Goal: Task Accomplishment & Management: Complete application form

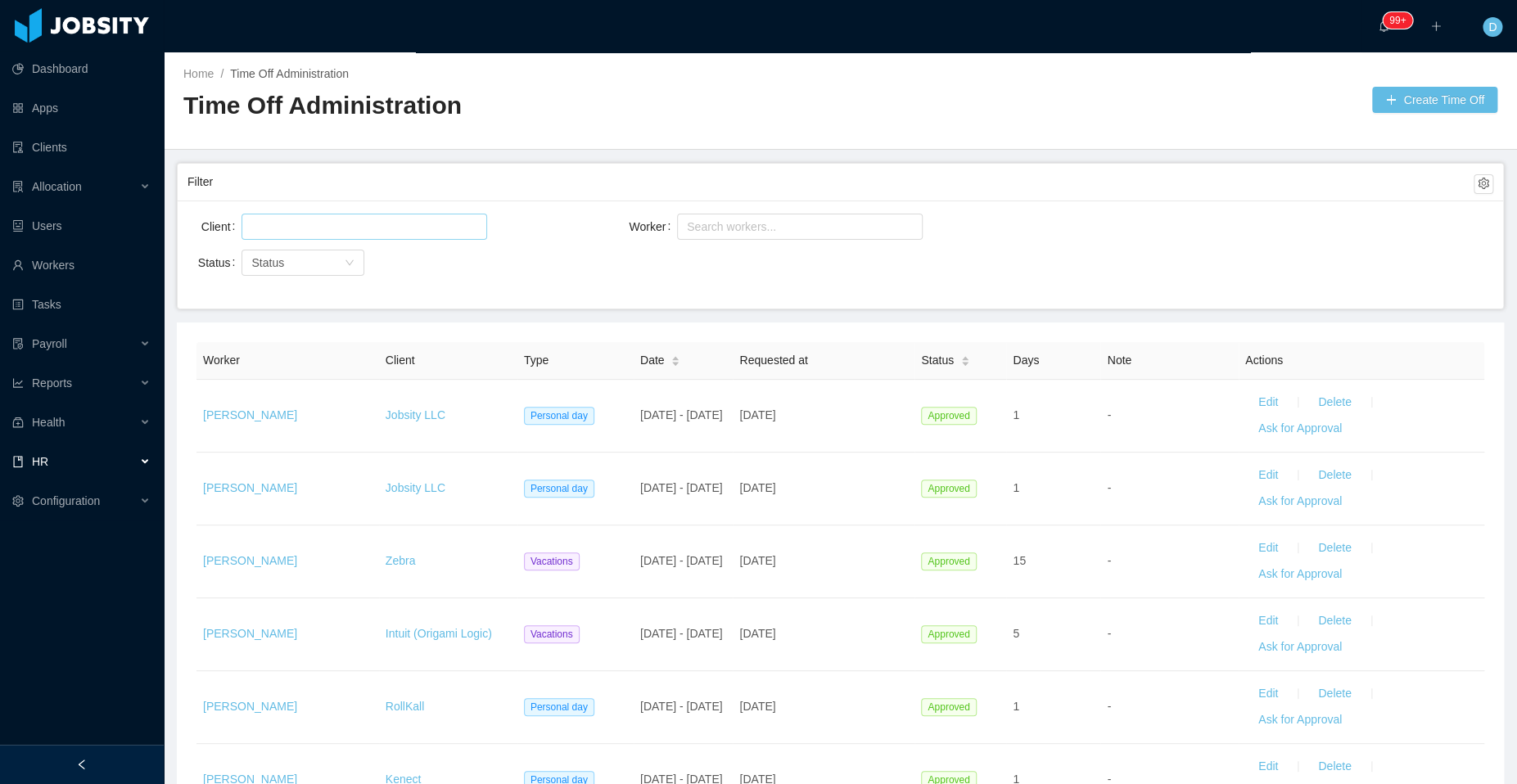
click at [389, 229] on div at bounding box center [361, 227] width 231 height 25
type input "*****"
click at [379, 257] on li "Jobsity LLC" at bounding box center [363, 257] width 245 height 27
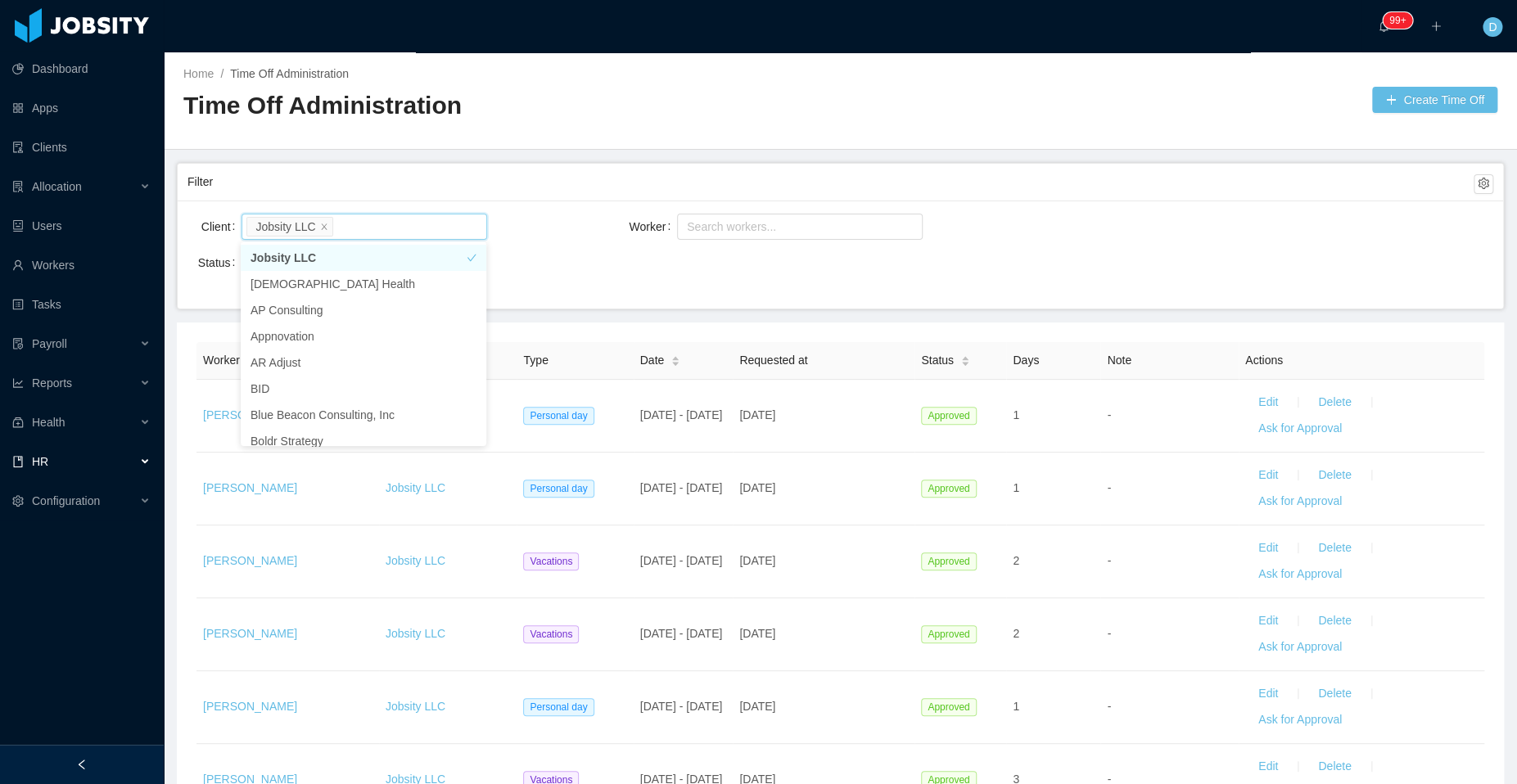
click at [550, 267] on div "Status Status" at bounding box center [405, 262] width 435 height 33
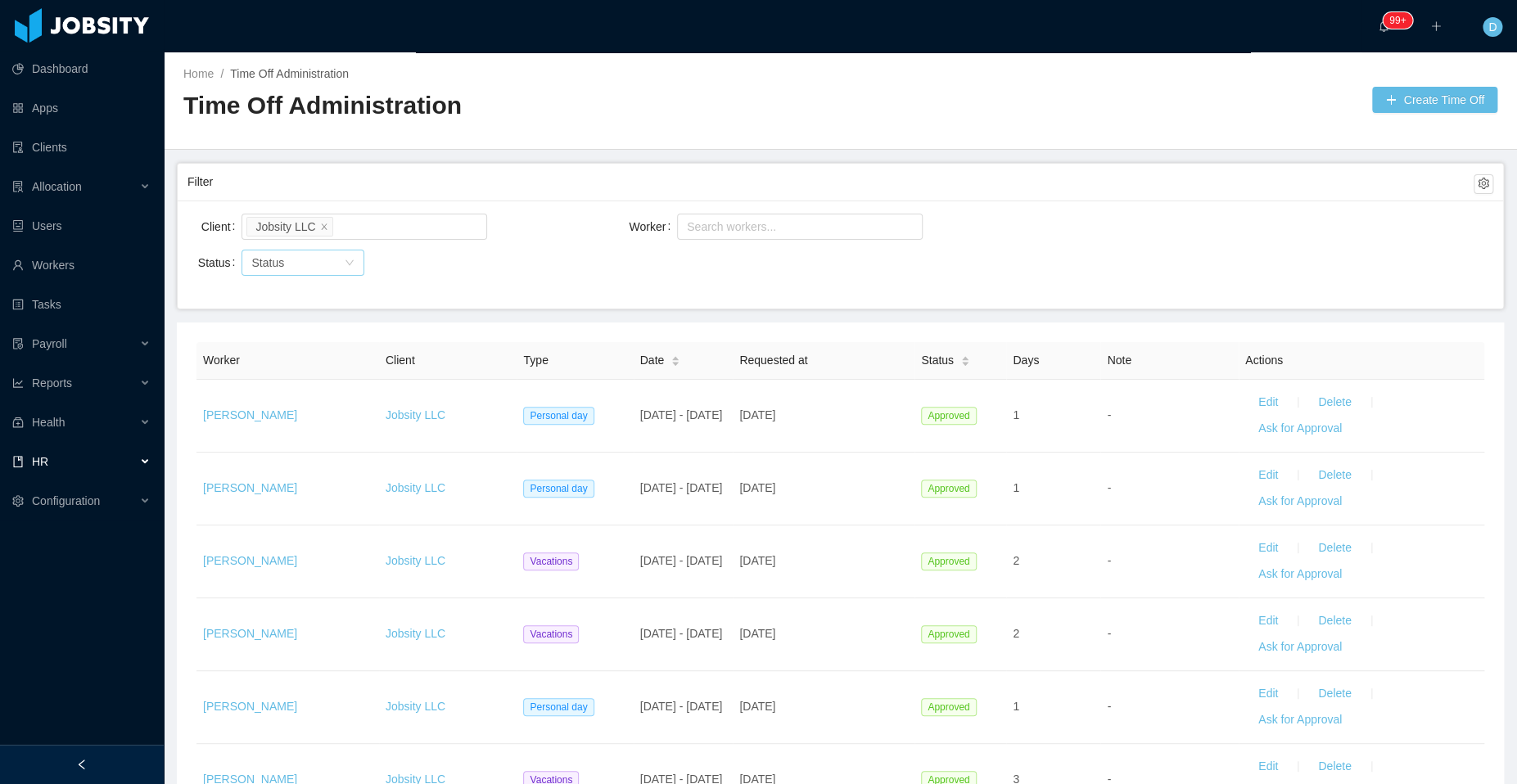
click at [320, 257] on div "Status" at bounding box center [294, 263] width 85 height 16
click at [308, 342] on li "Pending Approval" at bounding box center [302, 346] width 123 height 27
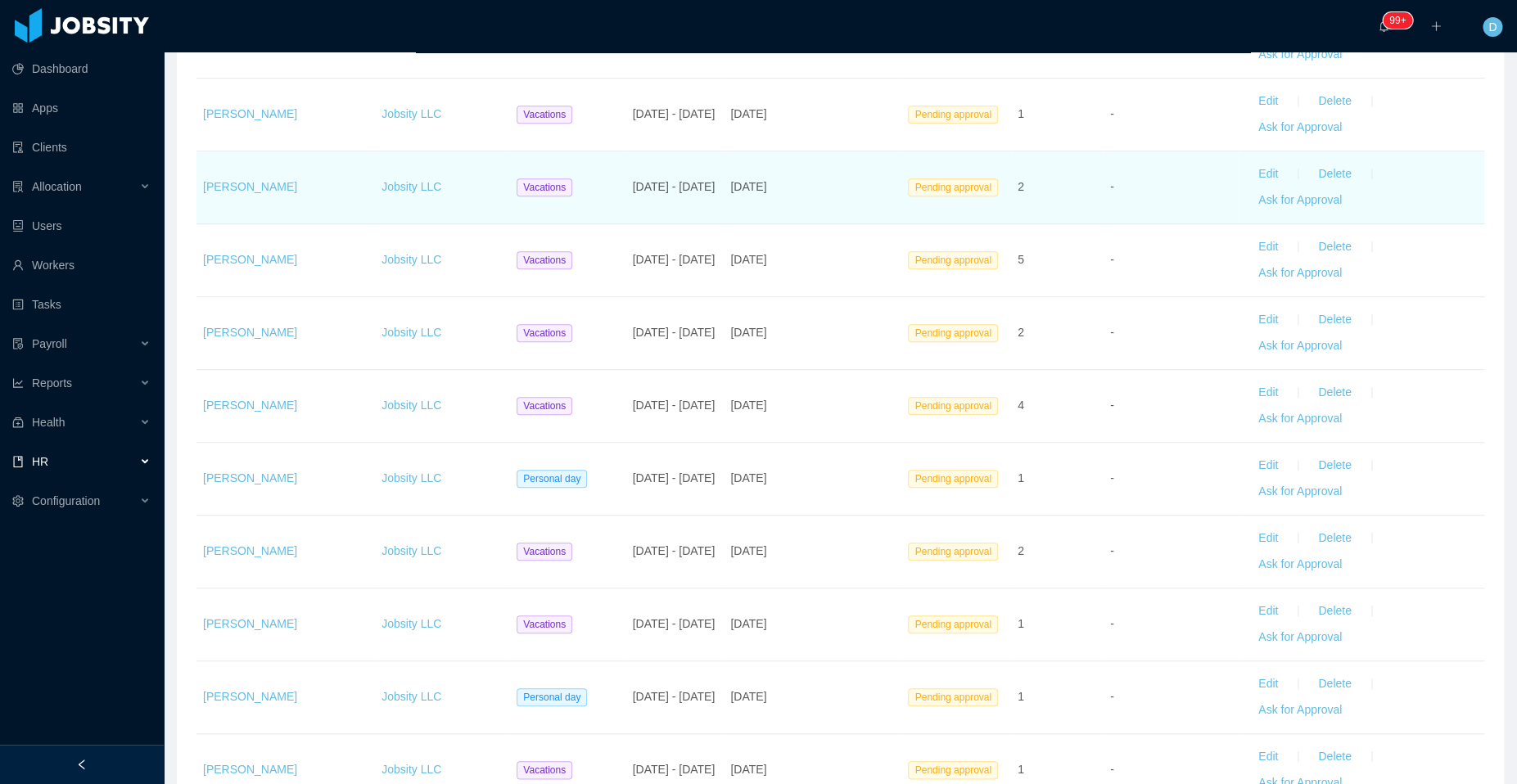
scroll to position [375, 0]
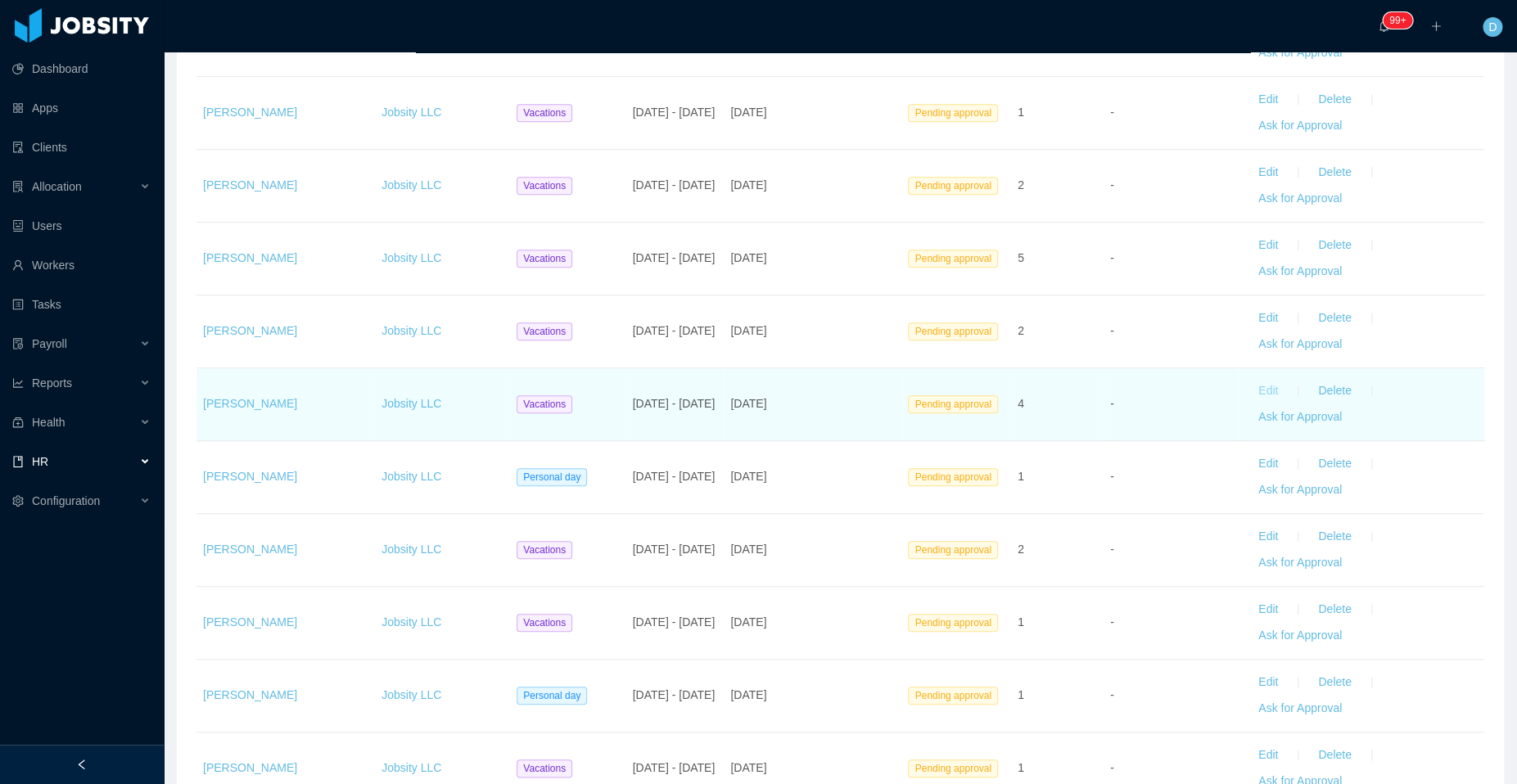
click at [1246, 384] on button "Edit" at bounding box center [1268, 391] width 46 height 27
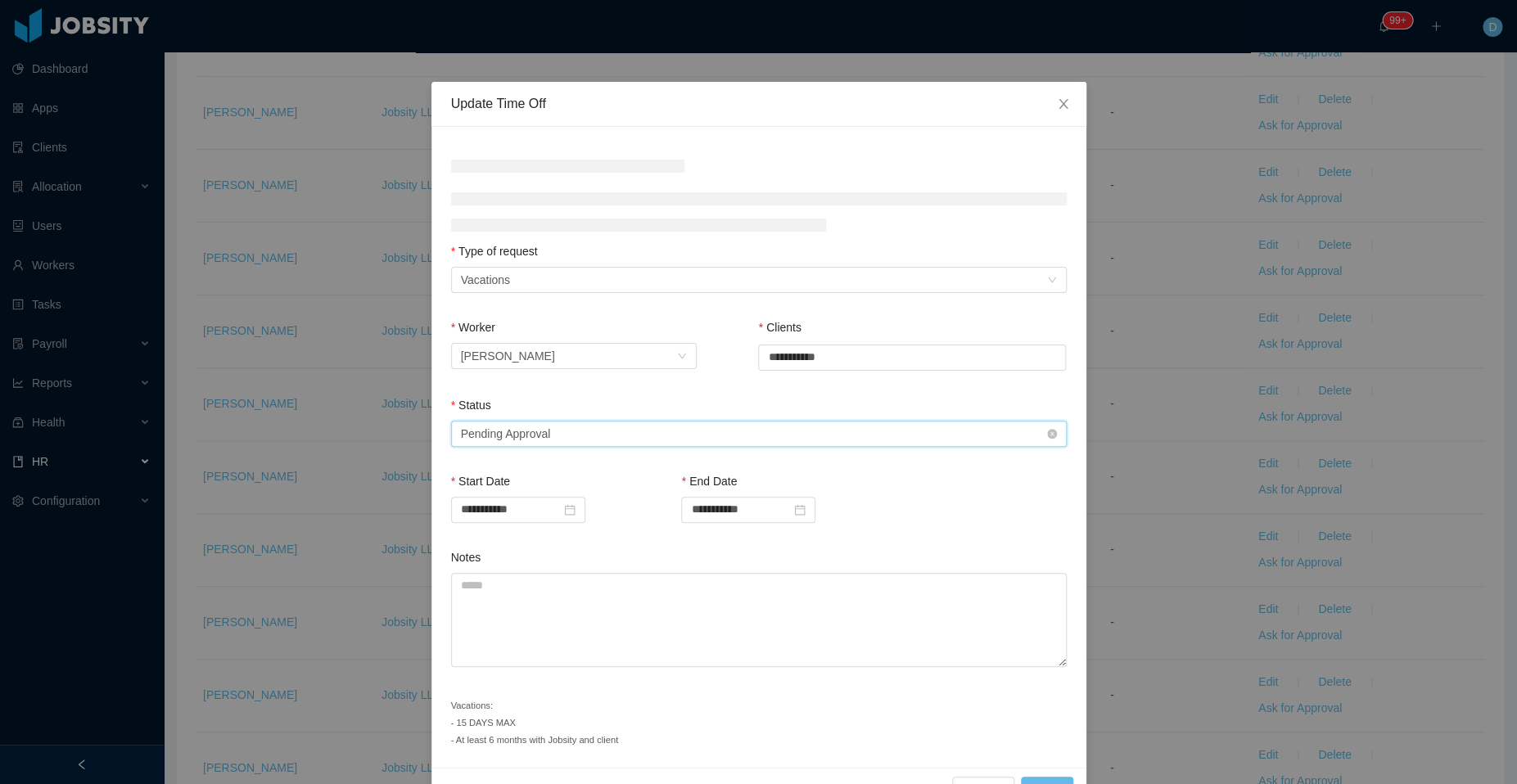
click at [643, 436] on div "Select status Pending Approval" at bounding box center [758, 434] width 615 height 27
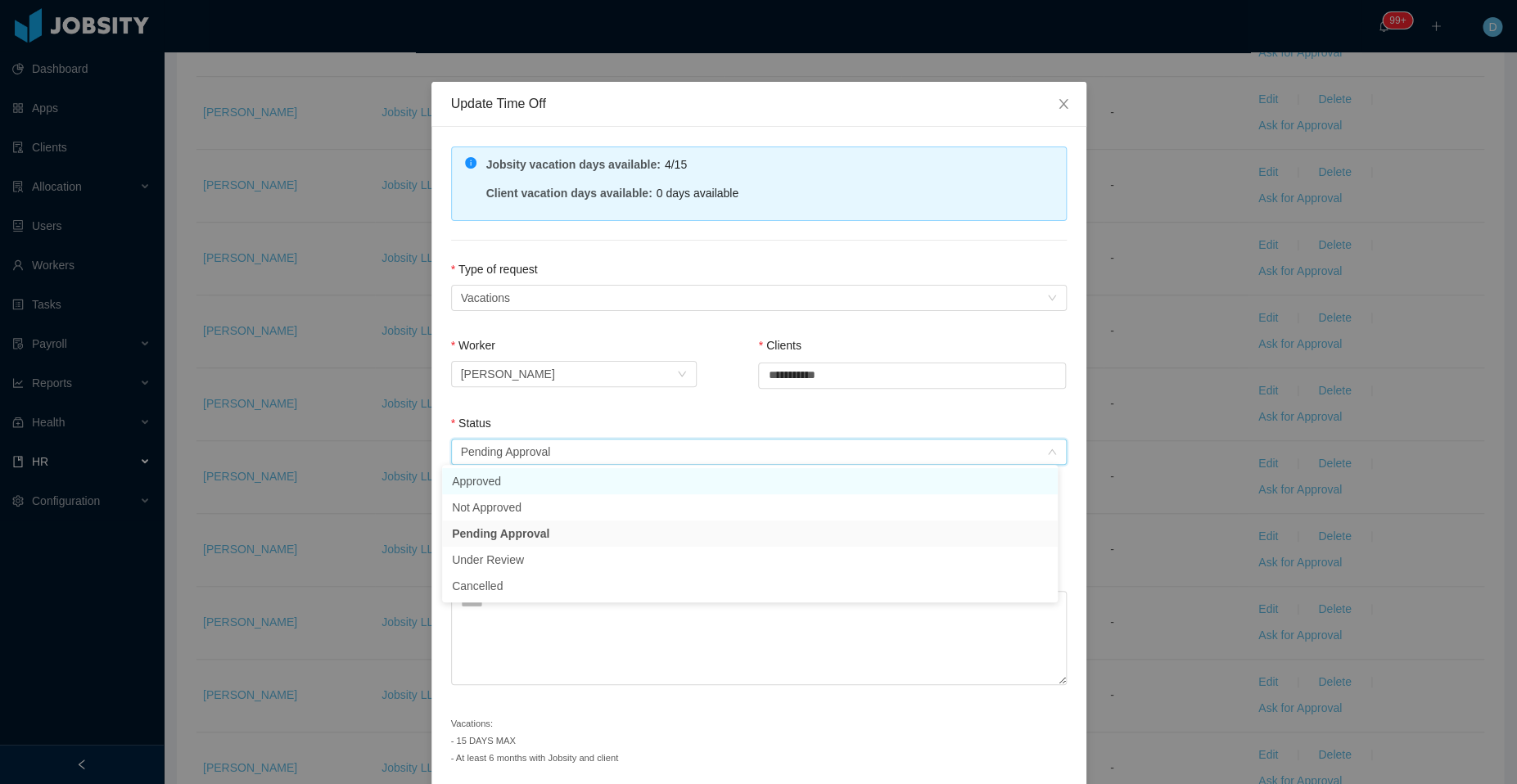
click at [589, 482] on li "Approved" at bounding box center [749, 481] width 615 height 27
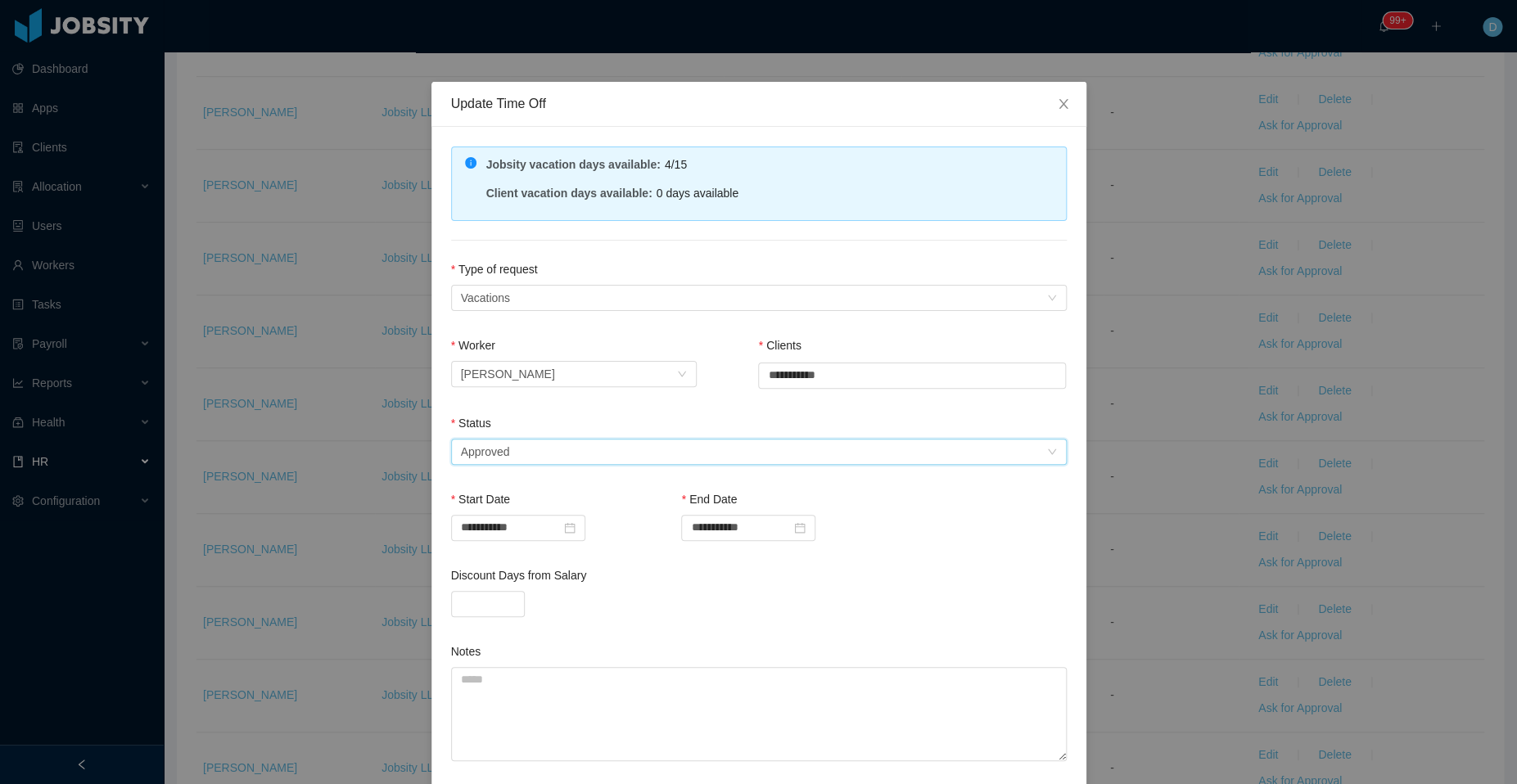
scroll to position [136, 0]
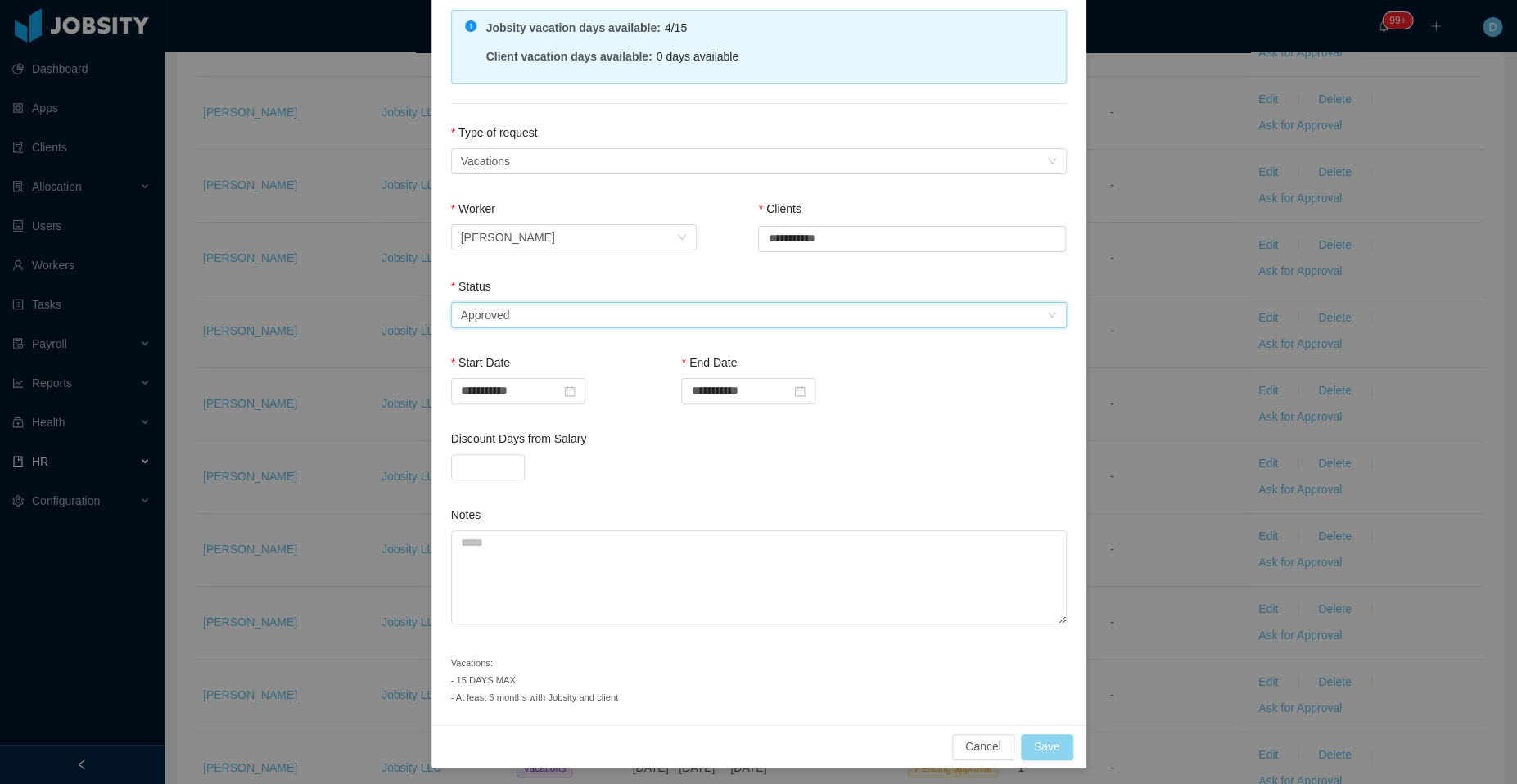
click at [1035, 737] on button "Save" at bounding box center [1046, 747] width 52 height 27
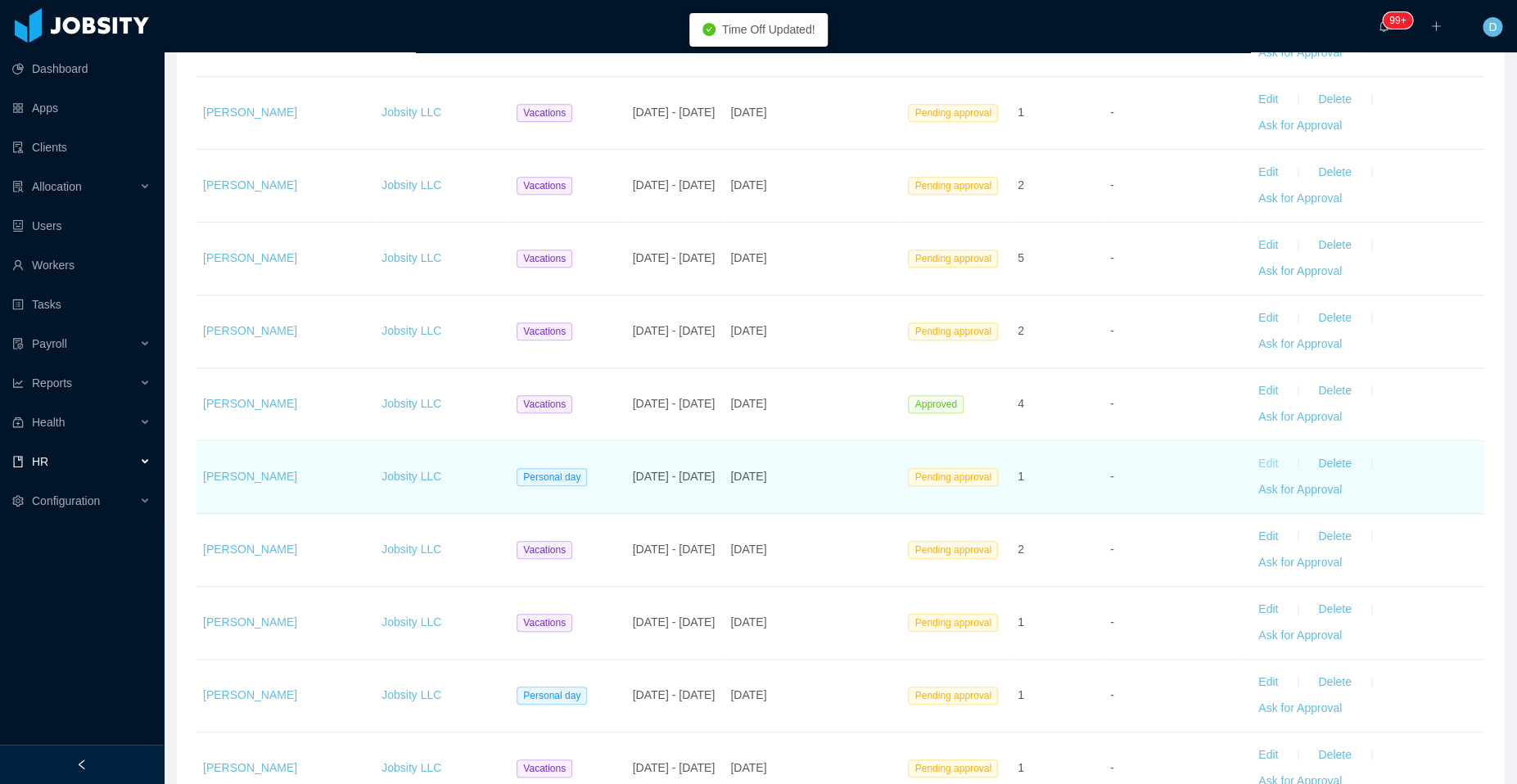
click at [1245, 460] on button "Edit" at bounding box center [1268, 465] width 46 height 27
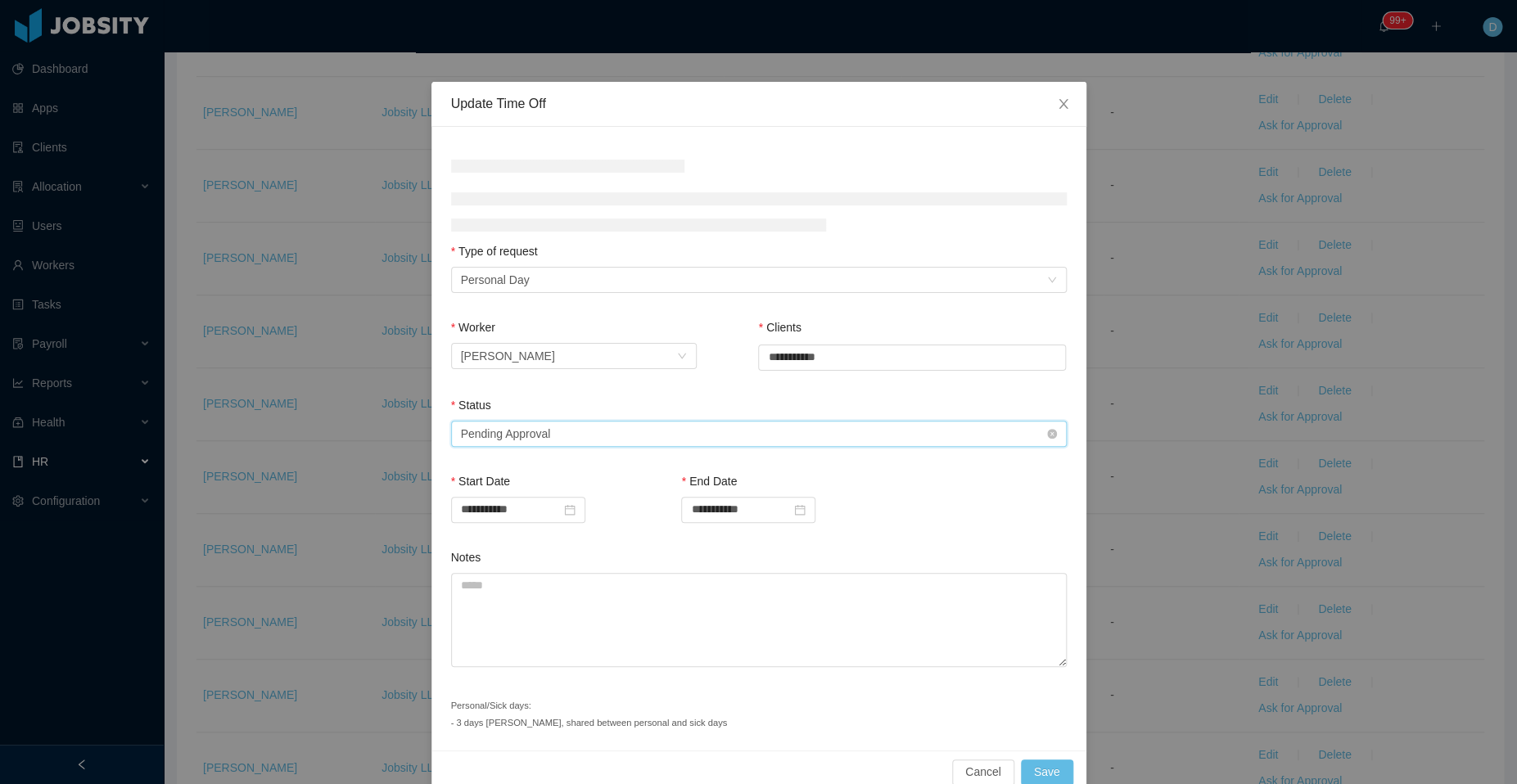
click at [811, 429] on div "Select status Pending Approval" at bounding box center [753, 434] width 585 height 25
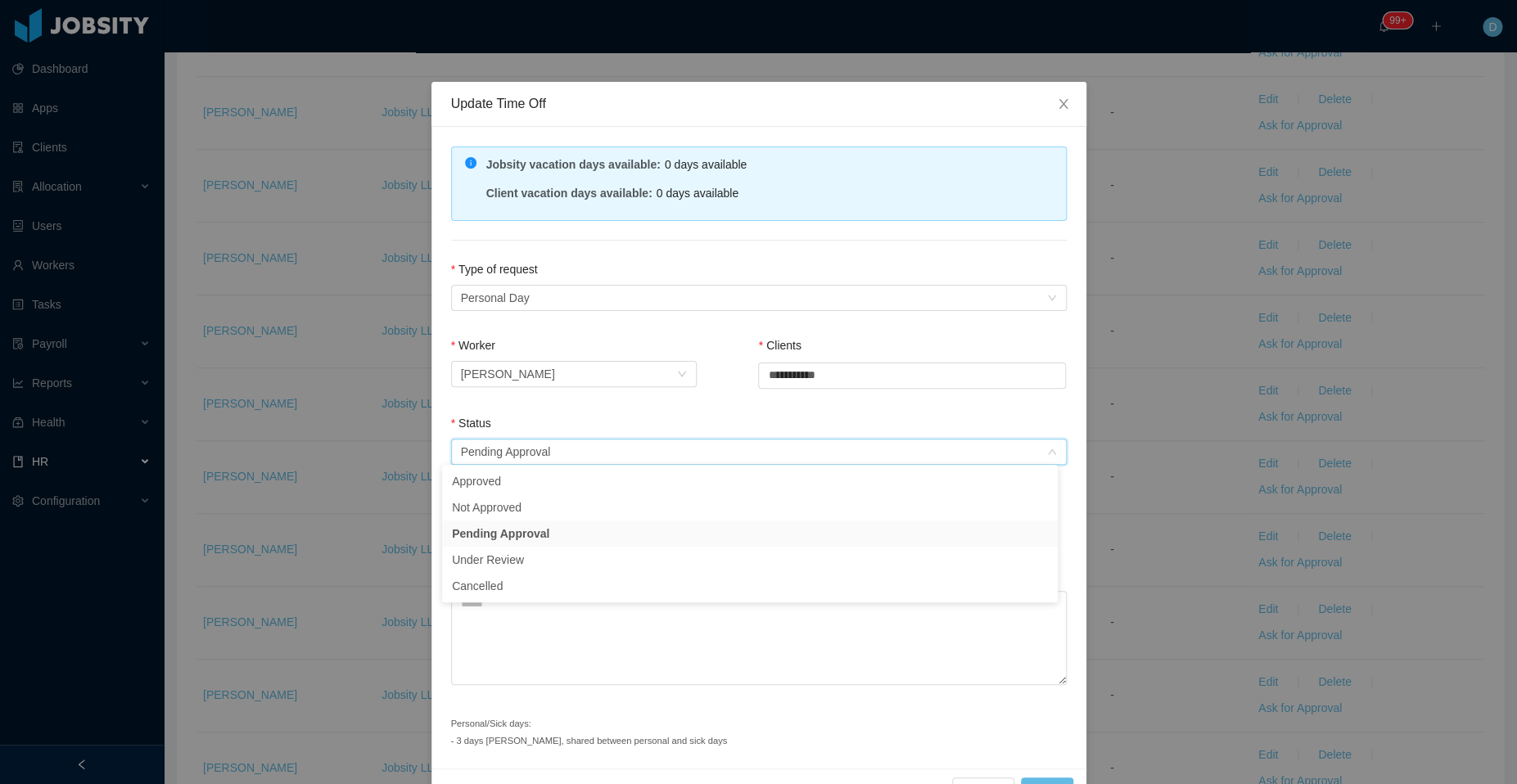
click at [717, 465] on ul "Approved Not Approved Pending Approval Under Review Cancelled" at bounding box center [749, 533] width 615 height 137
click at [712, 482] on li "Approved" at bounding box center [749, 481] width 615 height 27
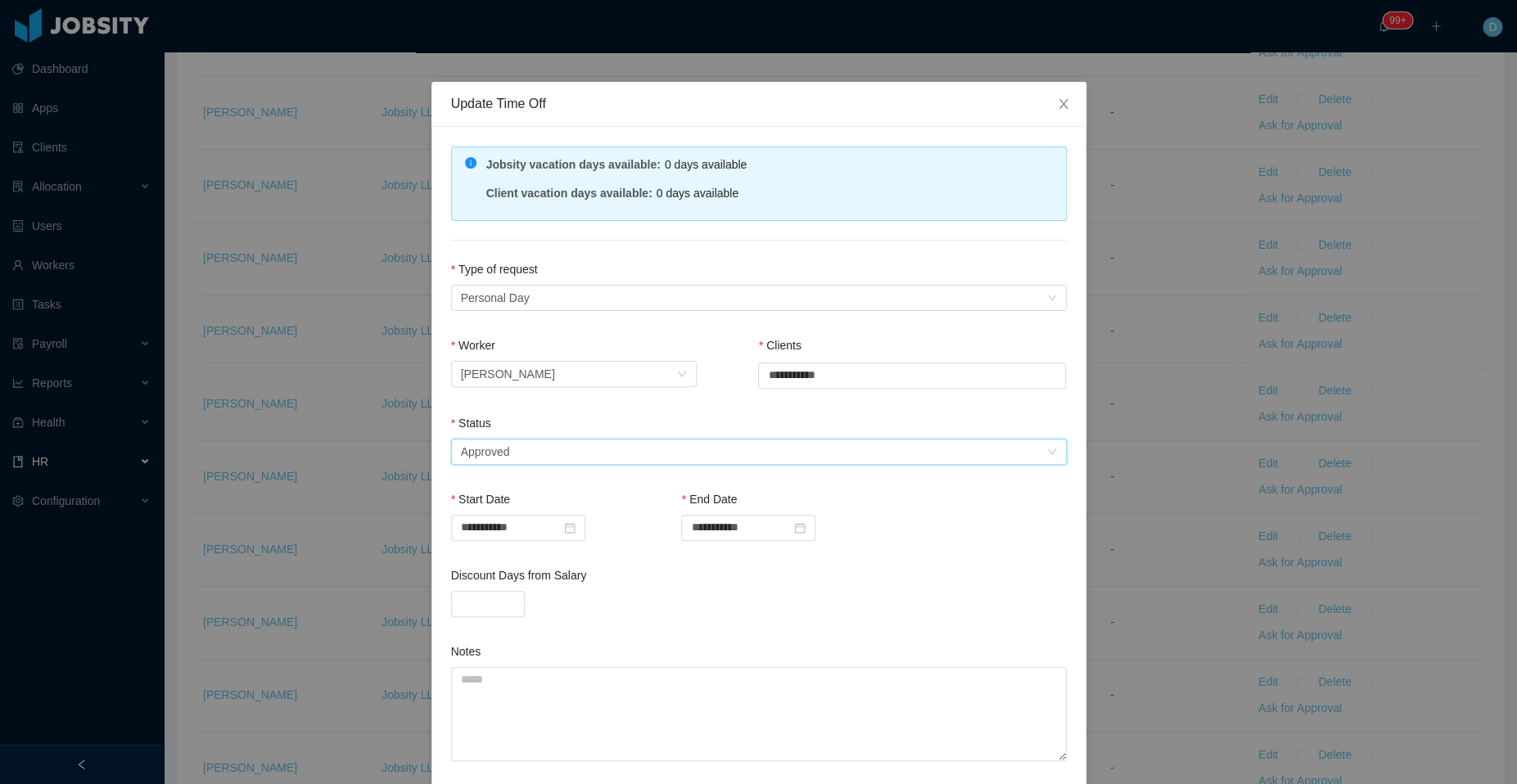
scroll to position [119, 0]
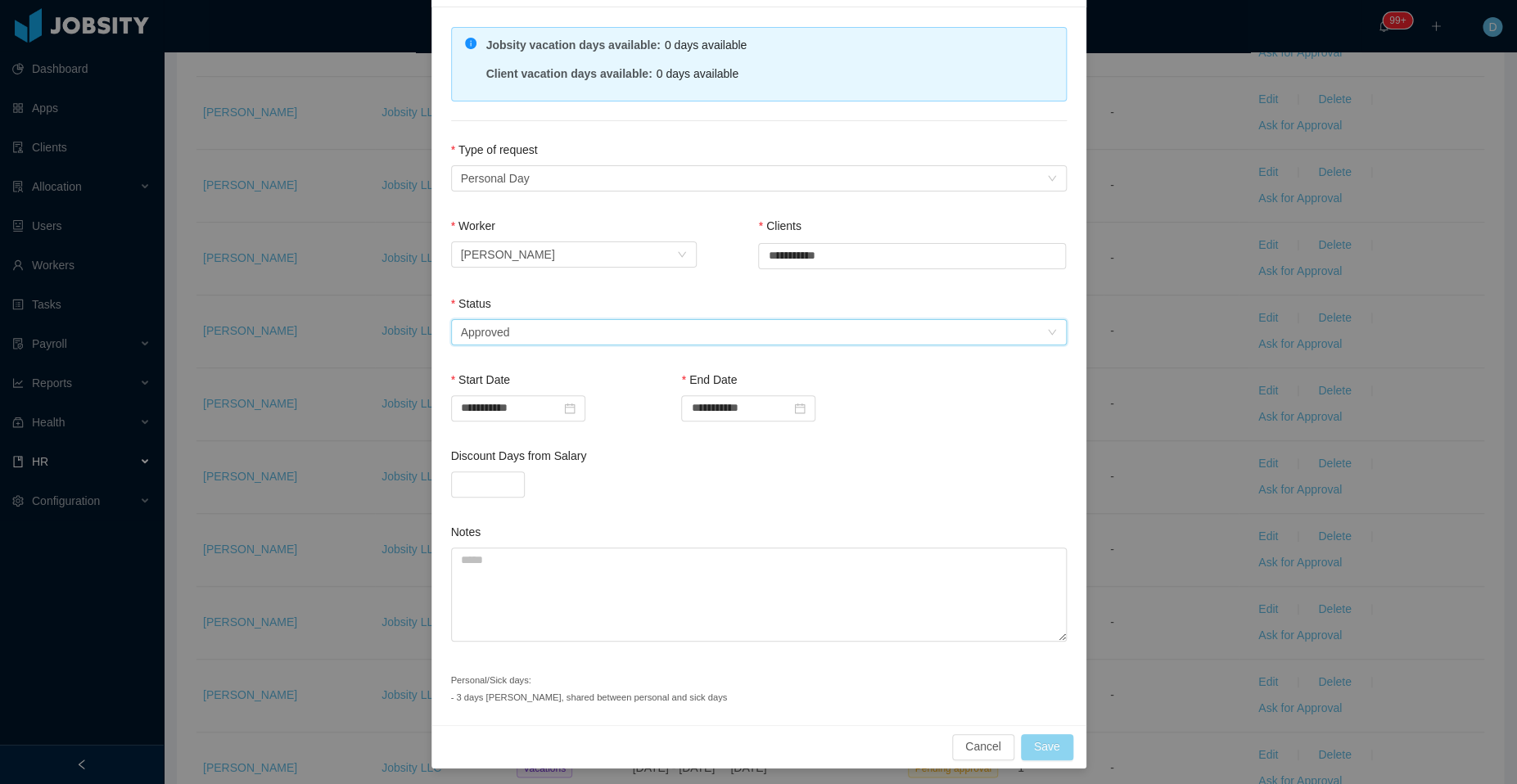
click at [1037, 741] on button "Save" at bounding box center [1046, 747] width 52 height 27
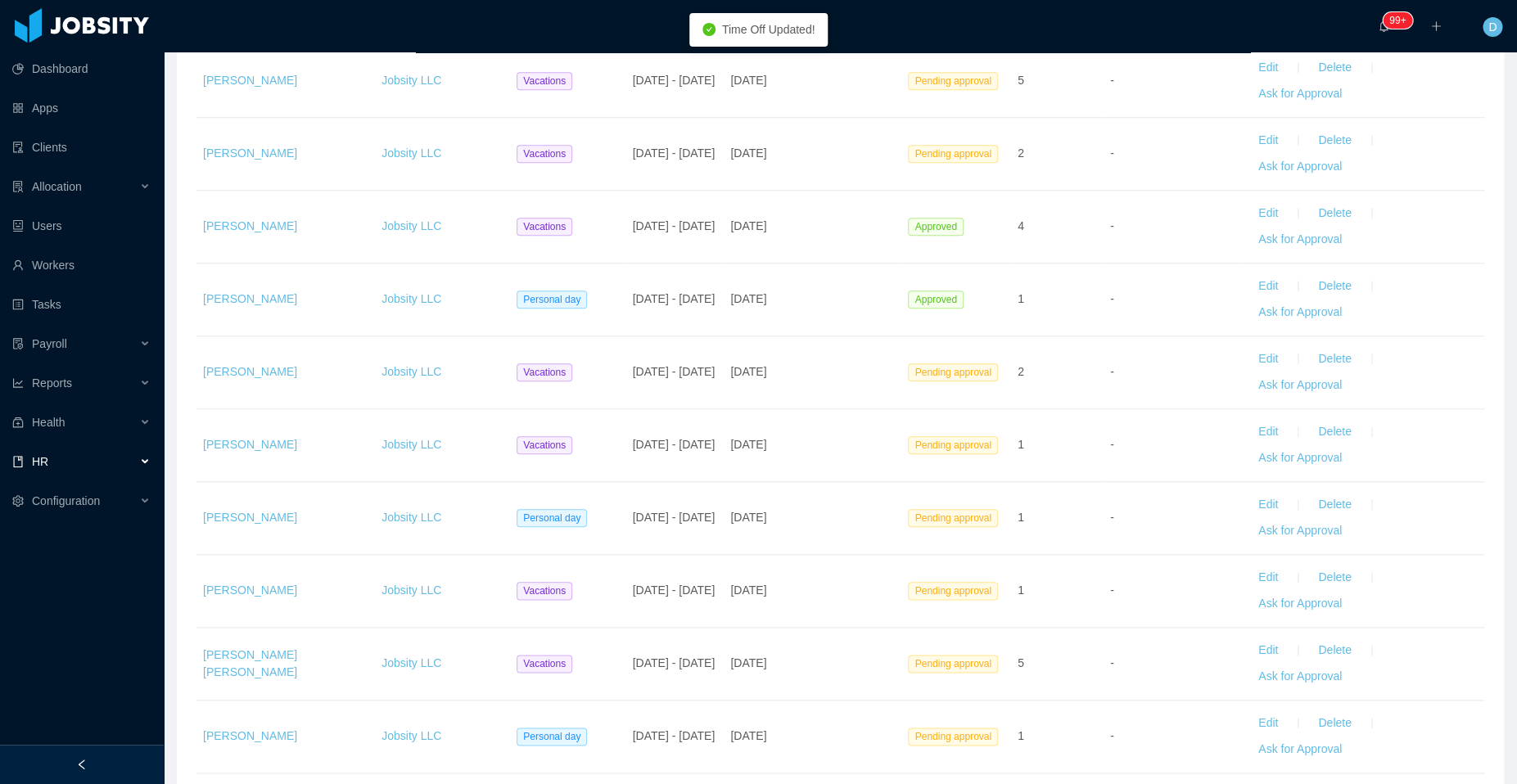
scroll to position [566, 0]
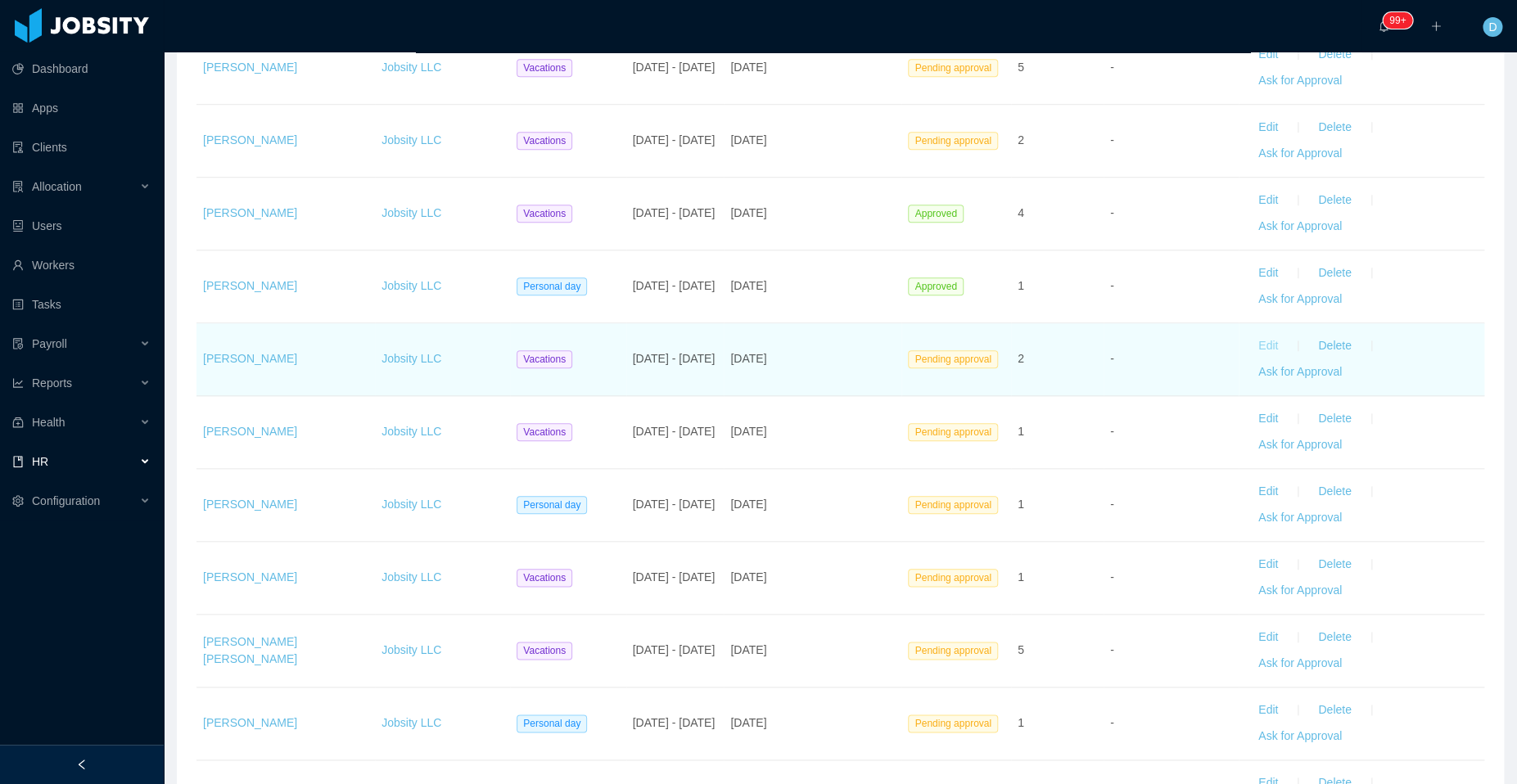
click at [1246, 339] on button "Edit" at bounding box center [1268, 346] width 46 height 27
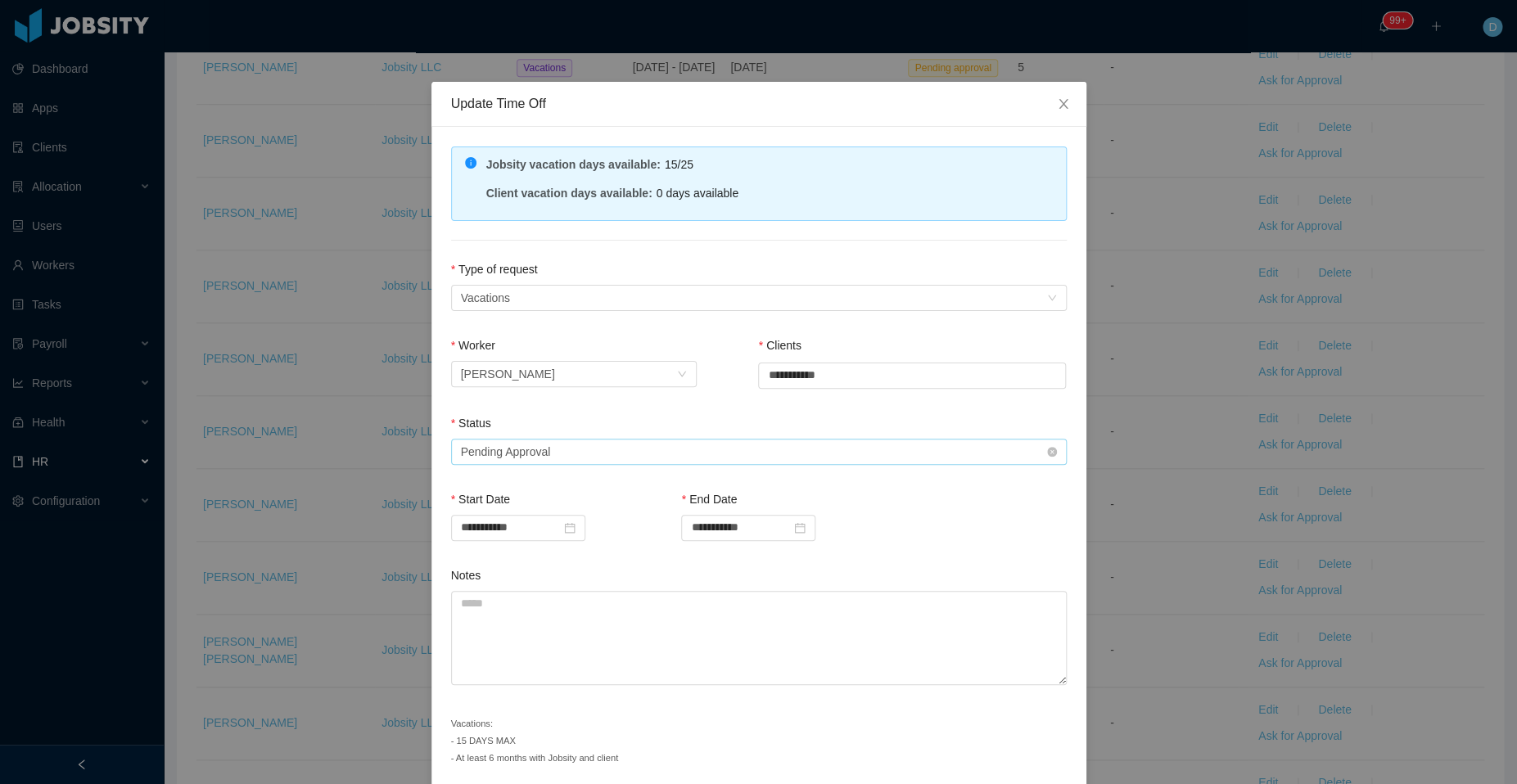
click at [644, 430] on div "Status" at bounding box center [758, 427] width 615 height 24
click at [614, 450] on div "Select status Pending Approval" at bounding box center [753, 452] width 585 height 25
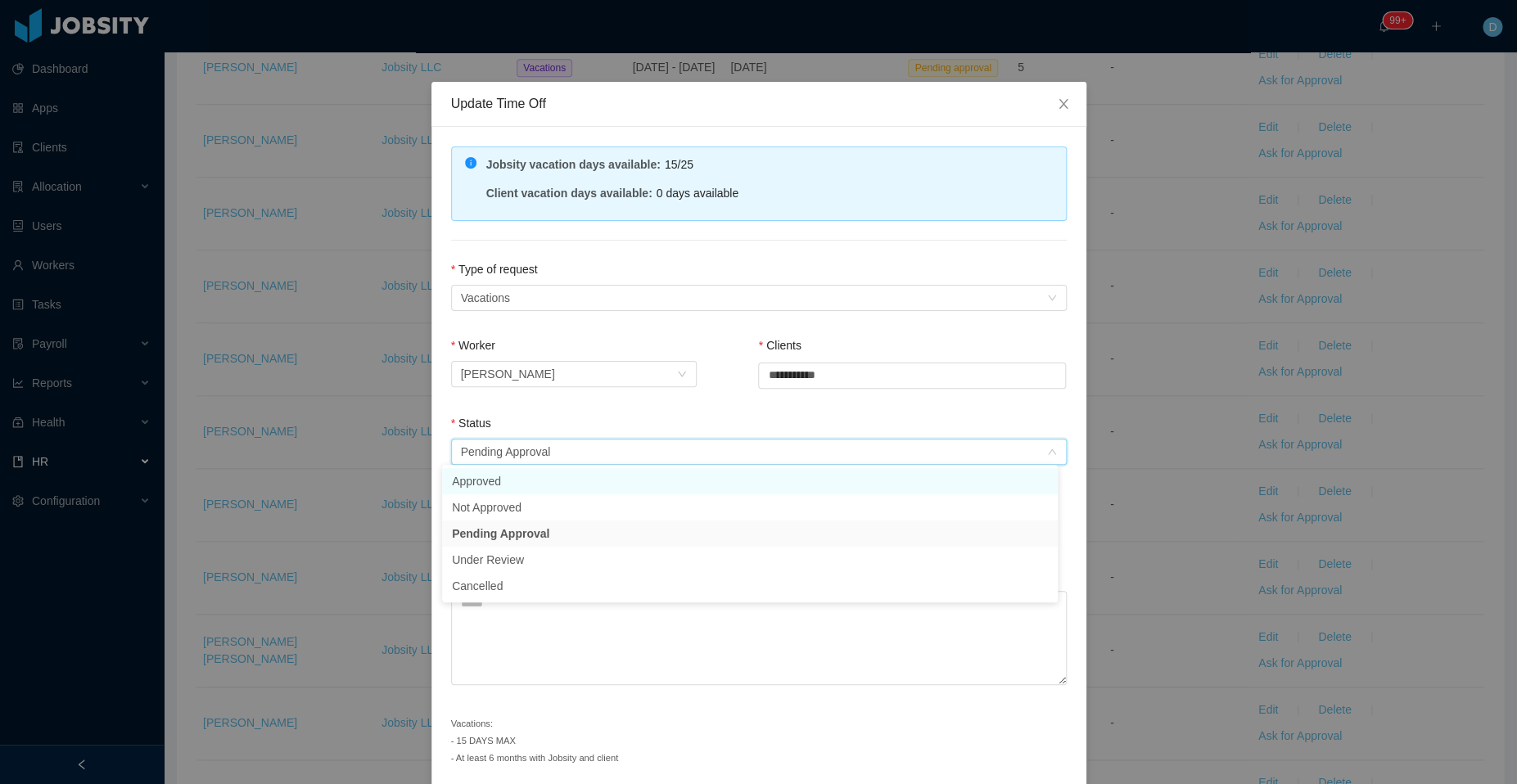
click at [565, 485] on li "Approved" at bounding box center [749, 481] width 615 height 27
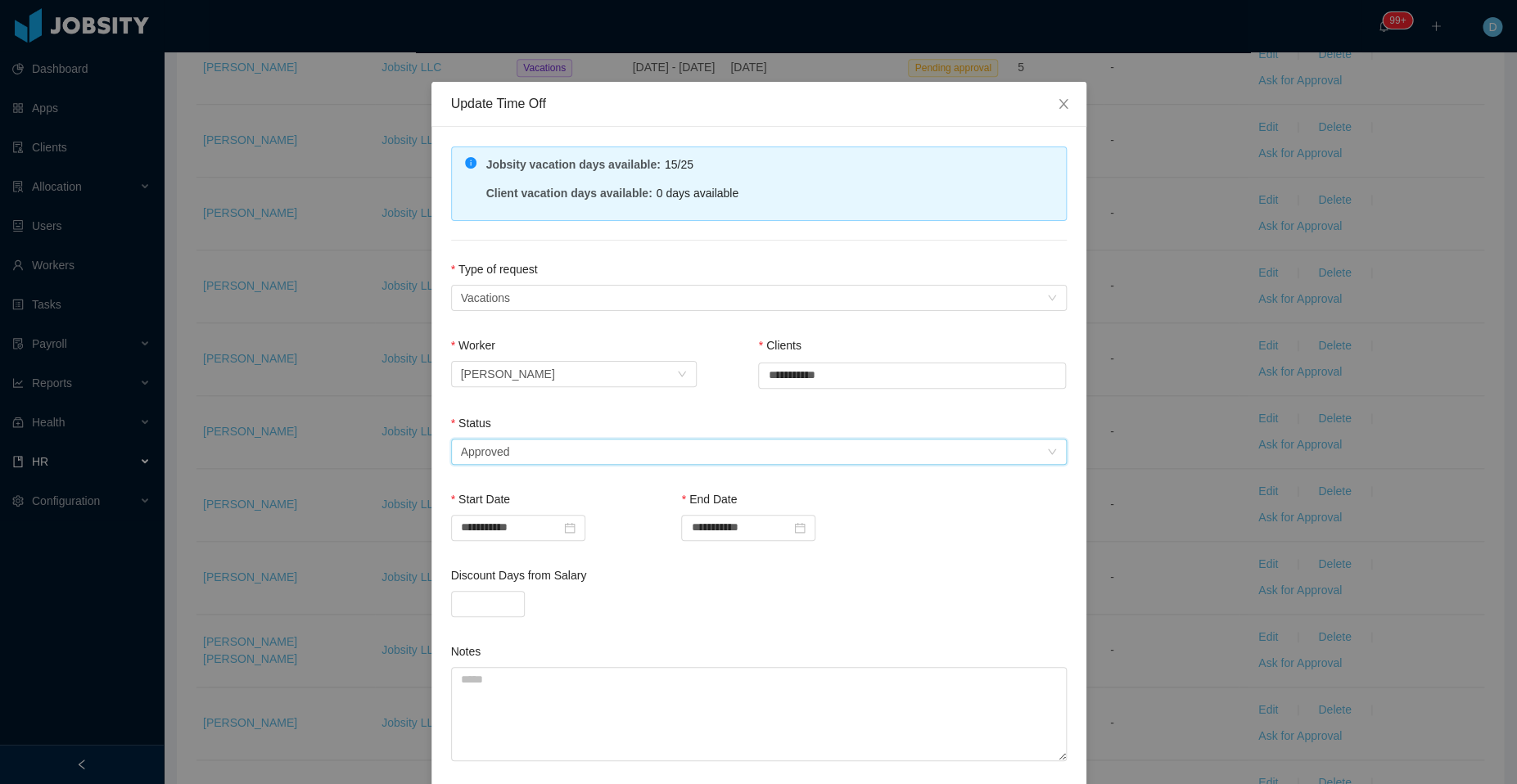
scroll to position [136, 0]
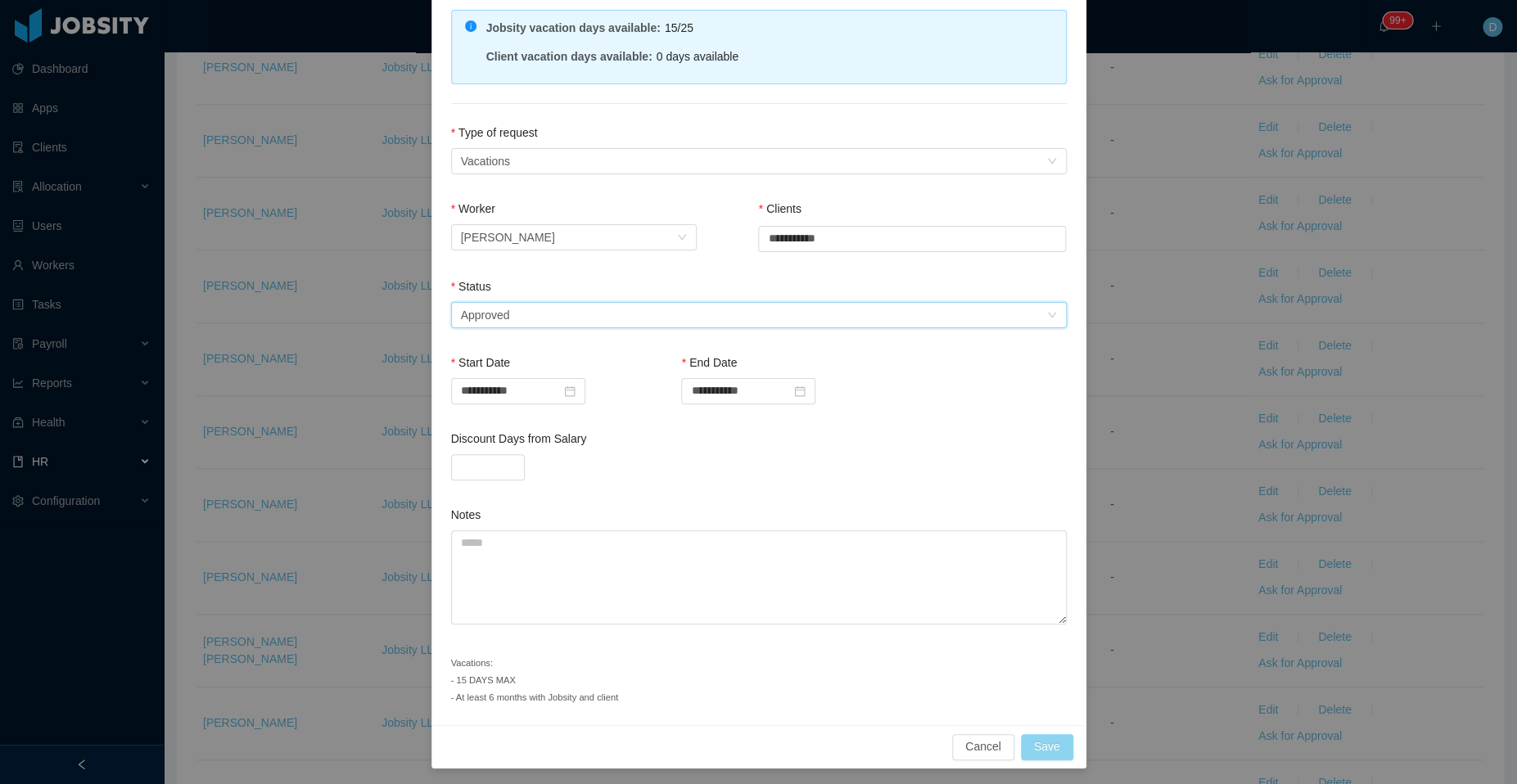
click at [1038, 739] on button "Save" at bounding box center [1046, 747] width 52 height 27
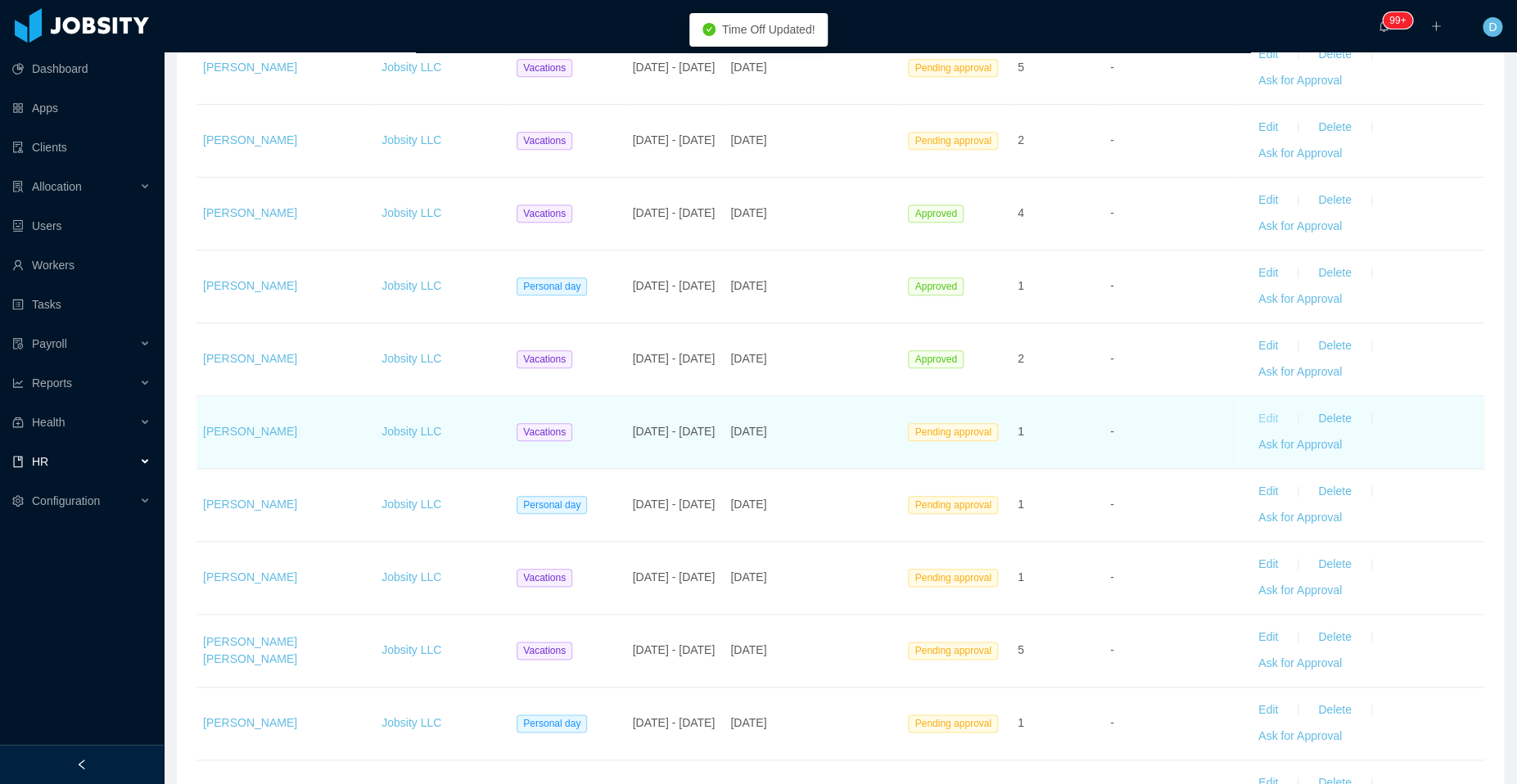
click at [1253, 415] on button "Edit" at bounding box center [1268, 419] width 46 height 27
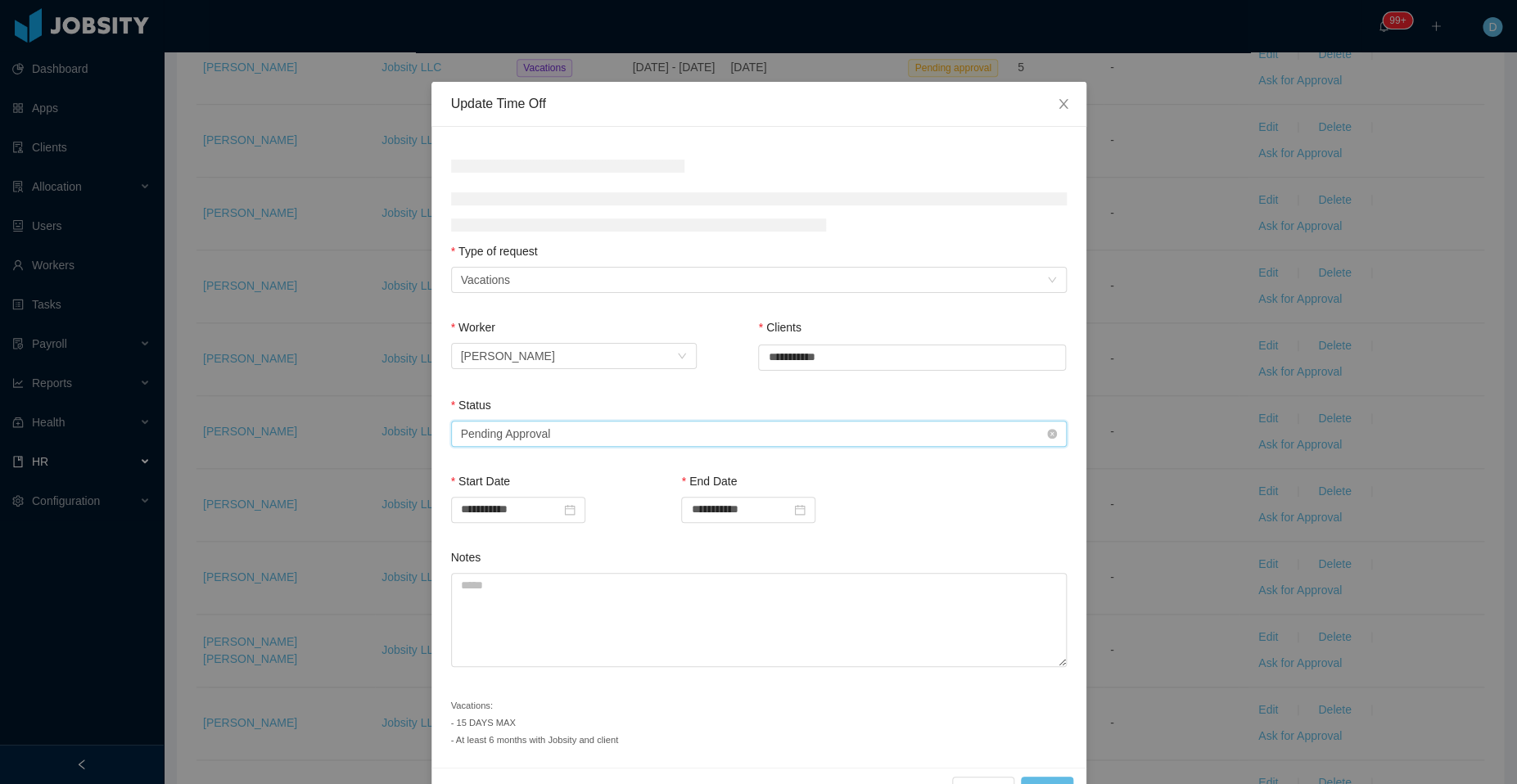
click at [649, 439] on div "Select status Pending Approval" at bounding box center [753, 434] width 585 height 25
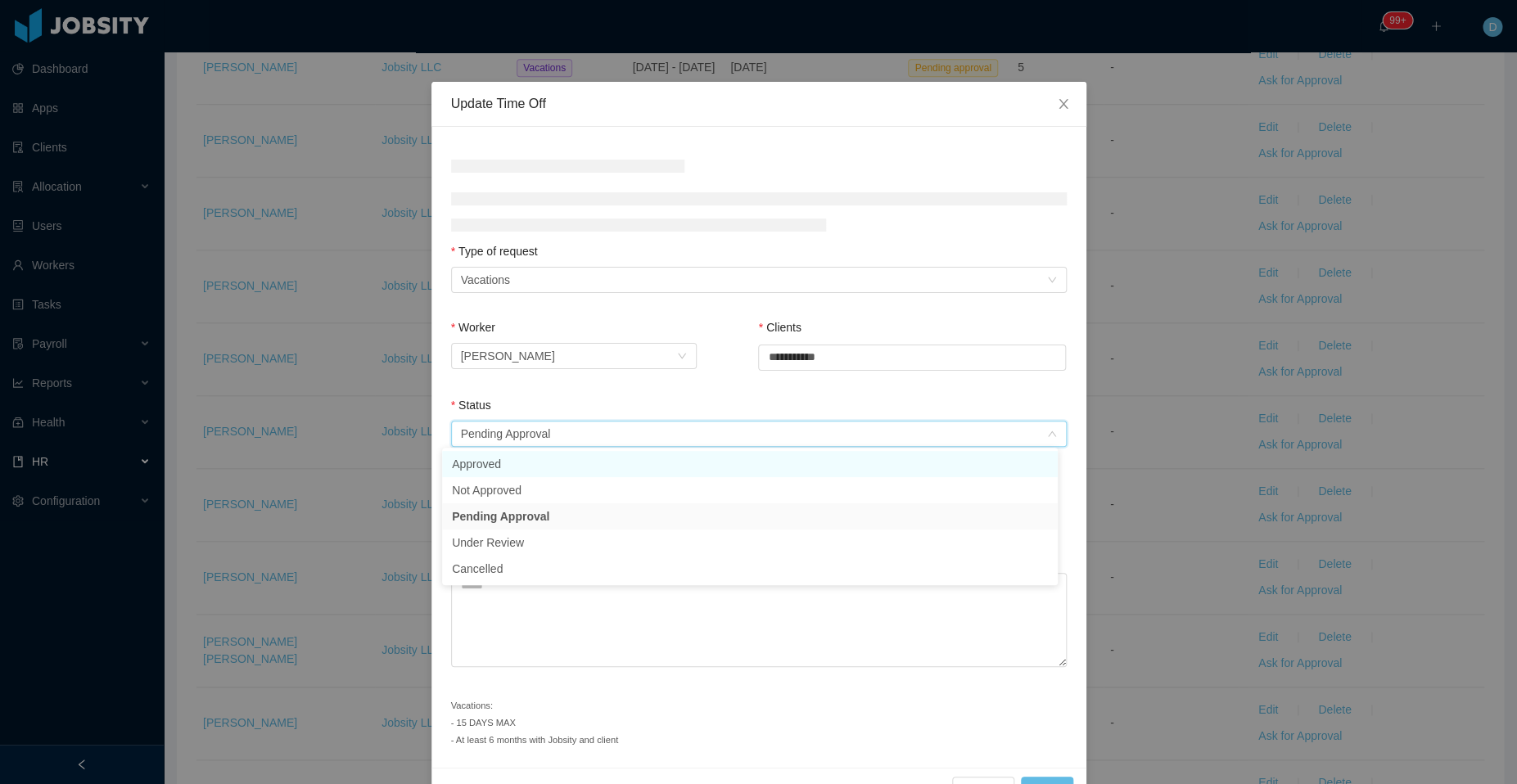
click at [573, 462] on li "Approved" at bounding box center [749, 465] width 615 height 27
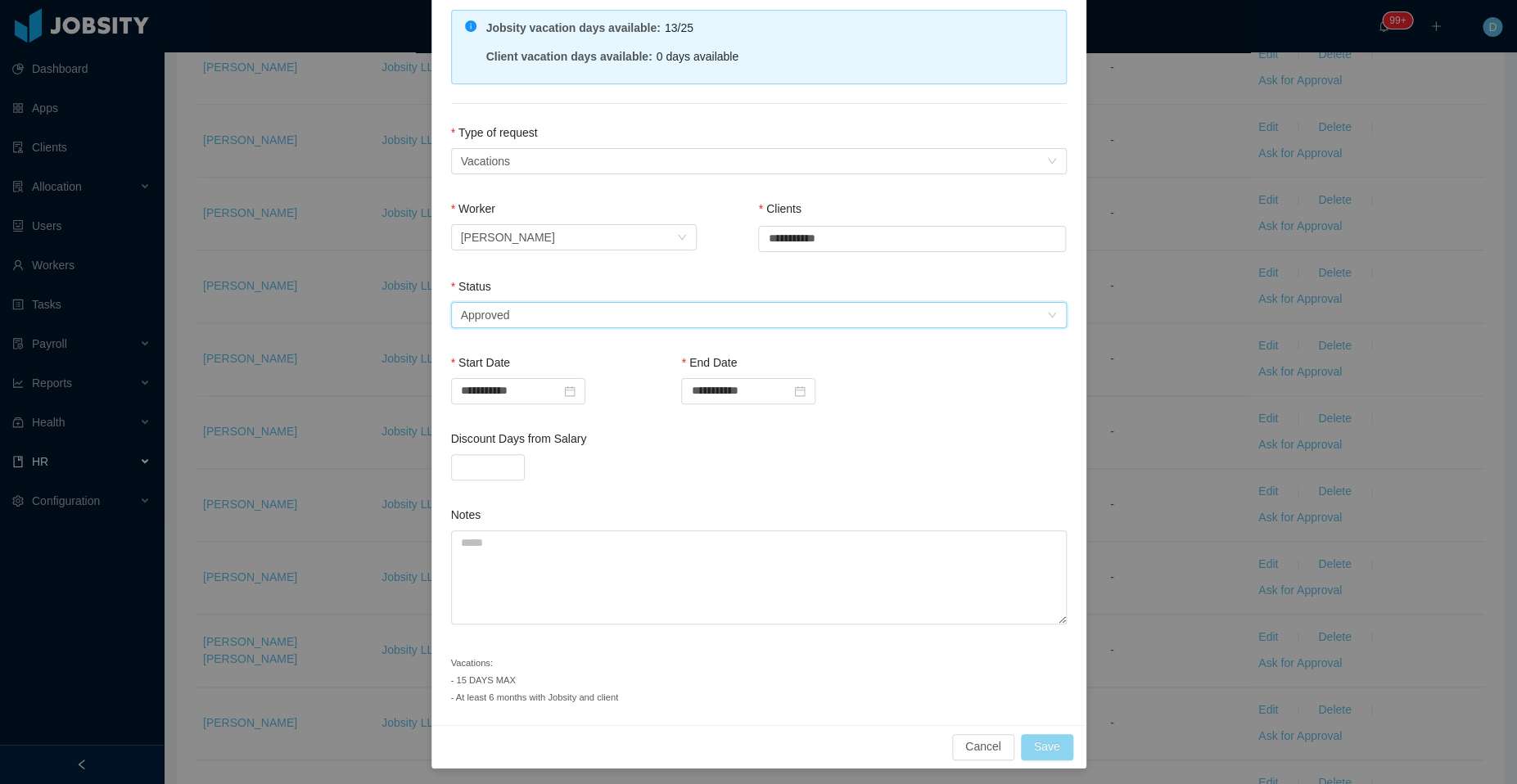
click at [1034, 738] on button "Save" at bounding box center [1046, 747] width 52 height 27
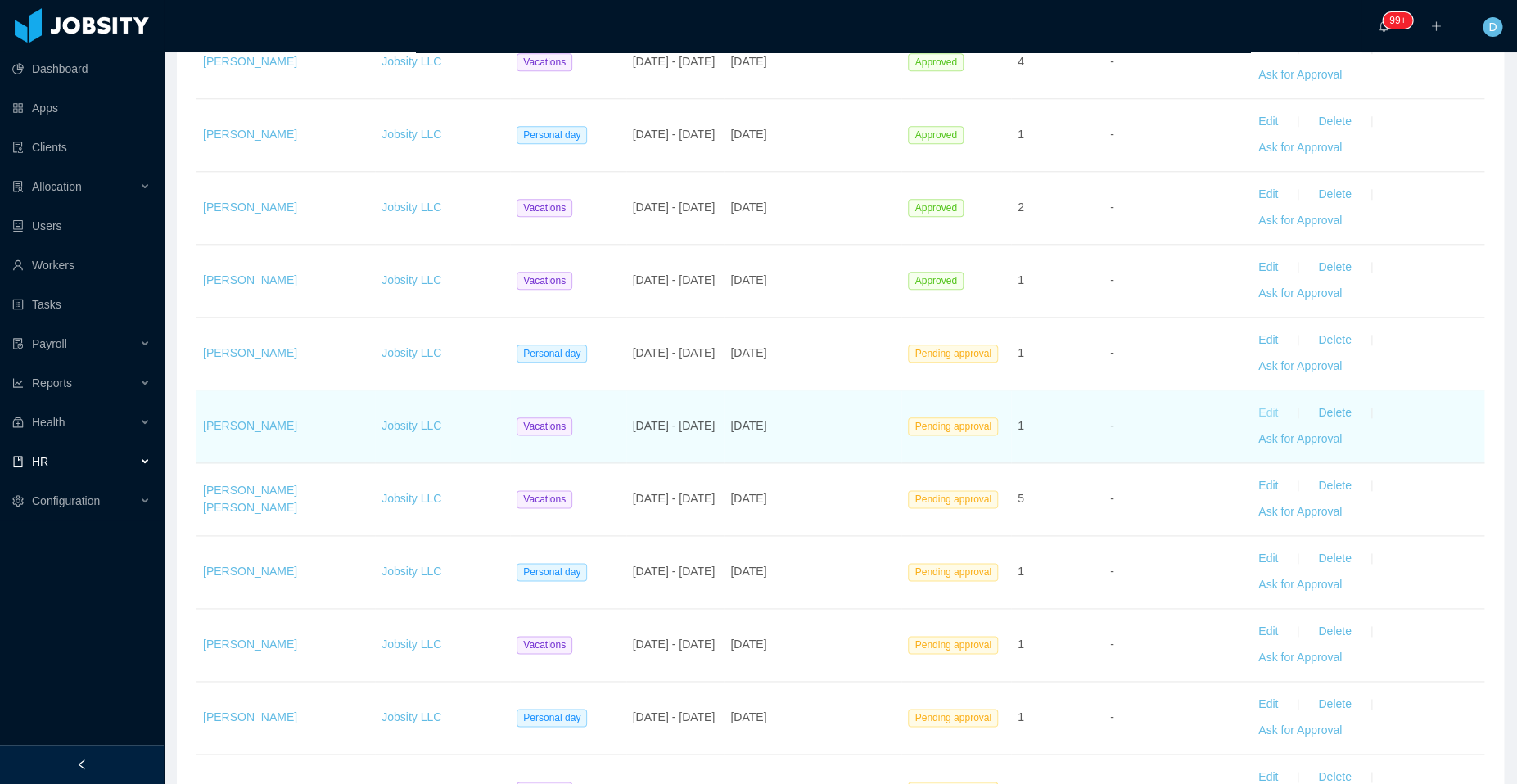
scroll to position [734, 0]
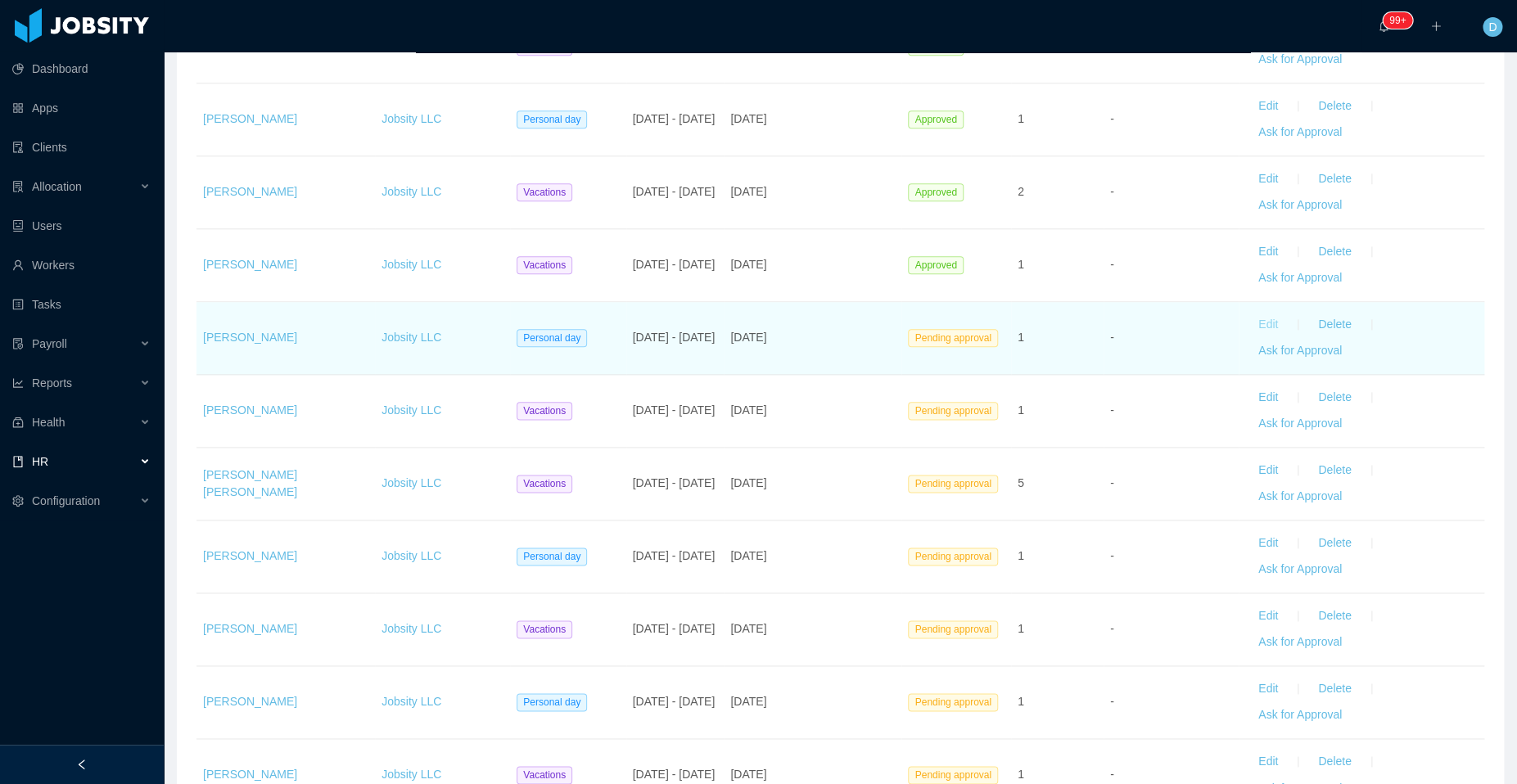
click at [1256, 321] on button "Edit" at bounding box center [1268, 325] width 46 height 27
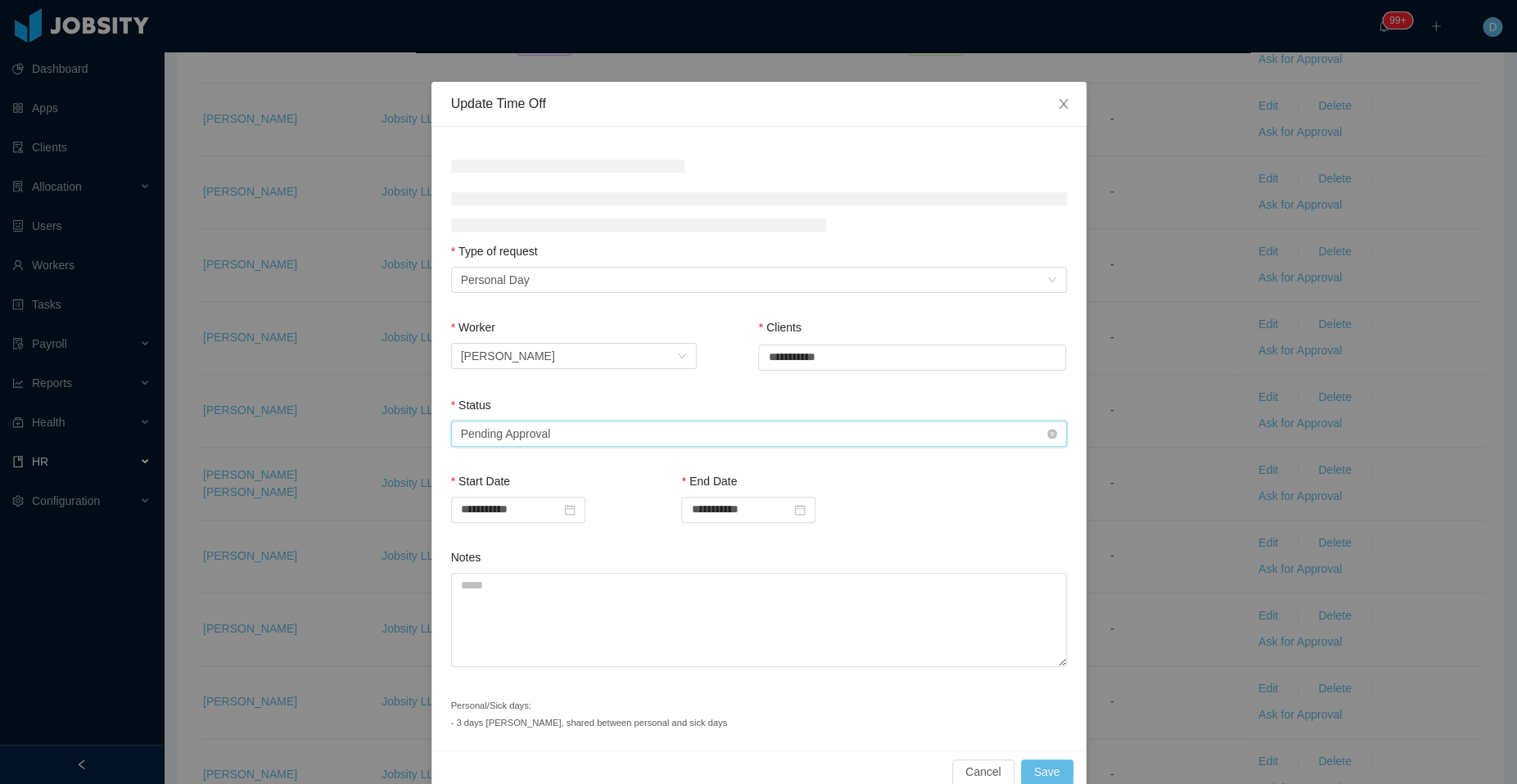
click at [782, 420] on div "Select status Pending Approval" at bounding box center [758, 434] width 615 height 27
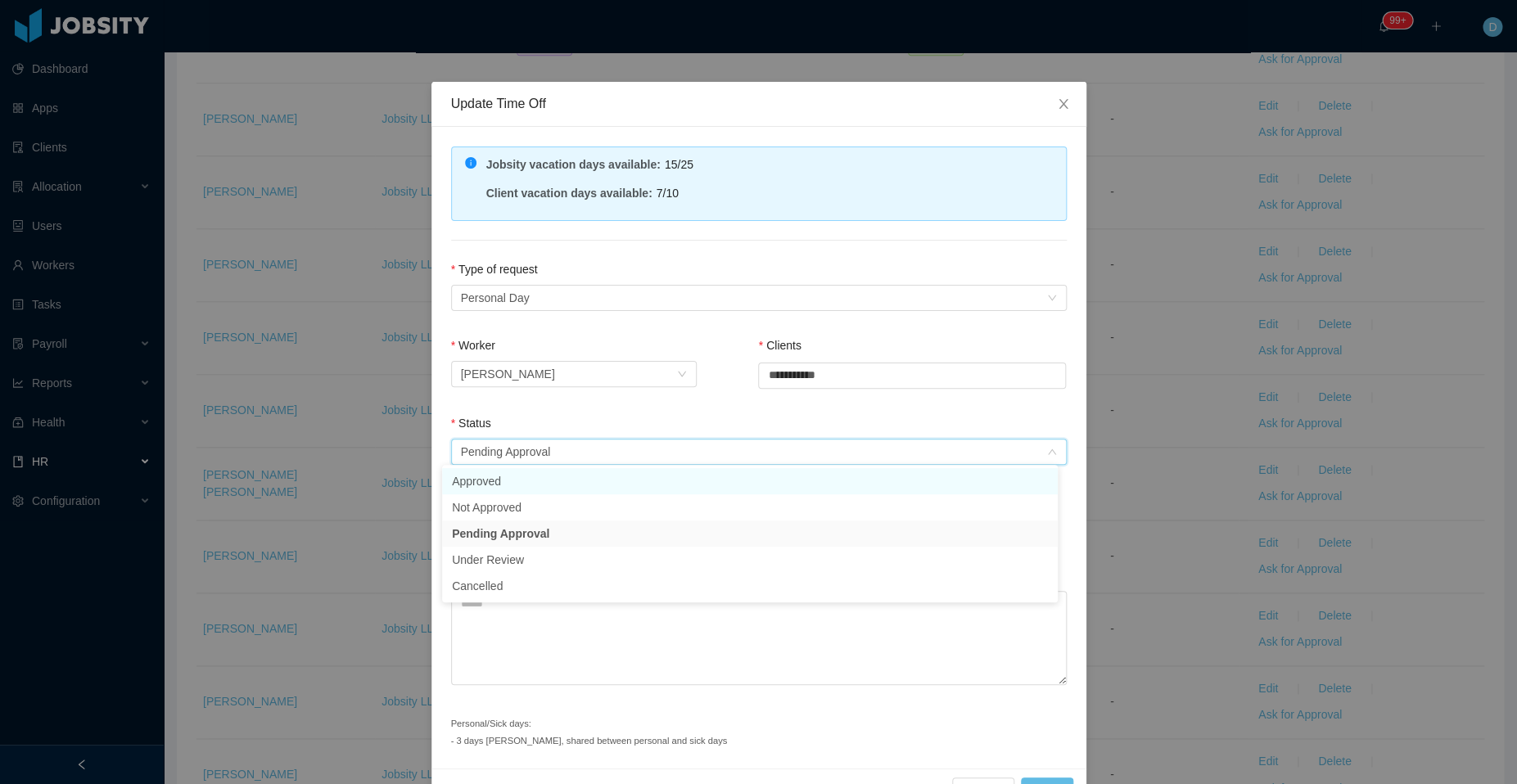
click at [683, 483] on li "Approved" at bounding box center [749, 481] width 615 height 27
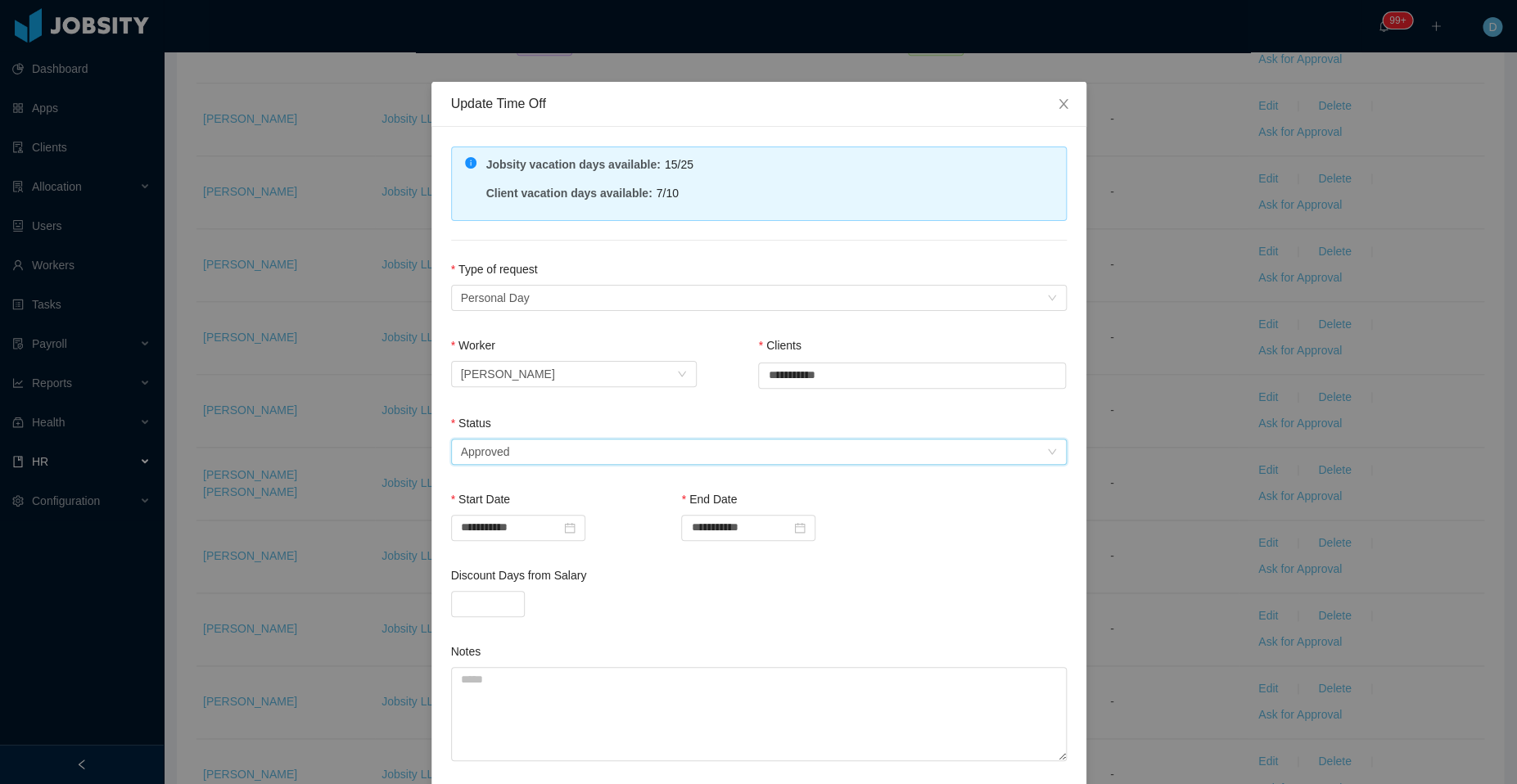
scroll to position [119, 0]
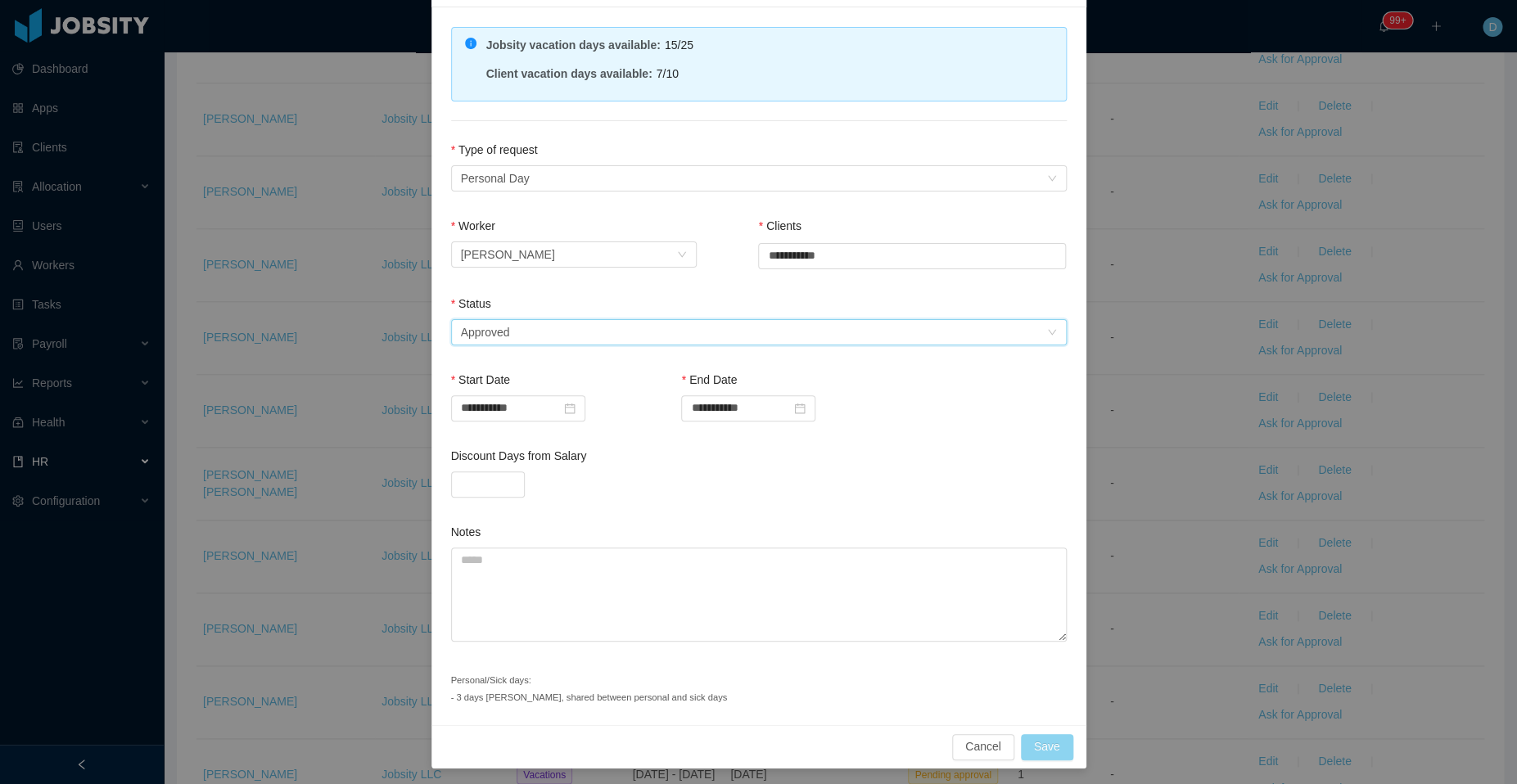
click at [1024, 743] on button "Save" at bounding box center [1046, 747] width 52 height 27
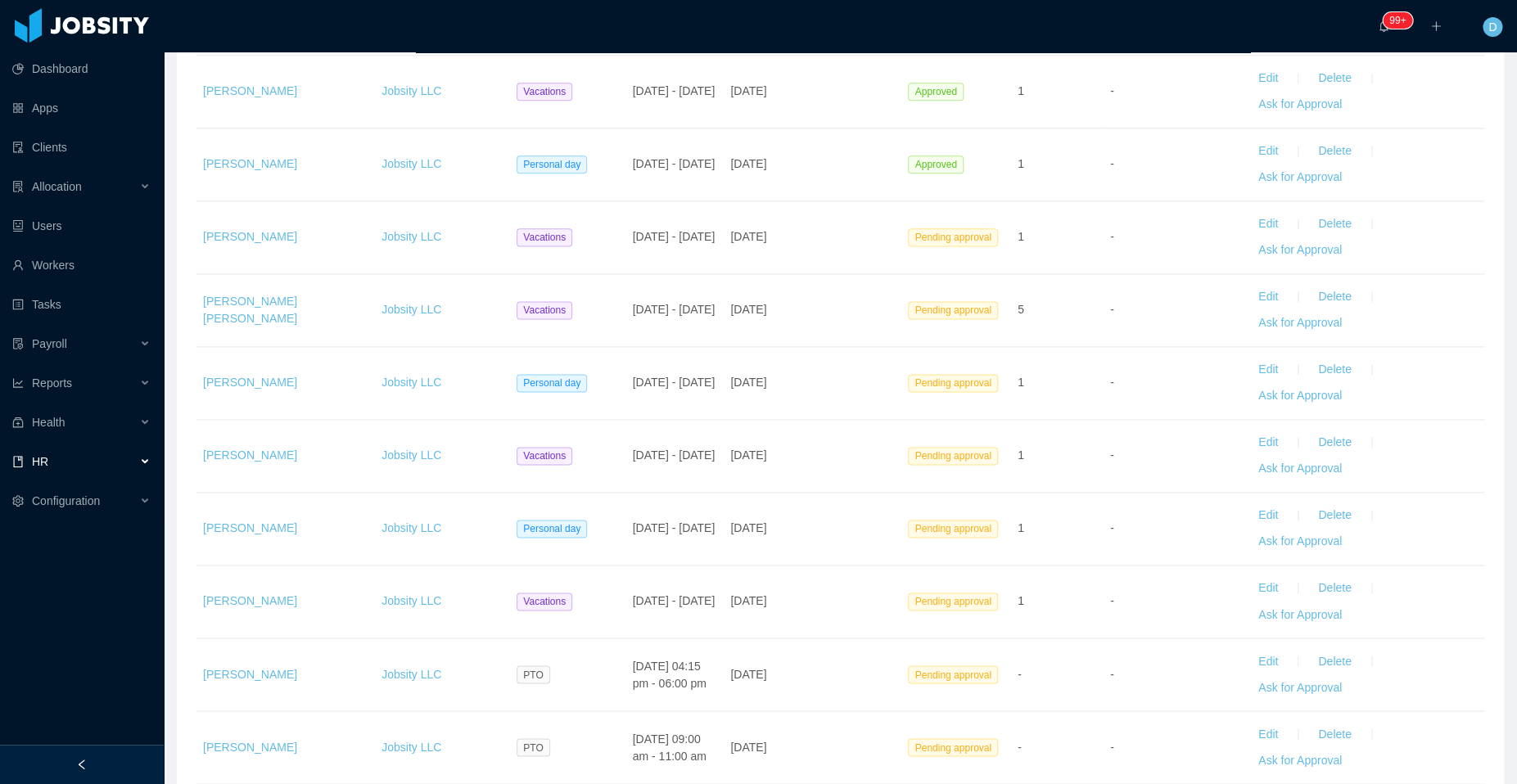
scroll to position [926, 0]
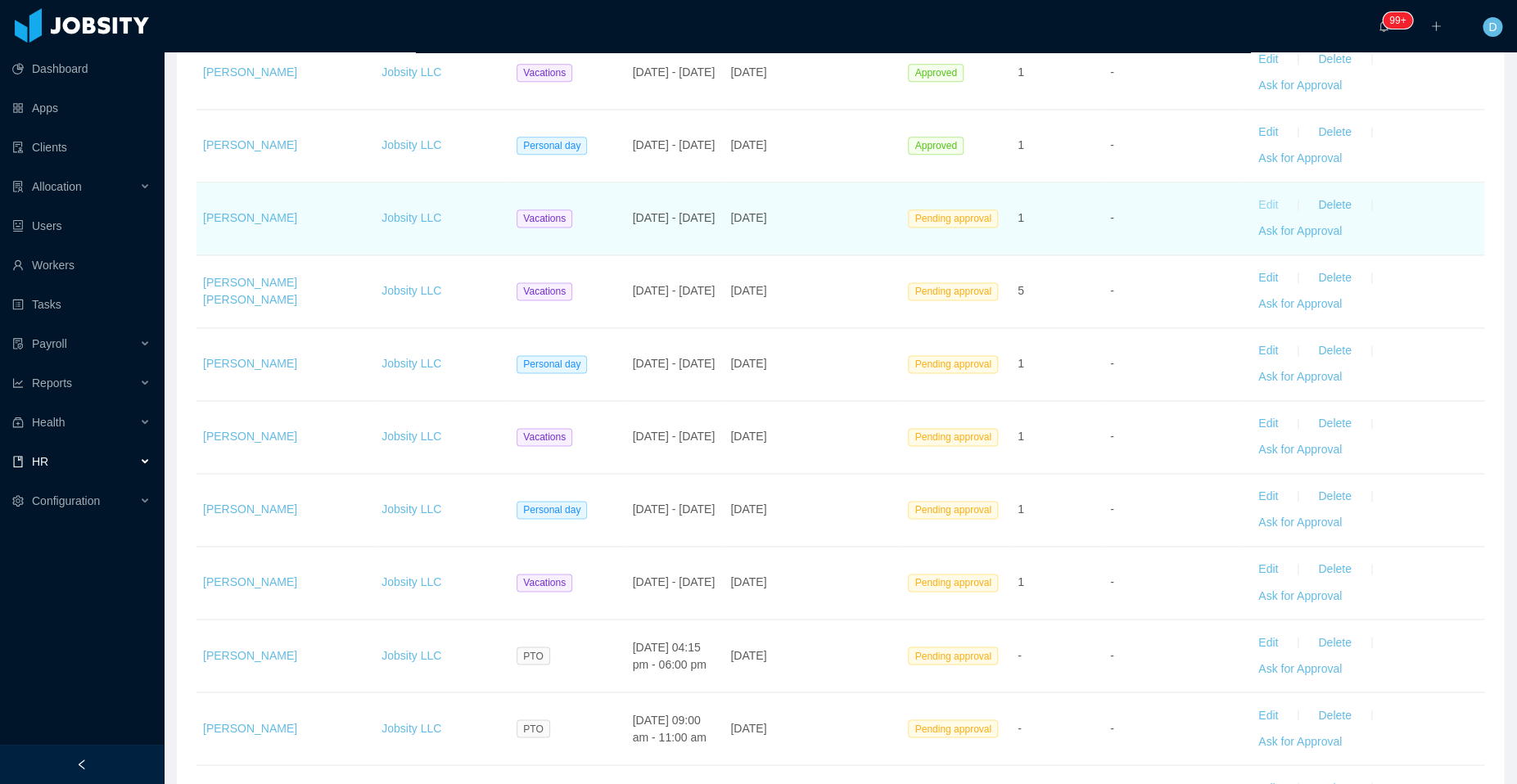
click at [1252, 205] on button "Edit" at bounding box center [1268, 205] width 46 height 27
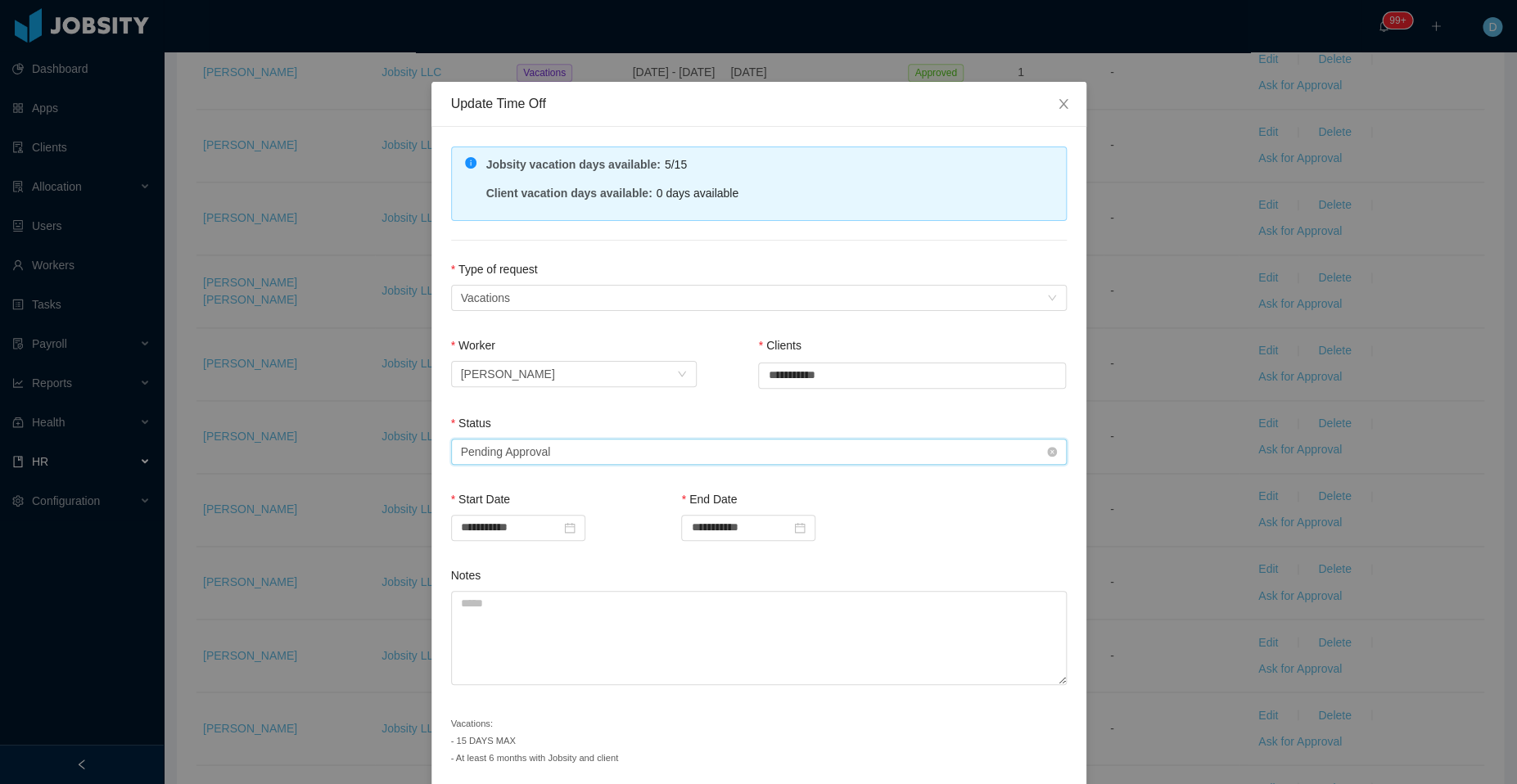
click at [569, 455] on div "Select status Pending Approval" at bounding box center [753, 452] width 585 height 25
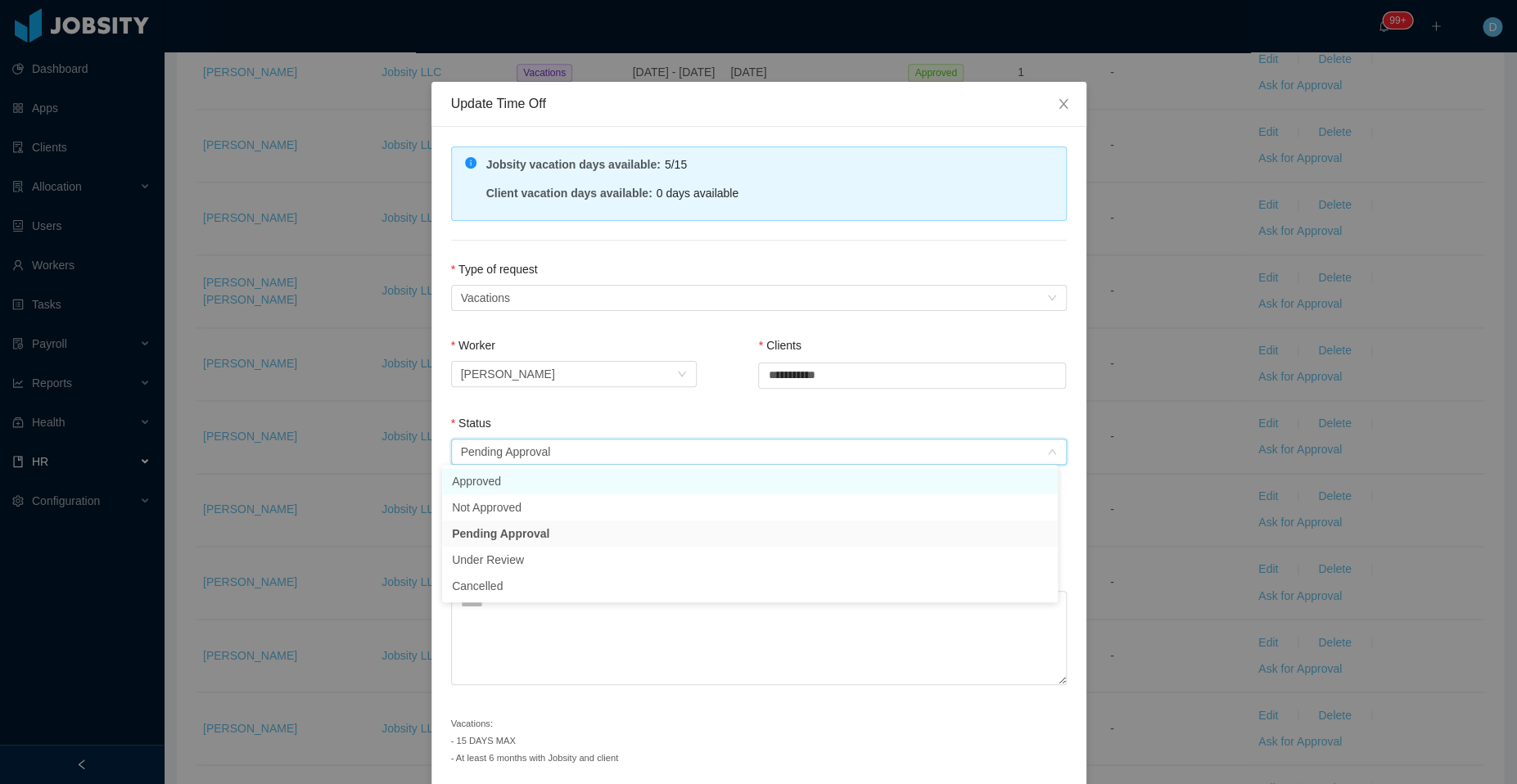
click at [536, 488] on li "Approved" at bounding box center [749, 481] width 615 height 27
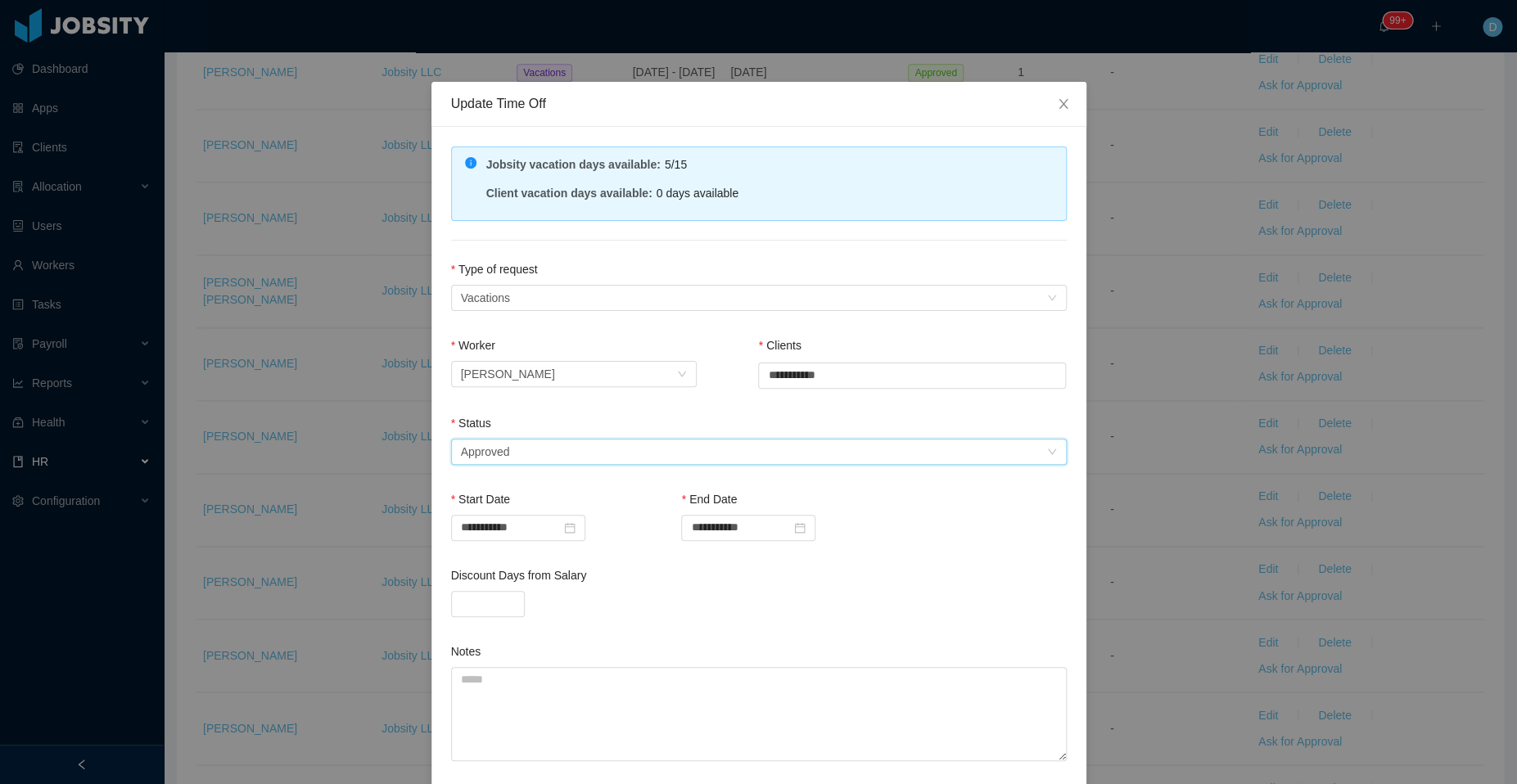
scroll to position [136, 0]
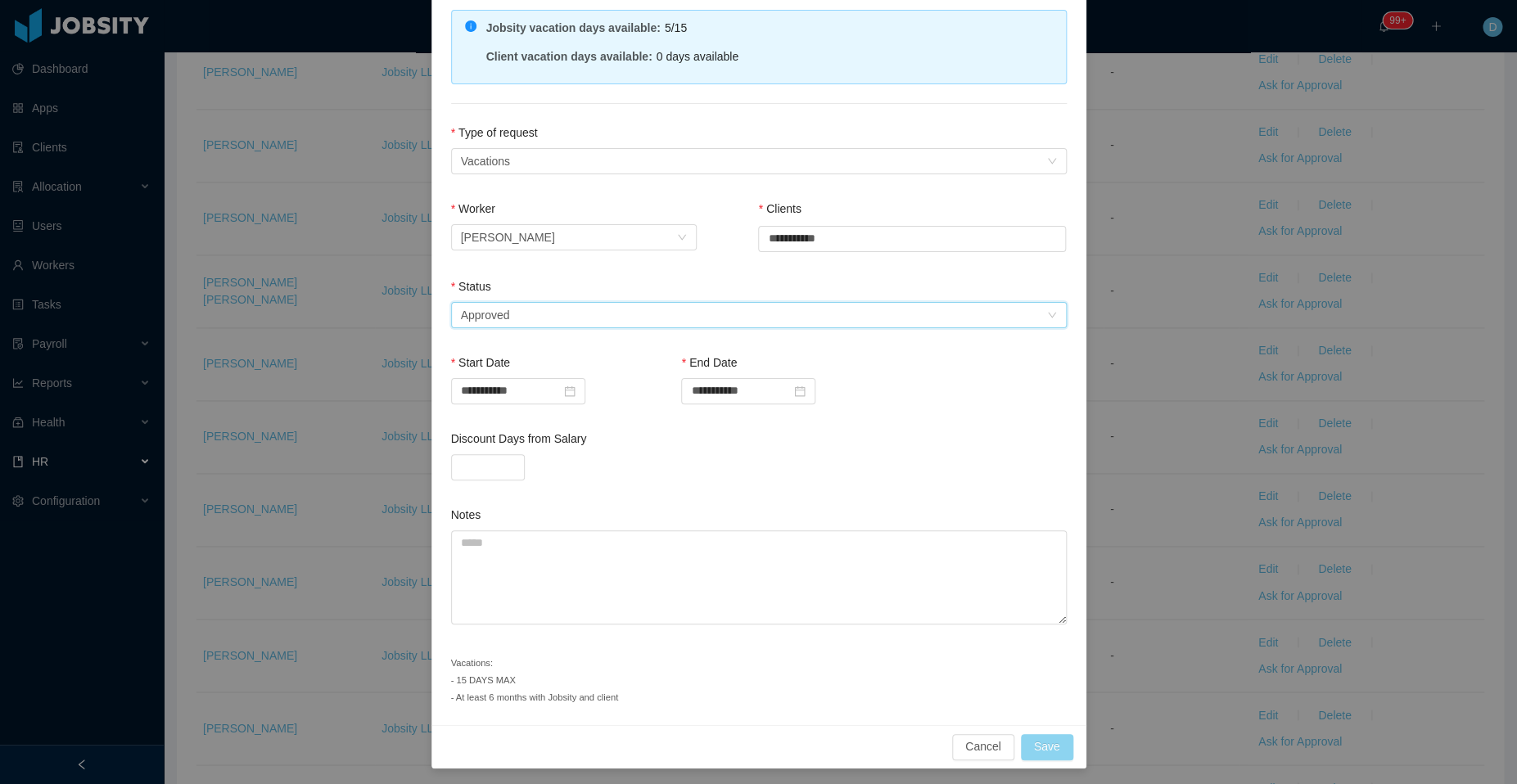
click at [1055, 736] on button "Save" at bounding box center [1046, 747] width 52 height 27
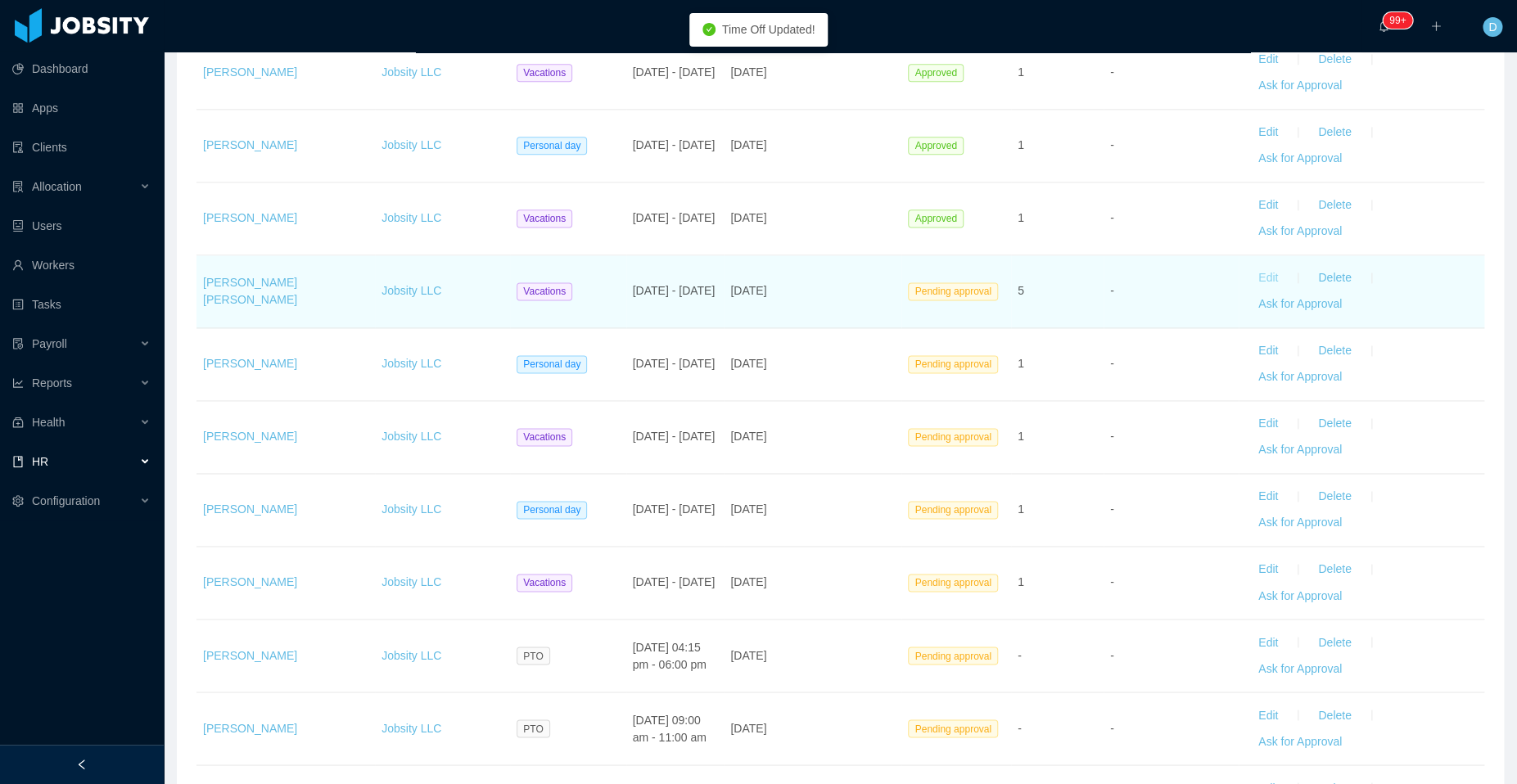
click at [1253, 277] on button "Edit" at bounding box center [1268, 279] width 46 height 27
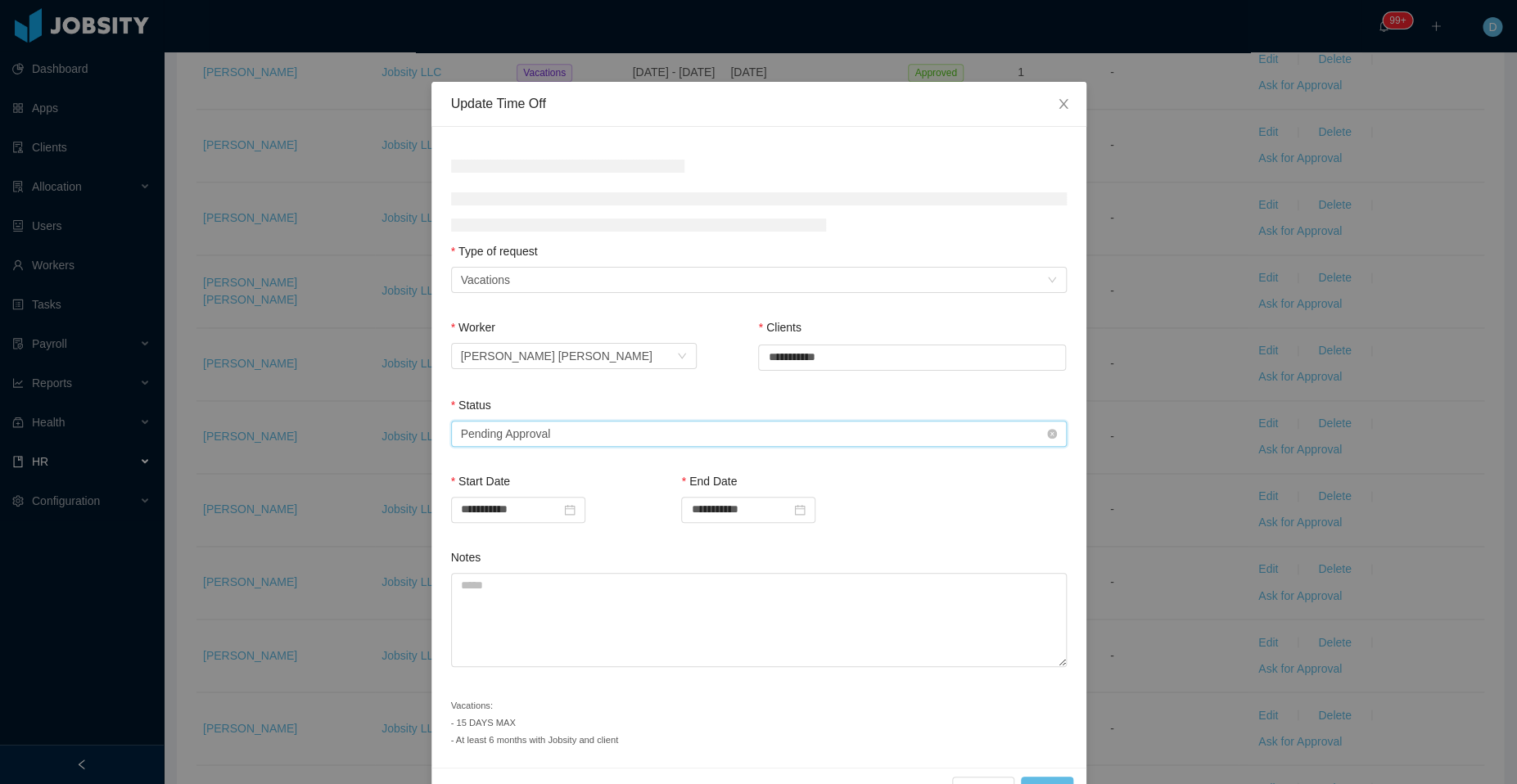
click at [691, 436] on div "Select status Pending Approval" at bounding box center [753, 434] width 585 height 25
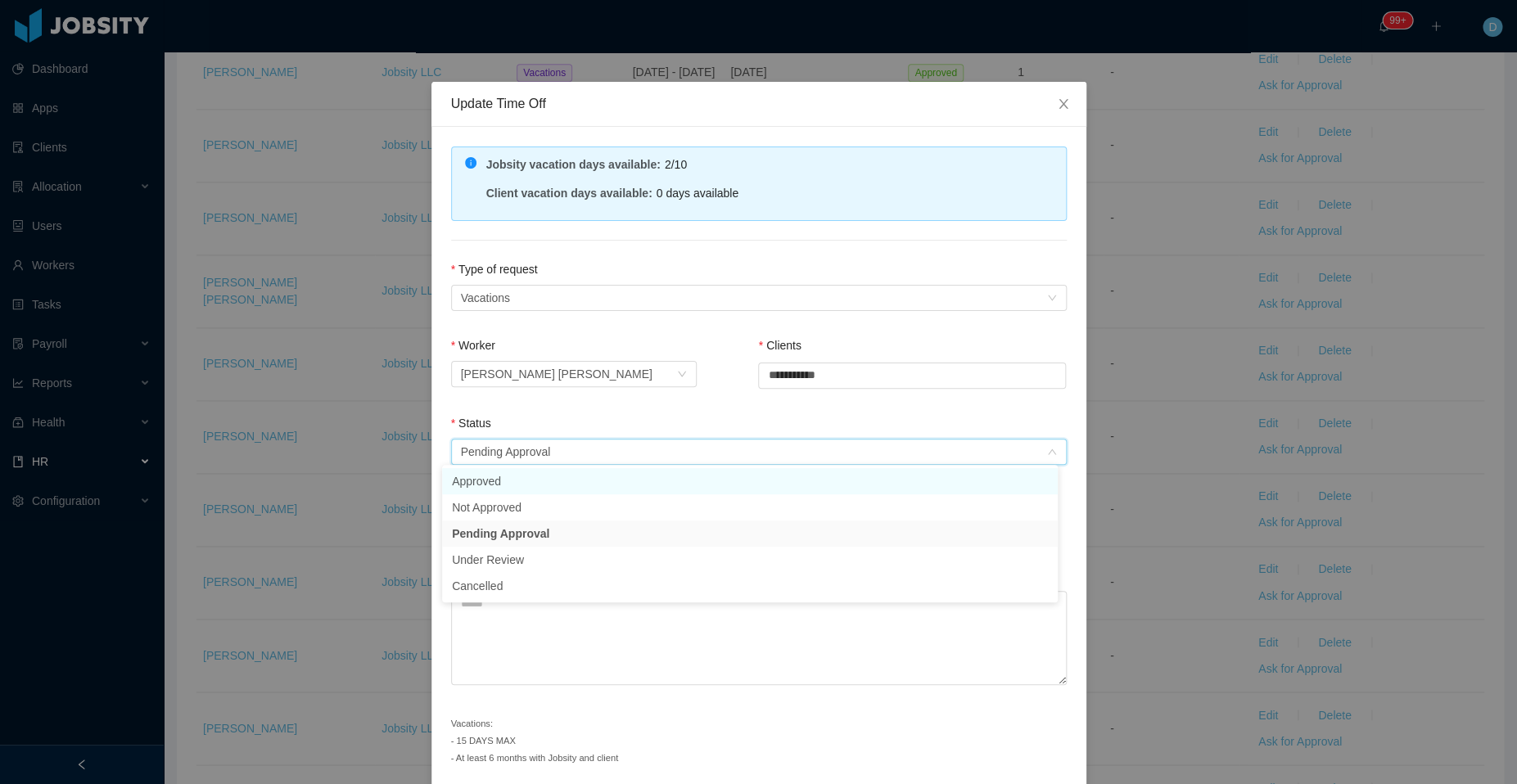
click at [577, 483] on li "Approved" at bounding box center [749, 481] width 615 height 27
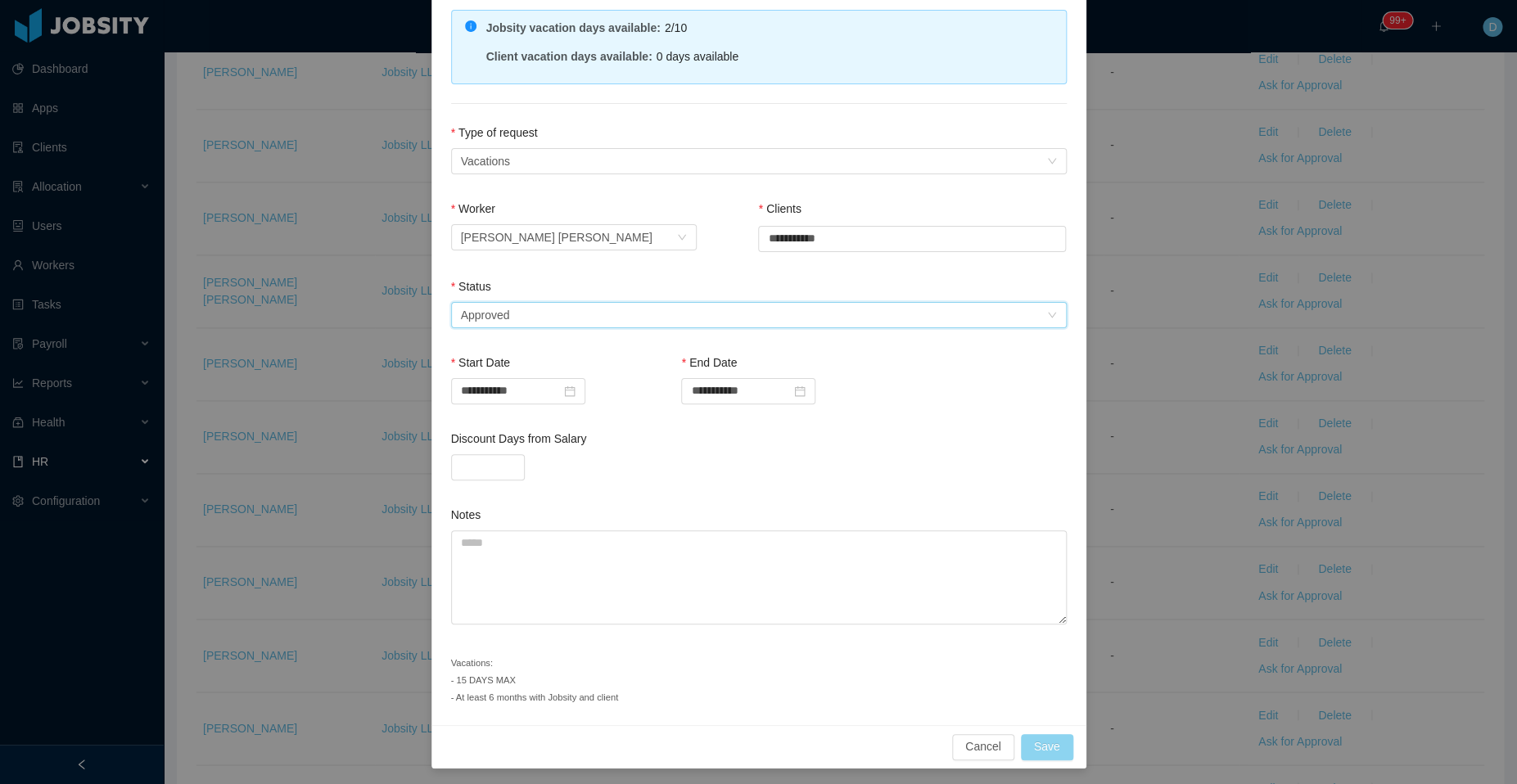
click at [1032, 740] on button "Save" at bounding box center [1046, 747] width 52 height 27
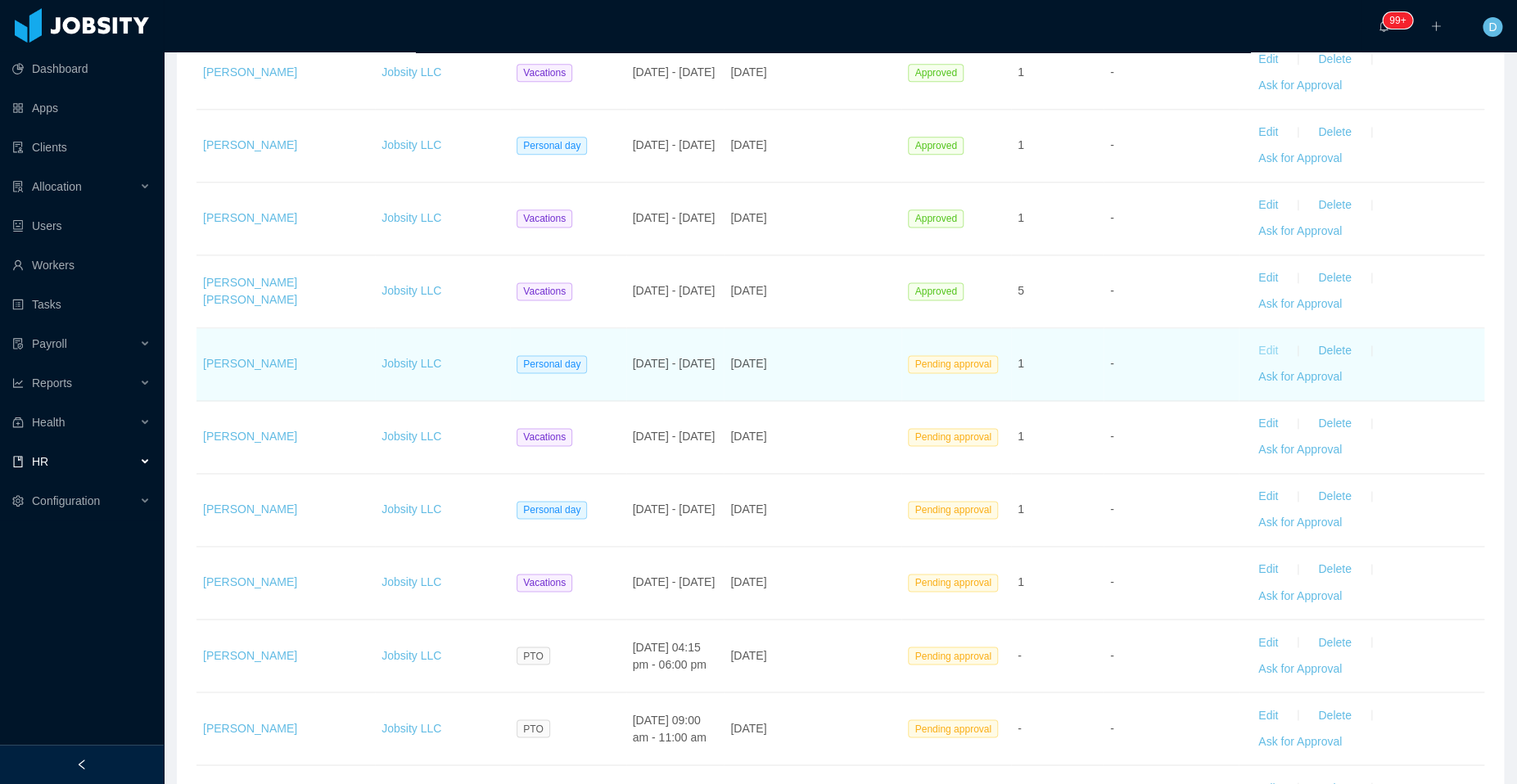
click at [1251, 348] on button "Edit" at bounding box center [1268, 351] width 46 height 27
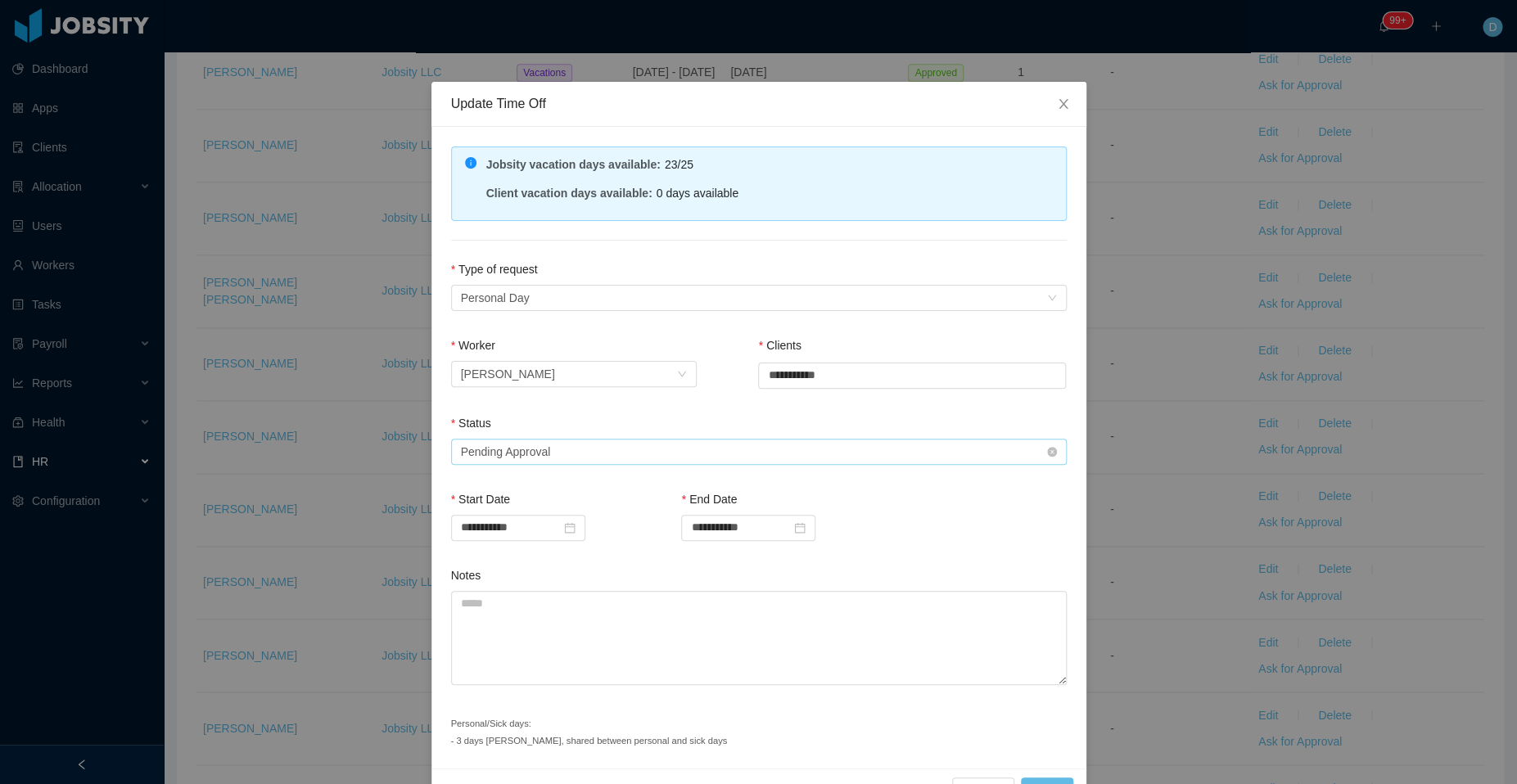
click at [583, 429] on div "Status" at bounding box center [758, 427] width 615 height 24
click at [551, 457] on div "Select status Pending Approval" at bounding box center [753, 452] width 585 height 25
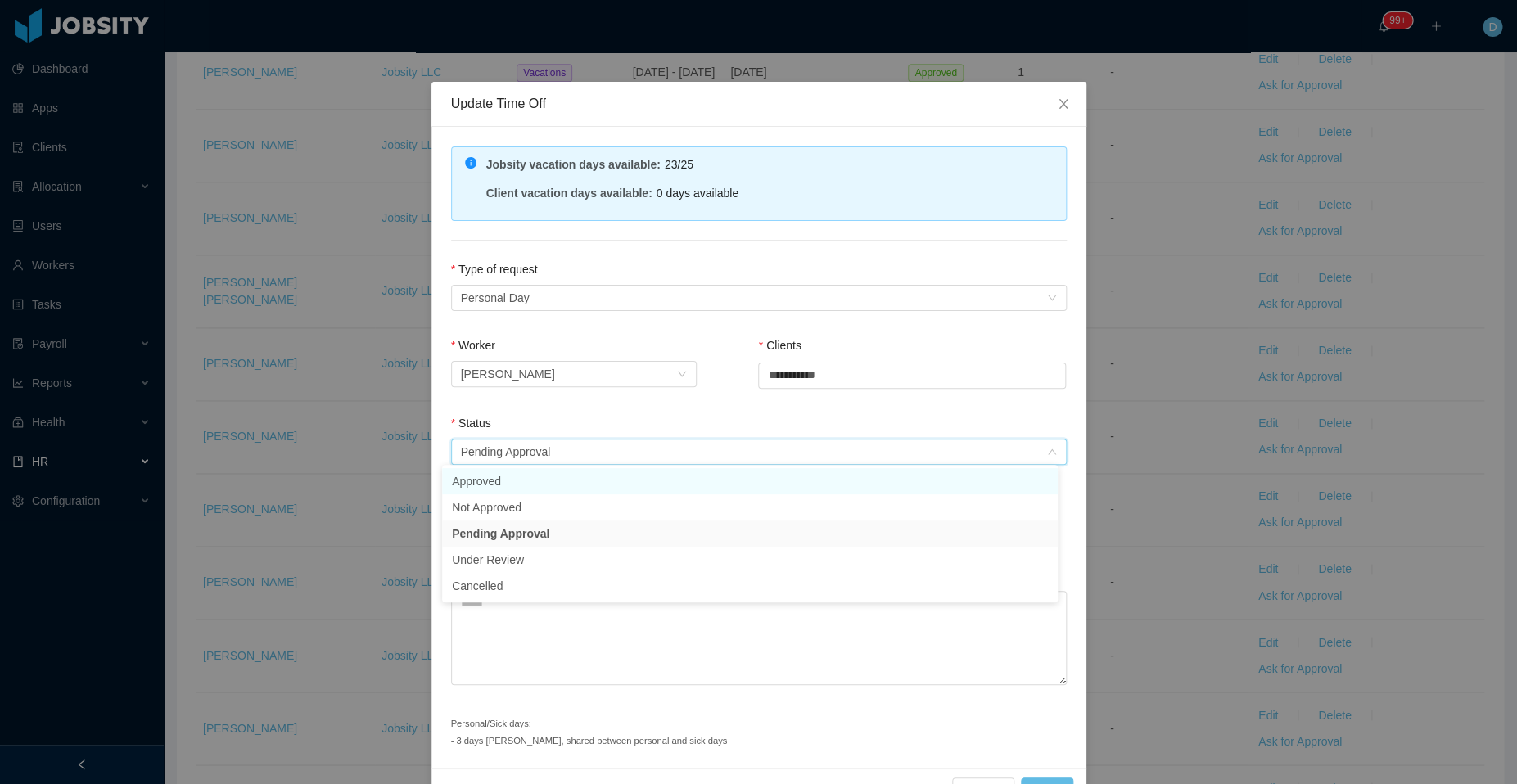
click at [506, 483] on li "Approved" at bounding box center [749, 481] width 615 height 27
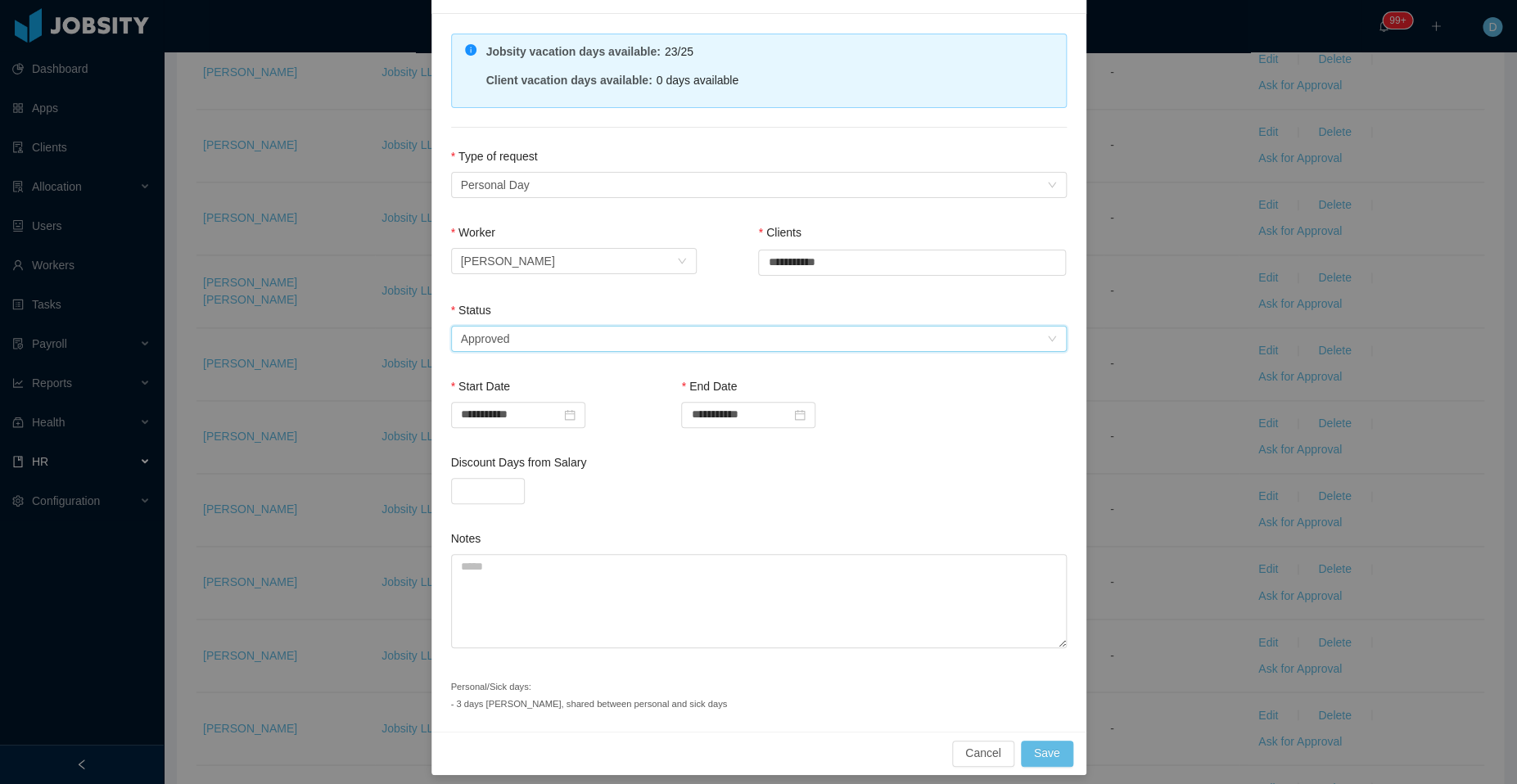
scroll to position [119, 0]
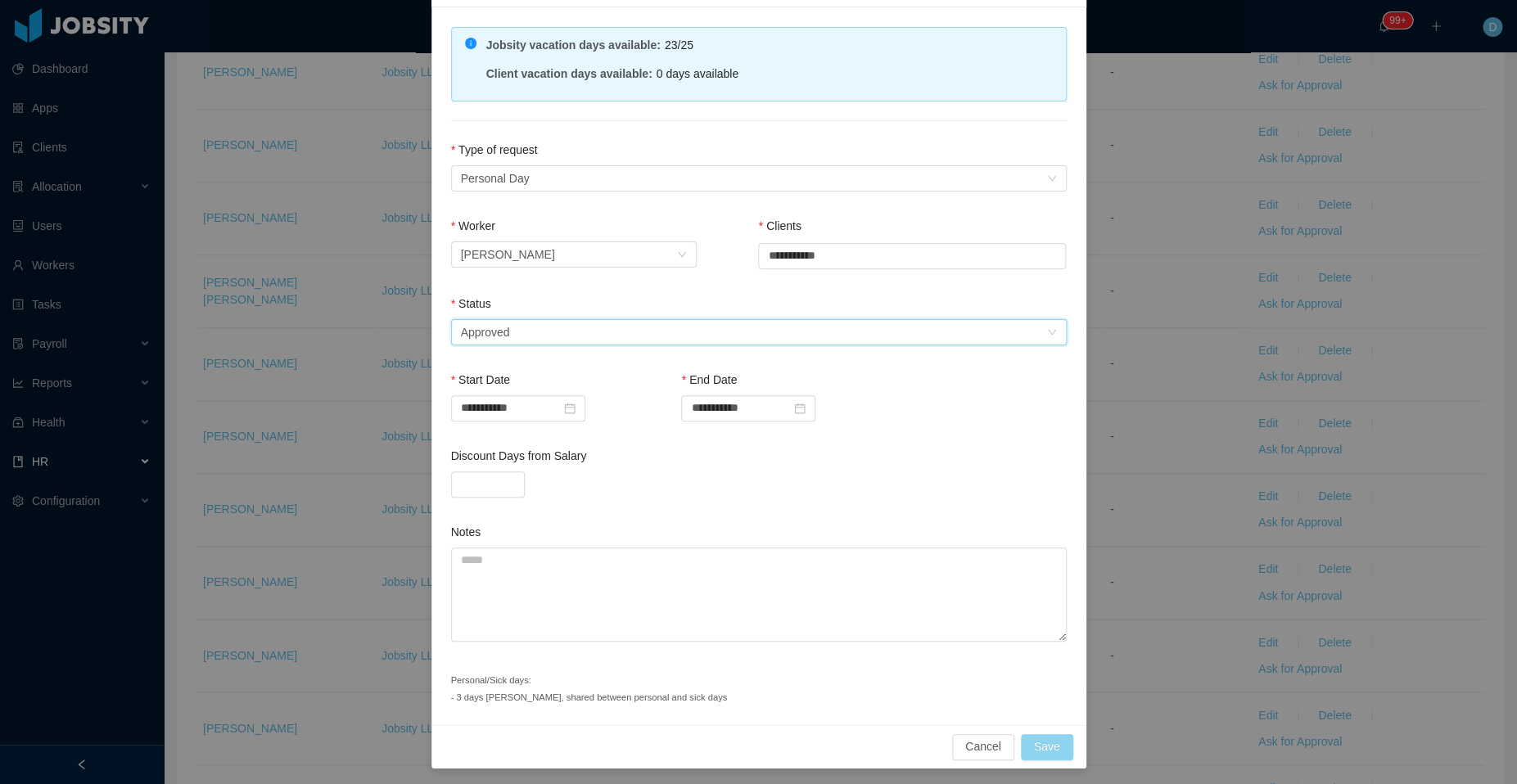
click at [1040, 740] on button "Save" at bounding box center [1046, 747] width 52 height 27
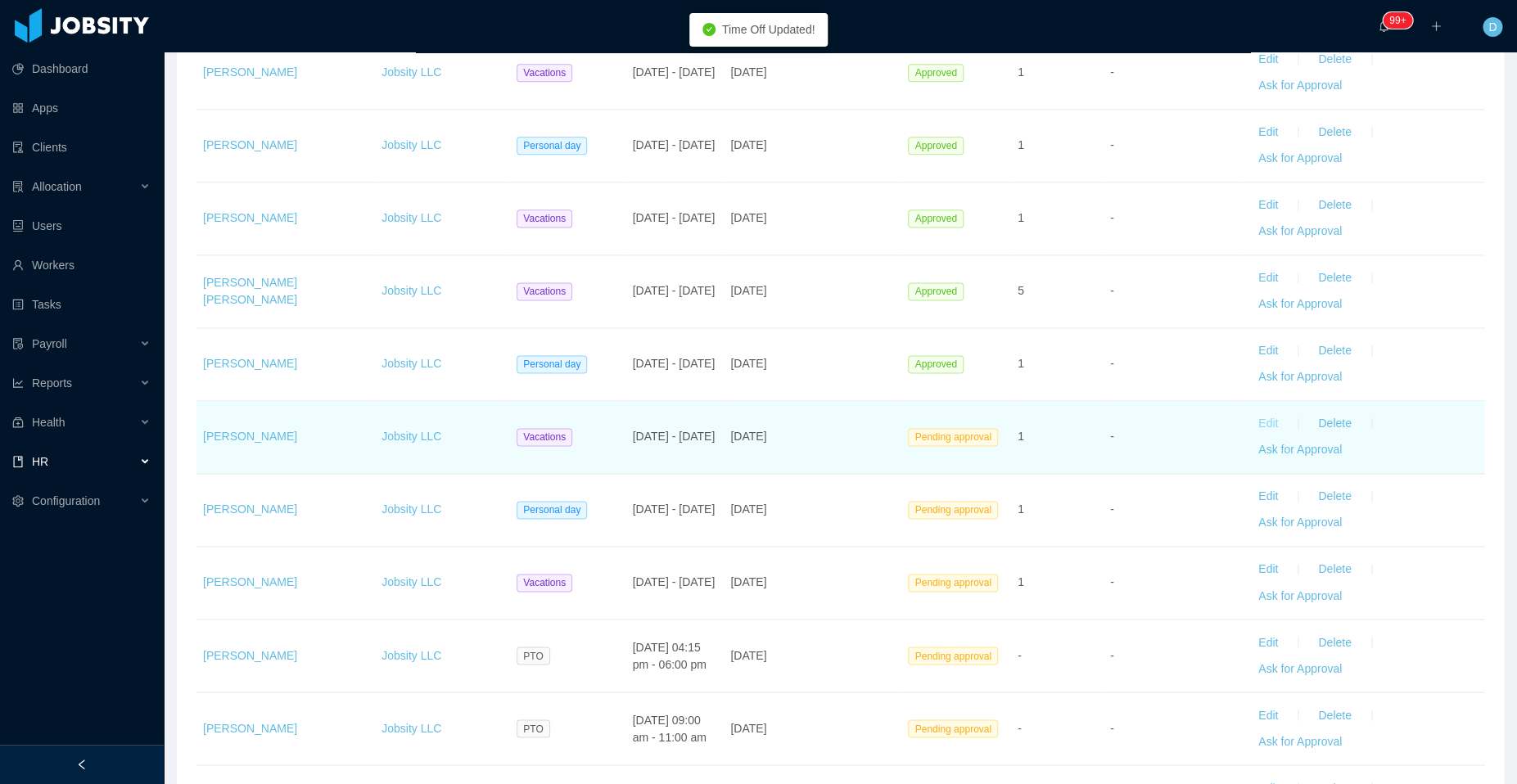
click at [1250, 418] on button "Edit" at bounding box center [1268, 424] width 46 height 27
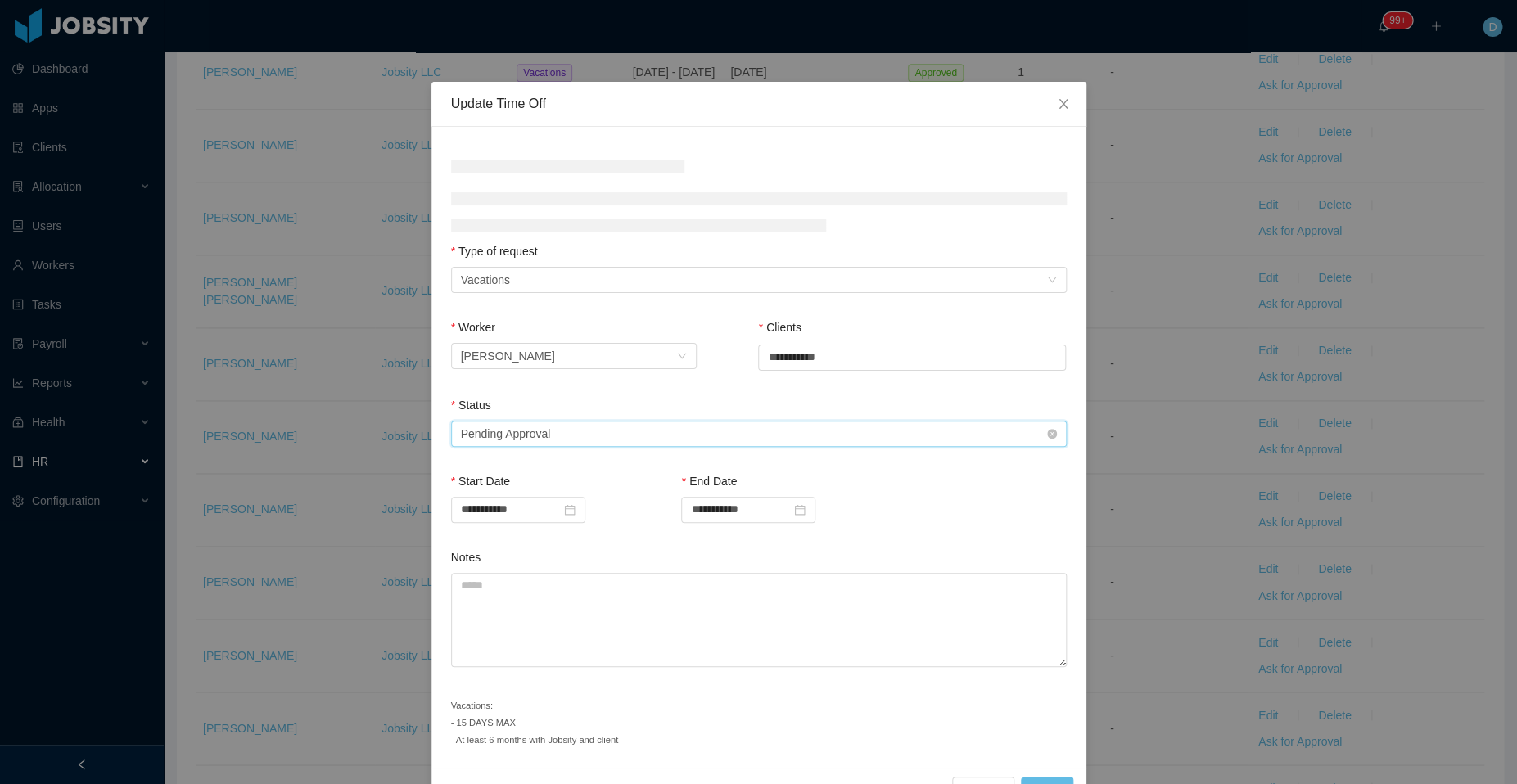
click at [658, 438] on div "Select status Pending Approval" at bounding box center [753, 434] width 585 height 25
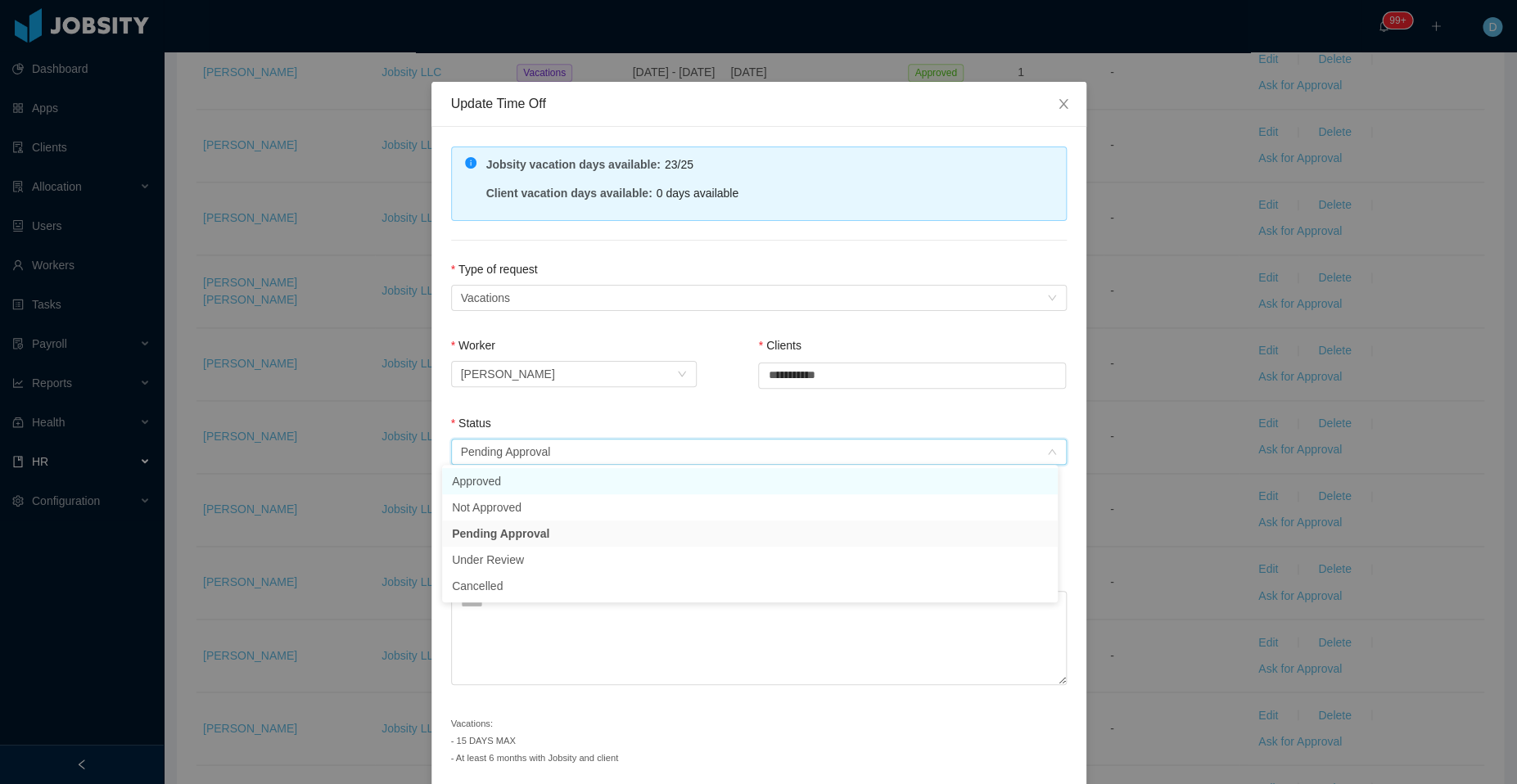
click at [543, 480] on li "Approved" at bounding box center [749, 481] width 615 height 27
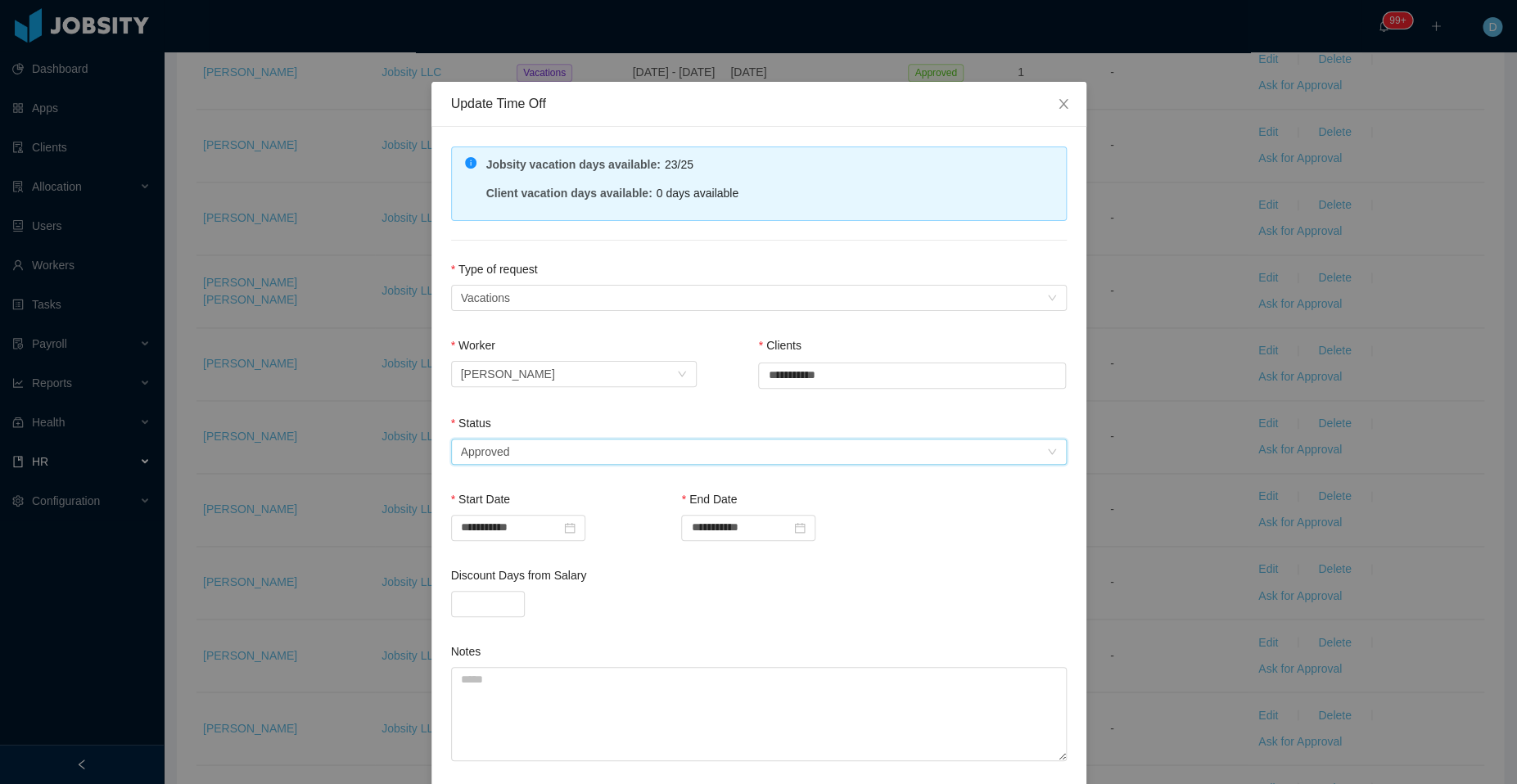
scroll to position [136, 0]
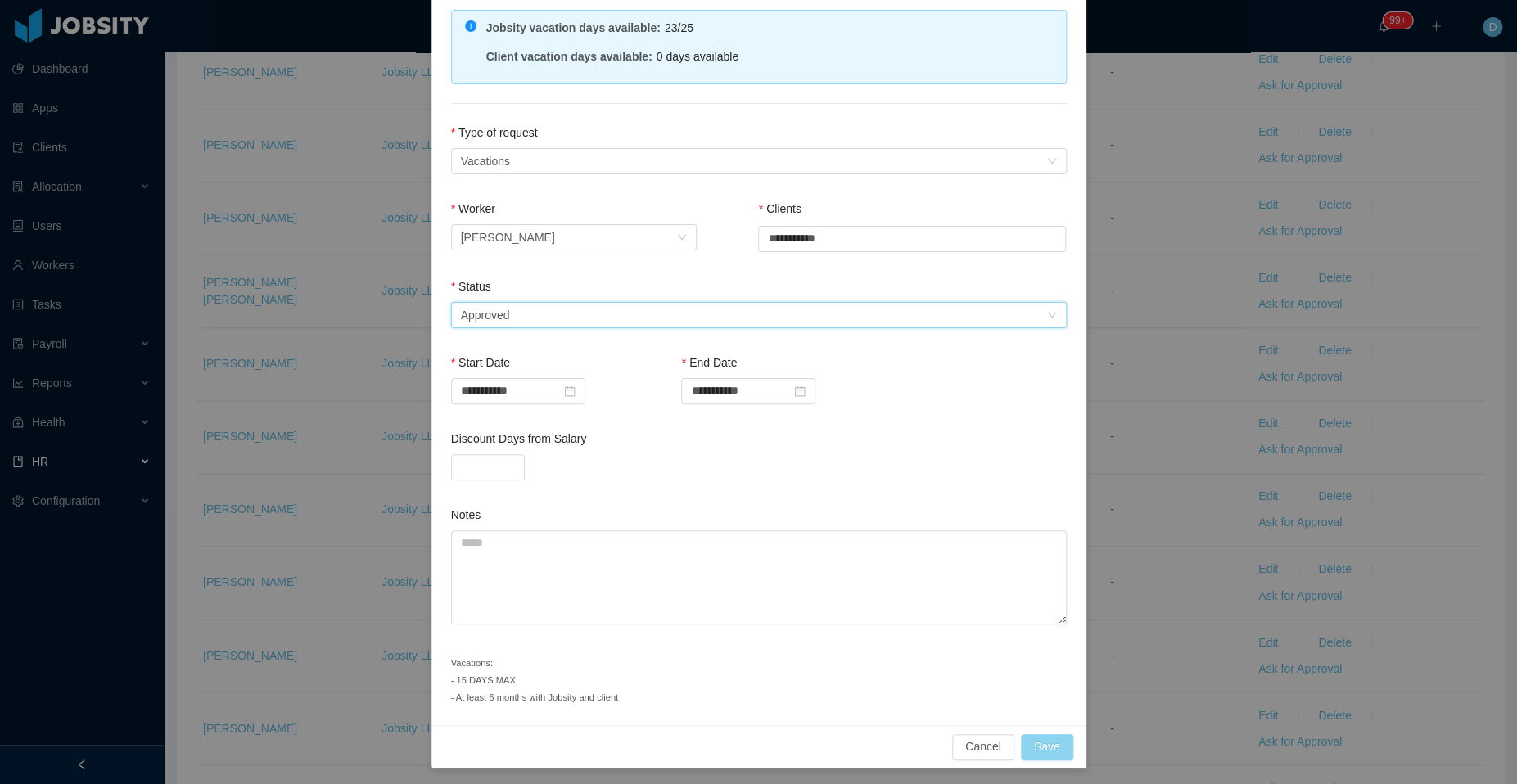
click at [1037, 734] on button "Save" at bounding box center [1046, 747] width 52 height 27
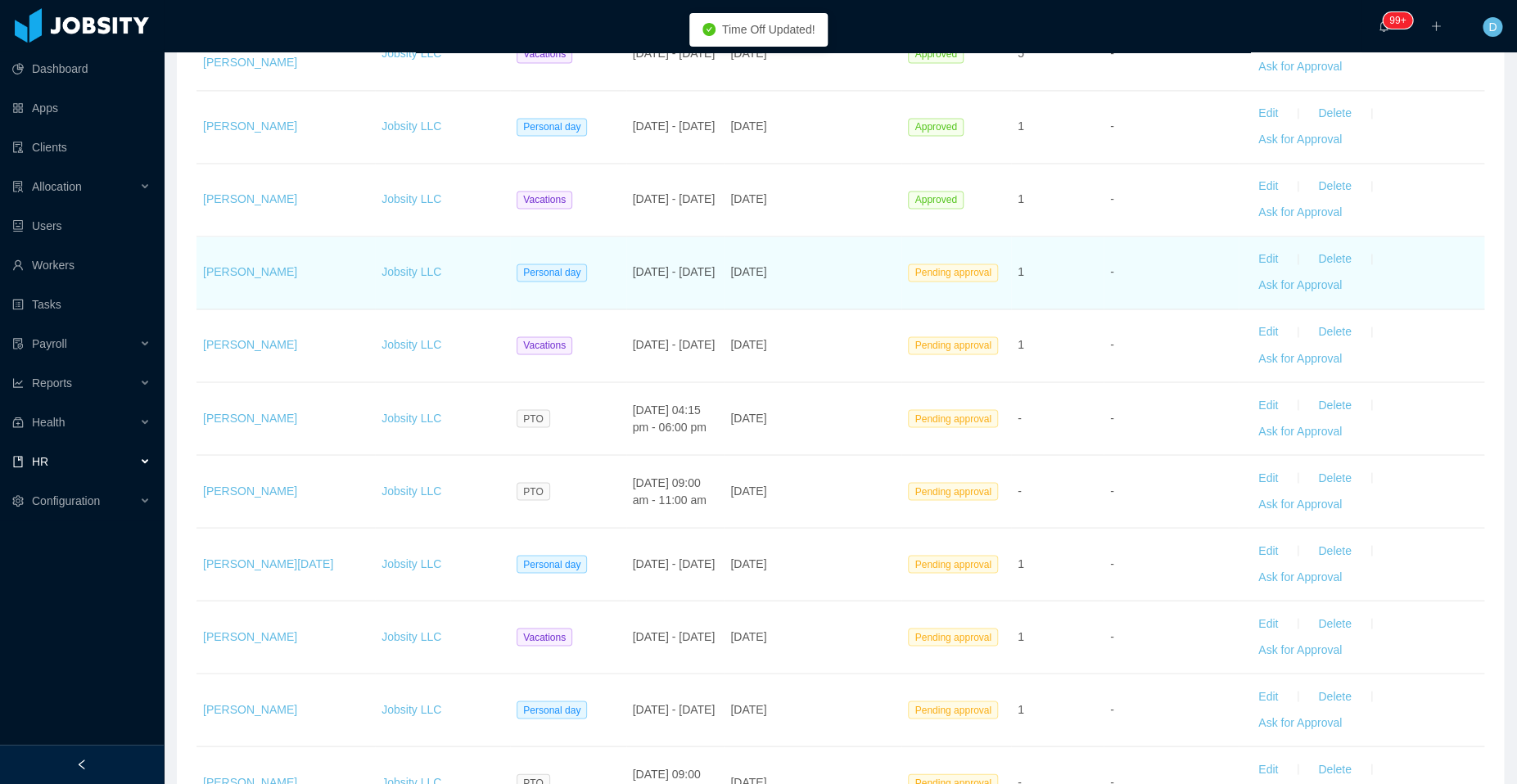
scroll to position [1174, 0]
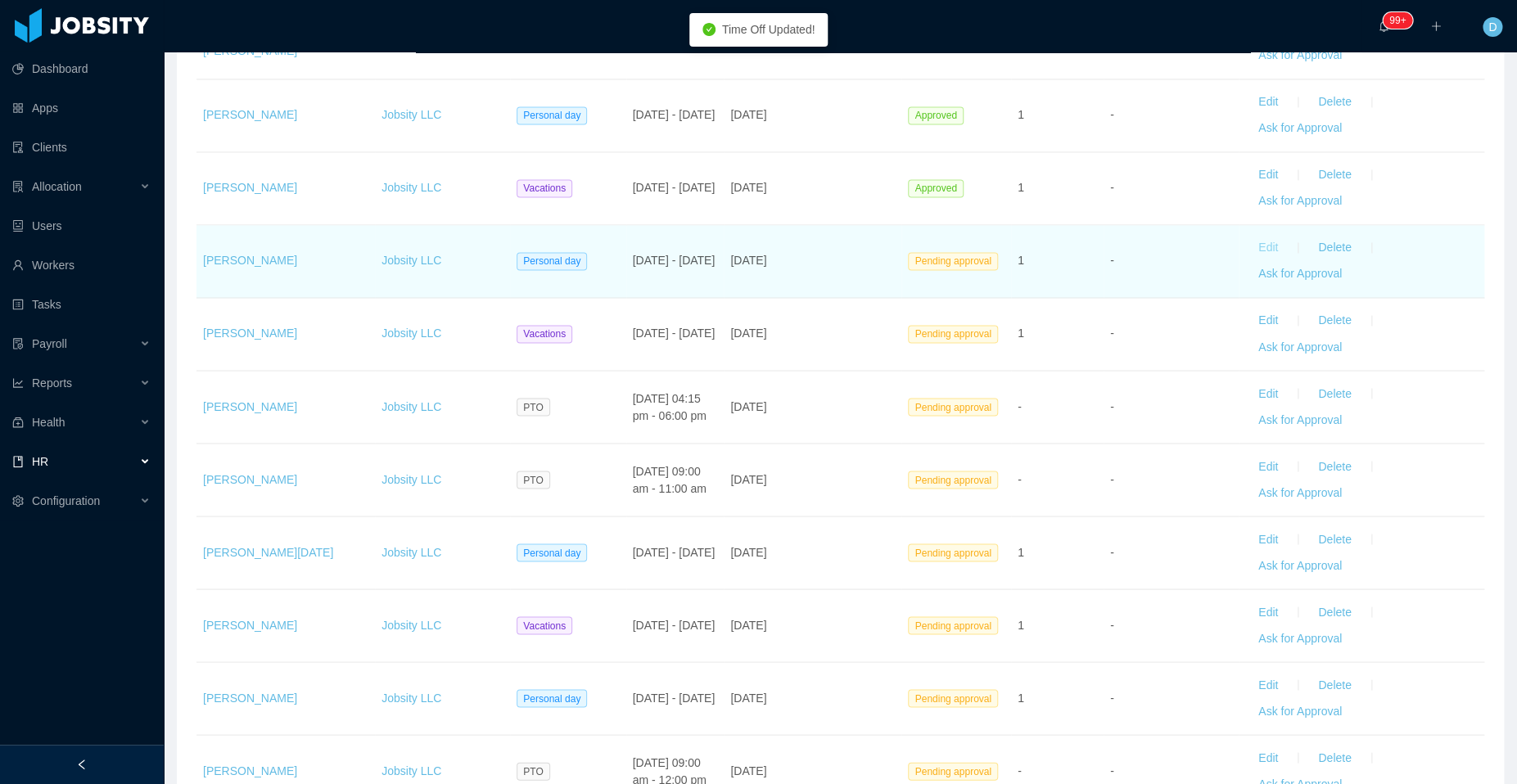
click at [1251, 244] on button "Edit" at bounding box center [1268, 248] width 46 height 27
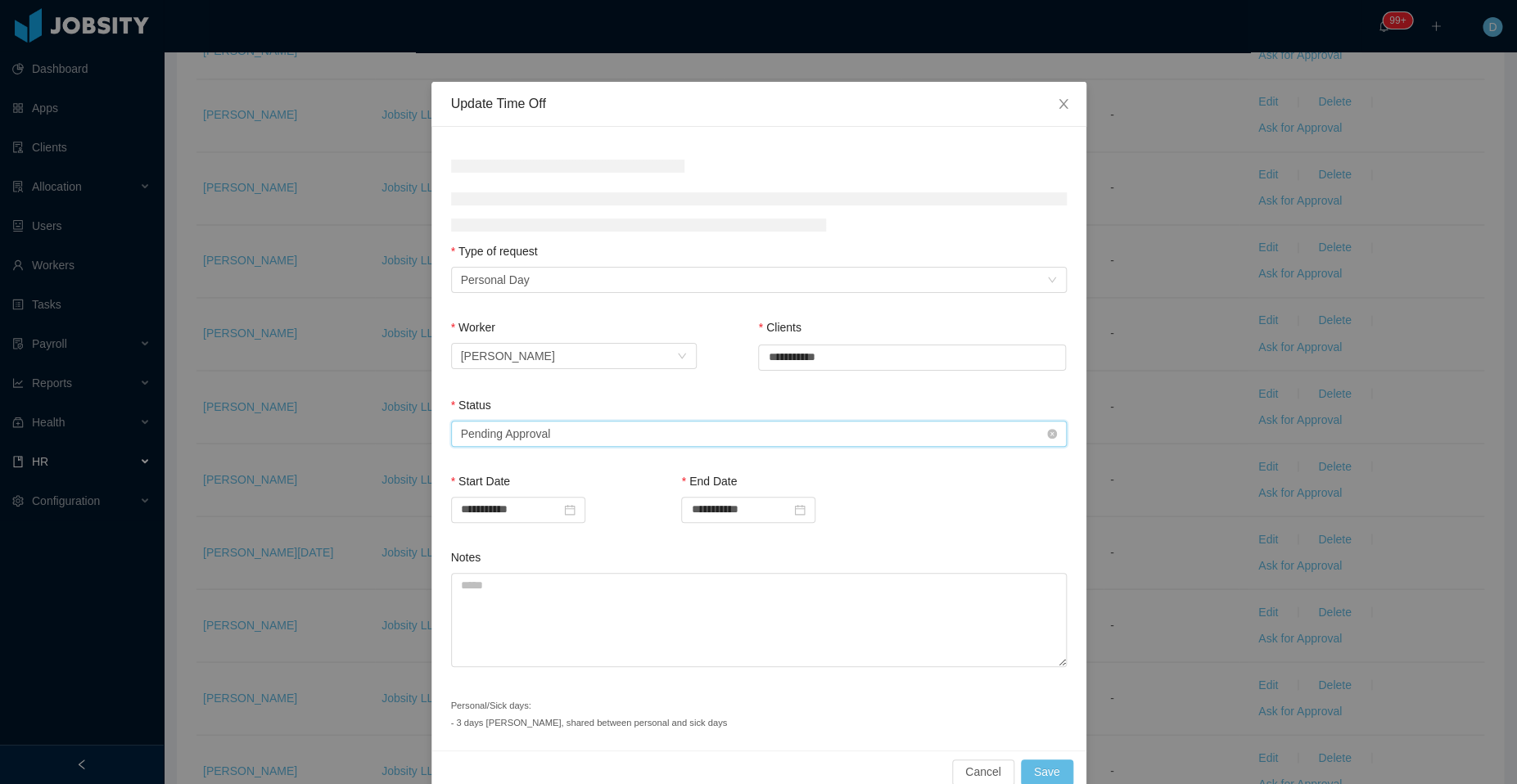
click at [616, 437] on div "Select status Pending Approval" at bounding box center [753, 434] width 585 height 25
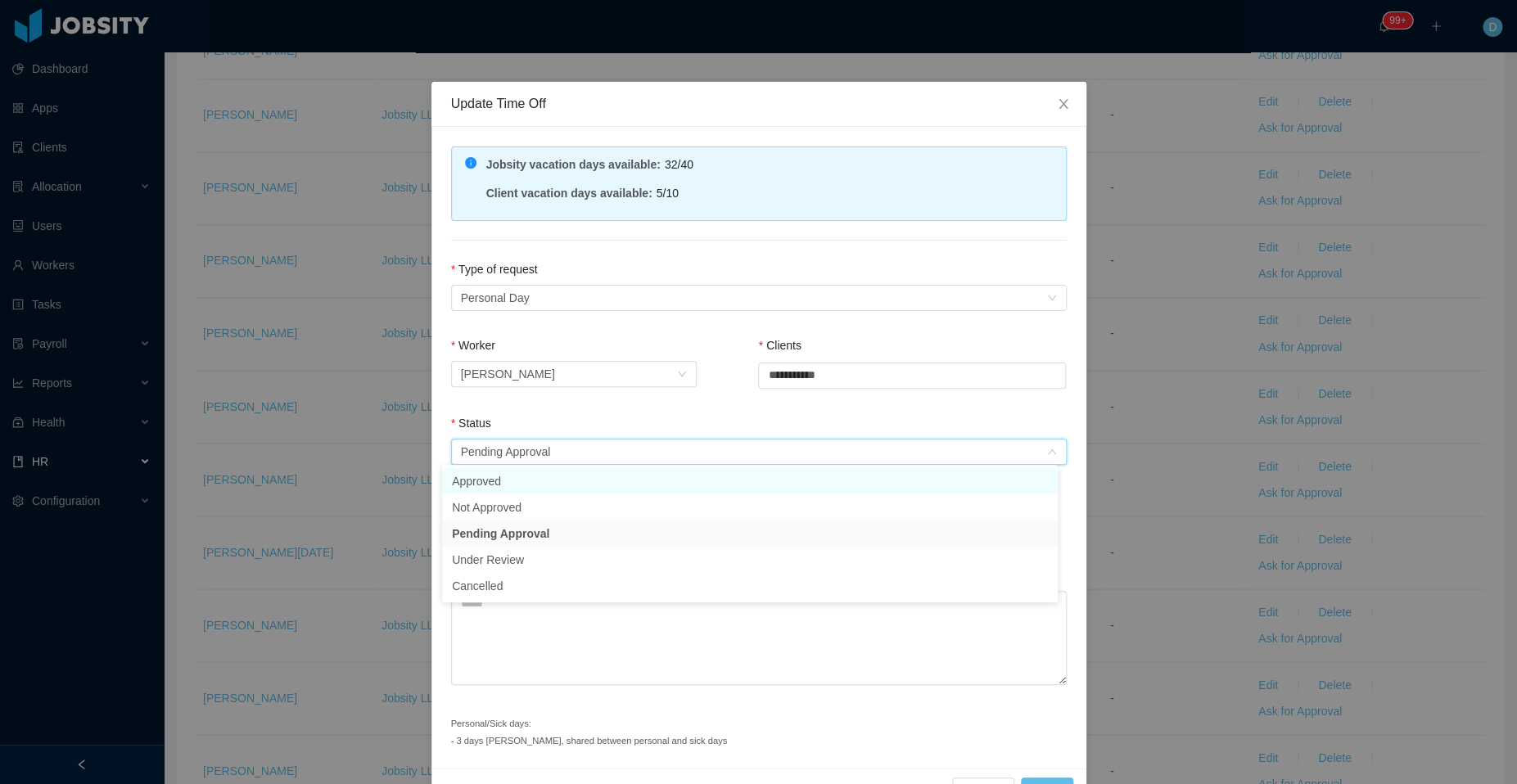
click at [537, 484] on li "Approved" at bounding box center [749, 481] width 615 height 27
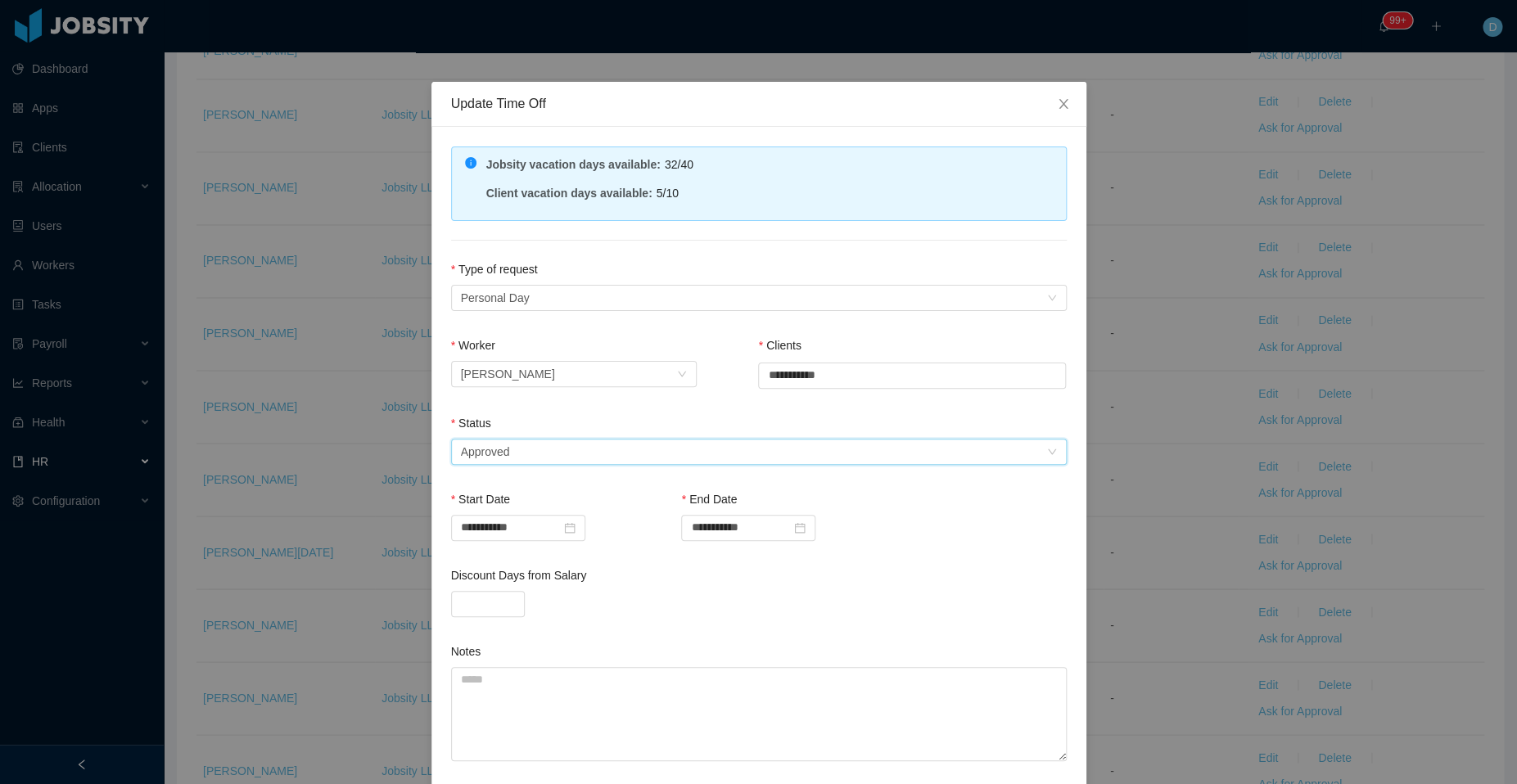
scroll to position [119, 0]
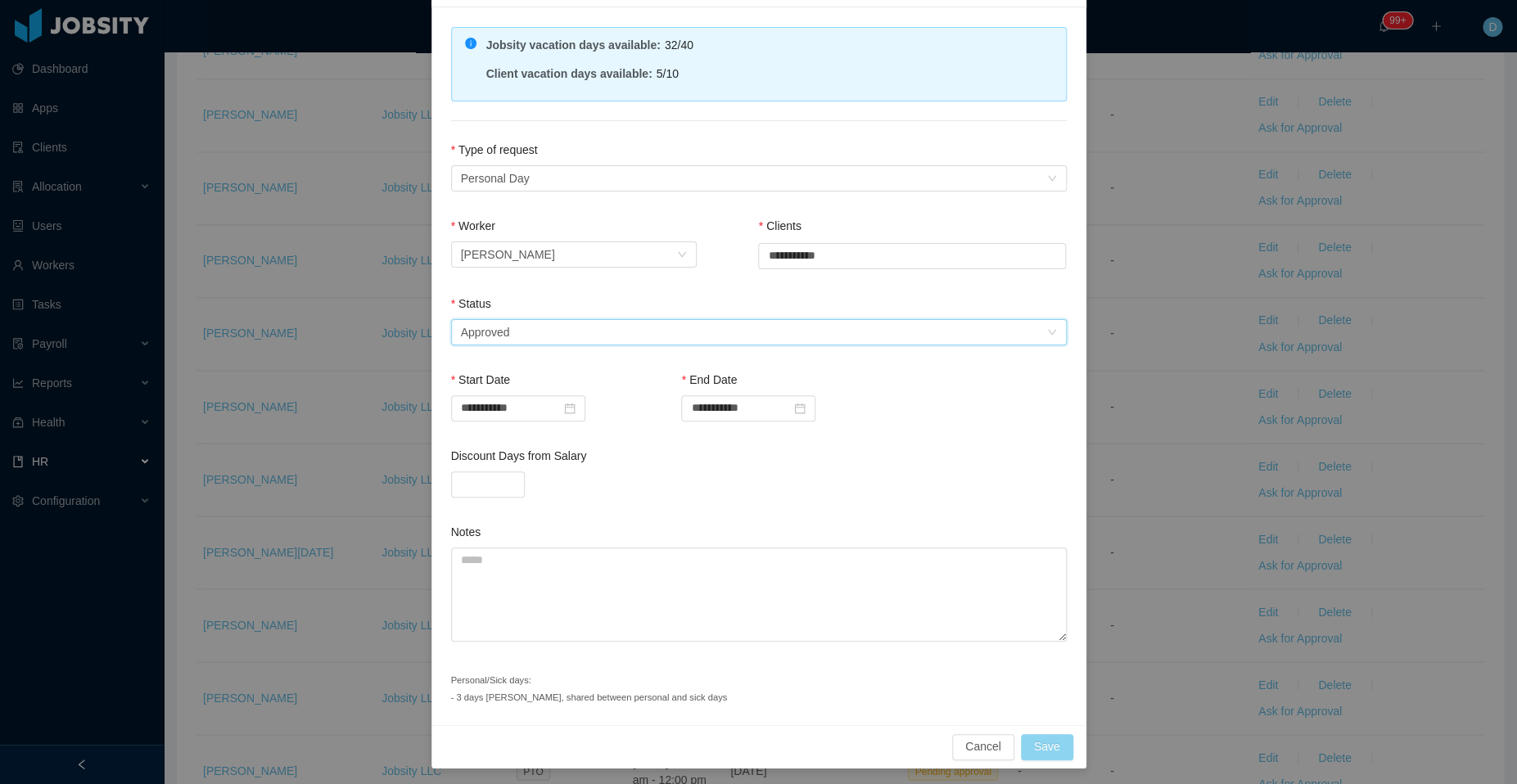
click at [1035, 744] on button "Save" at bounding box center [1046, 747] width 52 height 27
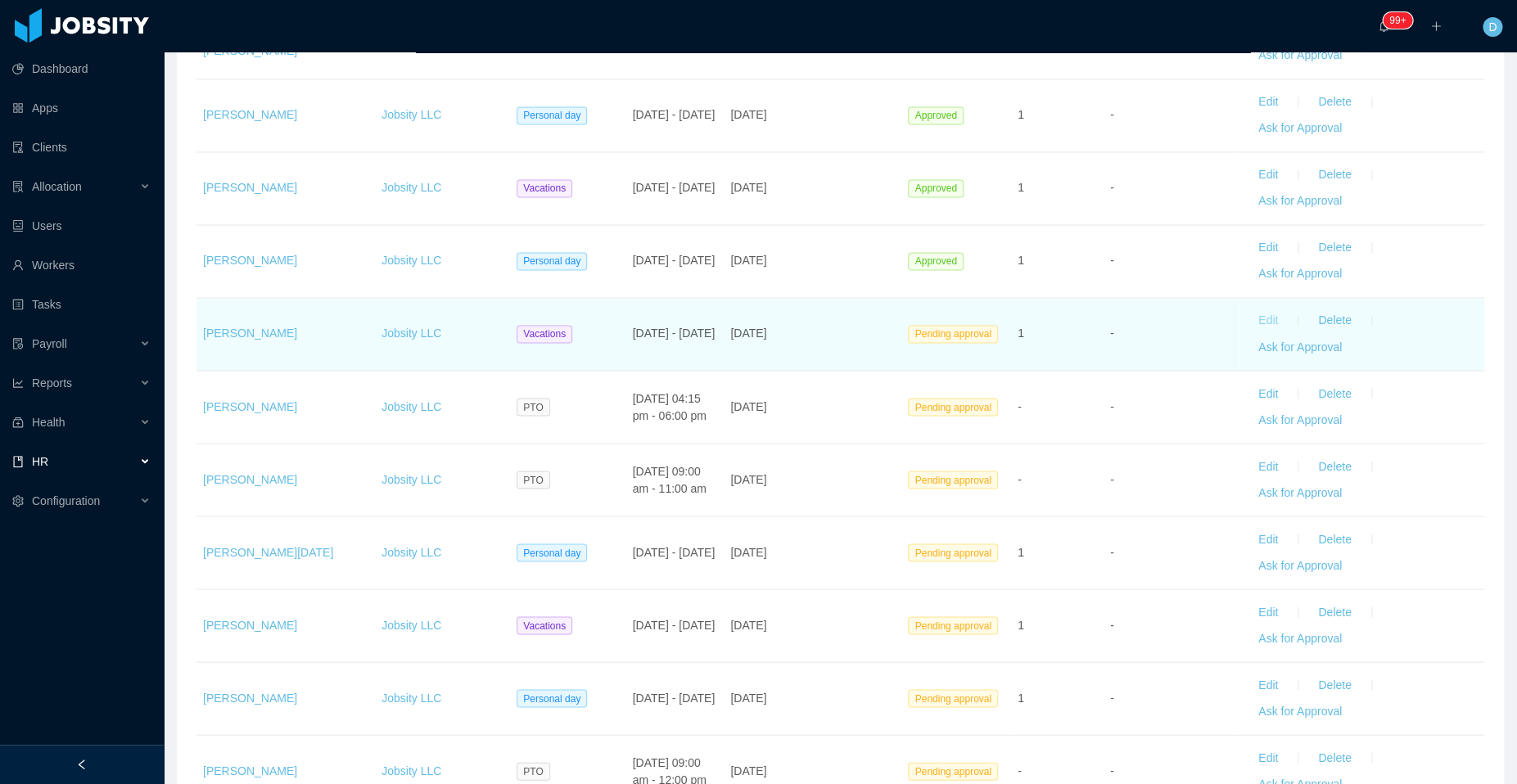
click at [1245, 310] on button "Edit" at bounding box center [1268, 321] width 46 height 27
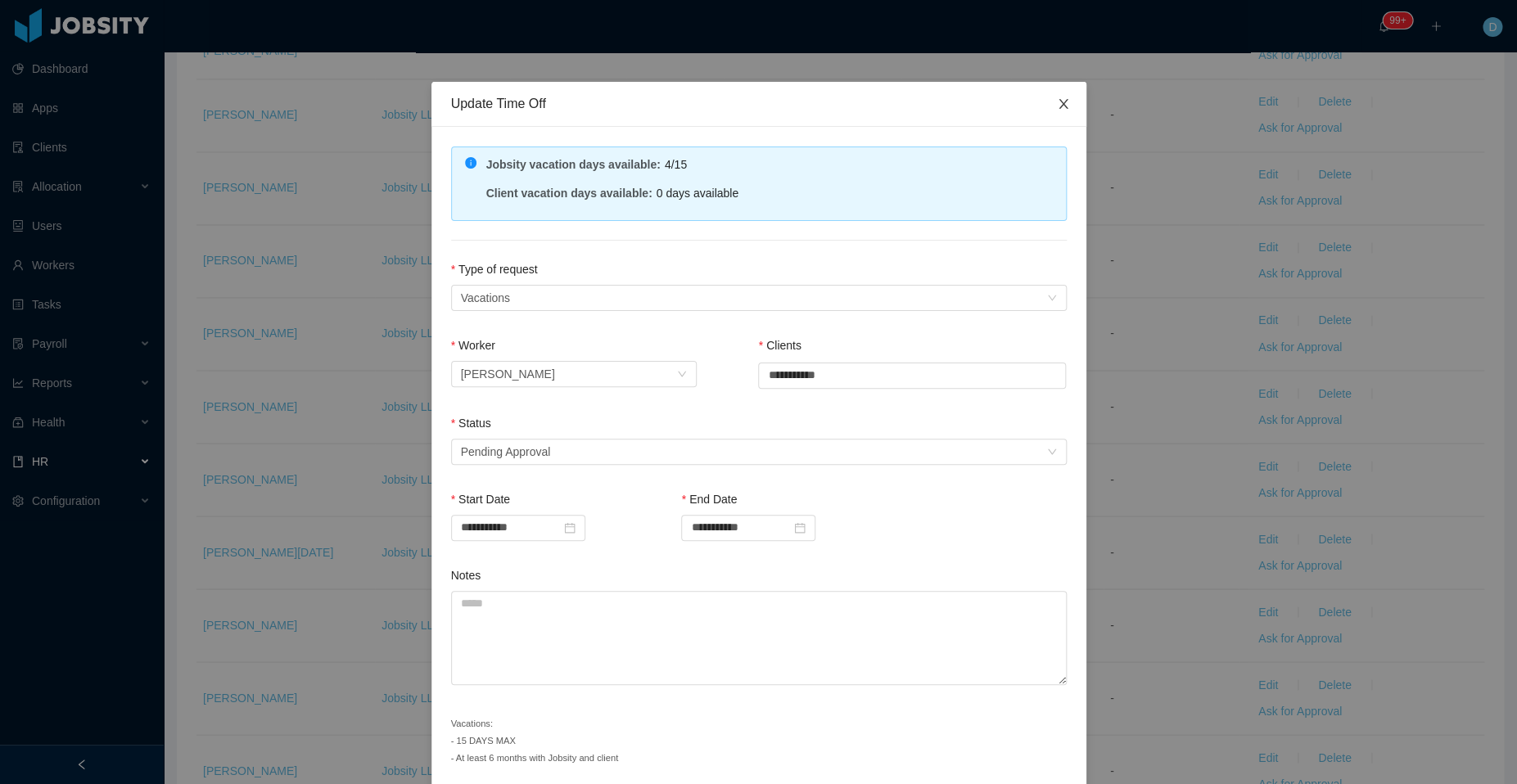
click at [1057, 104] on icon "icon: close" at bounding box center [1063, 104] width 13 height 13
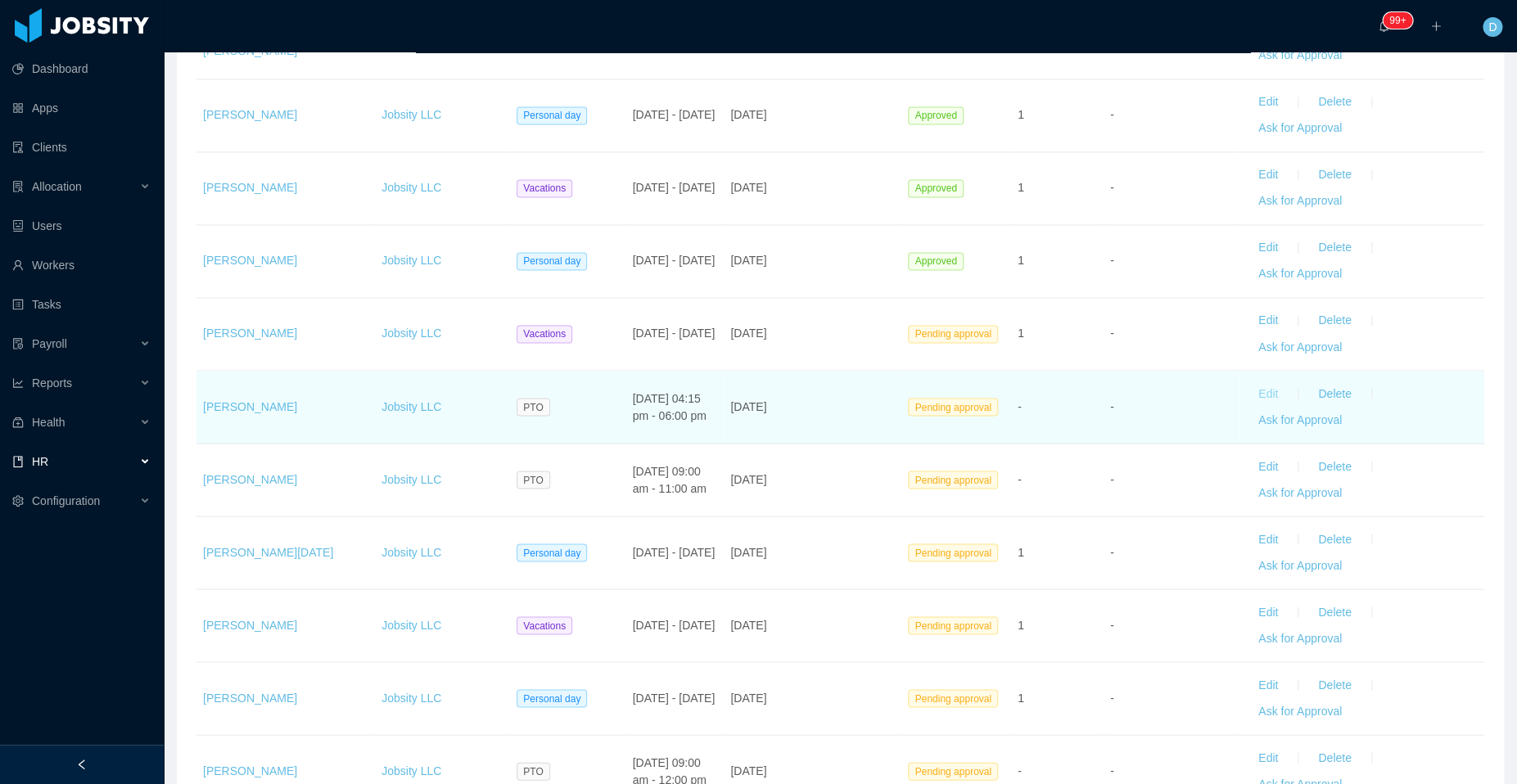
click at [1246, 380] on button "Edit" at bounding box center [1268, 394] width 46 height 27
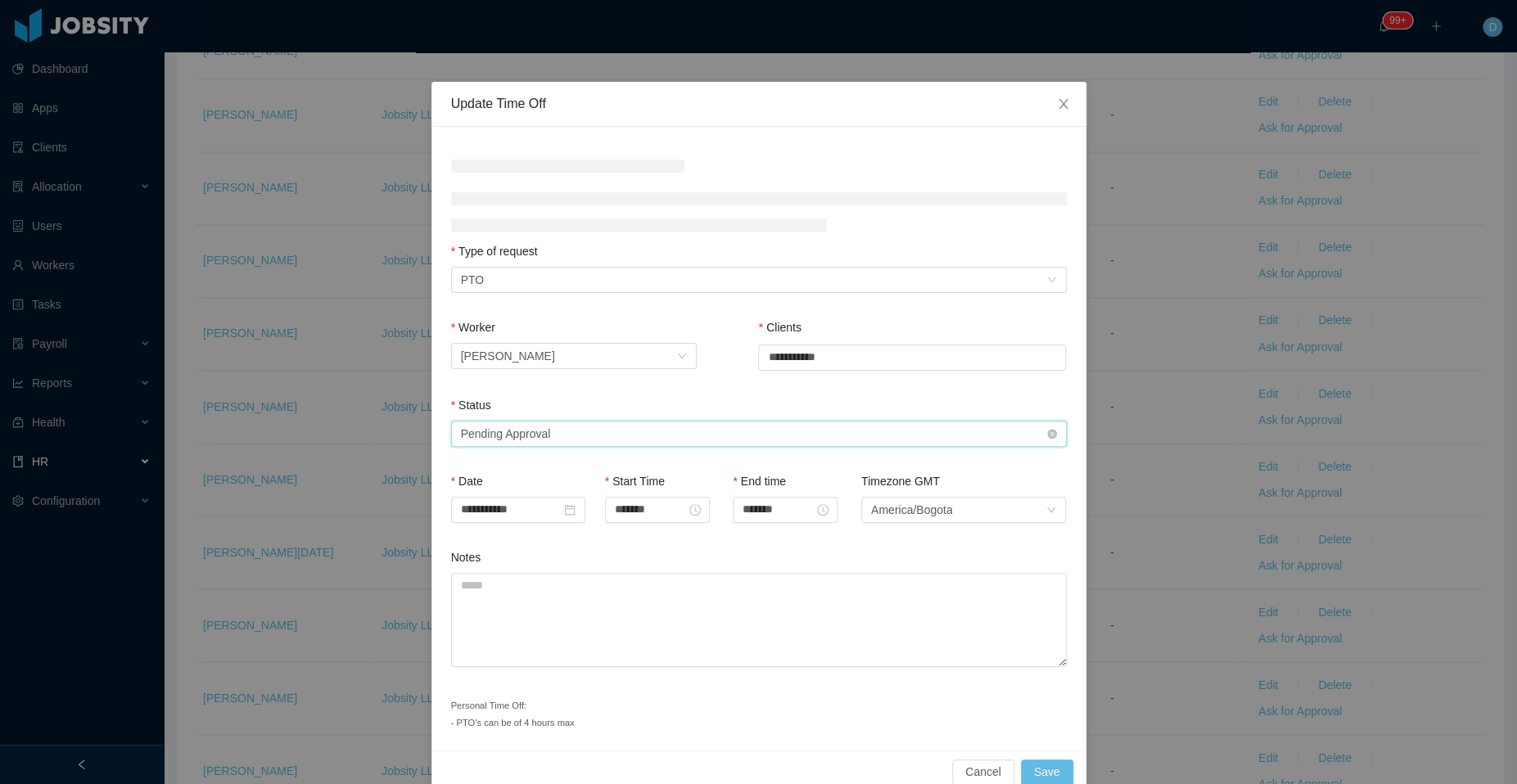
click at [627, 424] on div "Select status Pending Approval" at bounding box center [753, 434] width 585 height 25
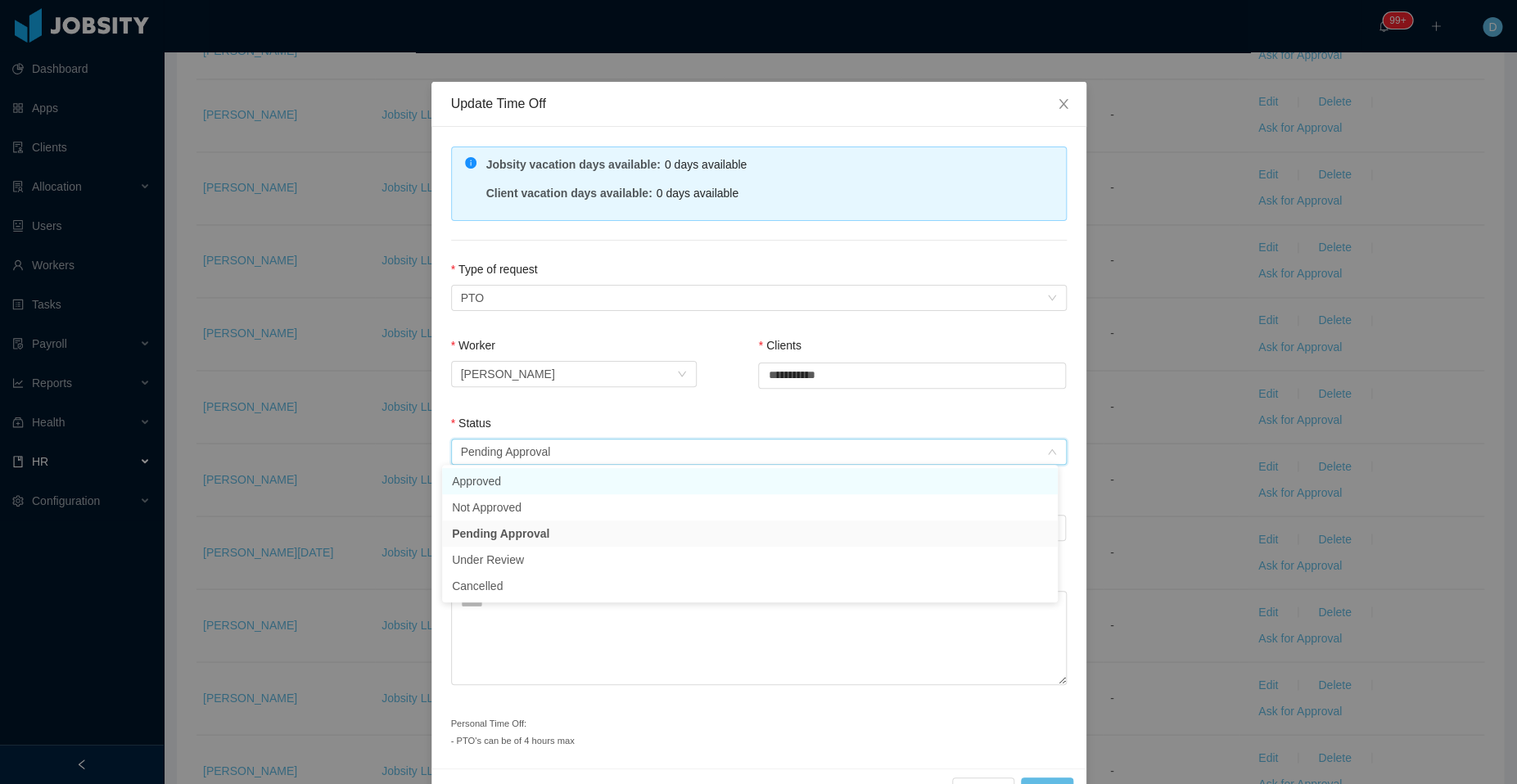
click at [572, 483] on li "Approved" at bounding box center [749, 481] width 615 height 27
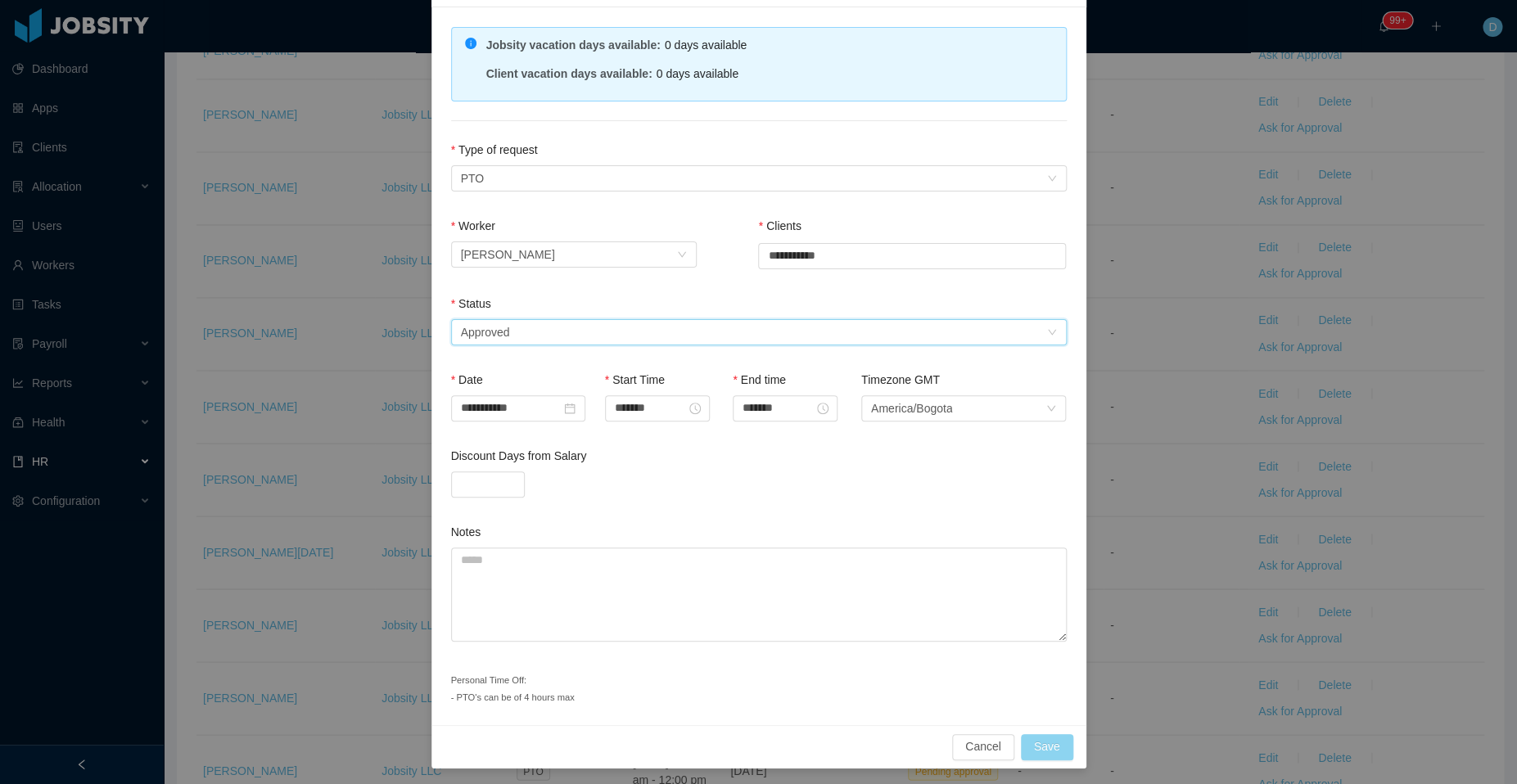
click at [1043, 738] on button "Save" at bounding box center [1046, 747] width 52 height 27
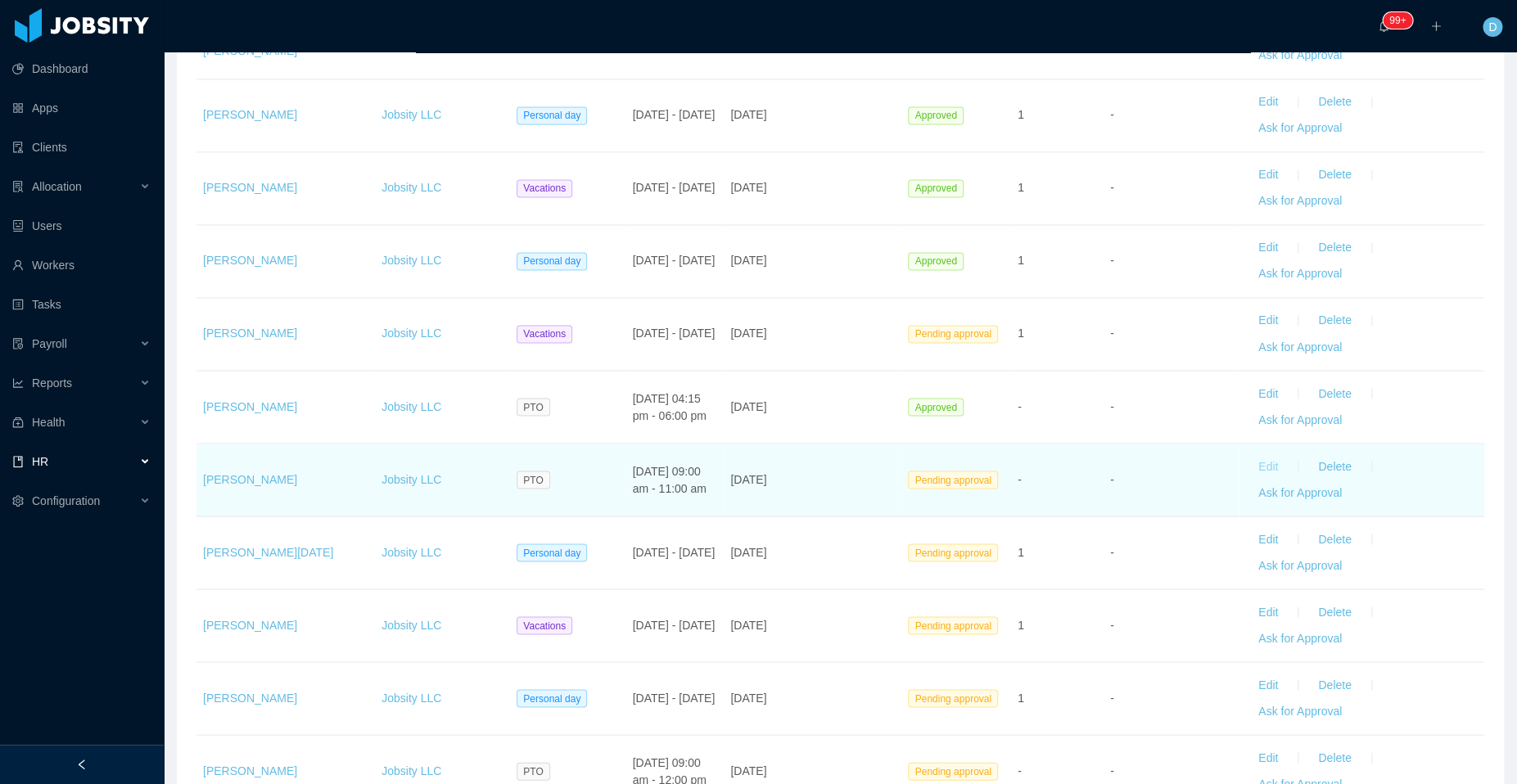
click at [1253, 462] on button "Edit" at bounding box center [1268, 466] width 46 height 27
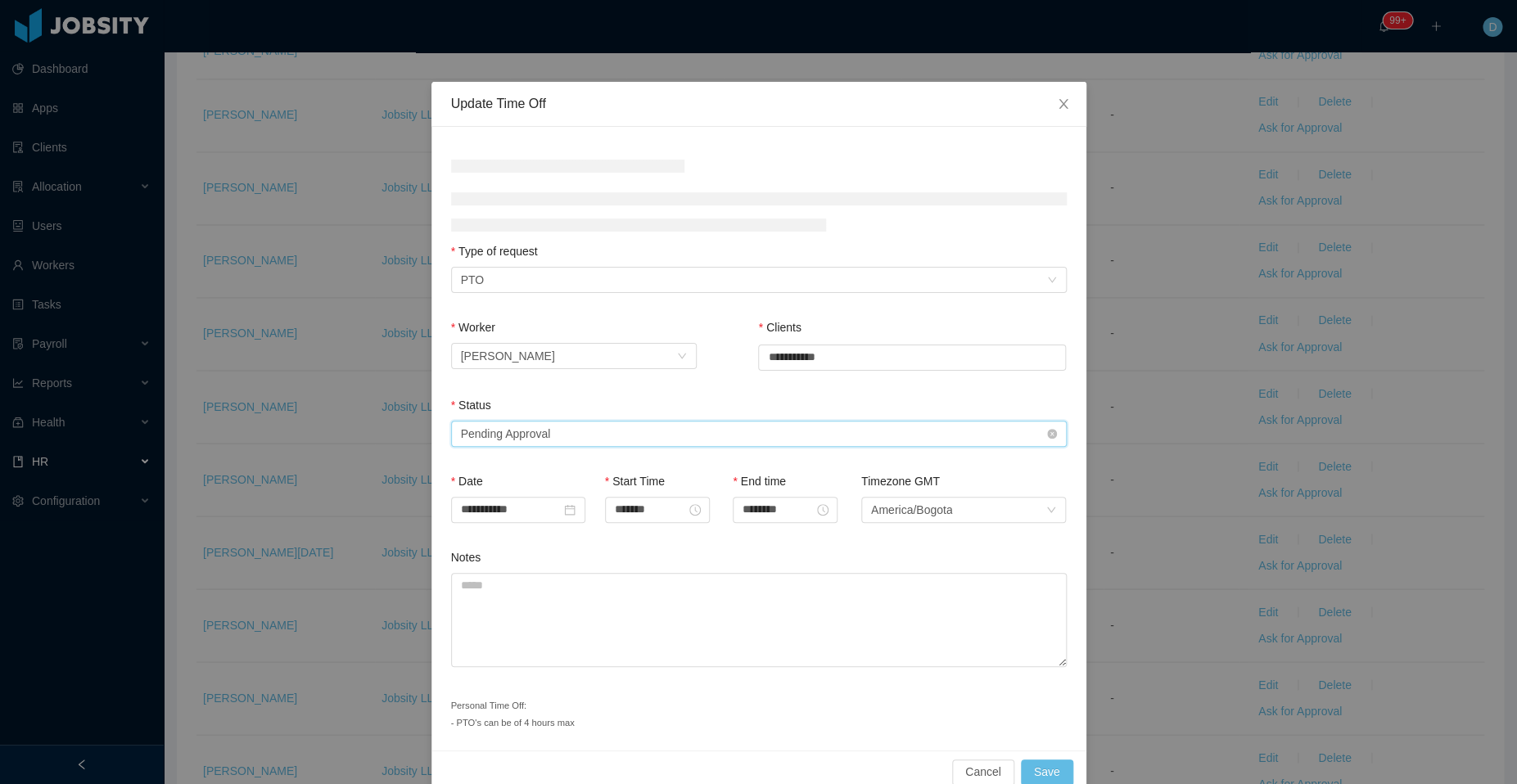
click at [514, 433] on div "Pending Approval" at bounding box center [506, 434] width 90 height 25
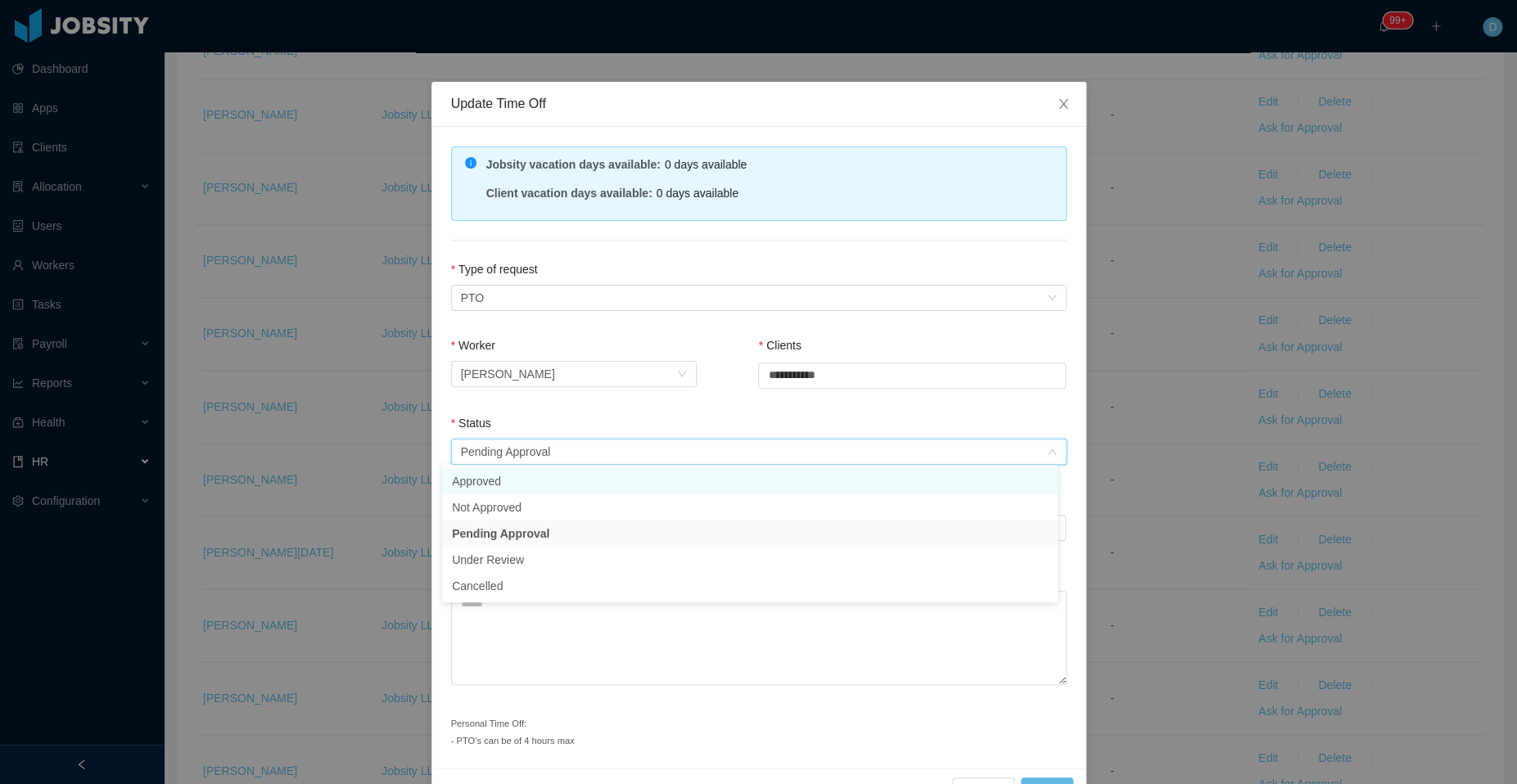
click at [527, 483] on li "Approved" at bounding box center [749, 481] width 615 height 27
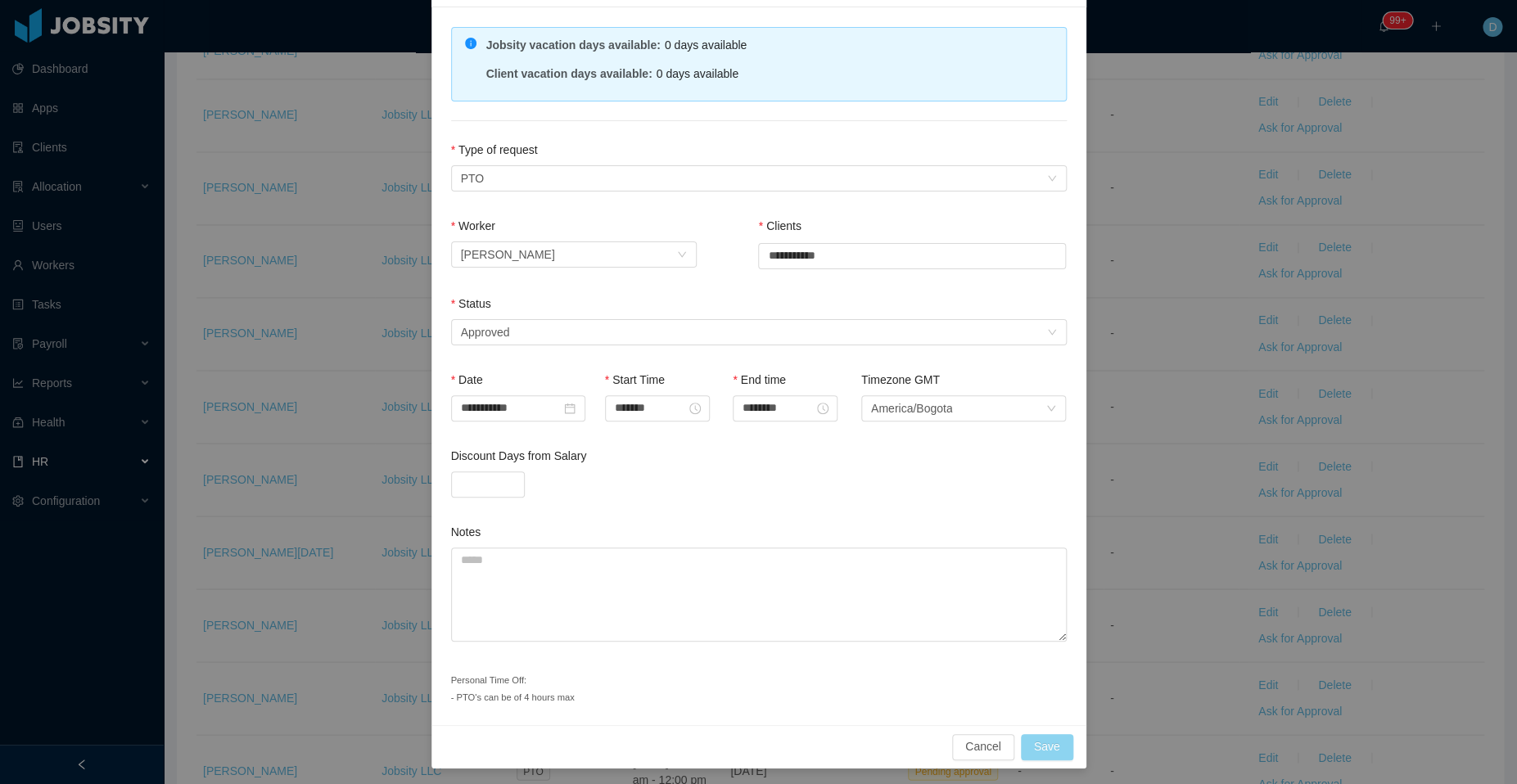
click at [1040, 740] on button "Save" at bounding box center [1046, 747] width 52 height 27
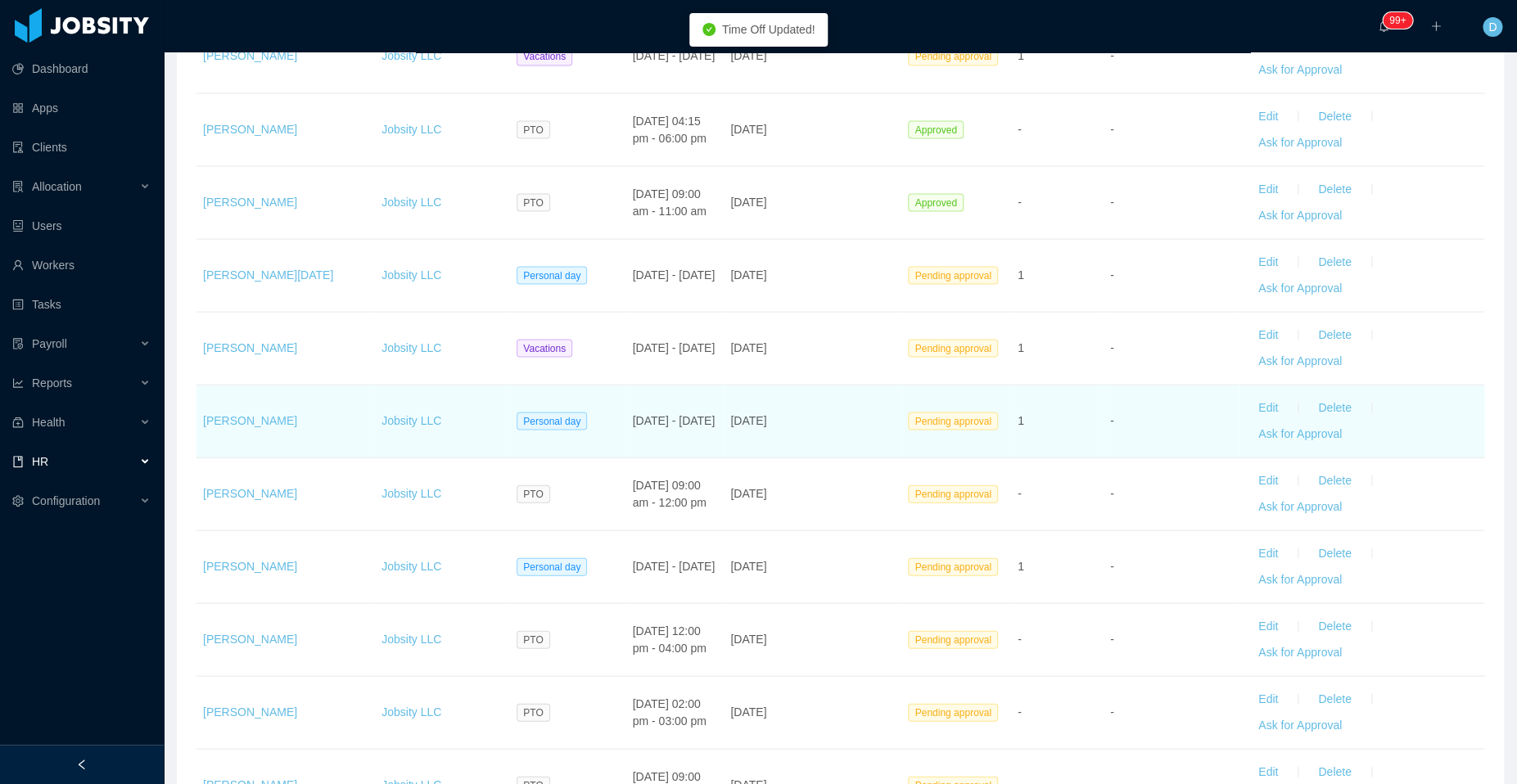
scroll to position [1454, 0]
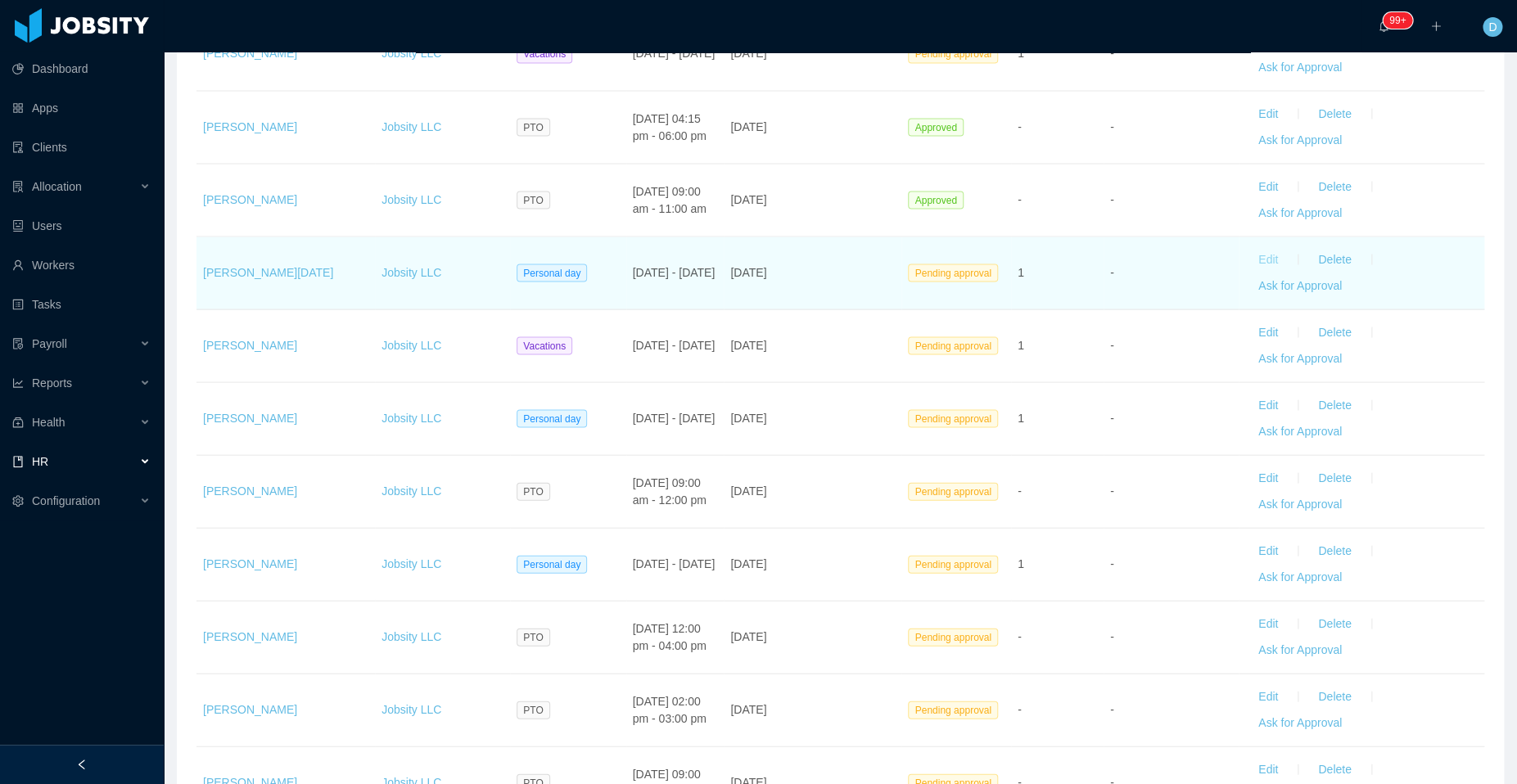
click at [1245, 252] on button "Edit" at bounding box center [1268, 259] width 46 height 27
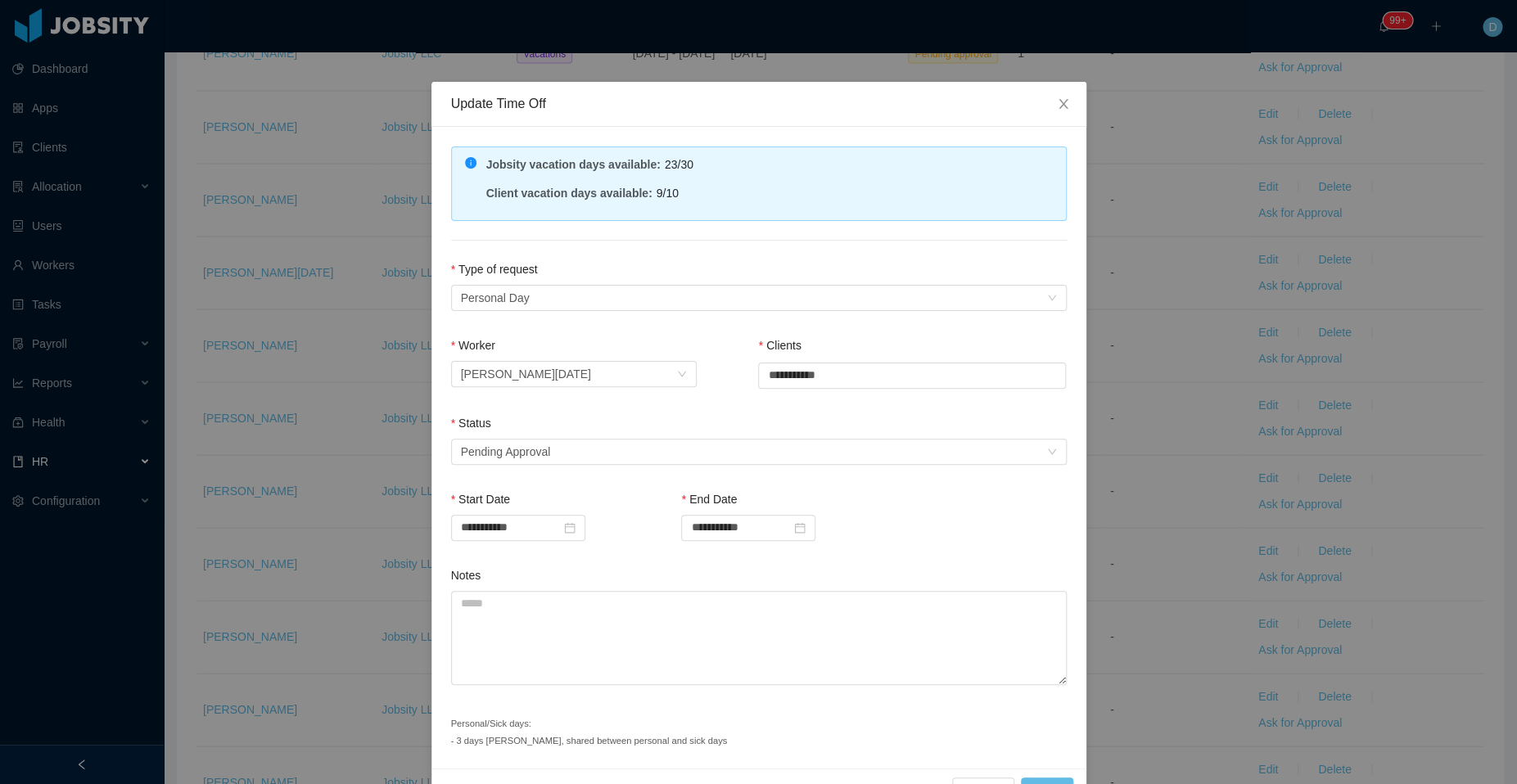
click at [643, 434] on div "Status" at bounding box center [758, 427] width 615 height 24
click at [659, 450] on div "Select status Pending Approval" at bounding box center [753, 452] width 585 height 25
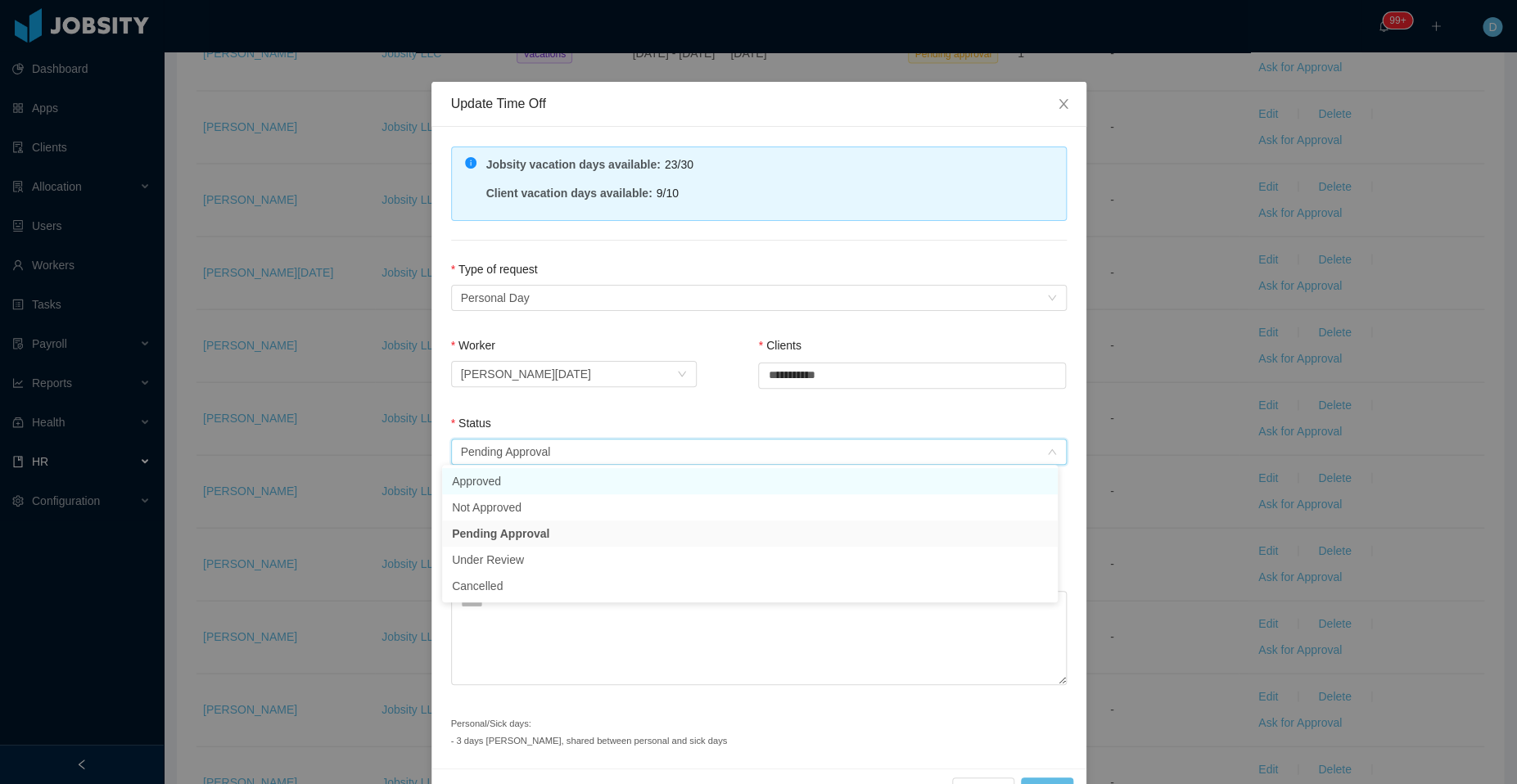
click at [597, 490] on li "Approved" at bounding box center [749, 481] width 615 height 27
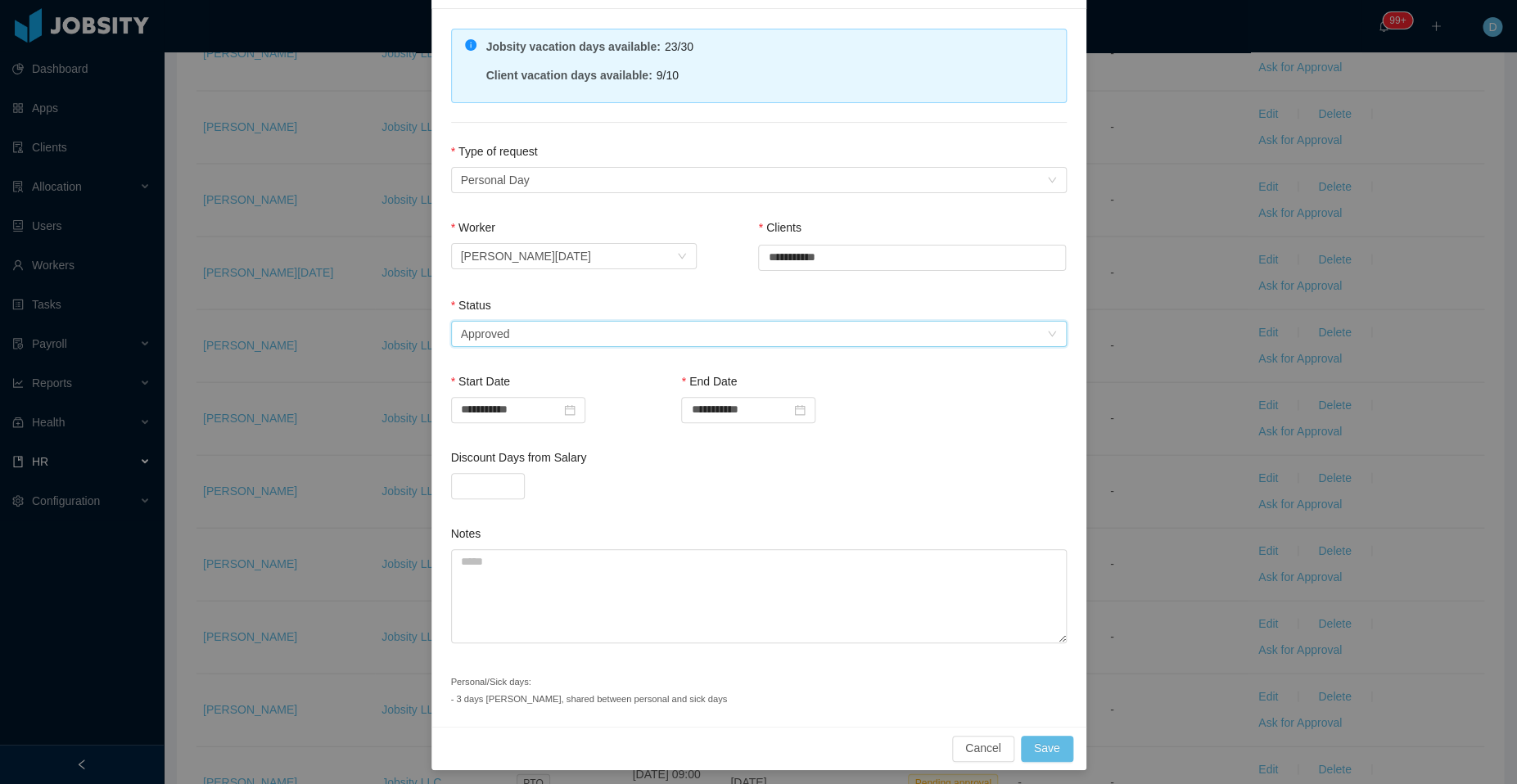
scroll to position [119, 0]
click at [1038, 736] on button "Save" at bounding box center [1046, 747] width 52 height 27
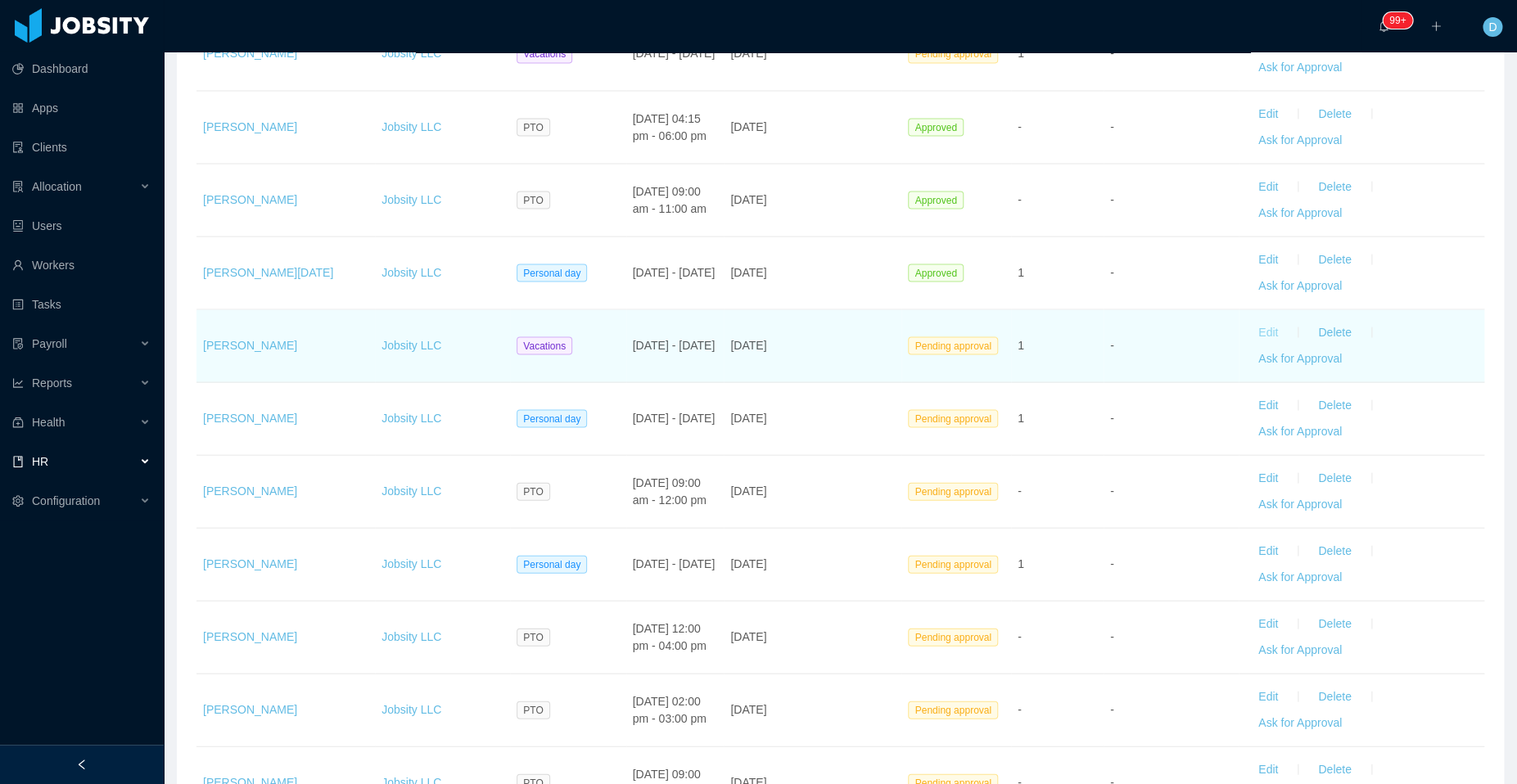
click at [1251, 326] on button "Edit" at bounding box center [1268, 333] width 46 height 27
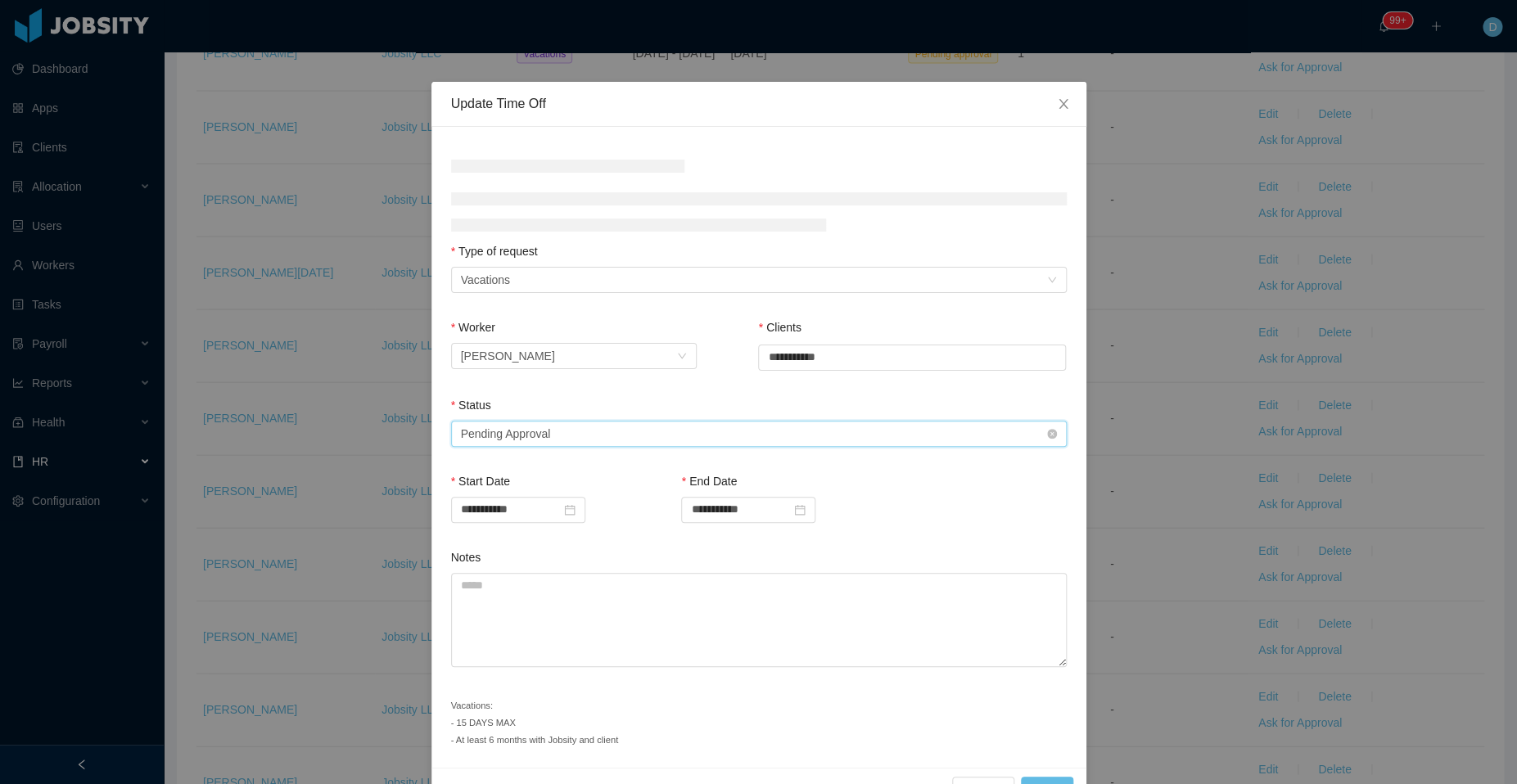
click at [614, 433] on div "Select status Pending Approval" at bounding box center [753, 434] width 585 height 25
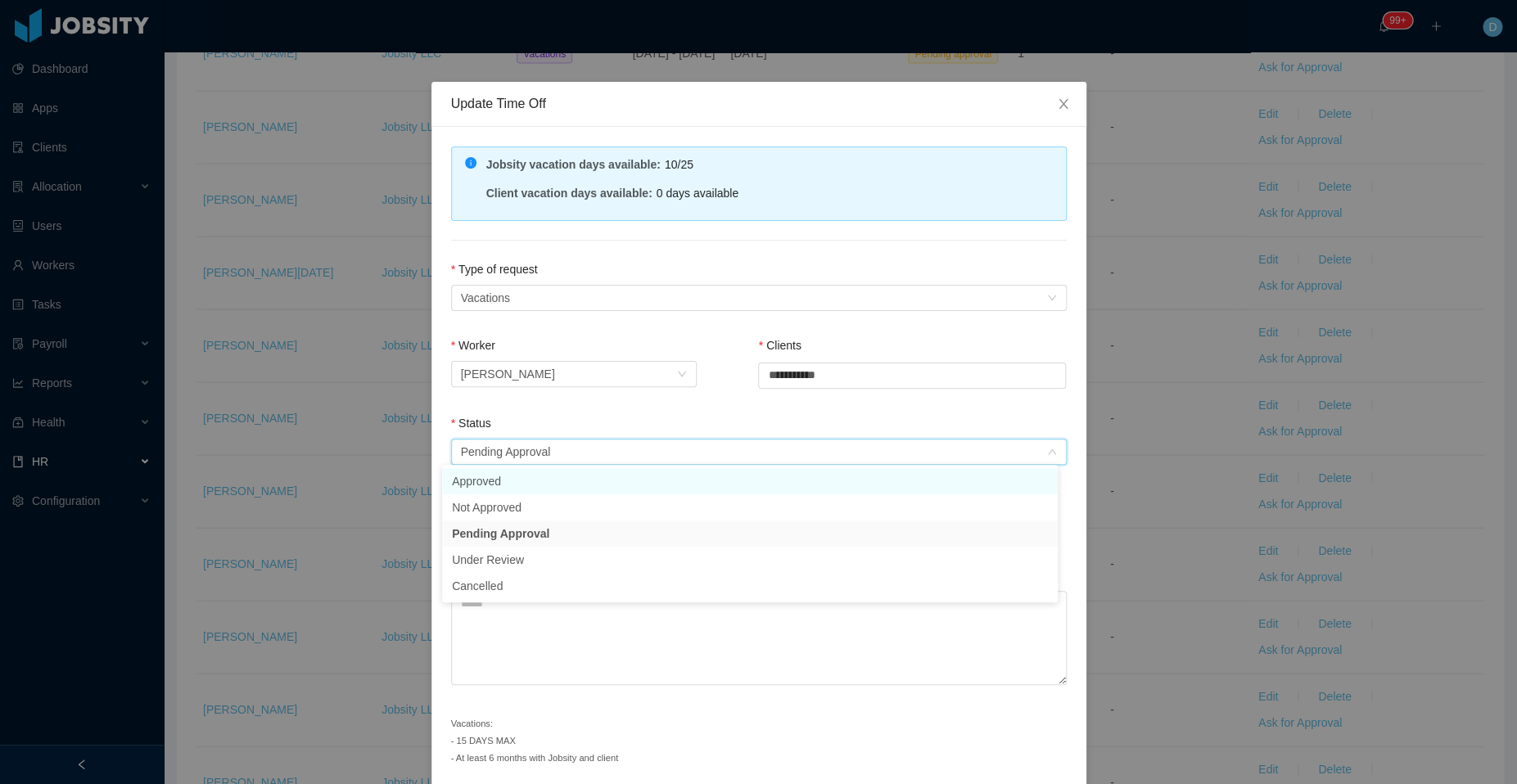
click at [604, 491] on li "Approved" at bounding box center [749, 481] width 615 height 27
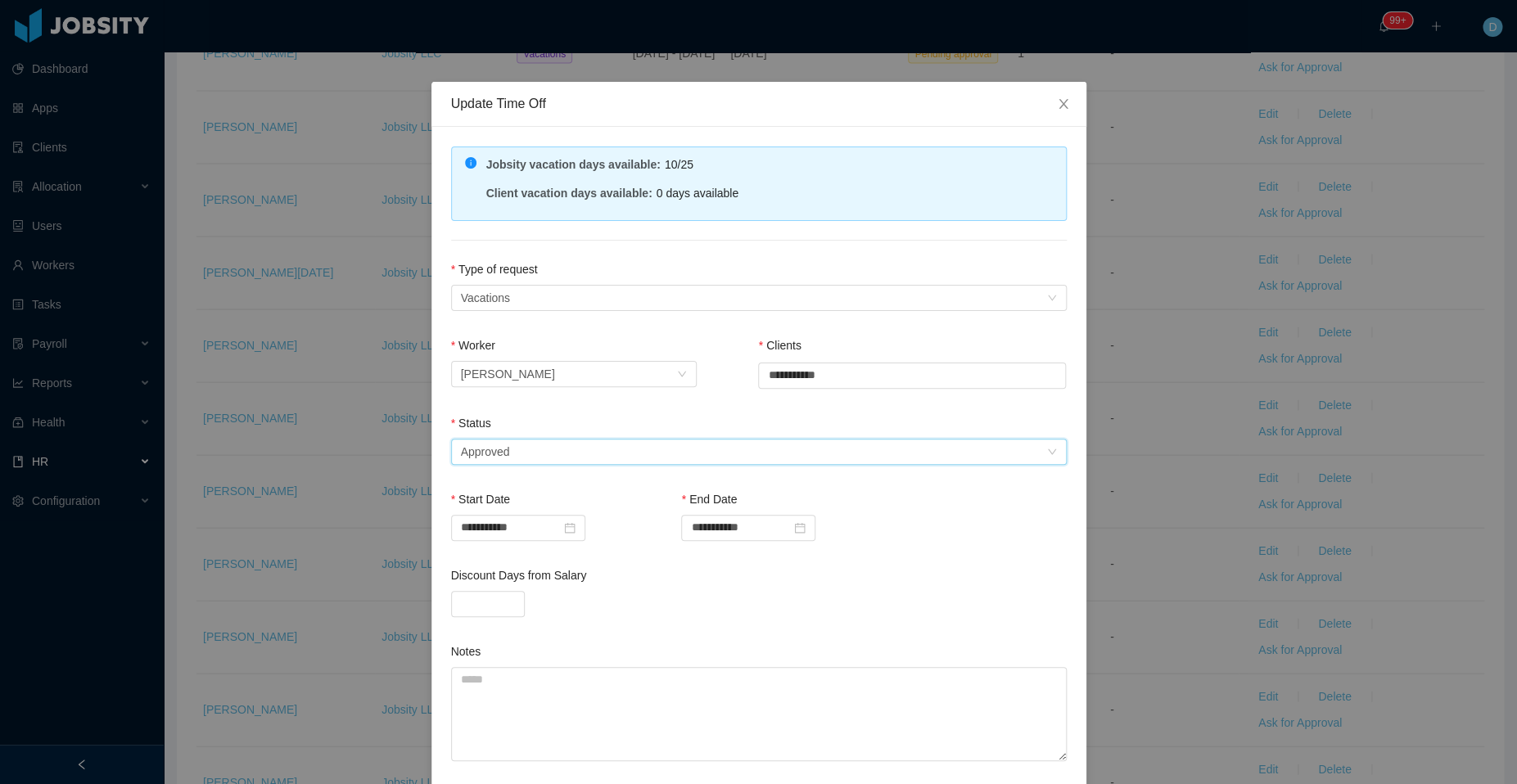
scroll to position [136, 0]
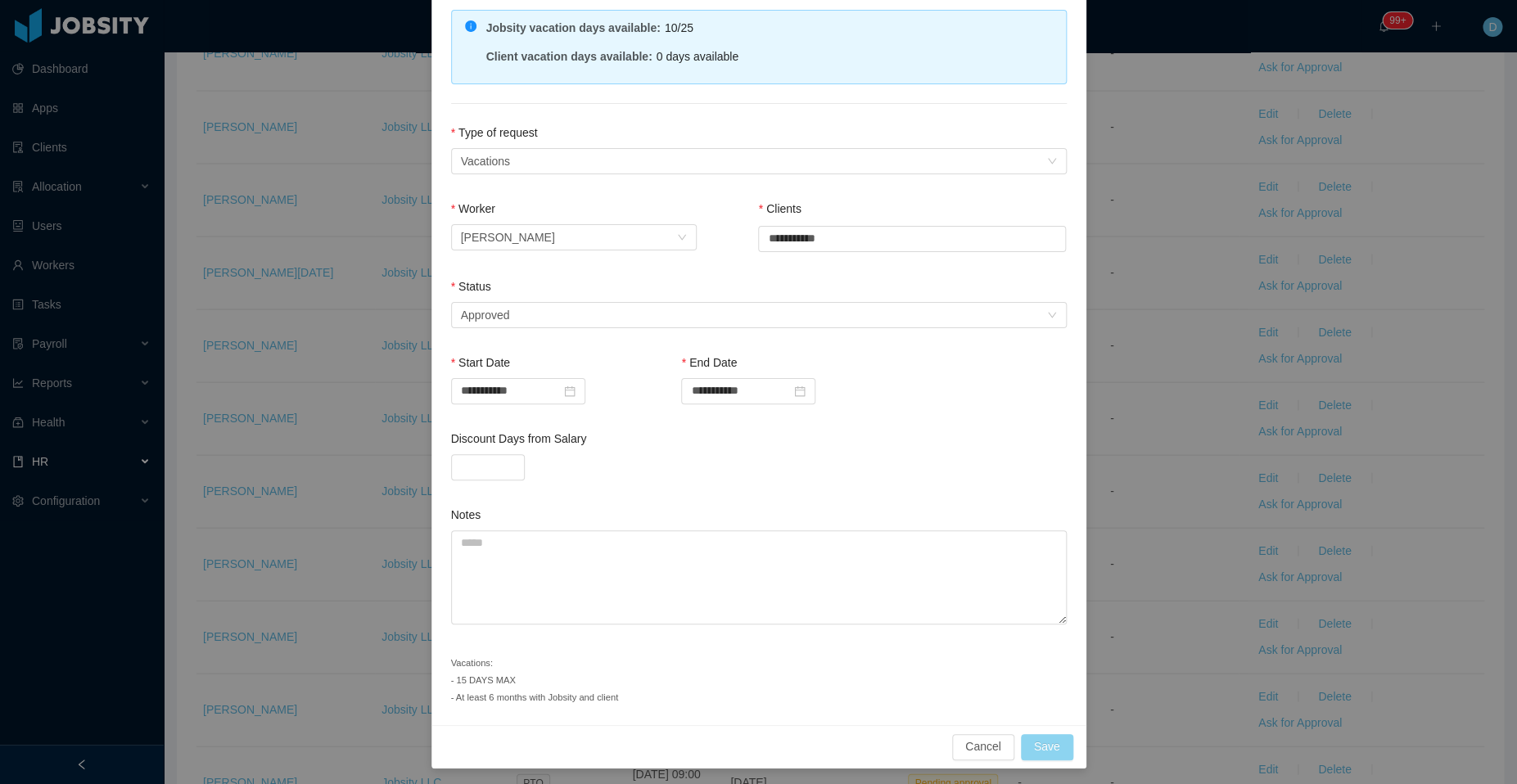
click at [1041, 748] on button "Save" at bounding box center [1046, 747] width 52 height 27
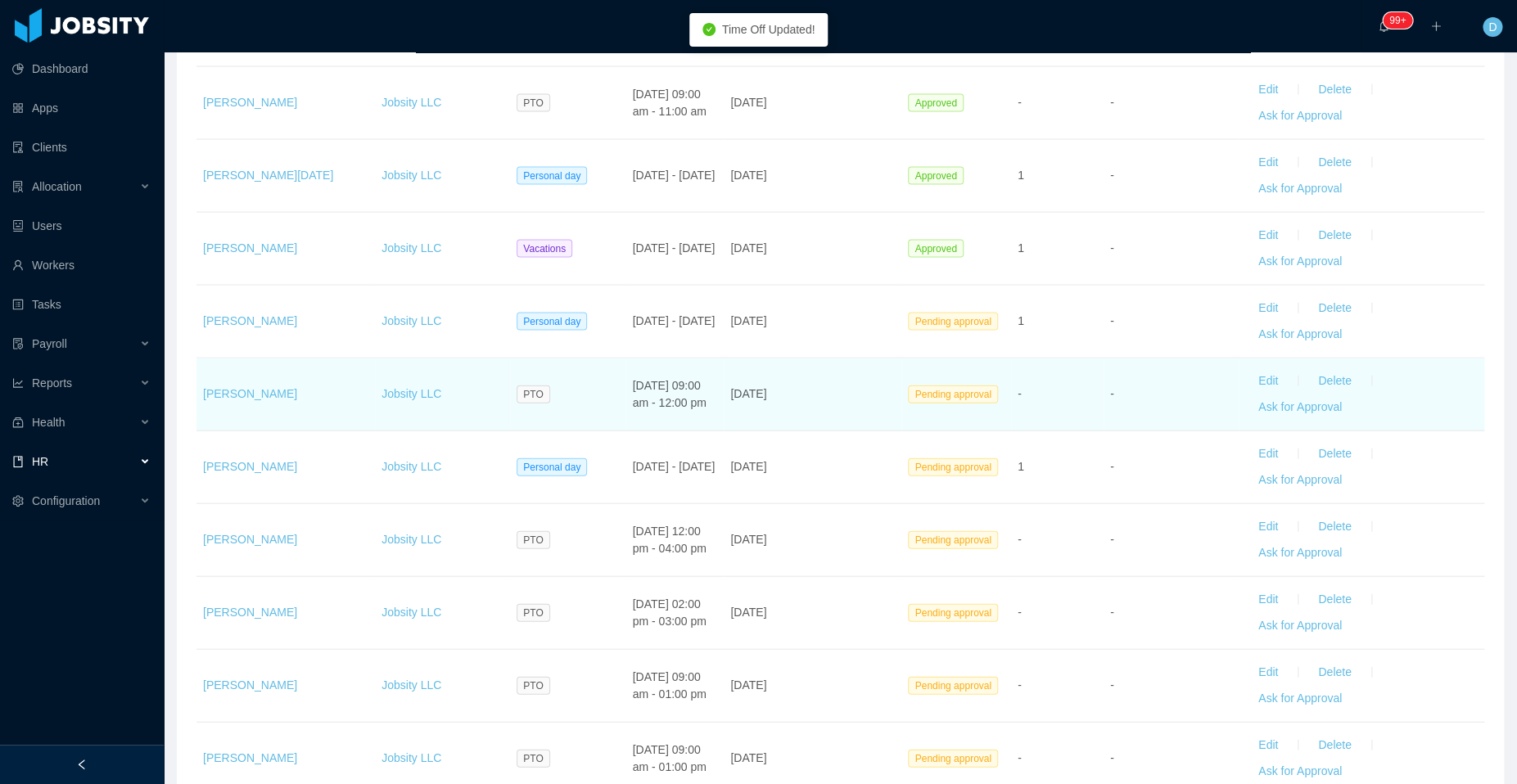
scroll to position [1551, 0]
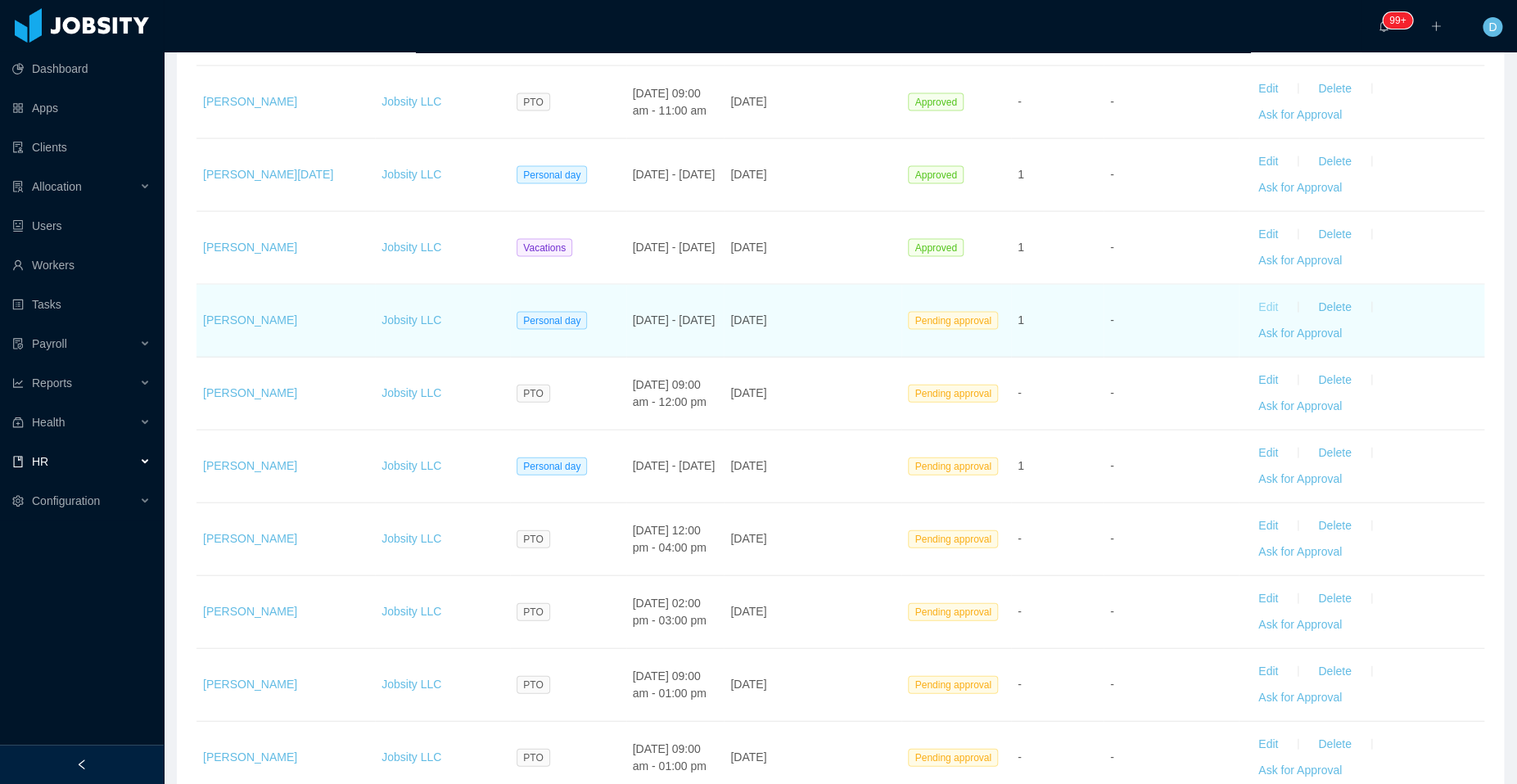
click at [1253, 295] on button "Edit" at bounding box center [1268, 308] width 46 height 27
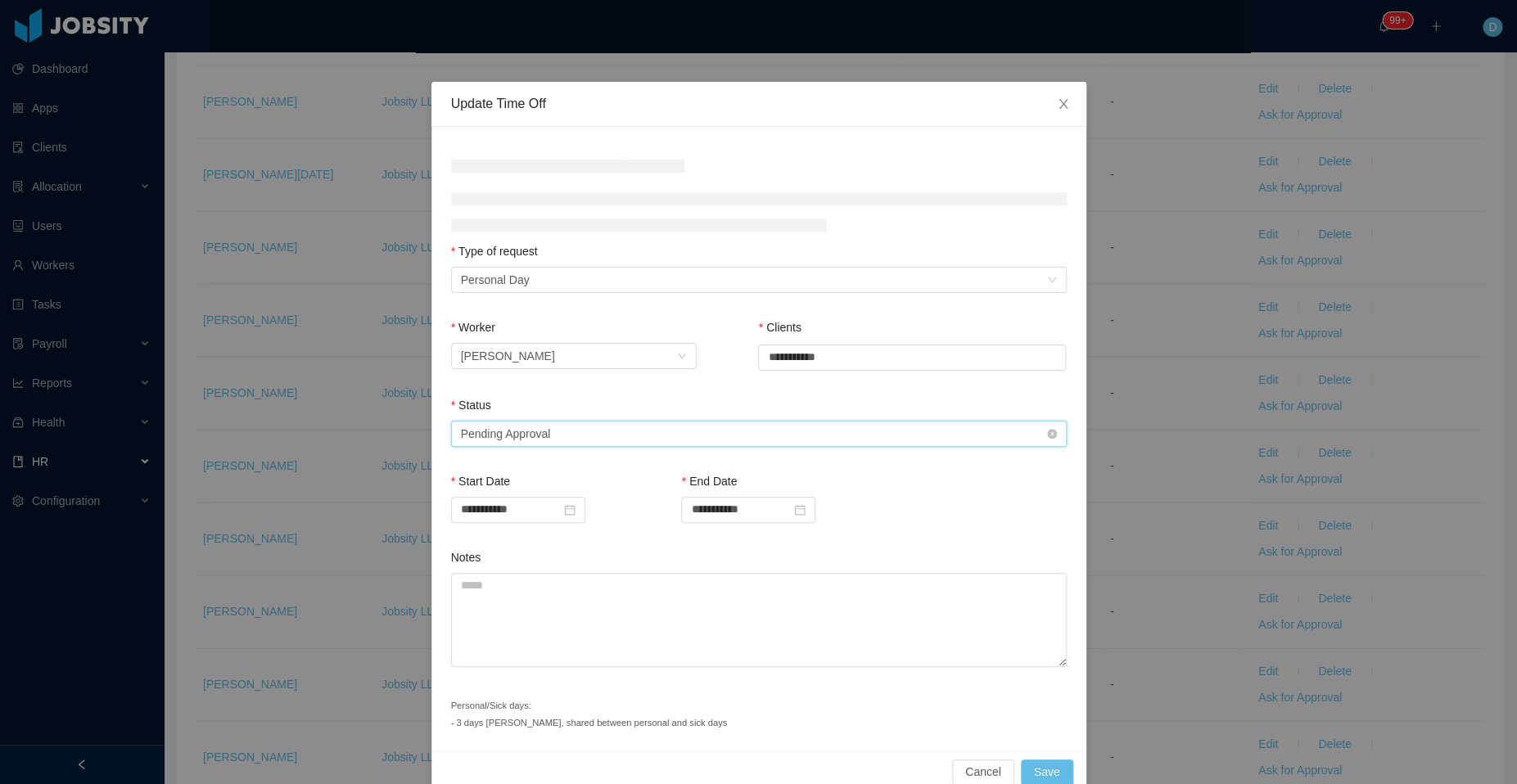
click at [759, 431] on div "Select status Pending Approval" at bounding box center [753, 434] width 585 height 25
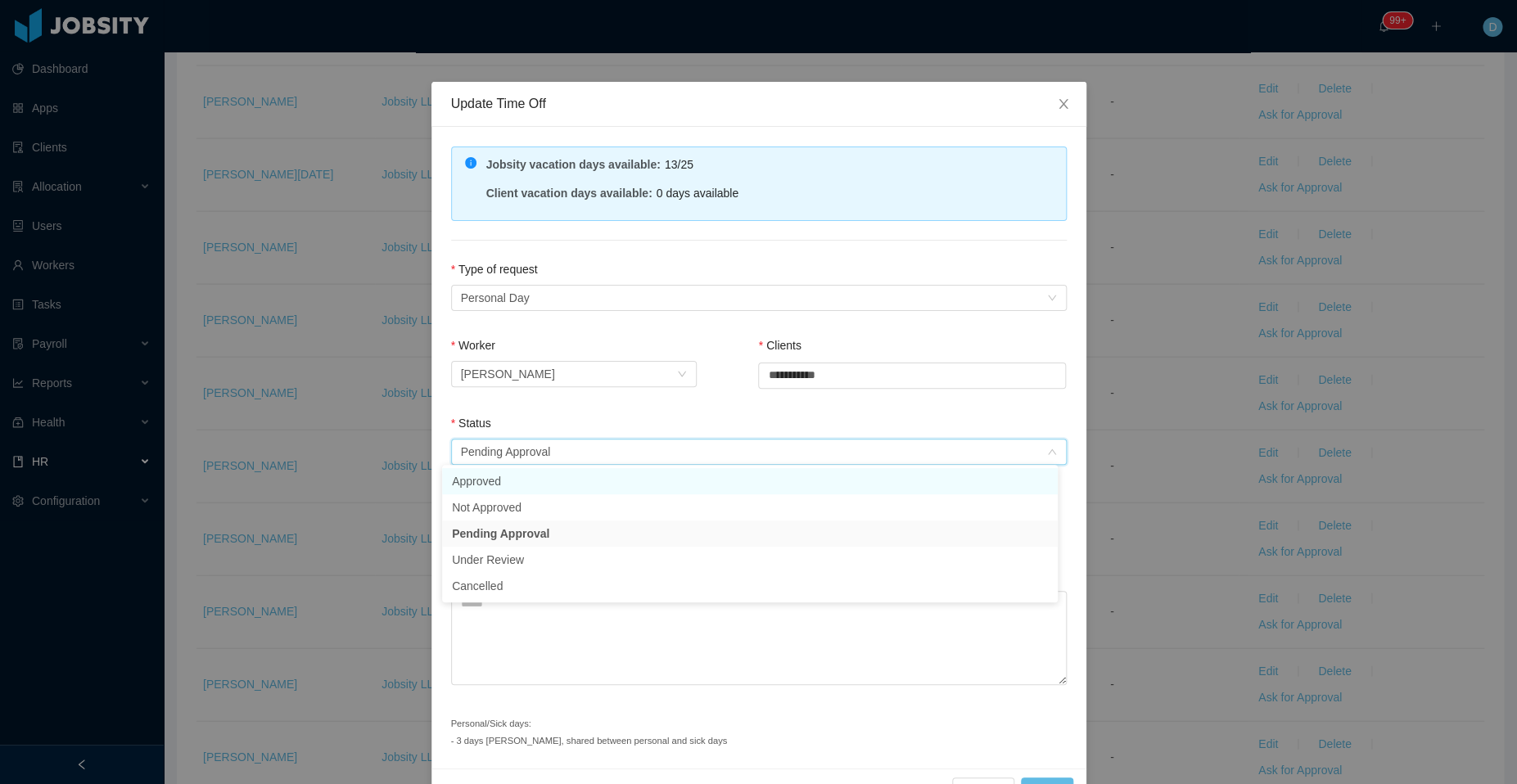
click at [700, 490] on li "Approved" at bounding box center [749, 481] width 615 height 27
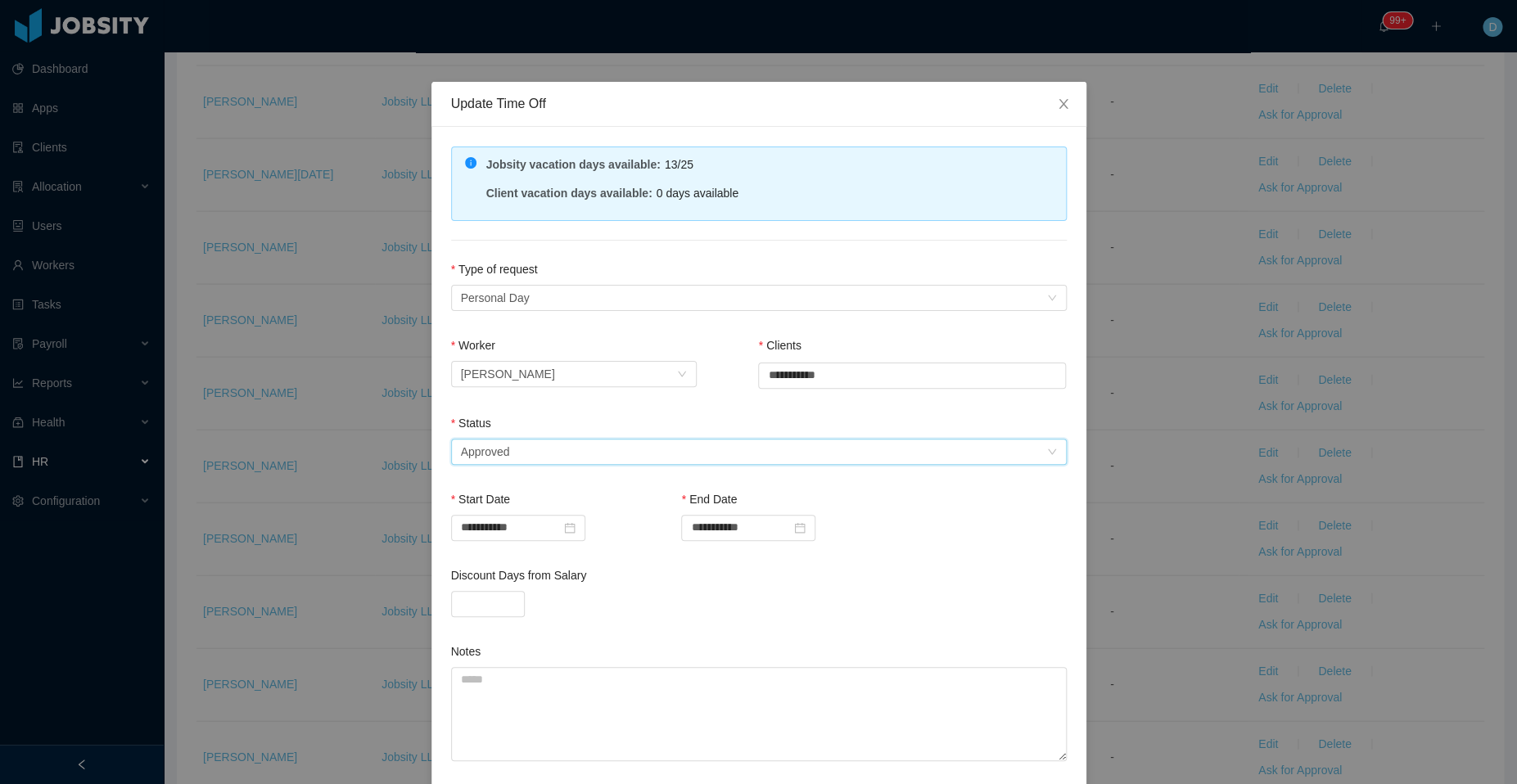
scroll to position [119, 0]
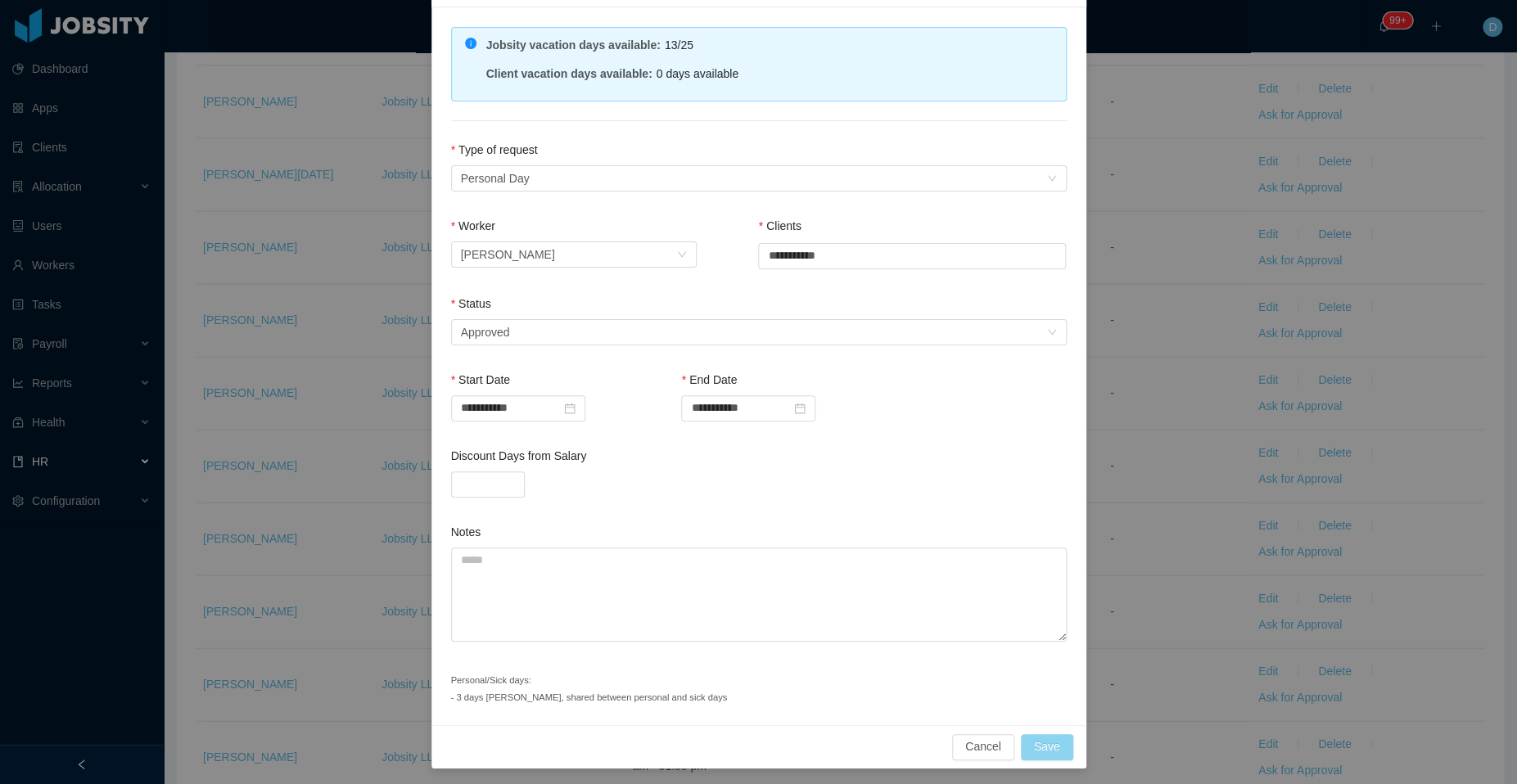
click at [1044, 744] on button "Save" at bounding box center [1046, 747] width 52 height 27
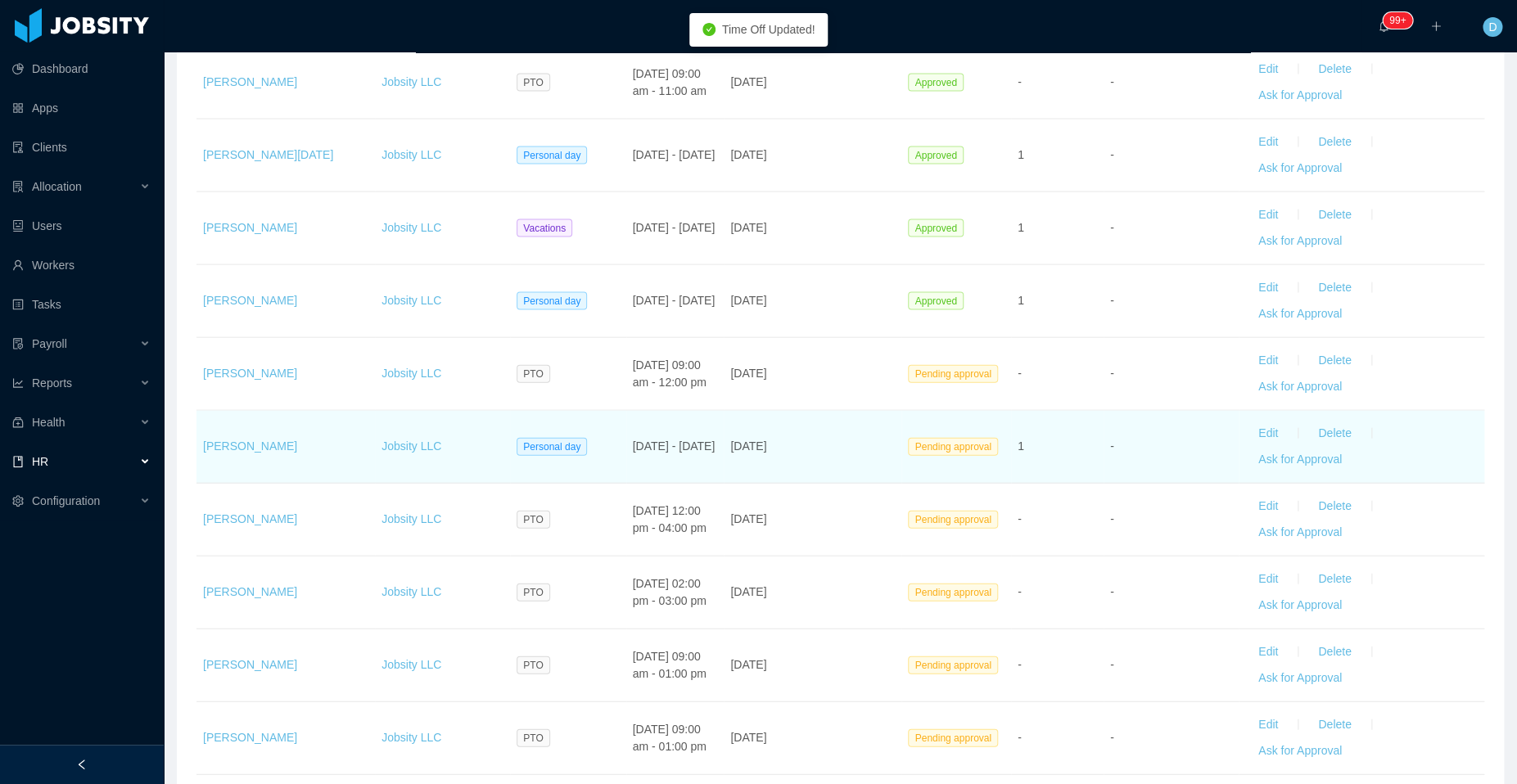
scroll to position [1580, 0]
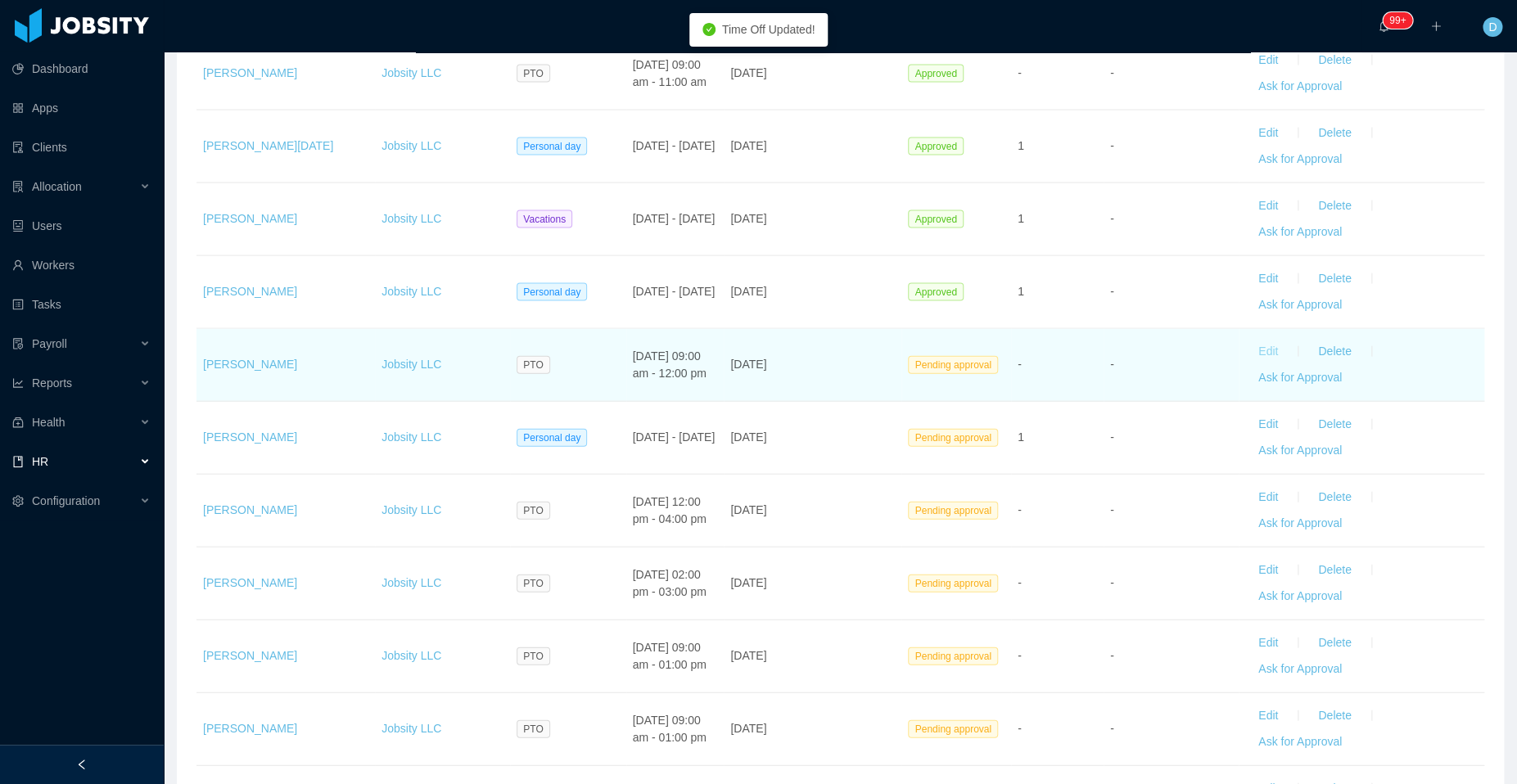
click at [1250, 339] on button "Edit" at bounding box center [1268, 352] width 46 height 27
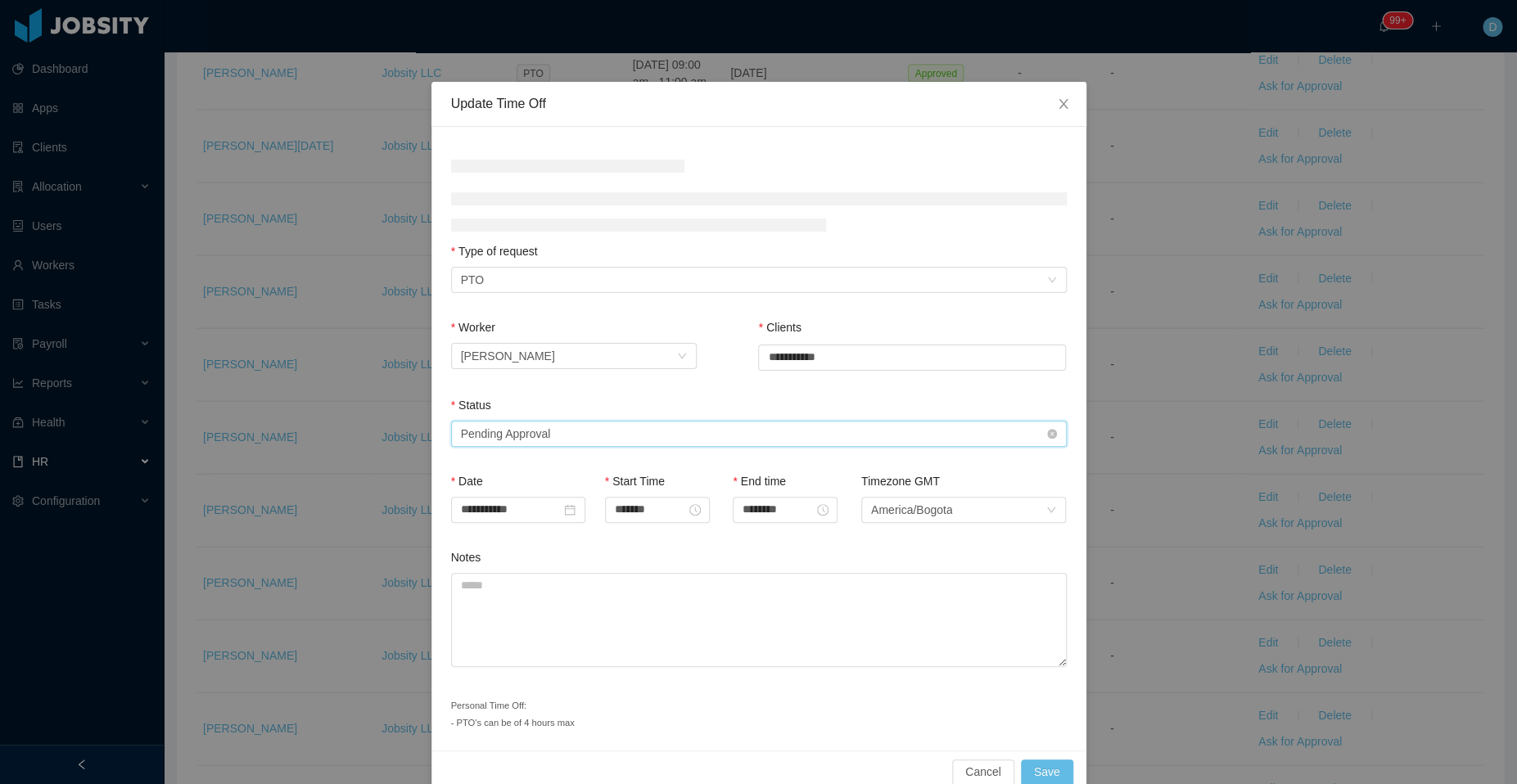
click at [552, 436] on div "Select status Pending Approval" at bounding box center [753, 434] width 585 height 25
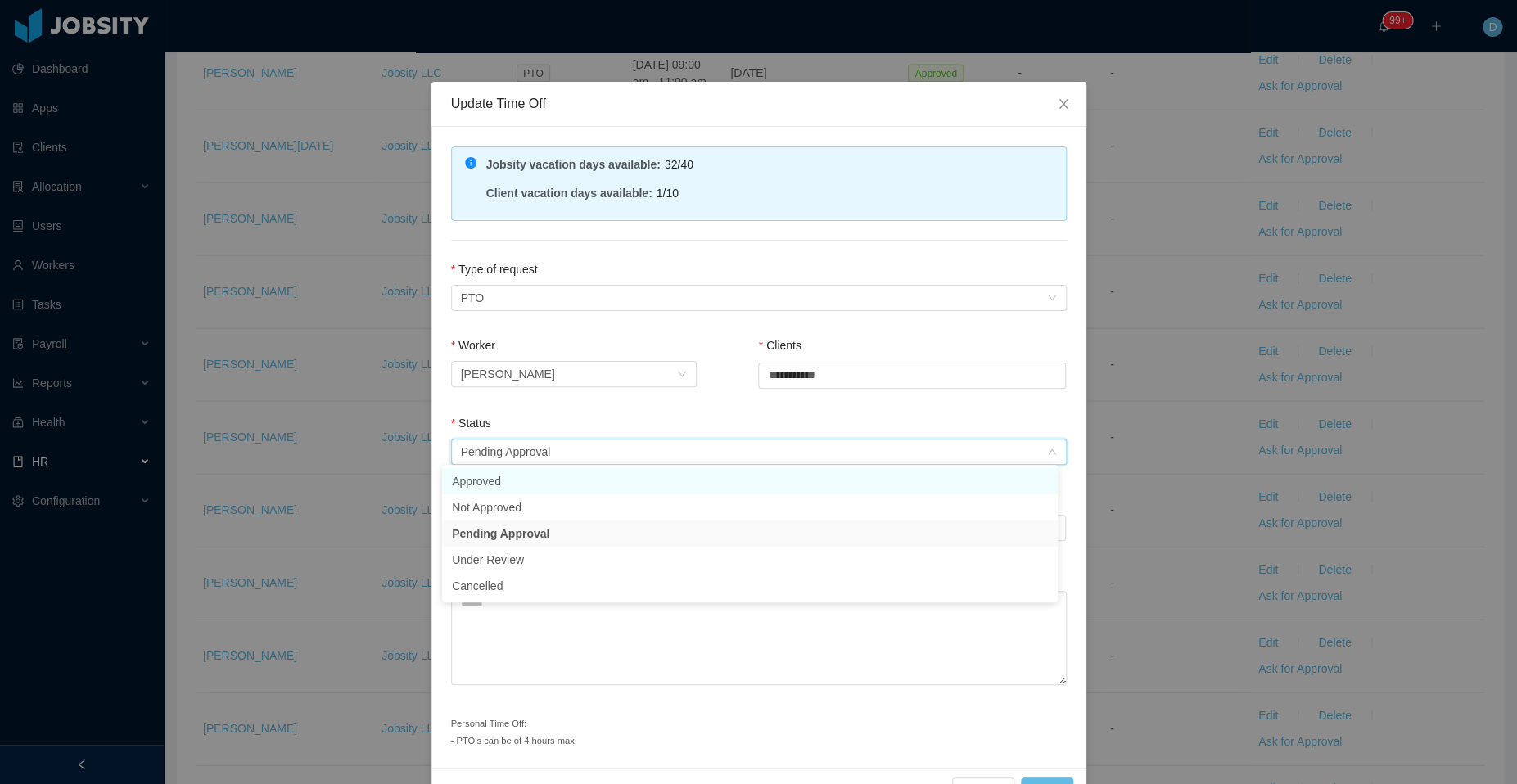
click at [526, 490] on li "Approved" at bounding box center [749, 481] width 615 height 27
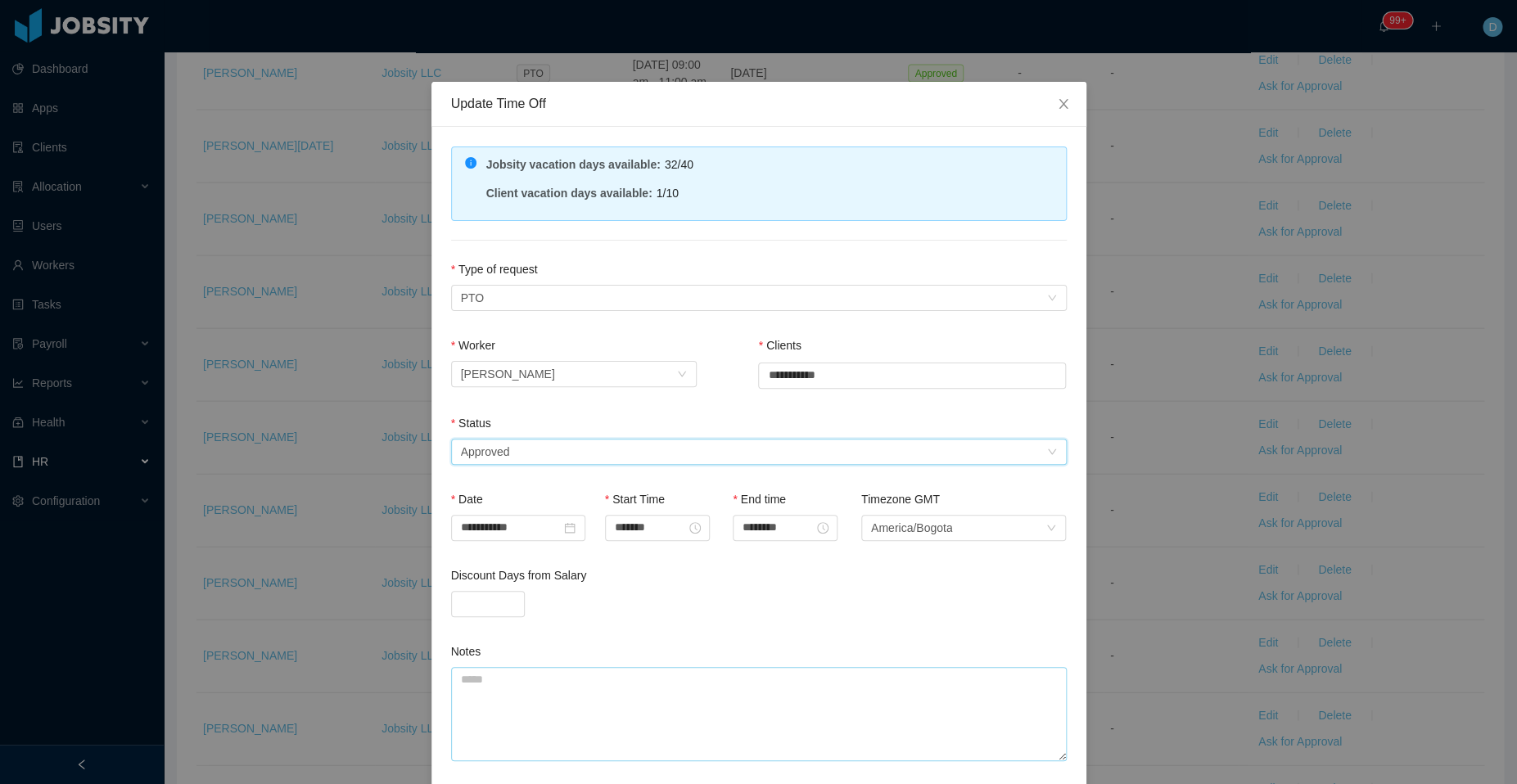
scroll to position [119, 0]
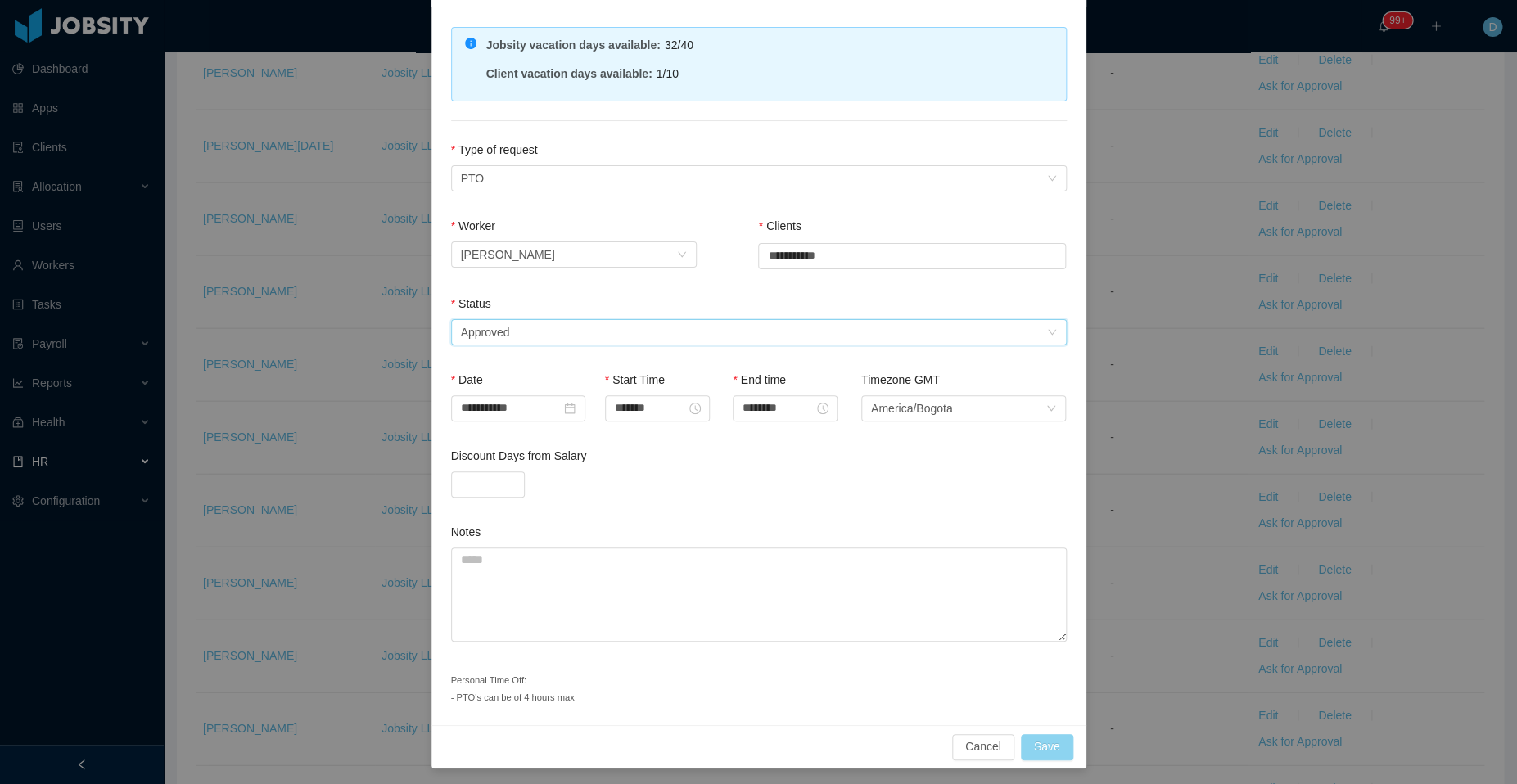
click at [1042, 739] on button "Save" at bounding box center [1046, 747] width 52 height 27
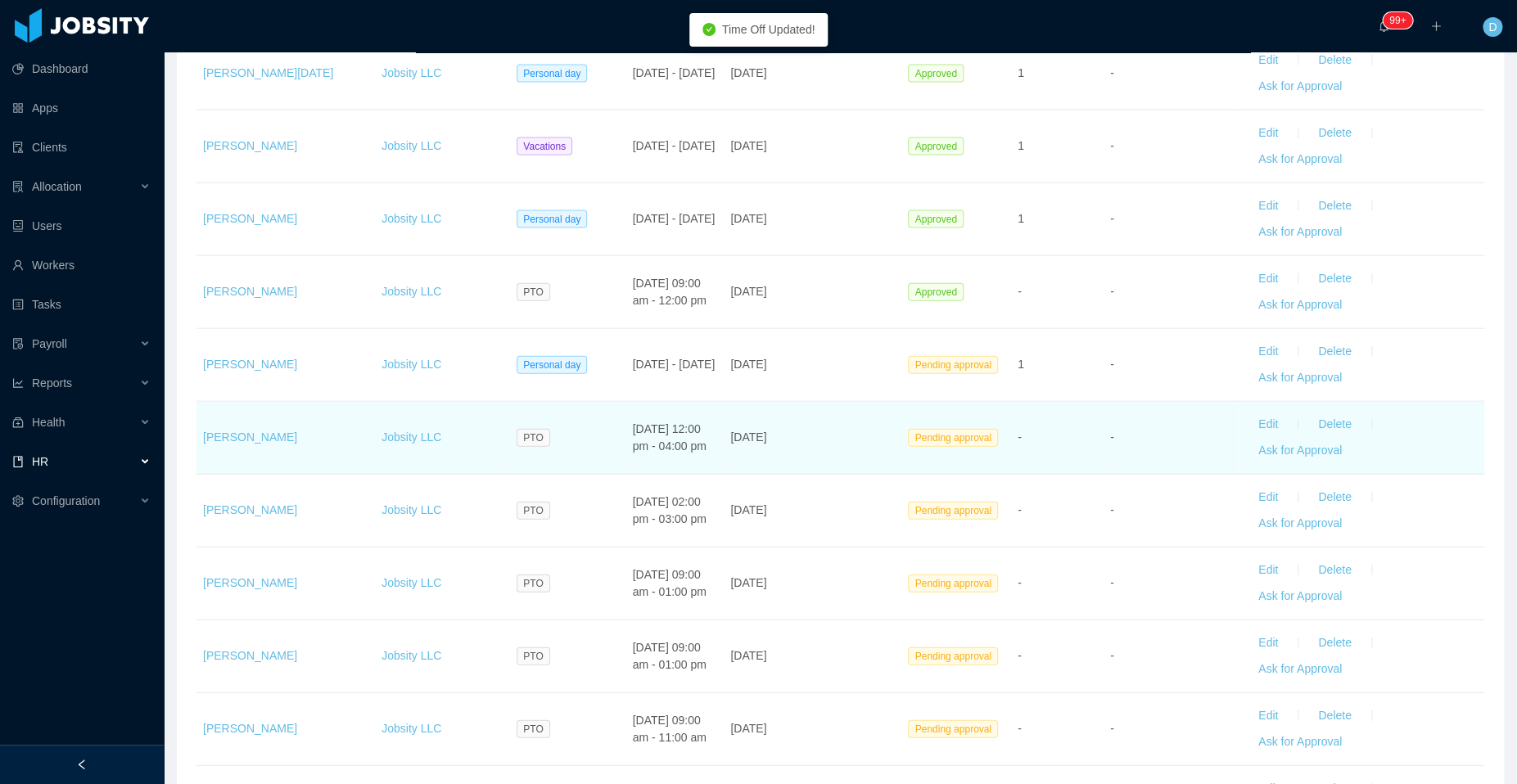
scroll to position [1664, 0]
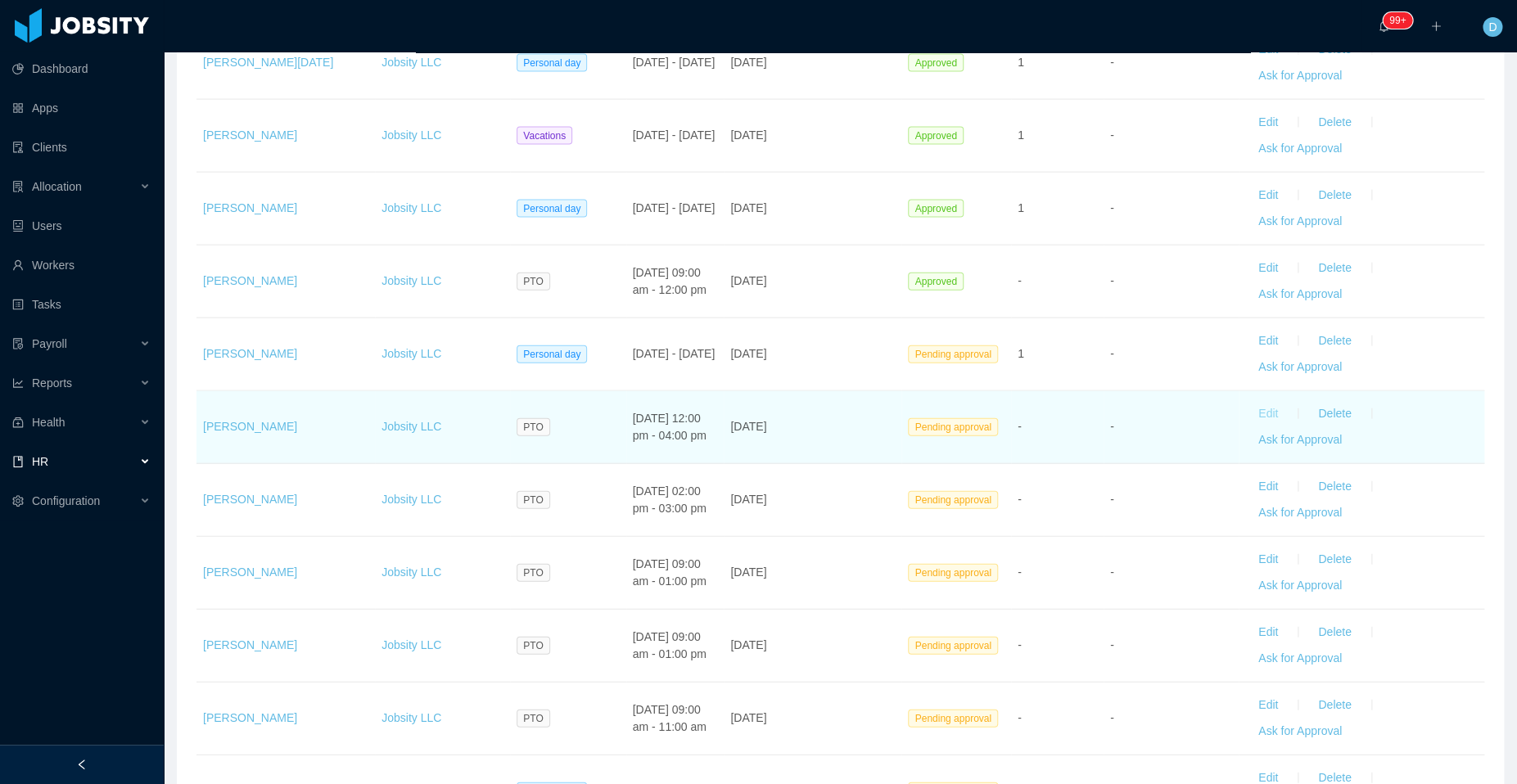
click at [1256, 405] on button "Edit" at bounding box center [1268, 414] width 46 height 27
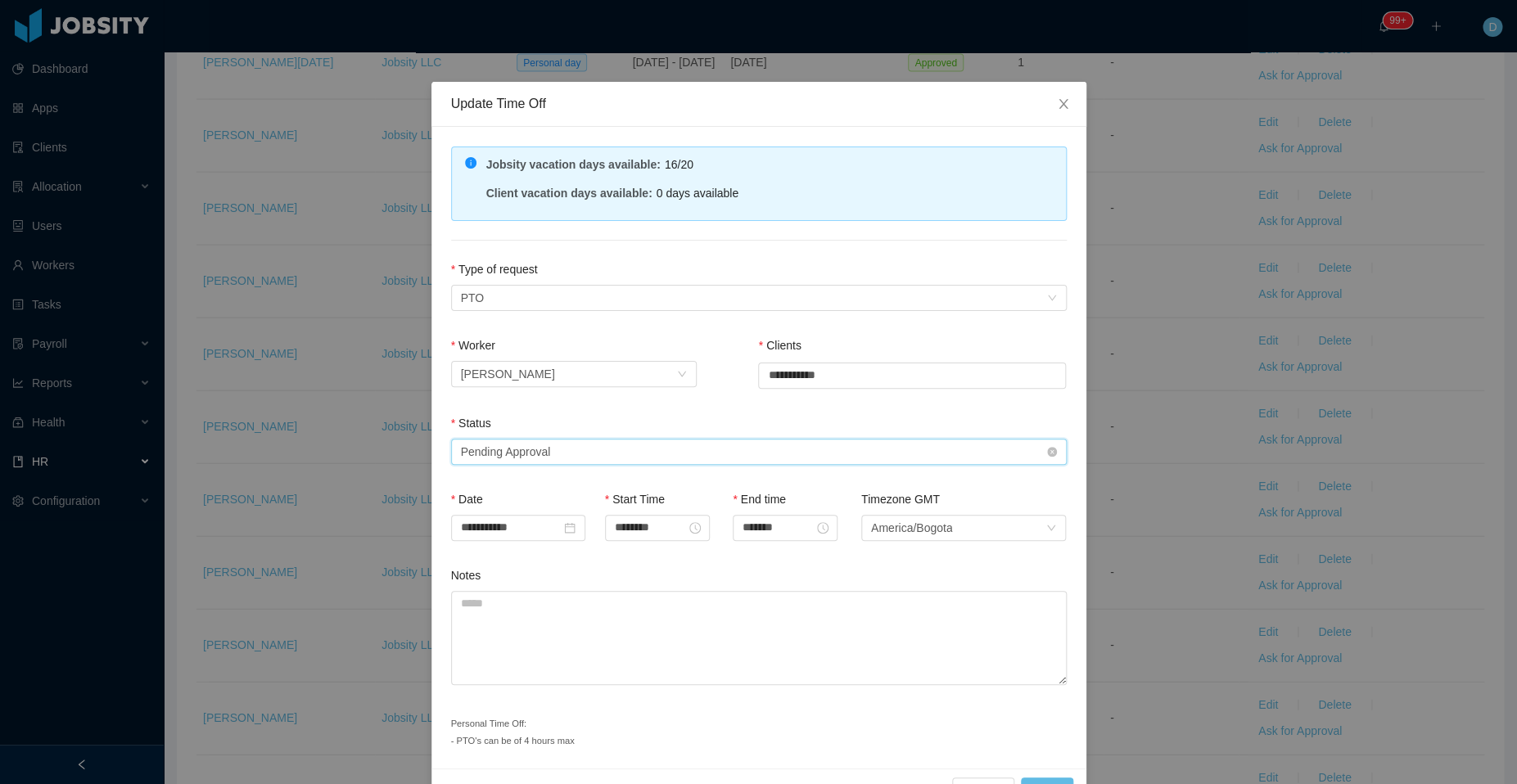
click at [665, 454] on div "Select status Pending Approval" at bounding box center [753, 452] width 585 height 25
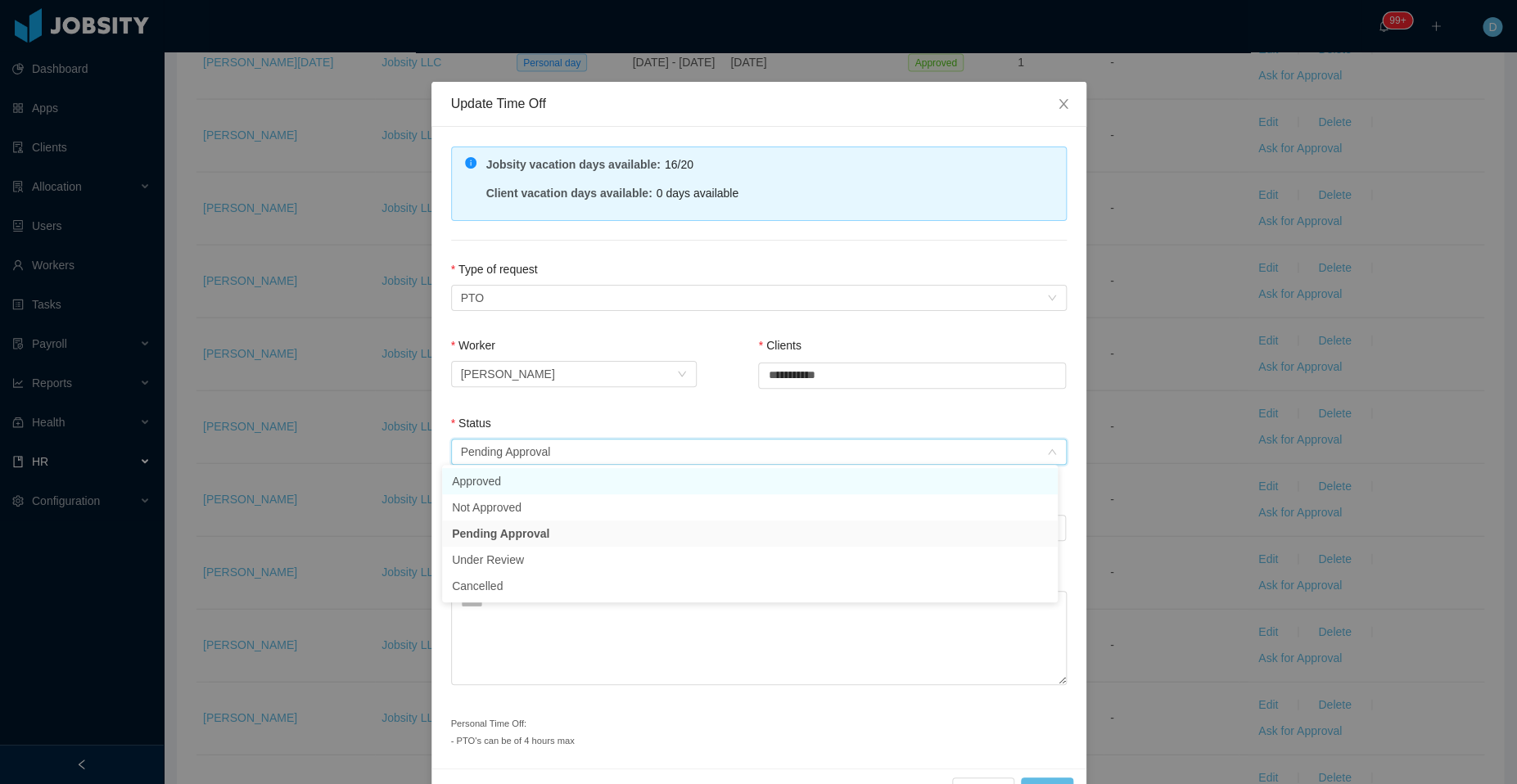
click at [643, 484] on li "Approved" at bounding box center [749, 481] width 615 height 27
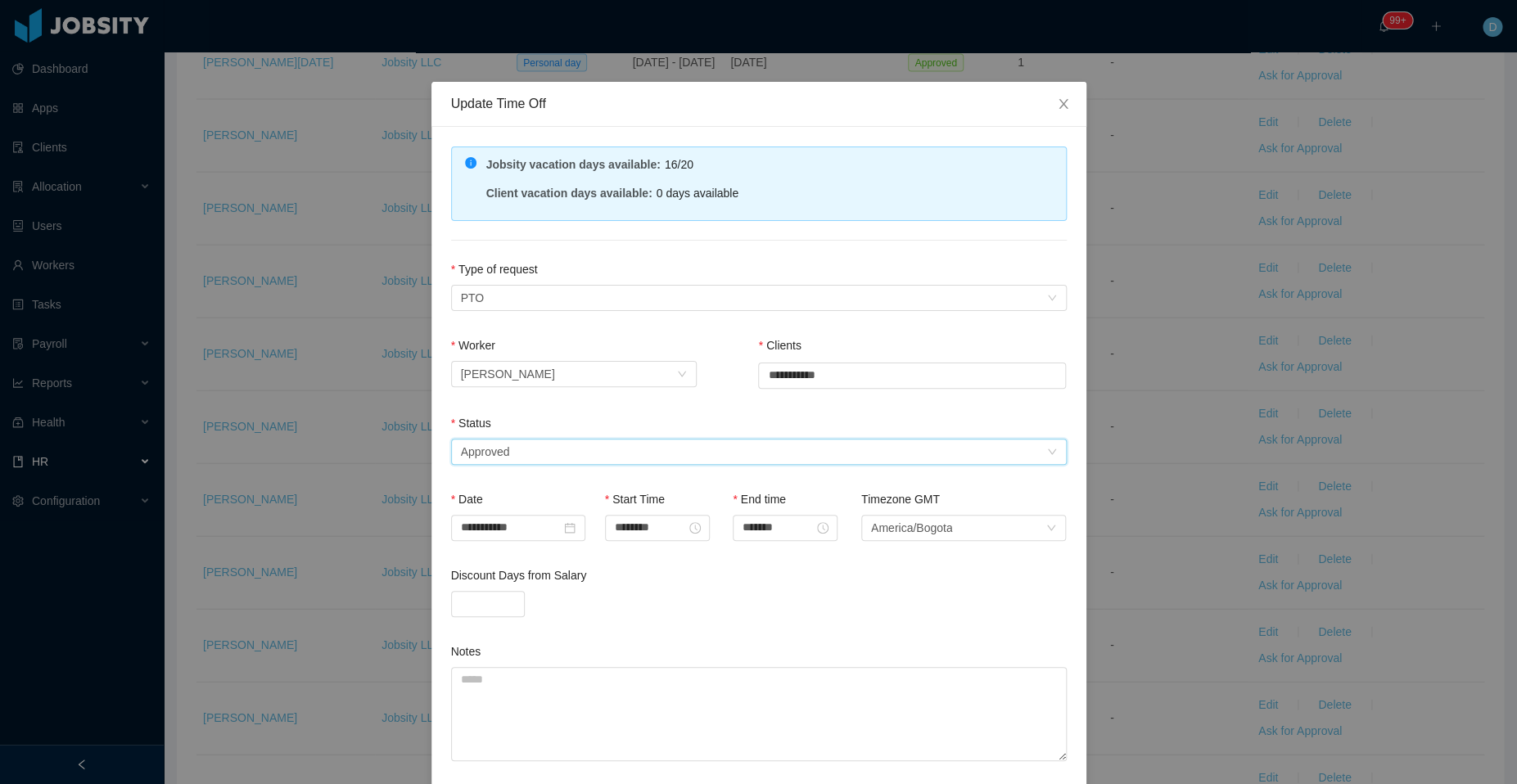
scroll to position [119, 0]
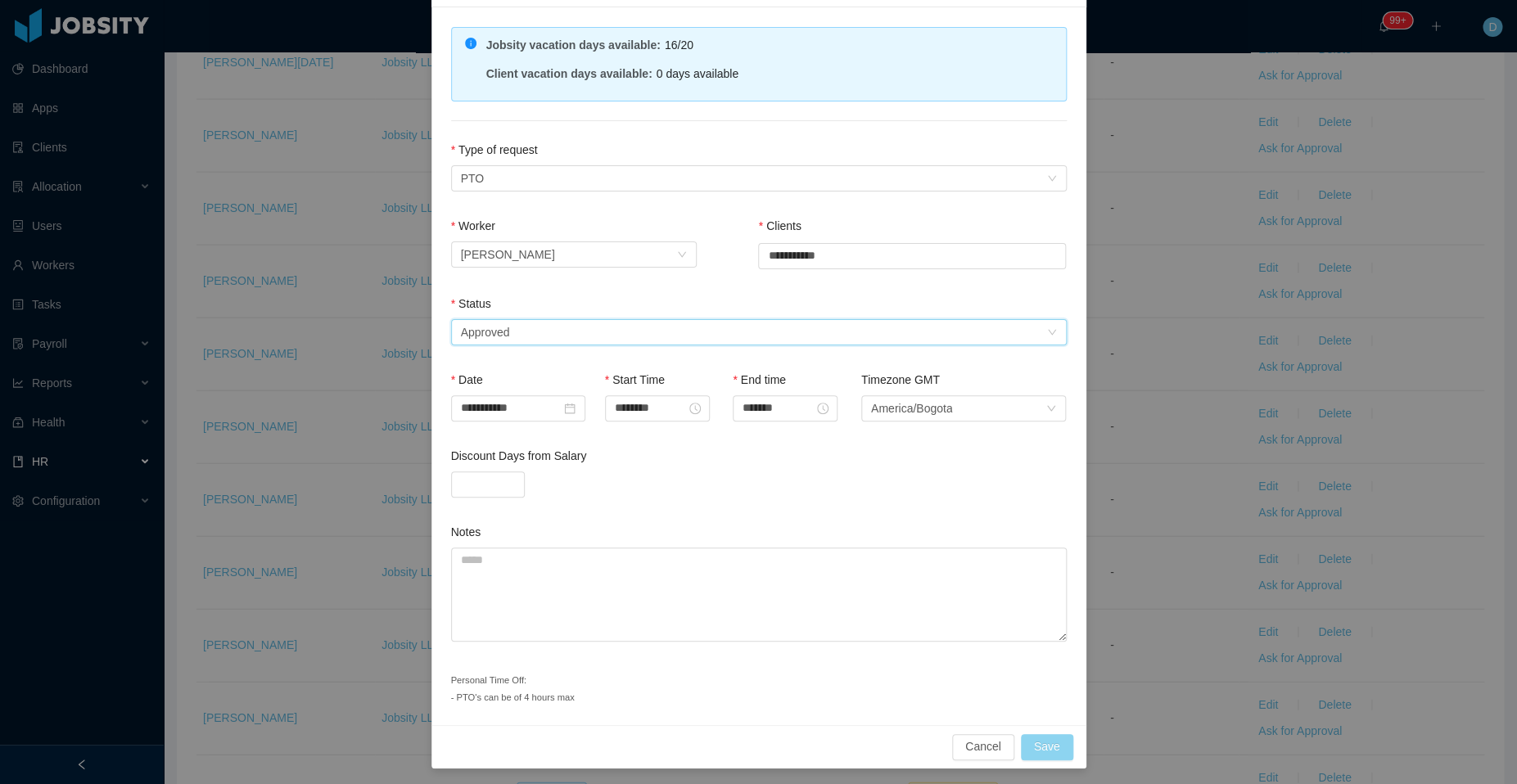
click at [1028, 741] on button "Save" at bounding box center [1046, 747] width 52 height 27
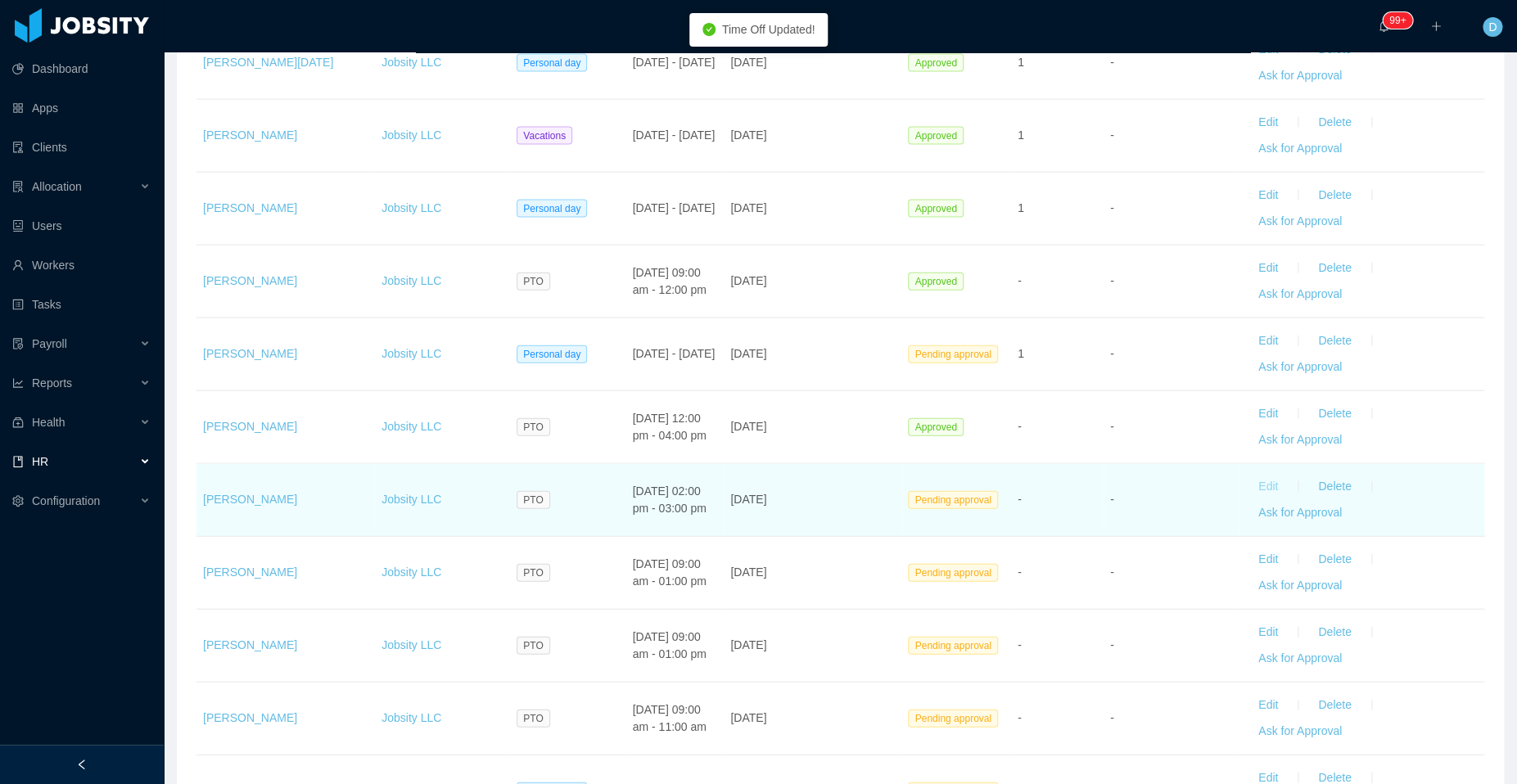
click at [1253, 473] on button "Edit" at bounding box center [1268, 487] width 46 height 27
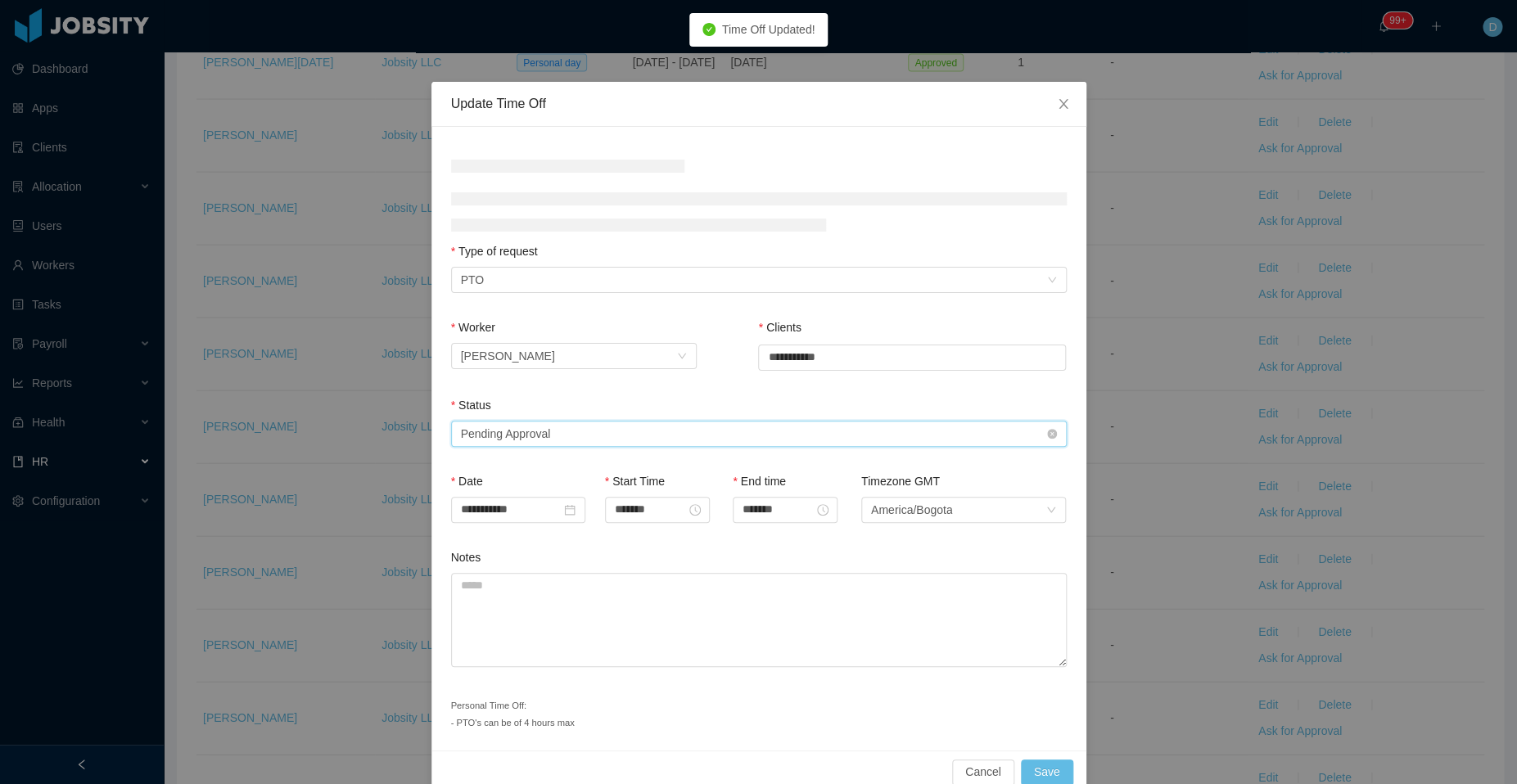
click at [674, 433] on div "Status Select status Pending Approval" at bounding box center [758, 425] width 615 height 57
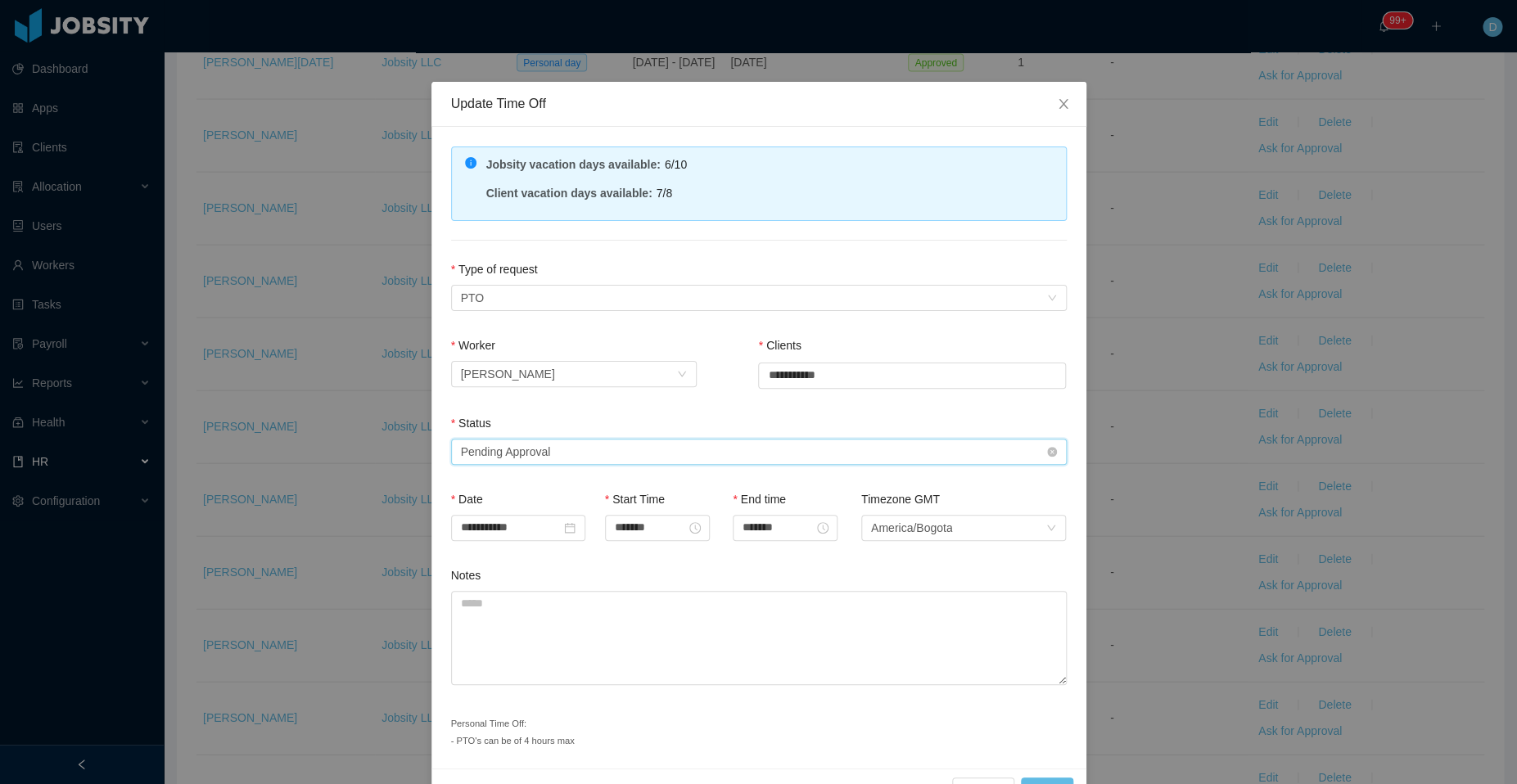
click at [625, 456] on div "Select status Pending Approval" at bounding box center [753, 452] width 585 height 25
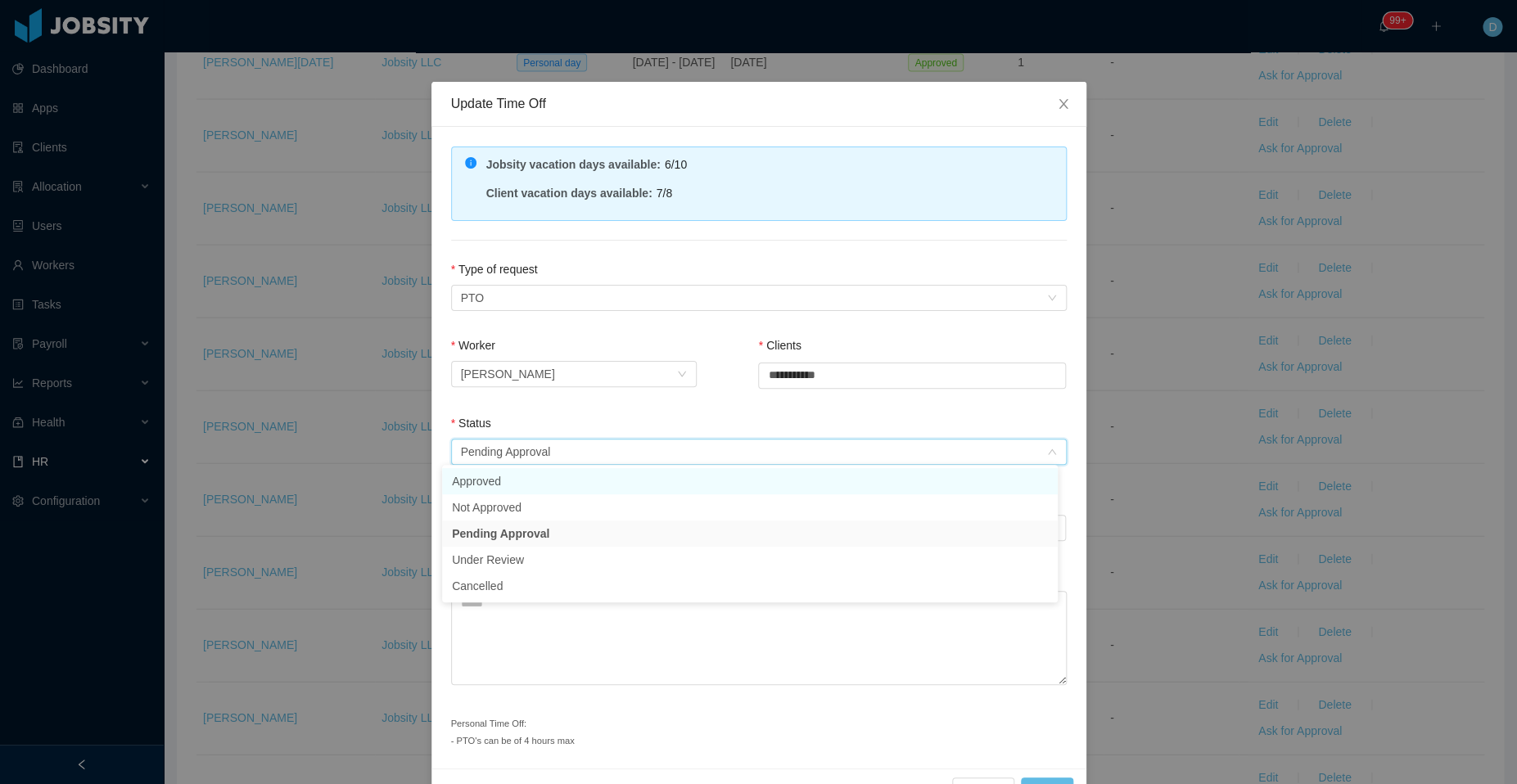
click at [636, 484] on li "Approved" at bounding box center [749, 481] width 615 height 27
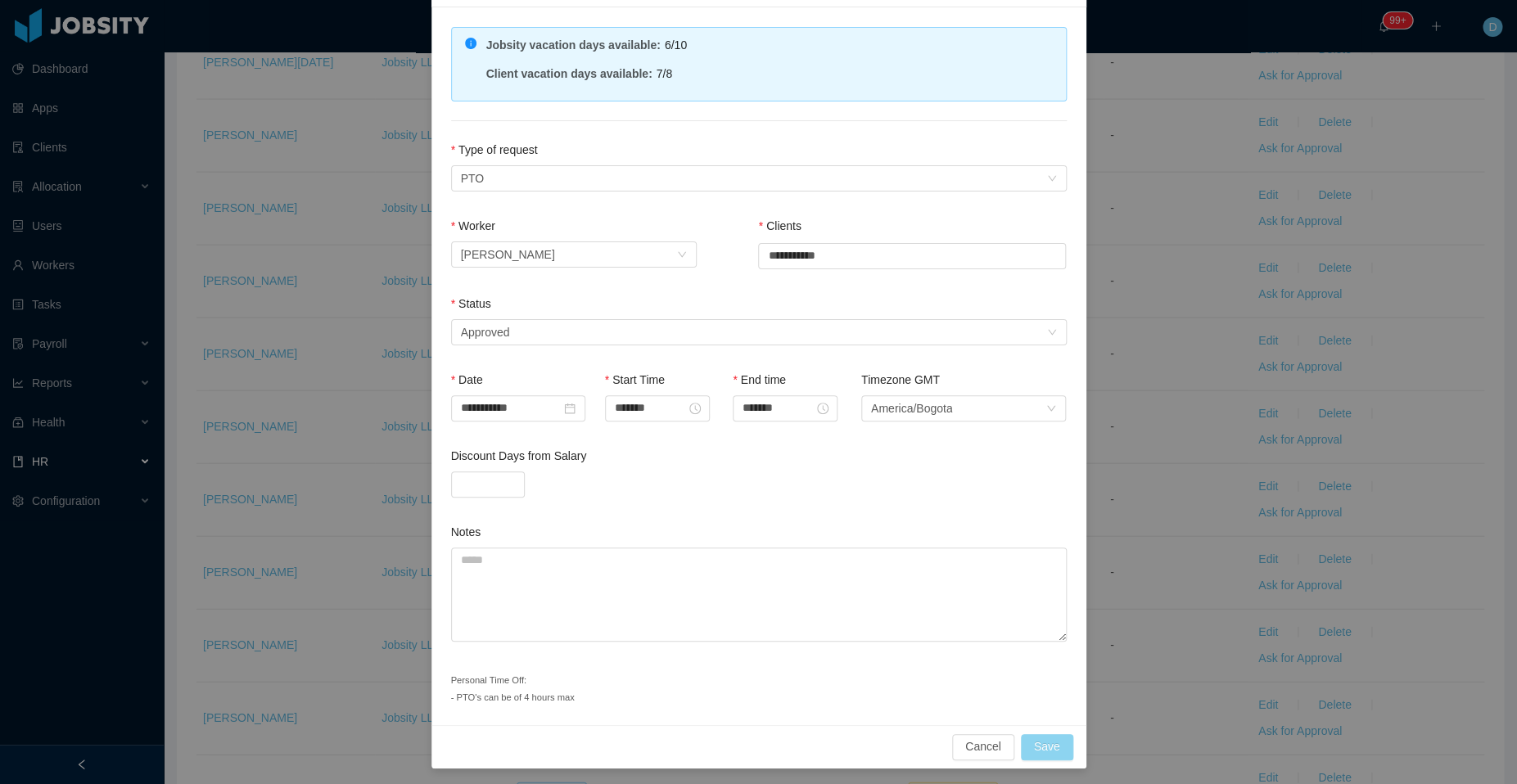
click at [1037, 737] on button "Save" at bounding box center [1046, 747] width 52 height 27
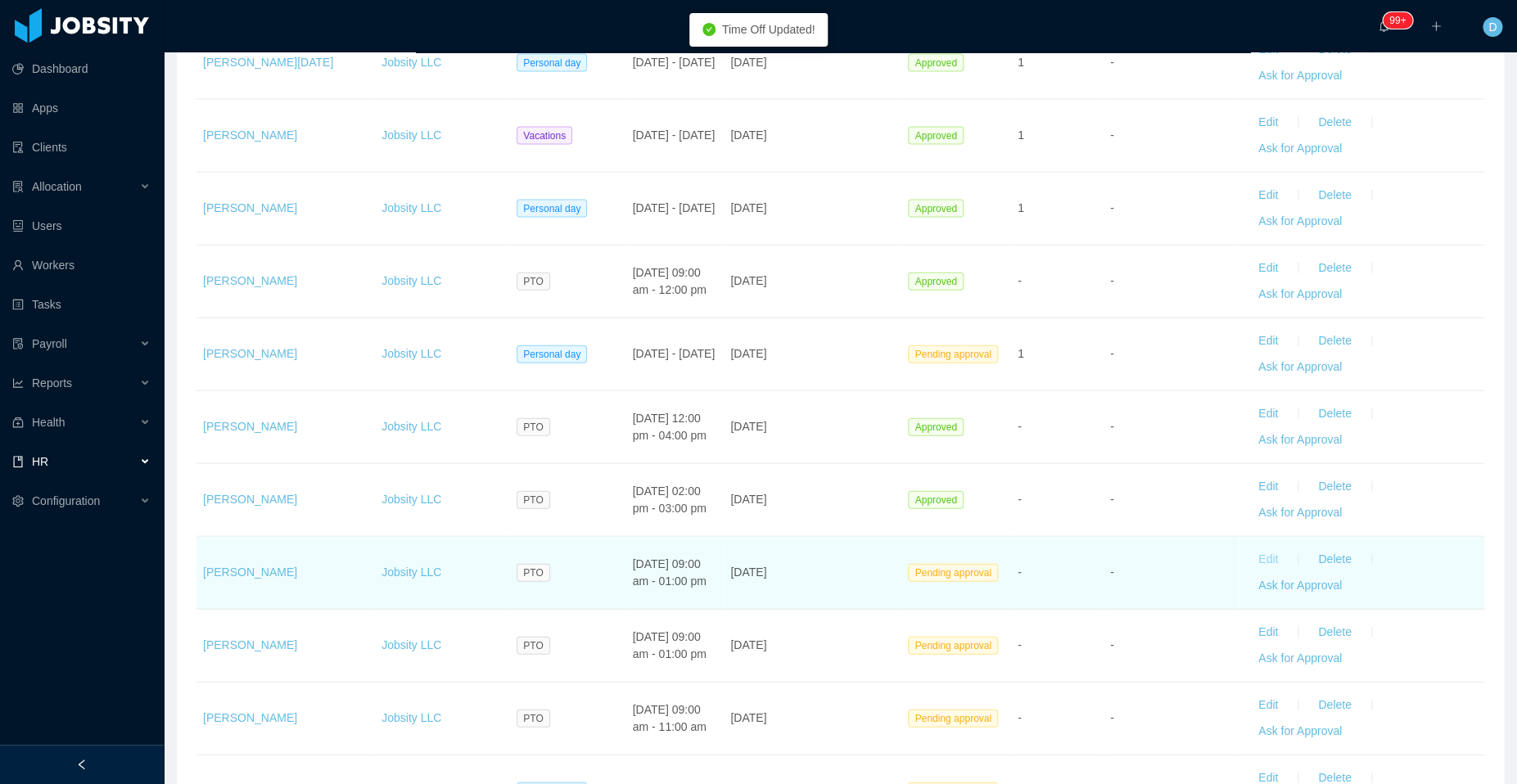
click at [1250, 550] on button "Edit" at bounding box center [1268, 560] width 46 height 27
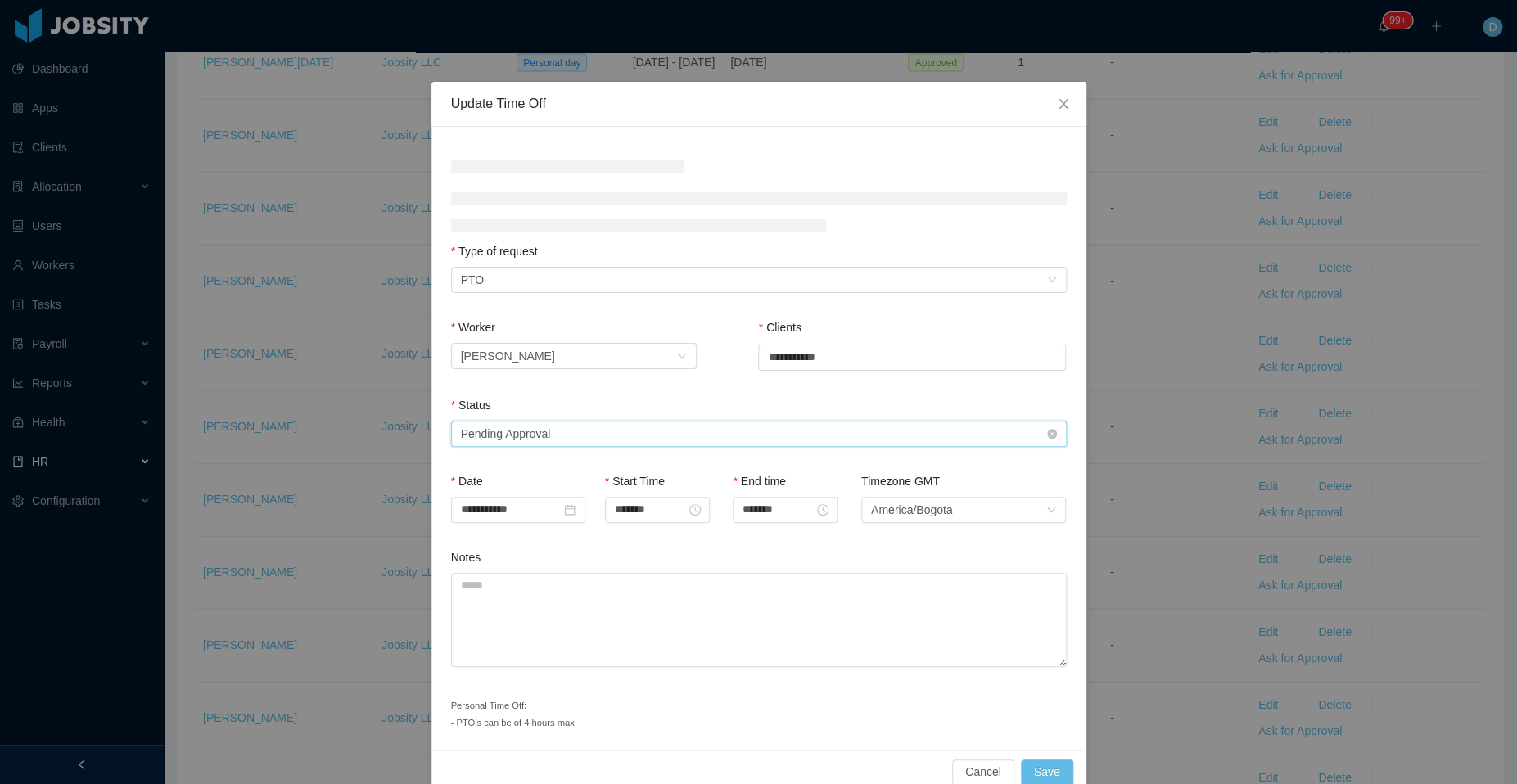
click at [562, 436] on div "Select status Pending Approval" at bounding box center [758, 434] width 615 height 27
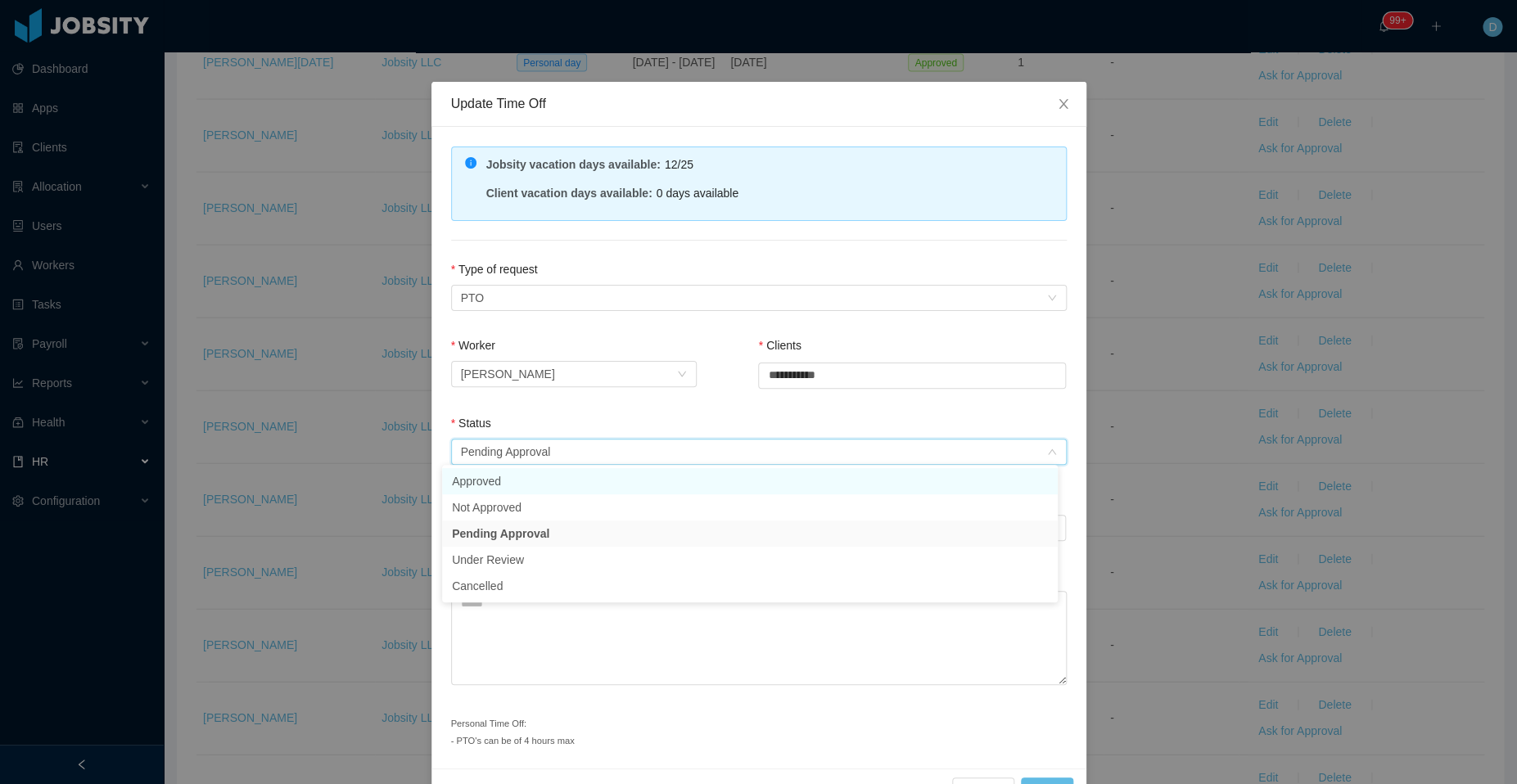
click at [581, 484] on li "Approved" at bounding box center [749, 481] width 615 height 27
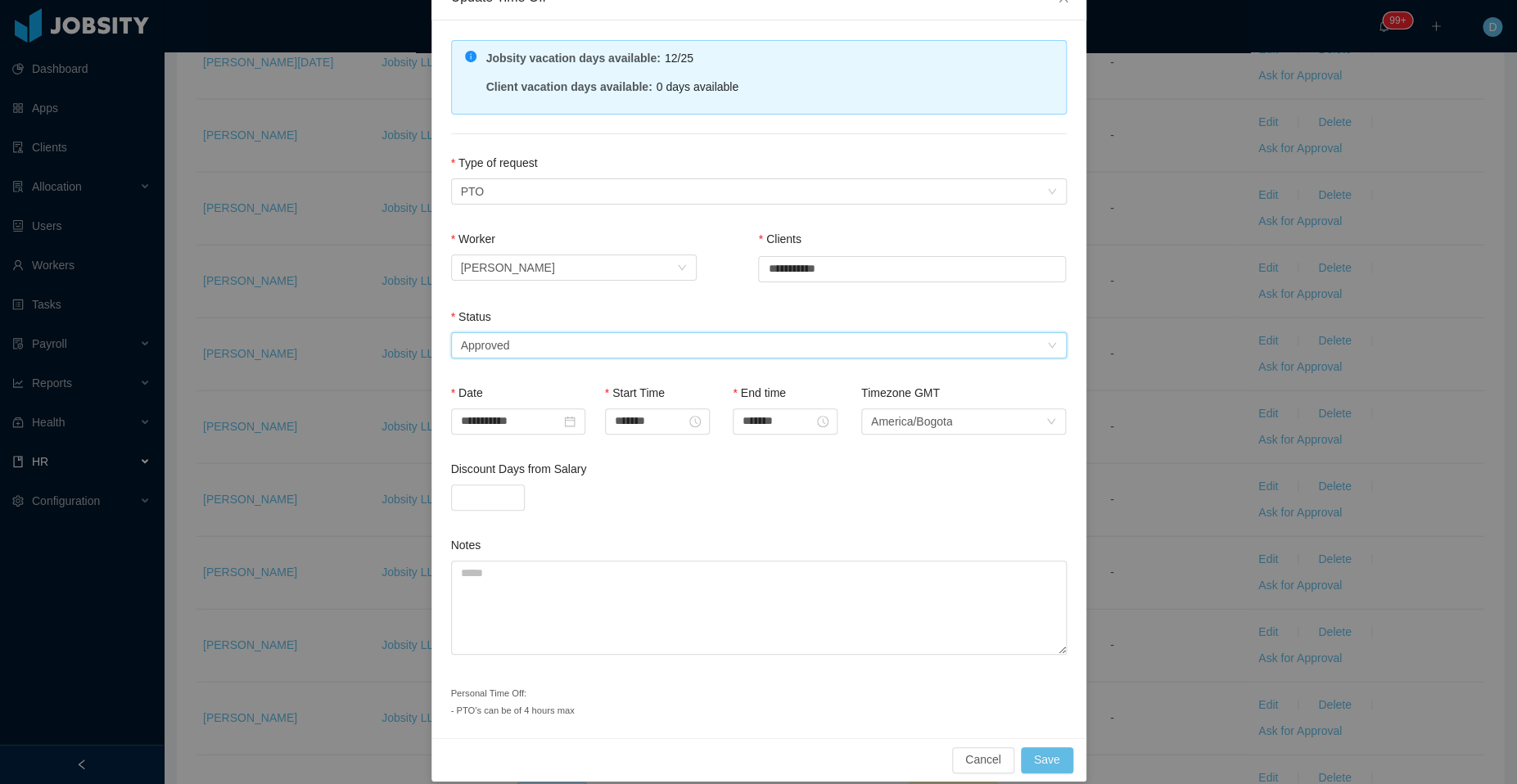
scroll to position [105, 0]
click at [1049, 756] on button "Save" at bounding box center [1046, 761] width 52 height 27
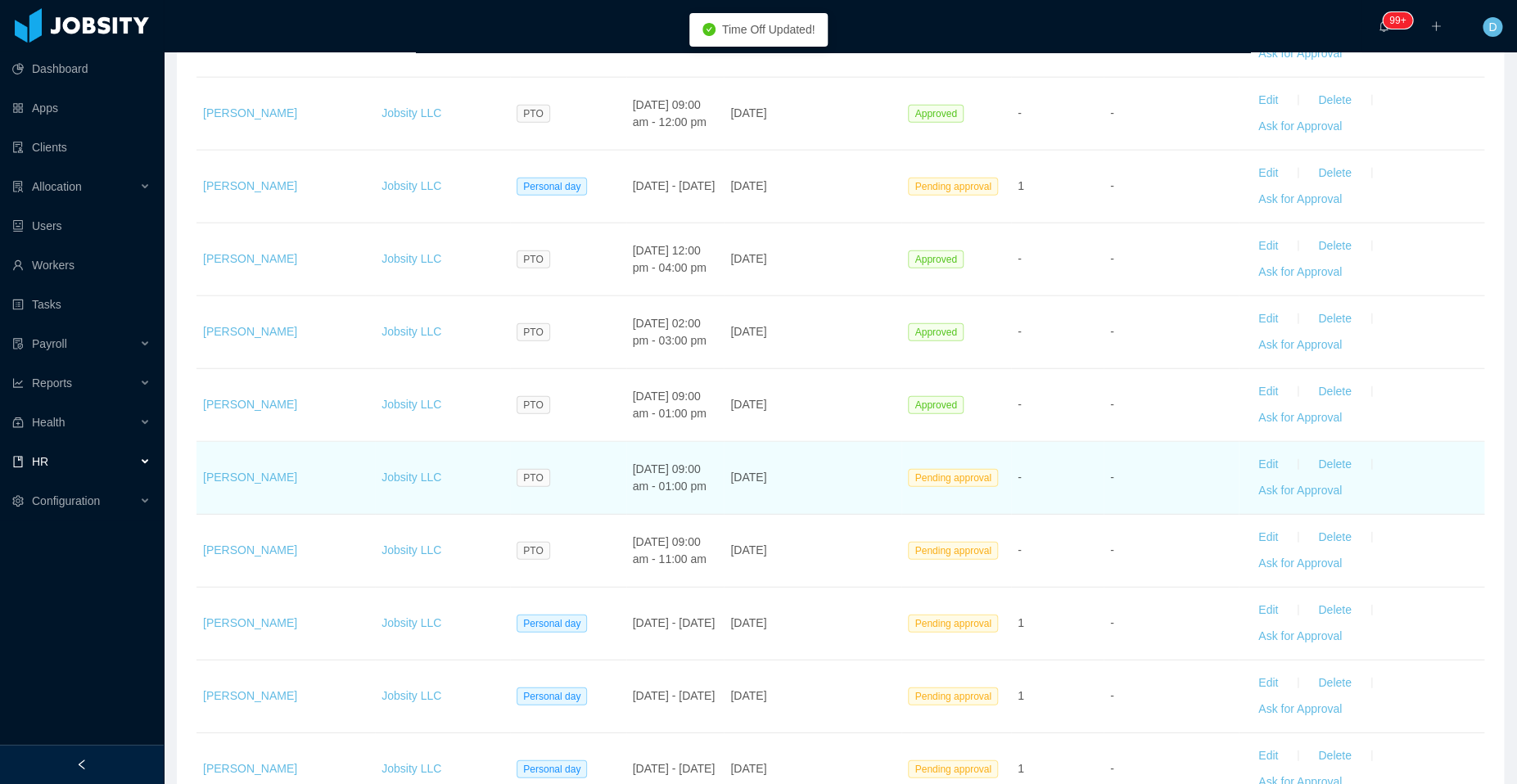
scroll to position [1845, 0]
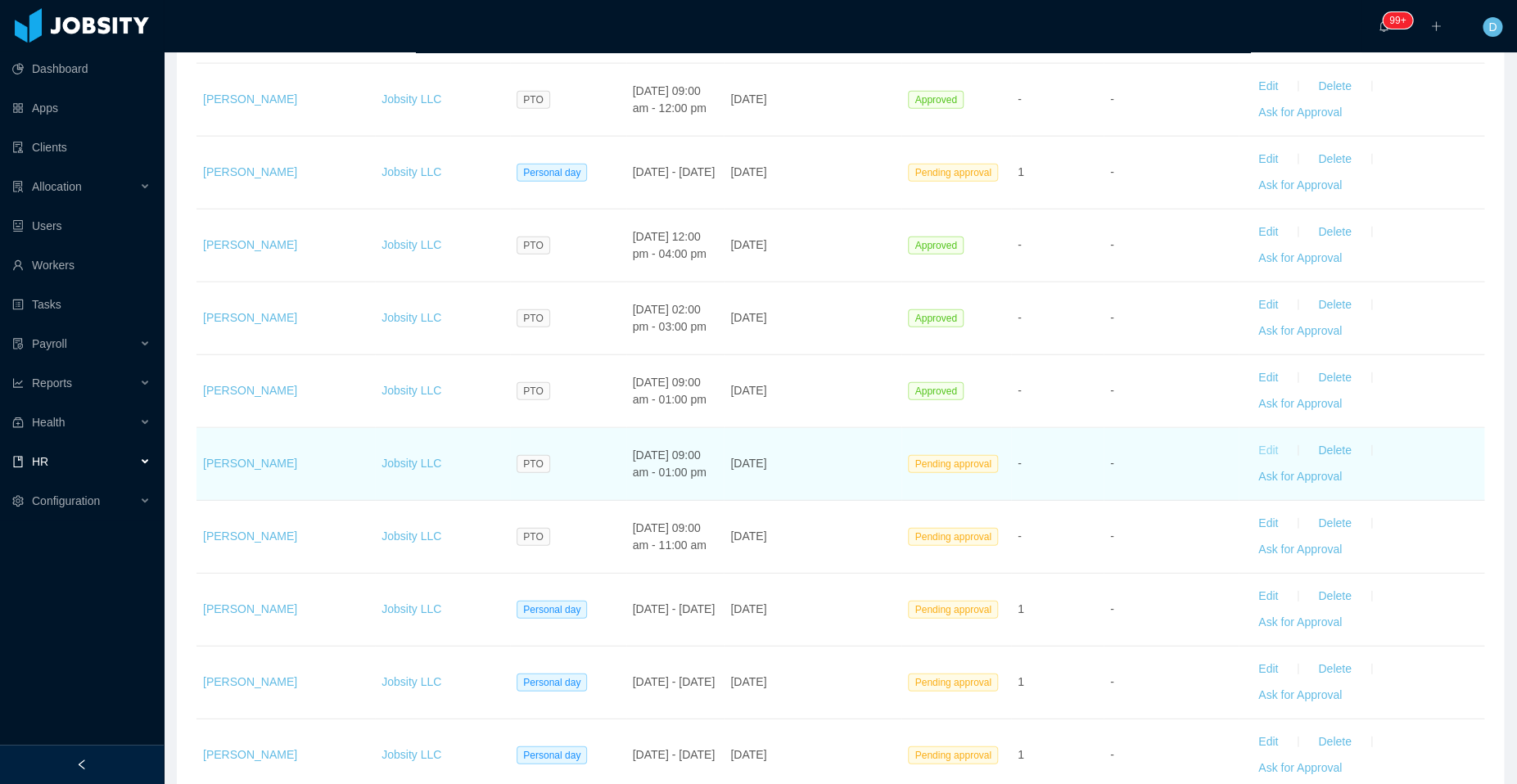
click at [1249, 438] on button "Edit" at bounding box center [1268, 451] width 46 height 27
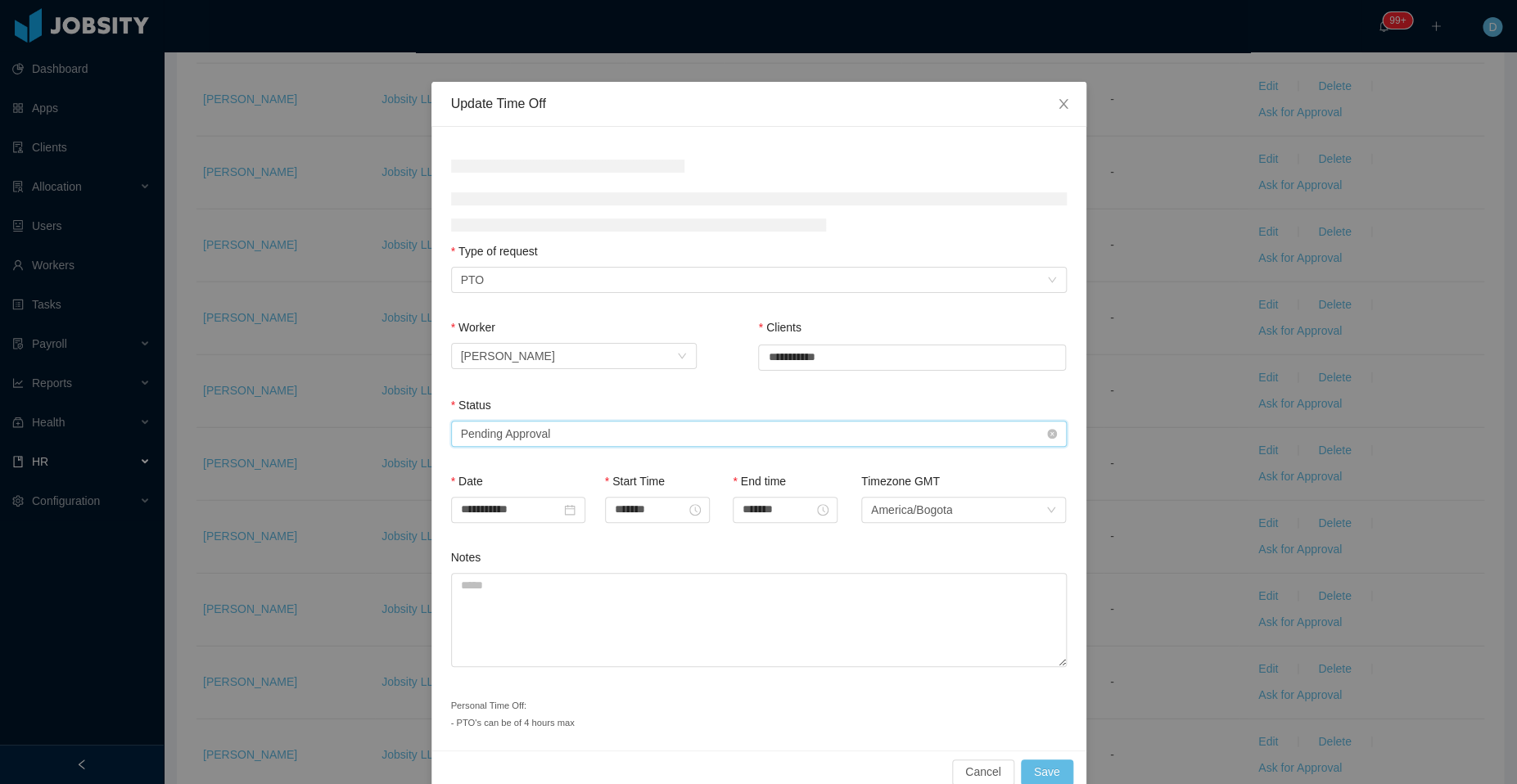
click at [522, 428] on div "Pending Approval" at bounding box center [506, 434] width 90 height 25
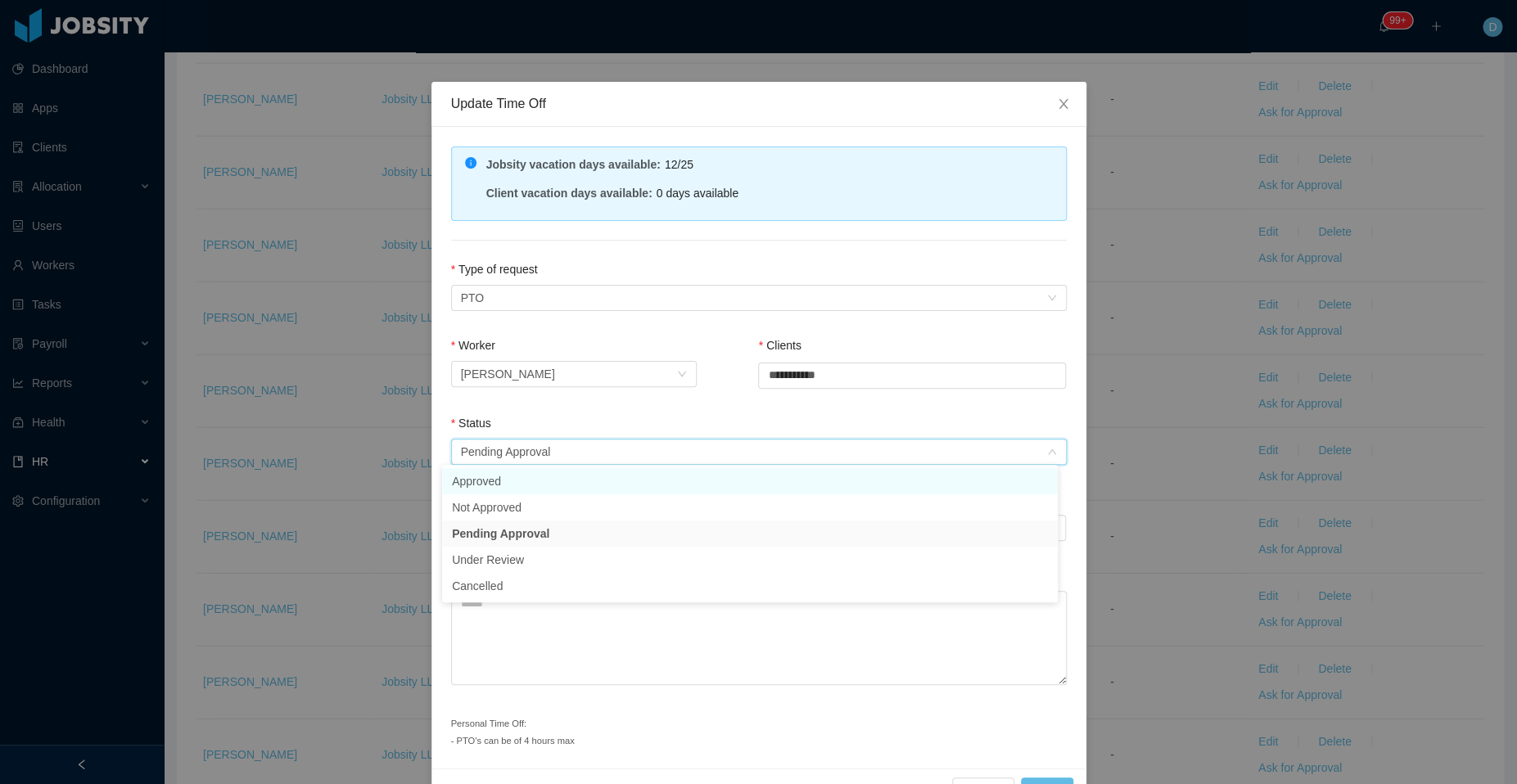
click at [541, 481] on li "Approved" at bounding box center [749, 481] width 615 height 27
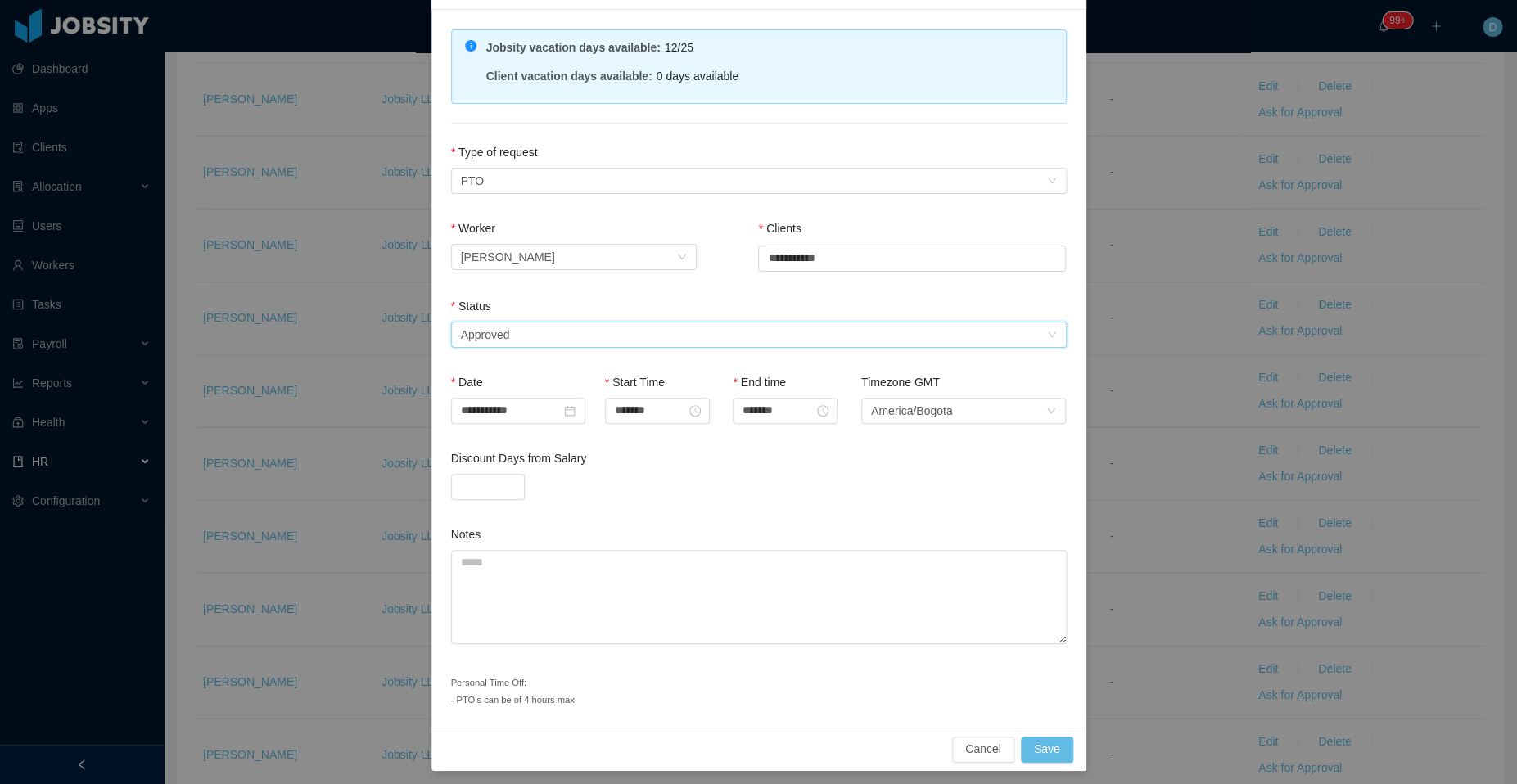
scroll to position [119, 0]
click at [1045, 734] on button "Save" at bounding box center [1046, 747] width 52 height 27
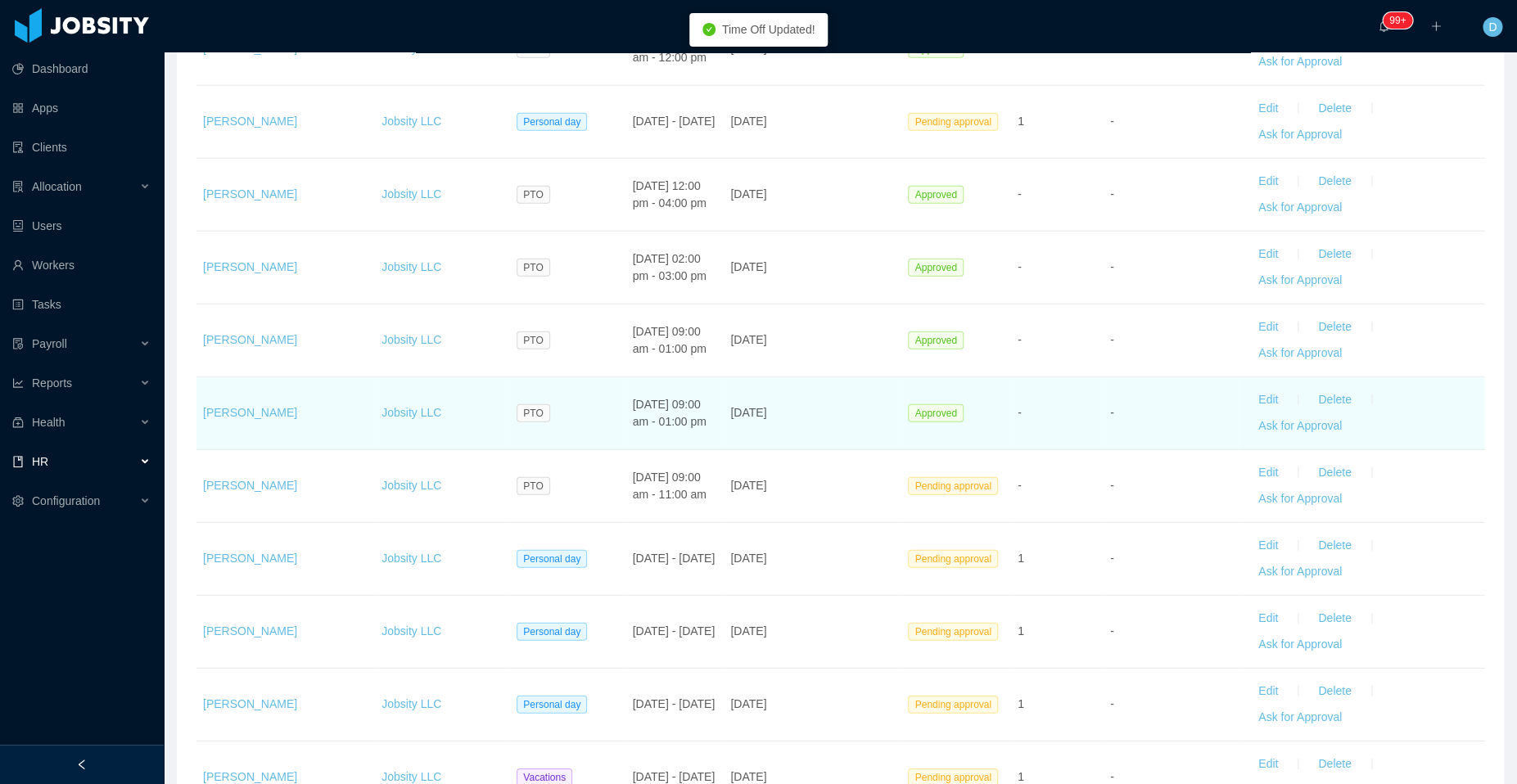
scroll to position [1972, 0]
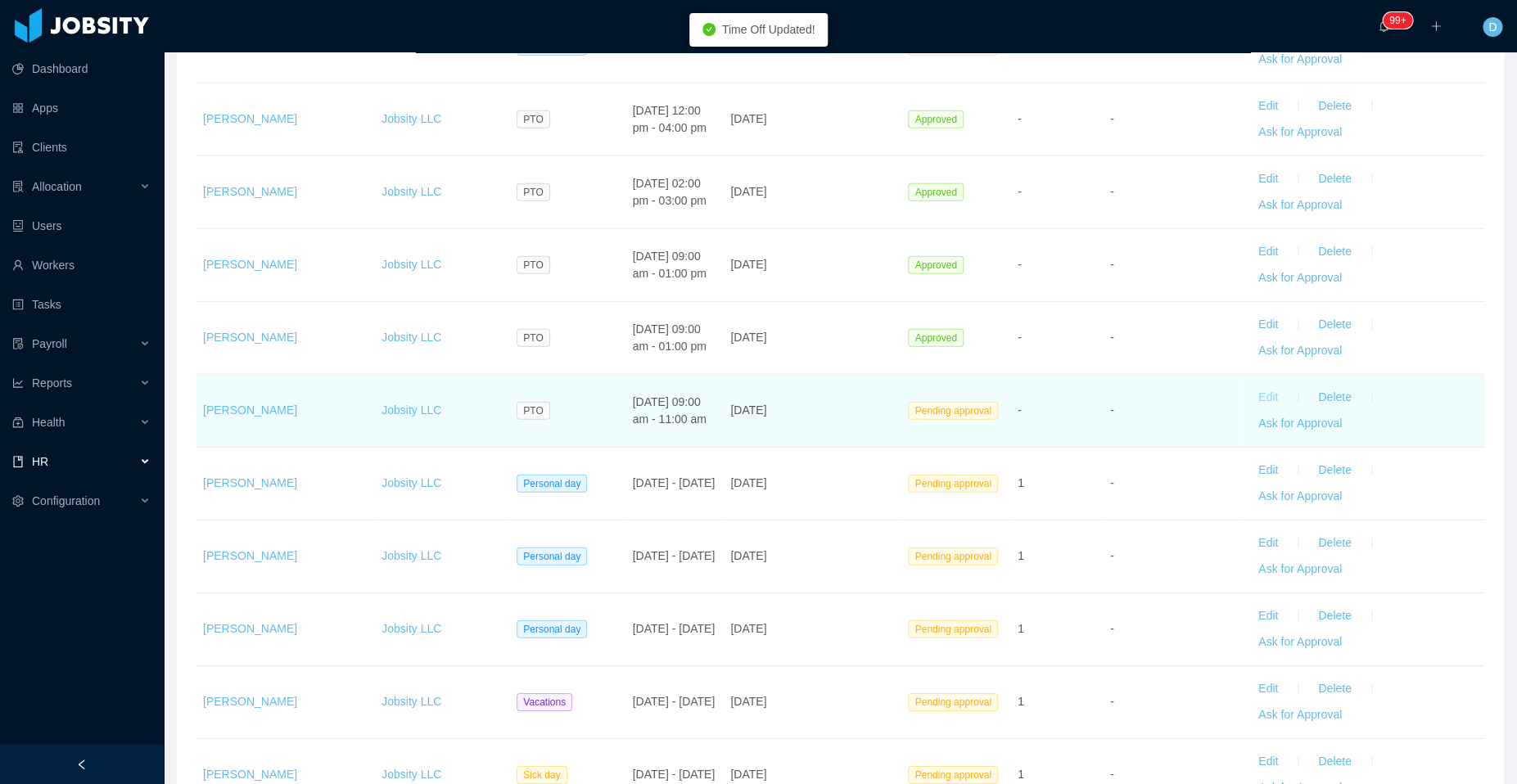
click at [1246, 386] on button "Edit" at bounding box center [1268, 398] width 46 height 27
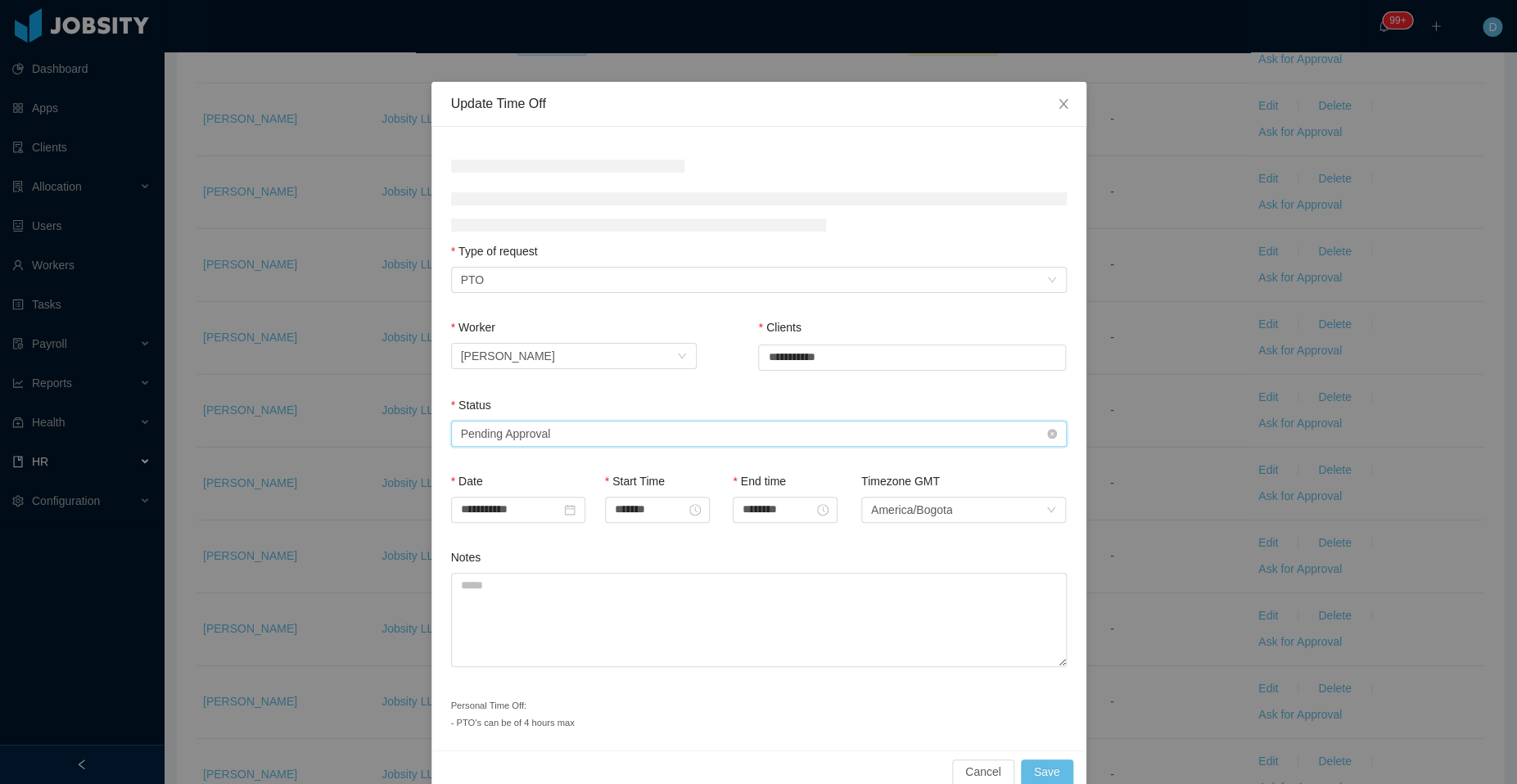
click at [582, 433] on div "Select status Pending Approval" at bounding box center [753, 434] width 585 height 25
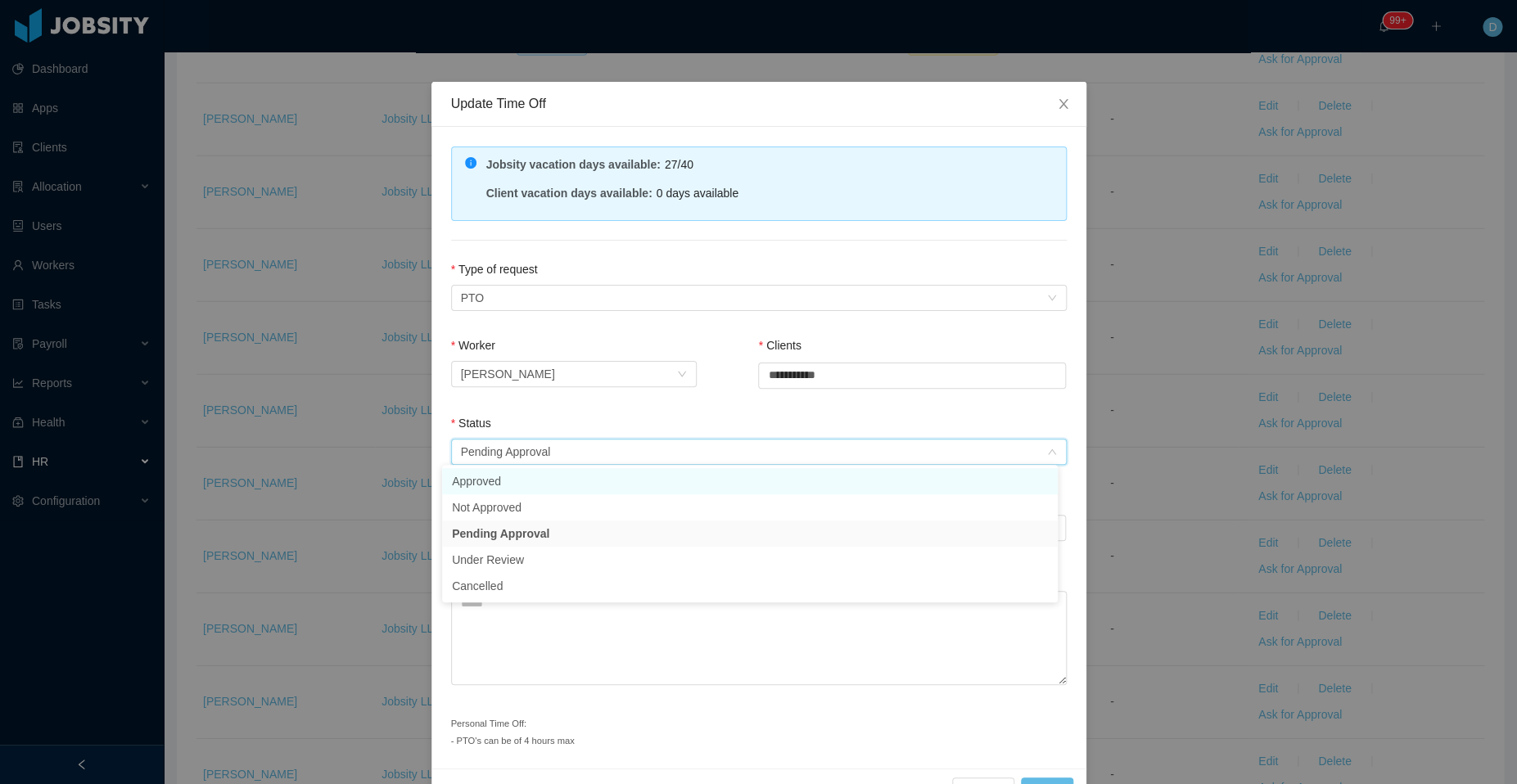
click at [537, 481] on li "Approved" at bounding box center [749, 481] width 615 height 27
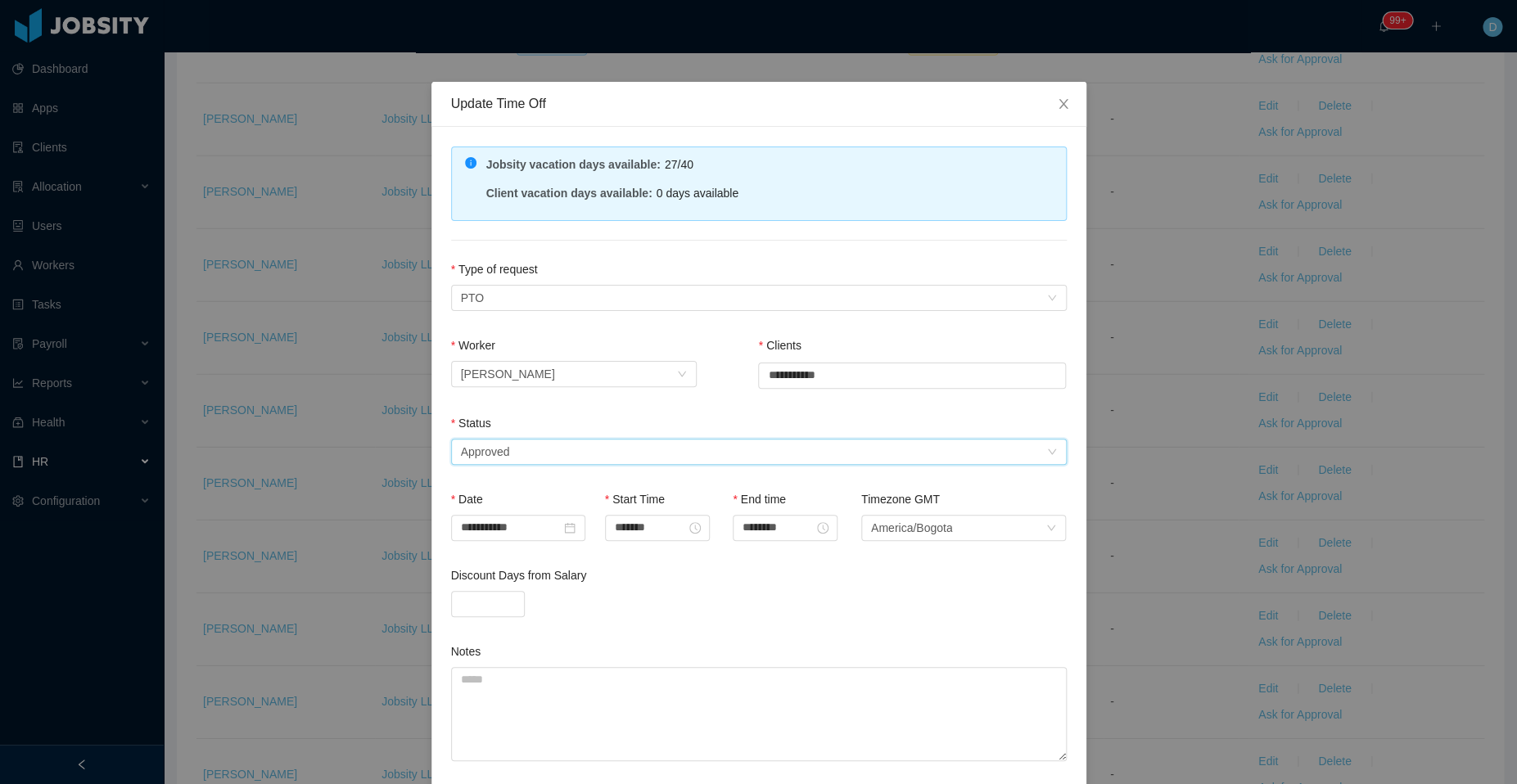
scroll to position [119, 0]
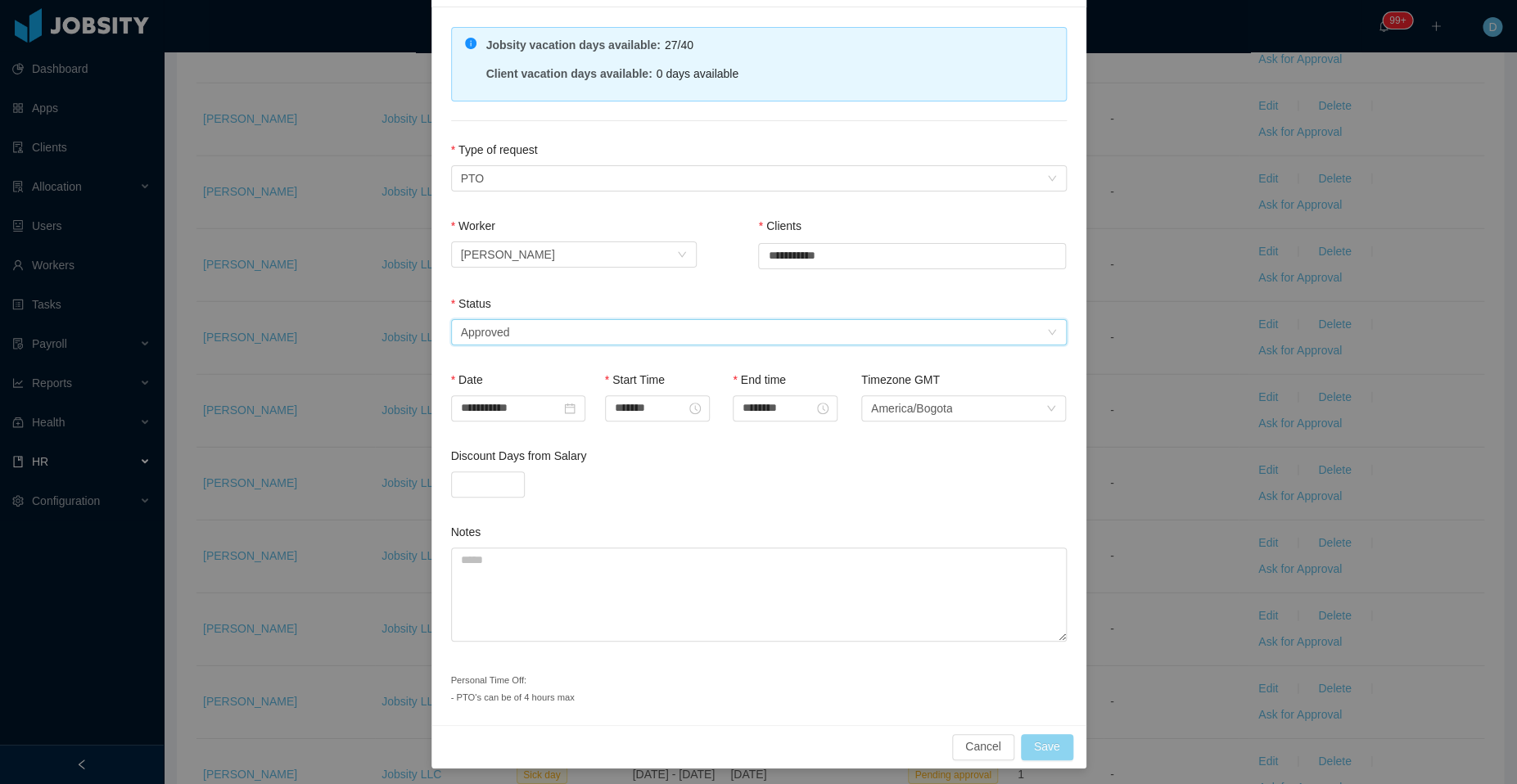
click at [1039, 738] on button "Save" at bounding box center [1046, 747] width 52 height 27
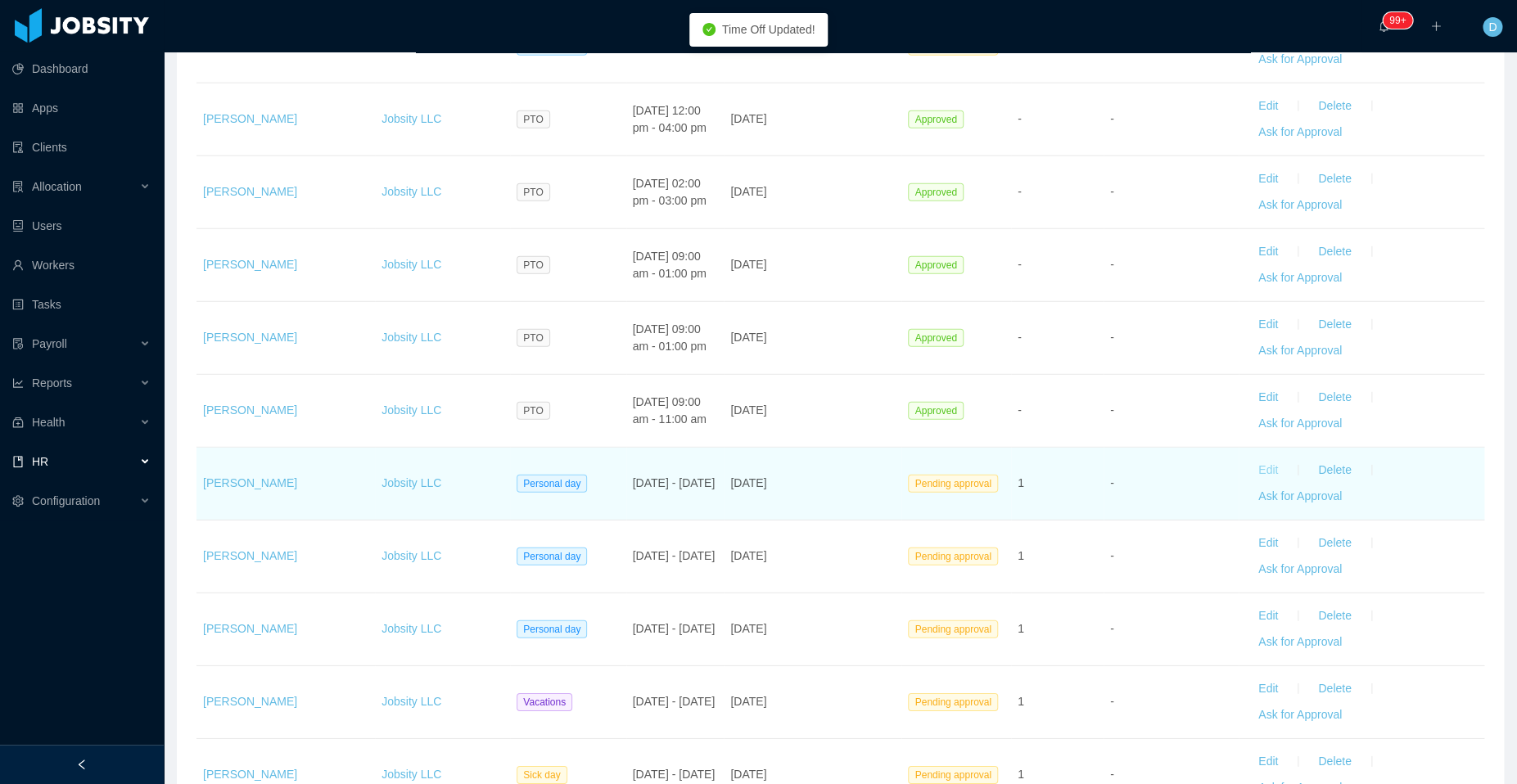
click at [1251, 458] on button "Edit" at bounding box center [1268, 471] width 46 height 27
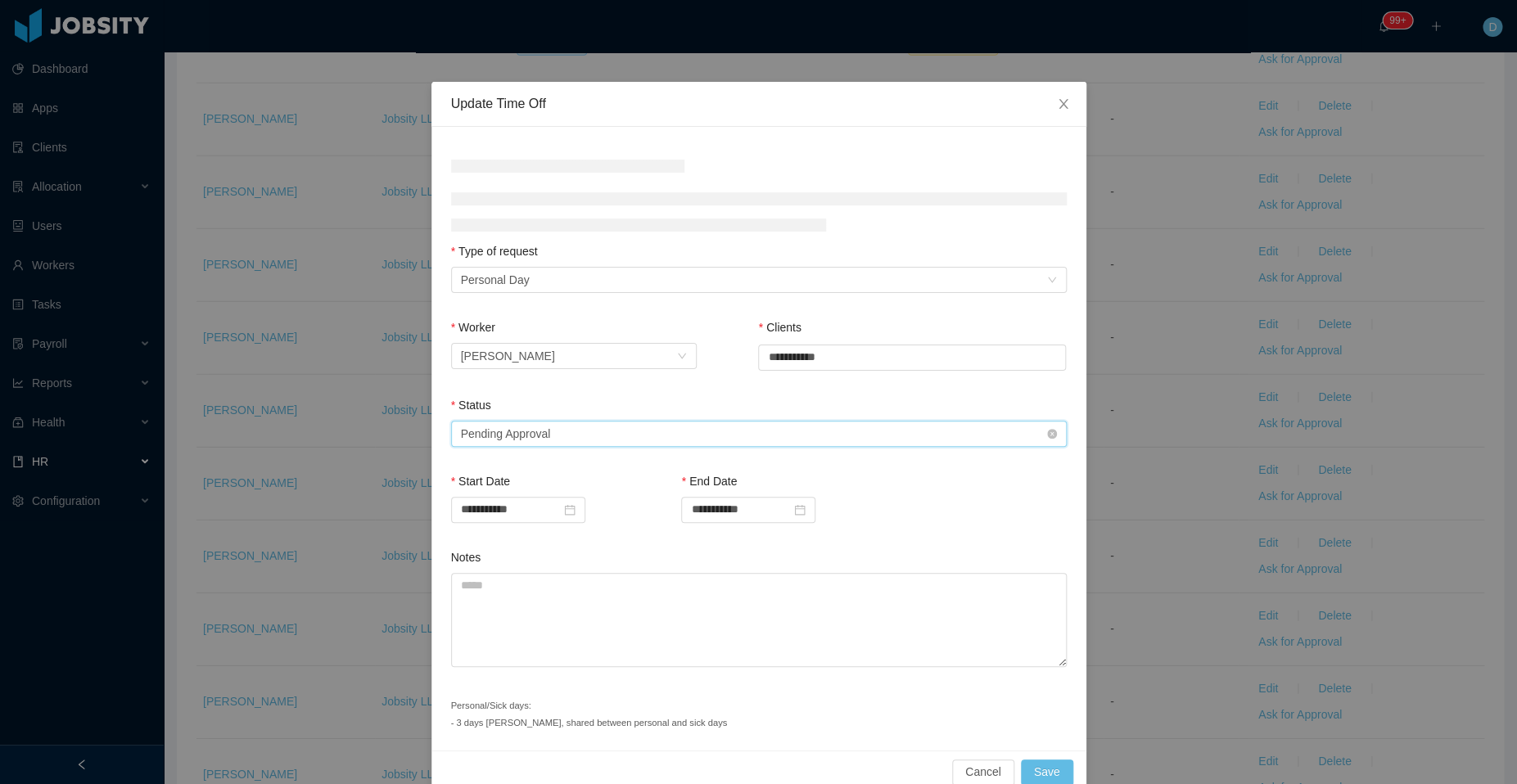
click at [687, 433] on div "Select status Pending Approval" at bounding box center [753, 434] width 585 height 25
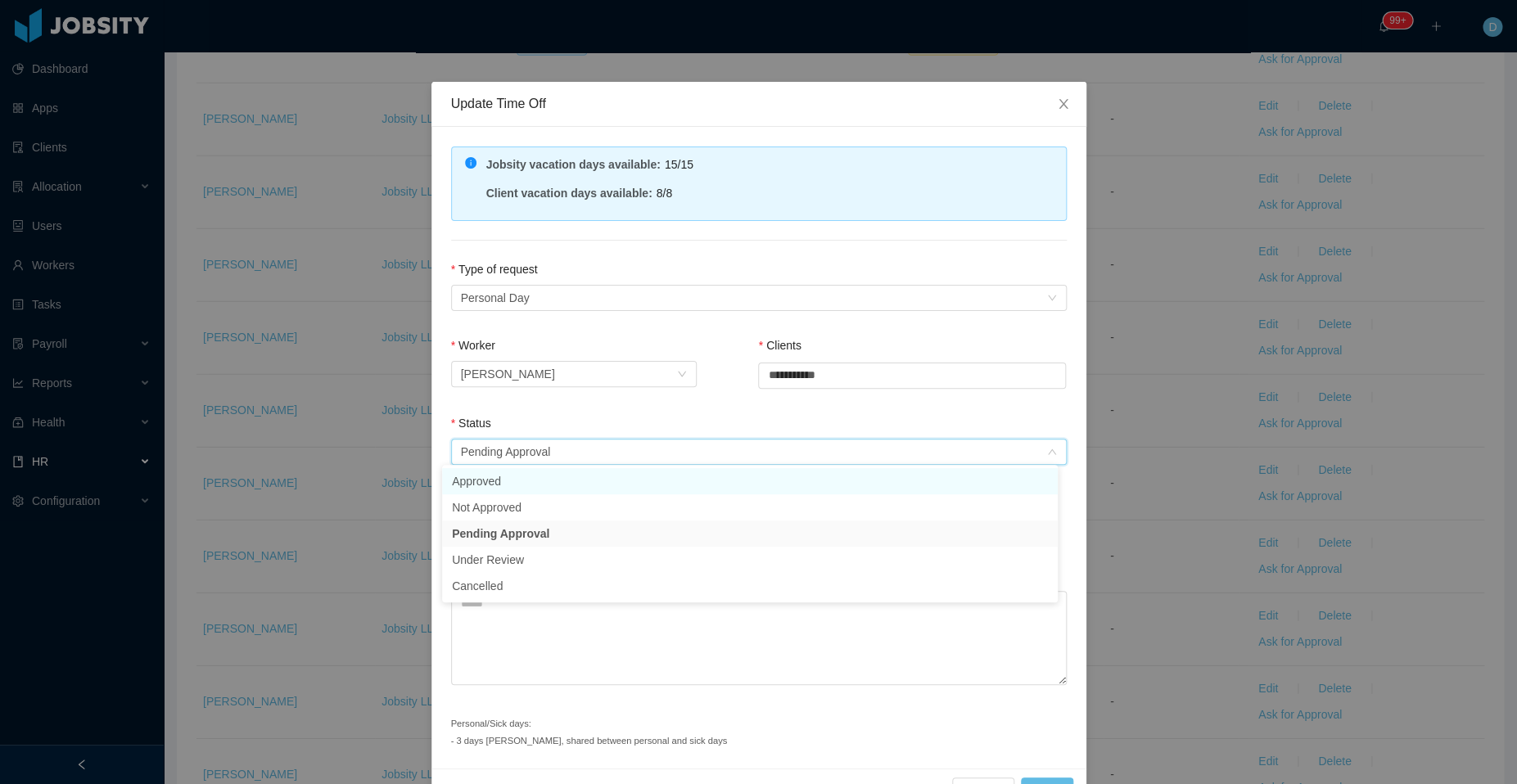
click at [549, 486] on li "Approved" at bounding box center [749, 481] width 615 height 27
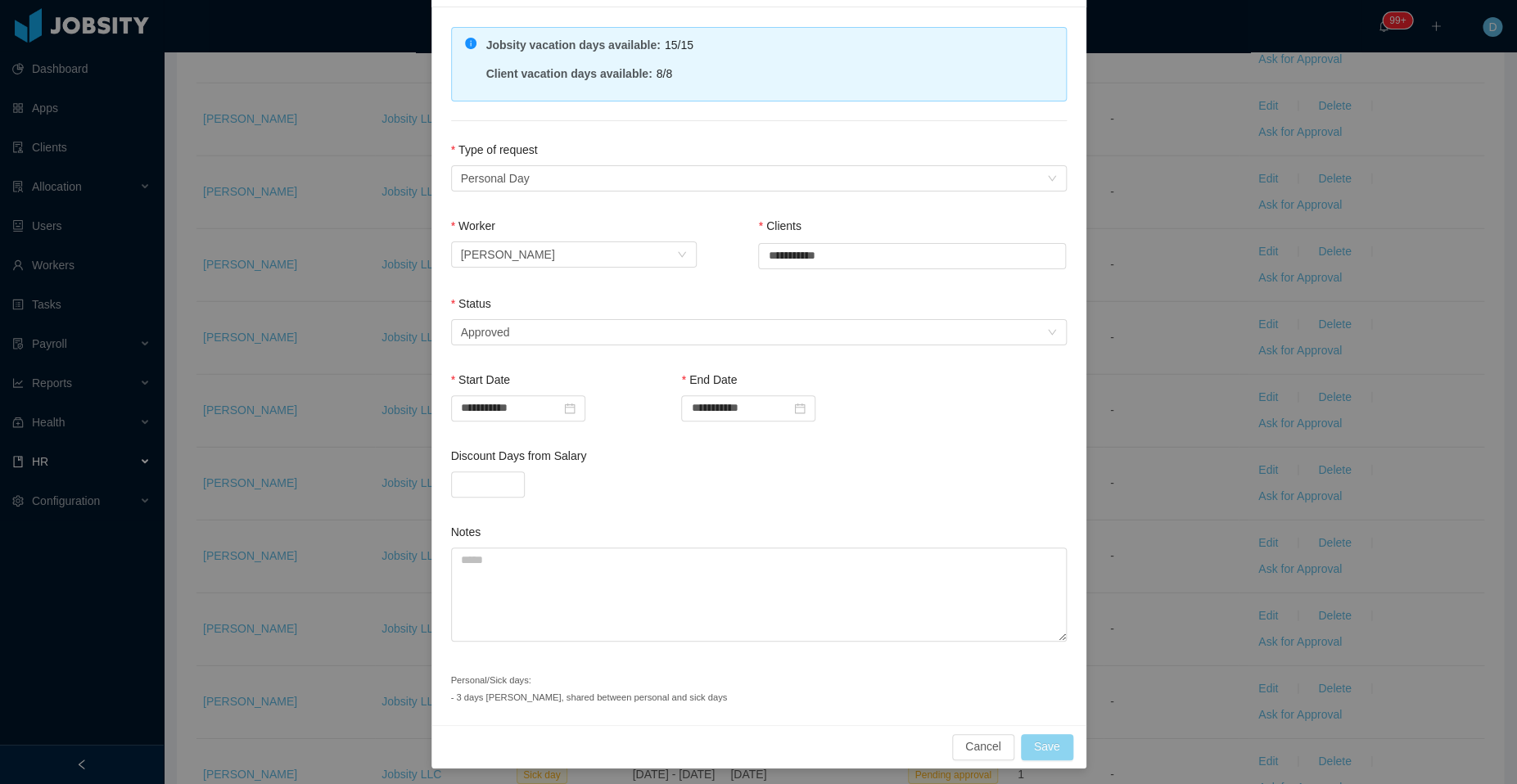
click at [1036, 747] on button "Save" at bounding box center [1046, 747] width 52 height 27
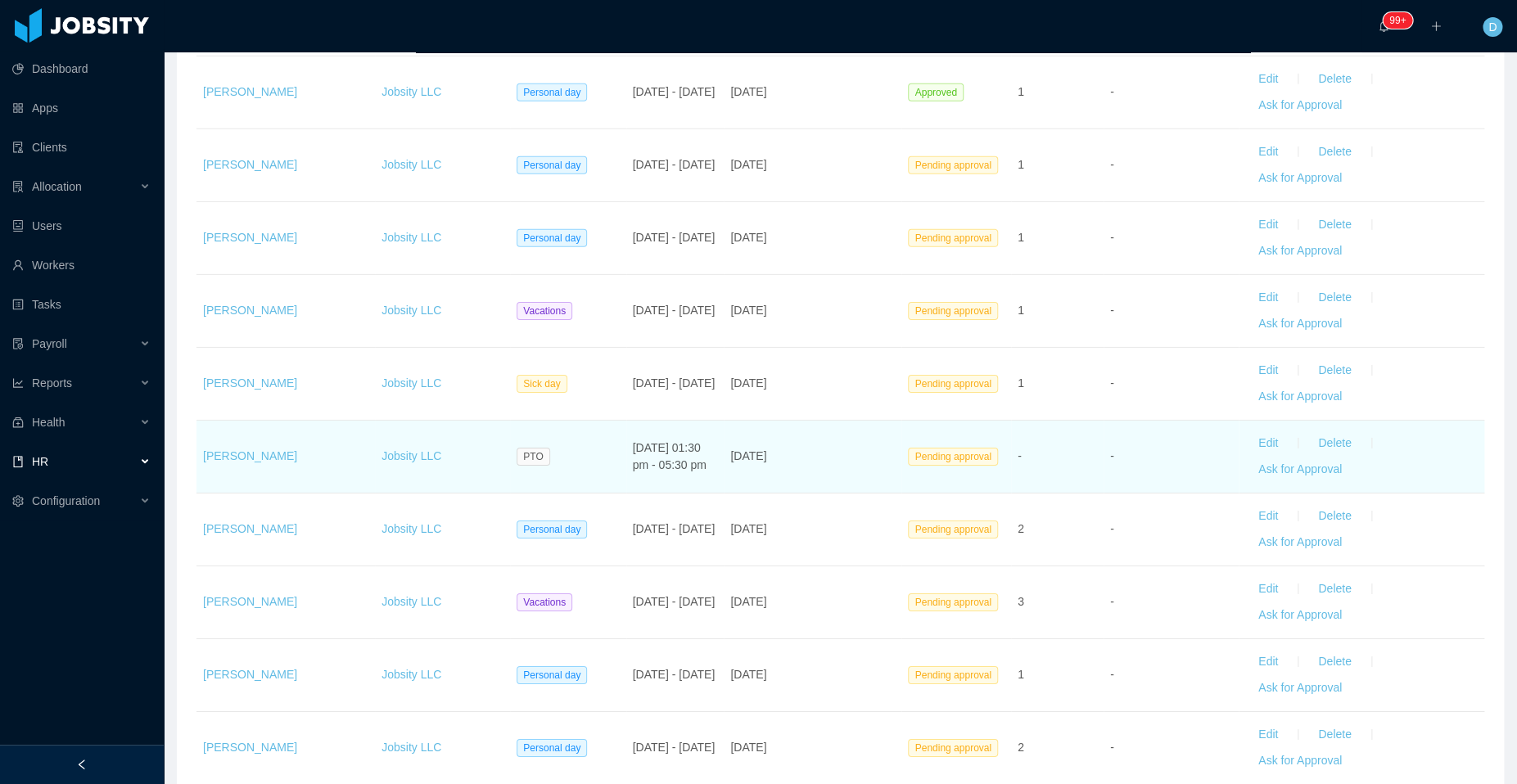
scroll to position [2364, 0]
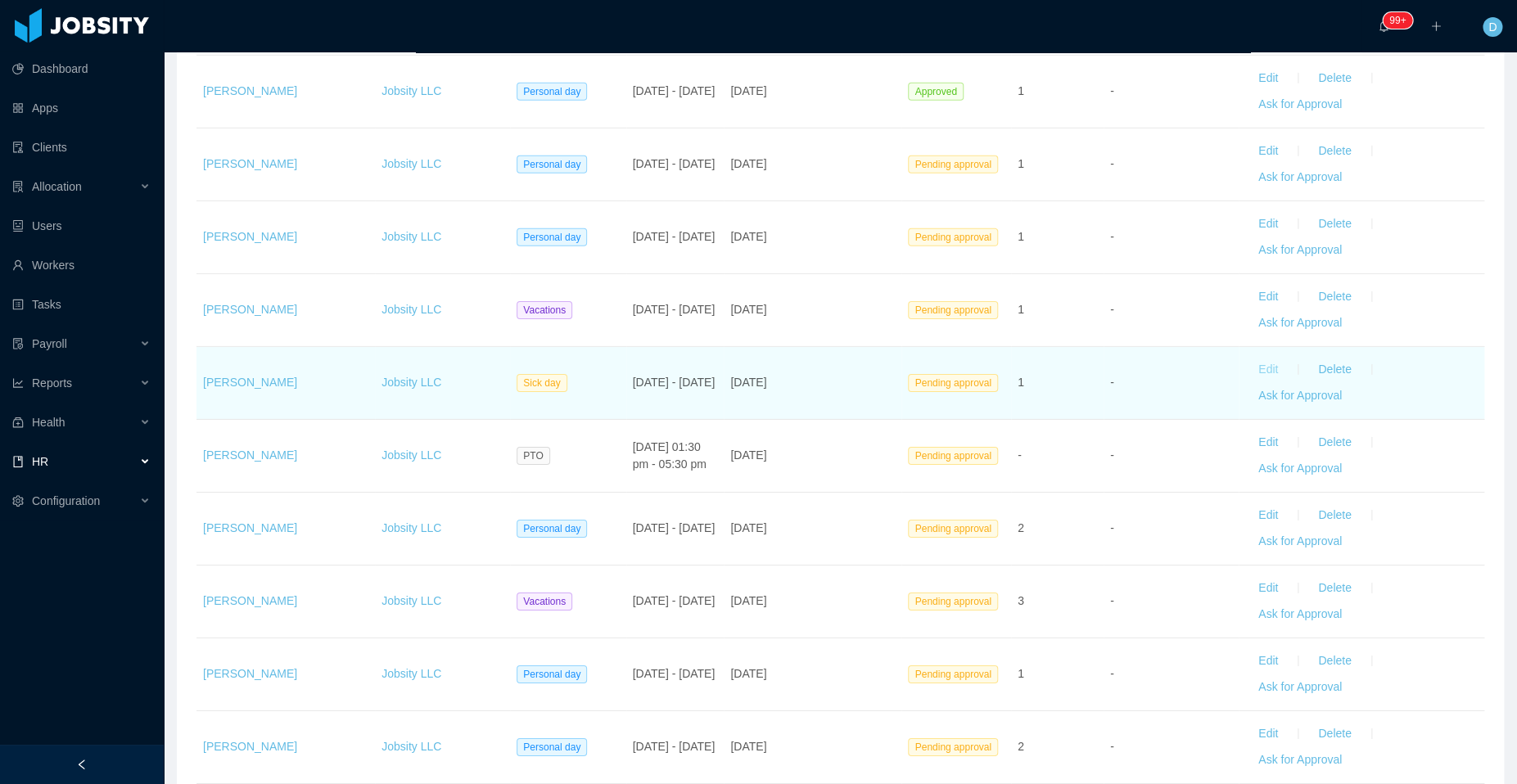
click at [1255, 357] on button "Edit" at bounding box center [1268, 370] width 46 height 27
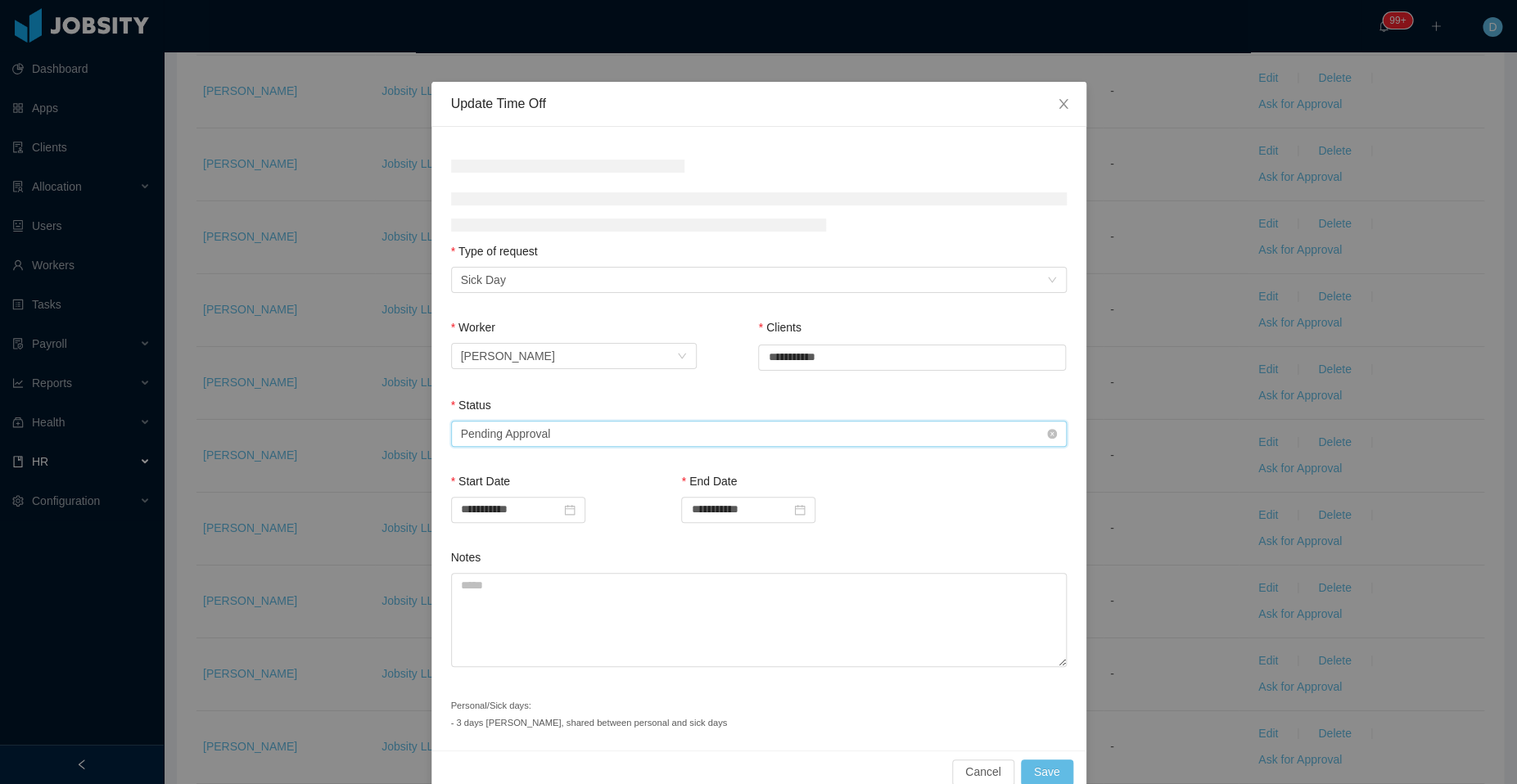
click at [606, 434] on div "Select status Pending Approval" at bounding box center [753, 434] width 585 height 25
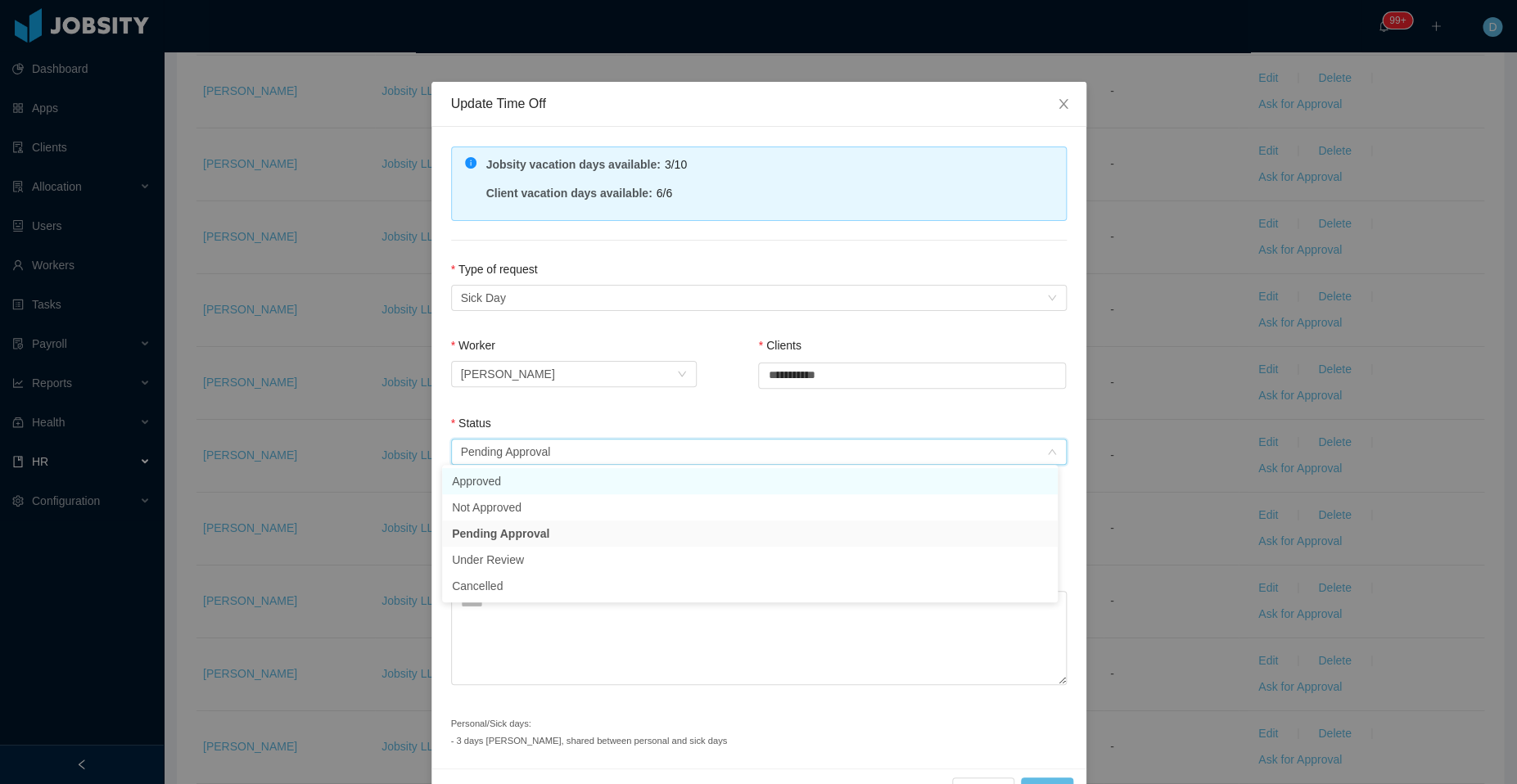
click at [589, 490] on li "Approved" at bounding box center [749, 481] width 615 height 27
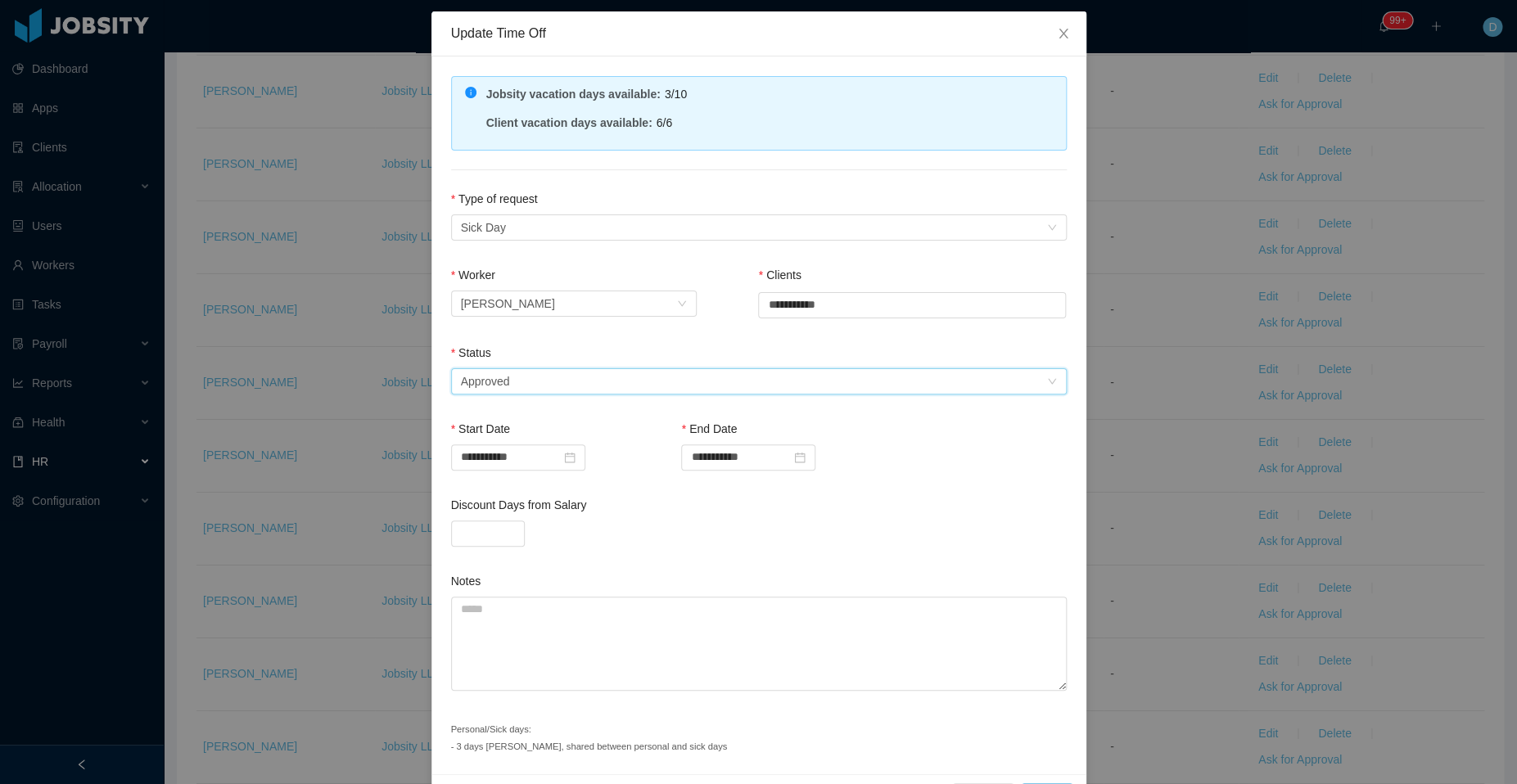
scroll to position [119, 0]
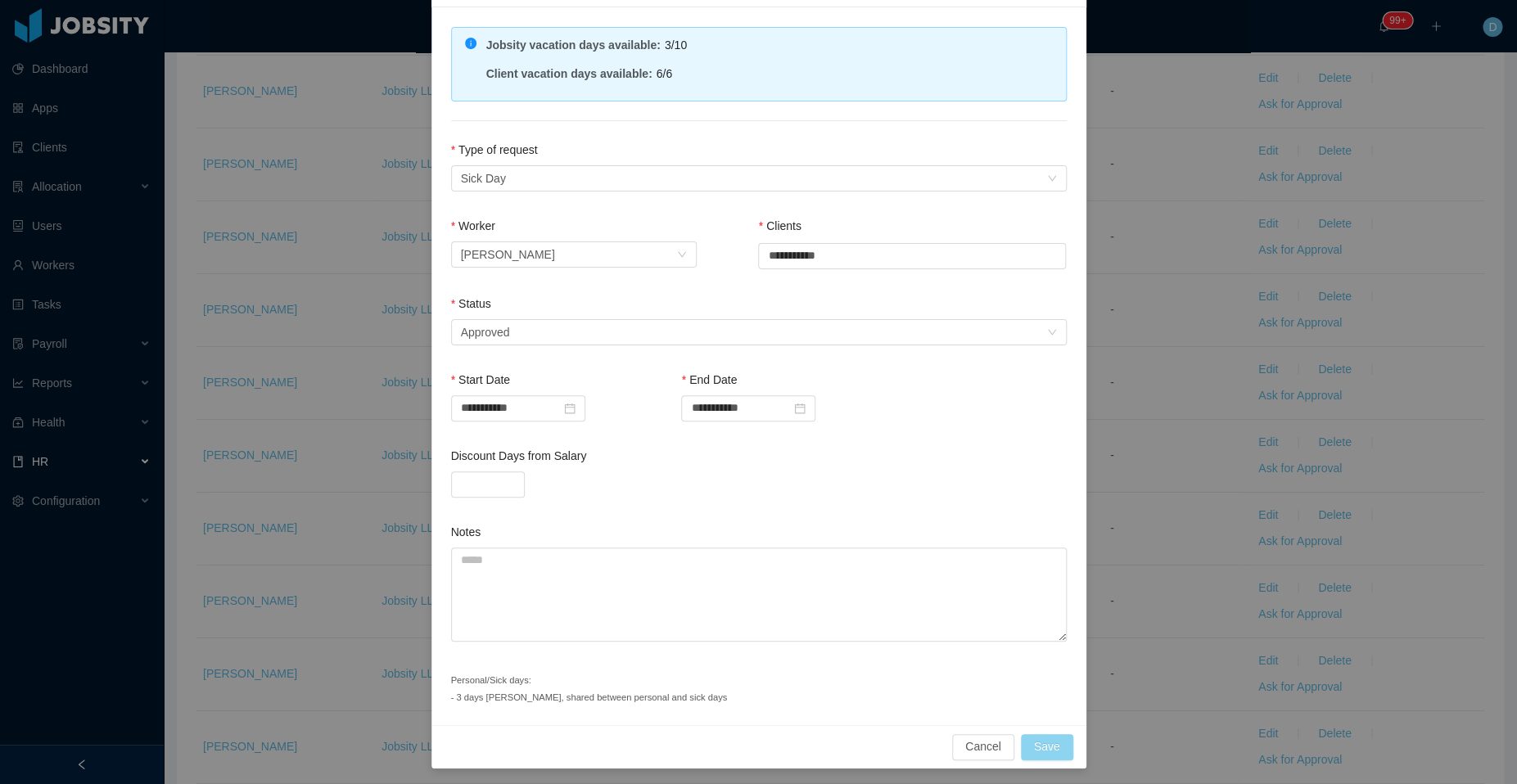
click at [1046, 744] on button "Save" at bounding box center [1046, 747] width 52 height 27
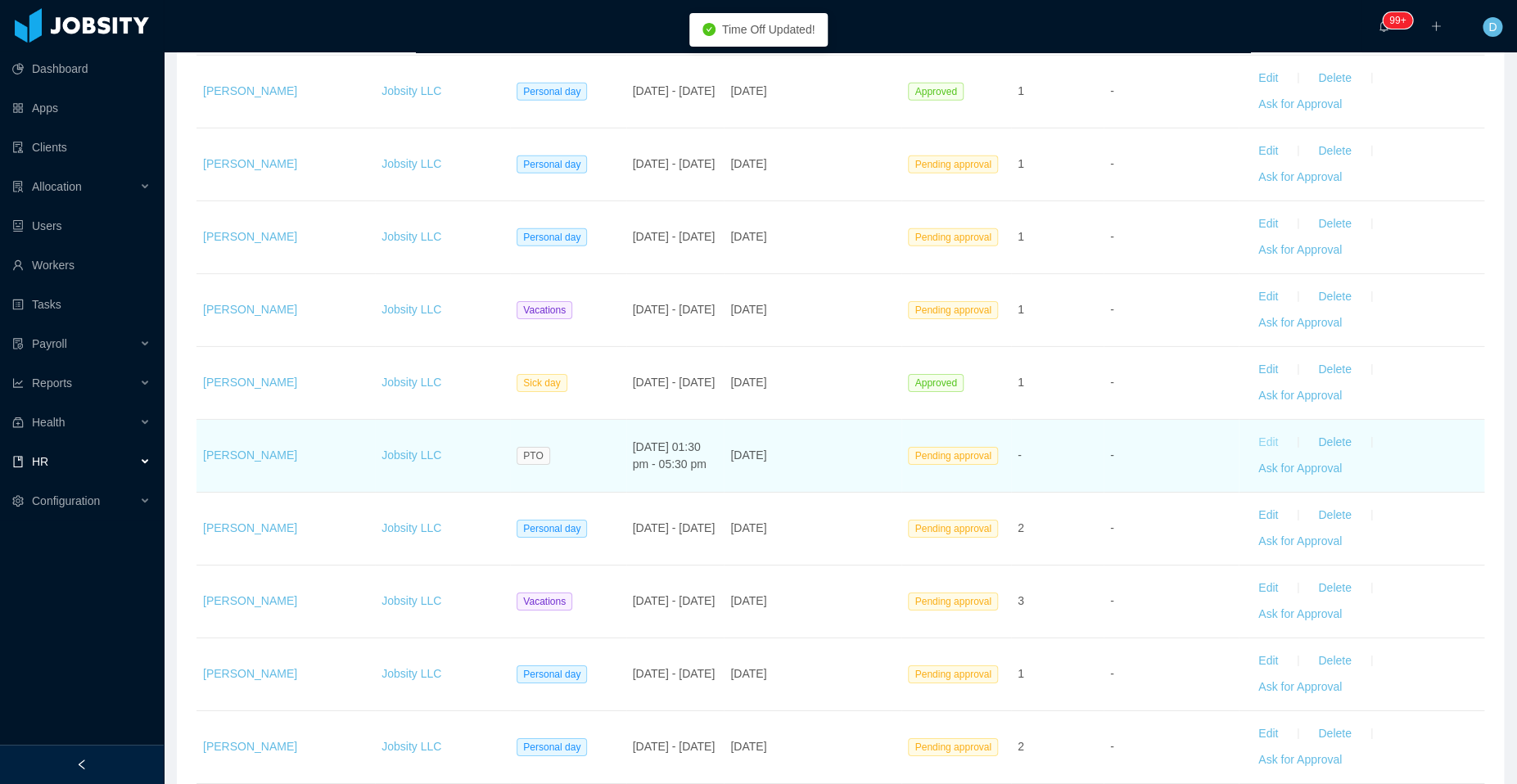
click at [1249, 429] on button "Edit" at bounding box center [1268, 442] width 46 height 27
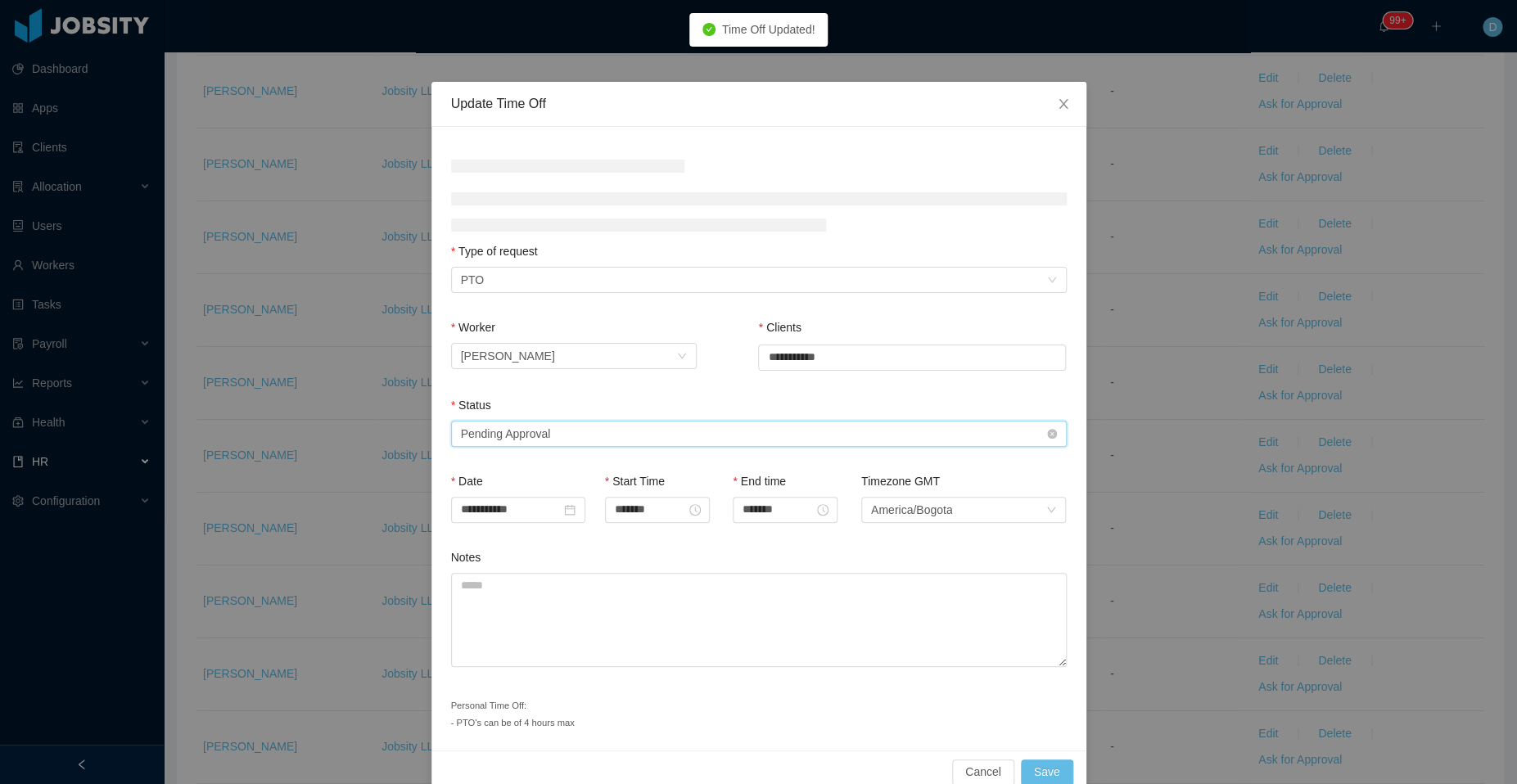
click at [678, 441] on div "Select status Pending Approval" at bounding box center [753, 434] width 585 height 25
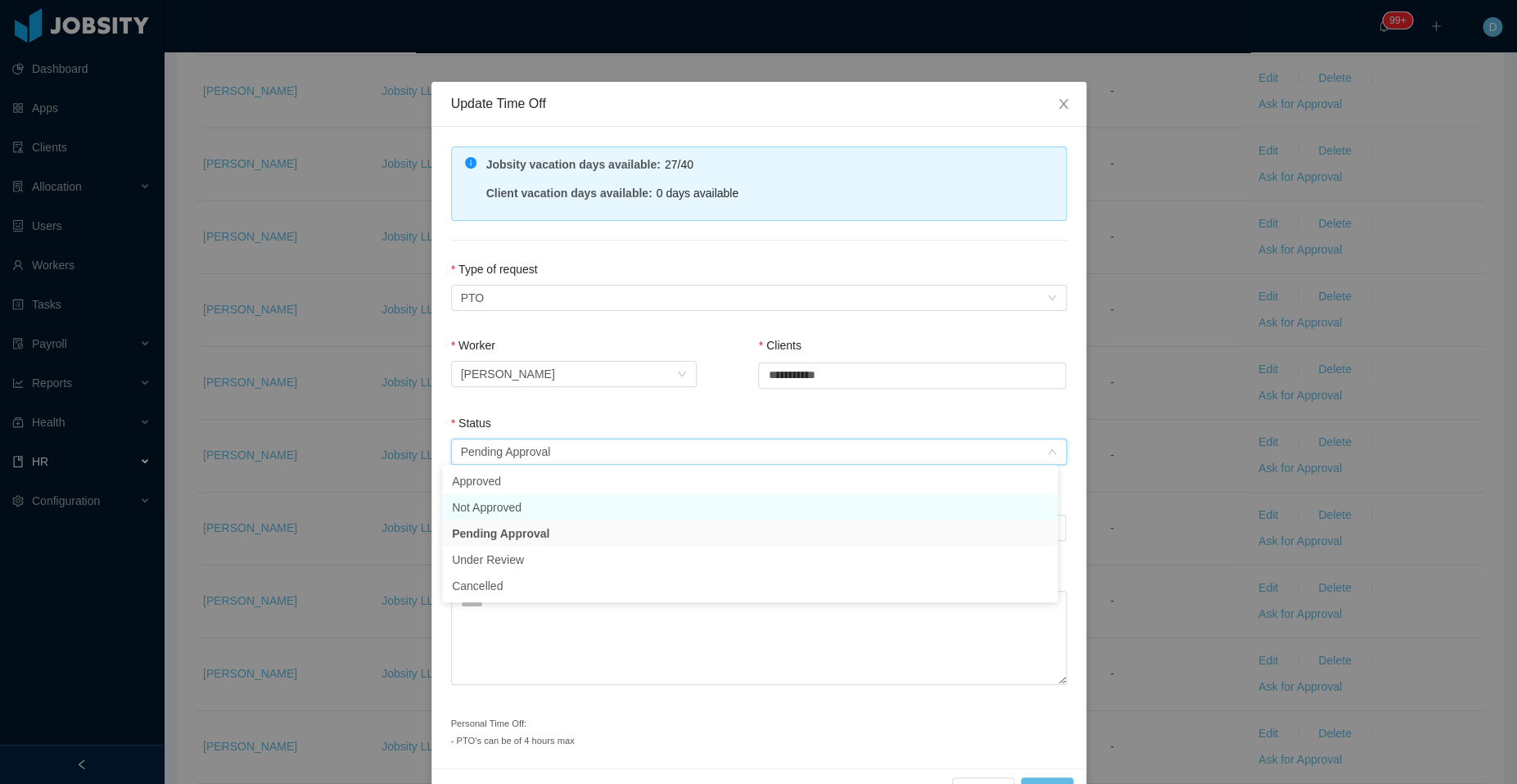
click at [648, 506] on li "Not Approved" at bounding box center [749, 508] width 615 height 27
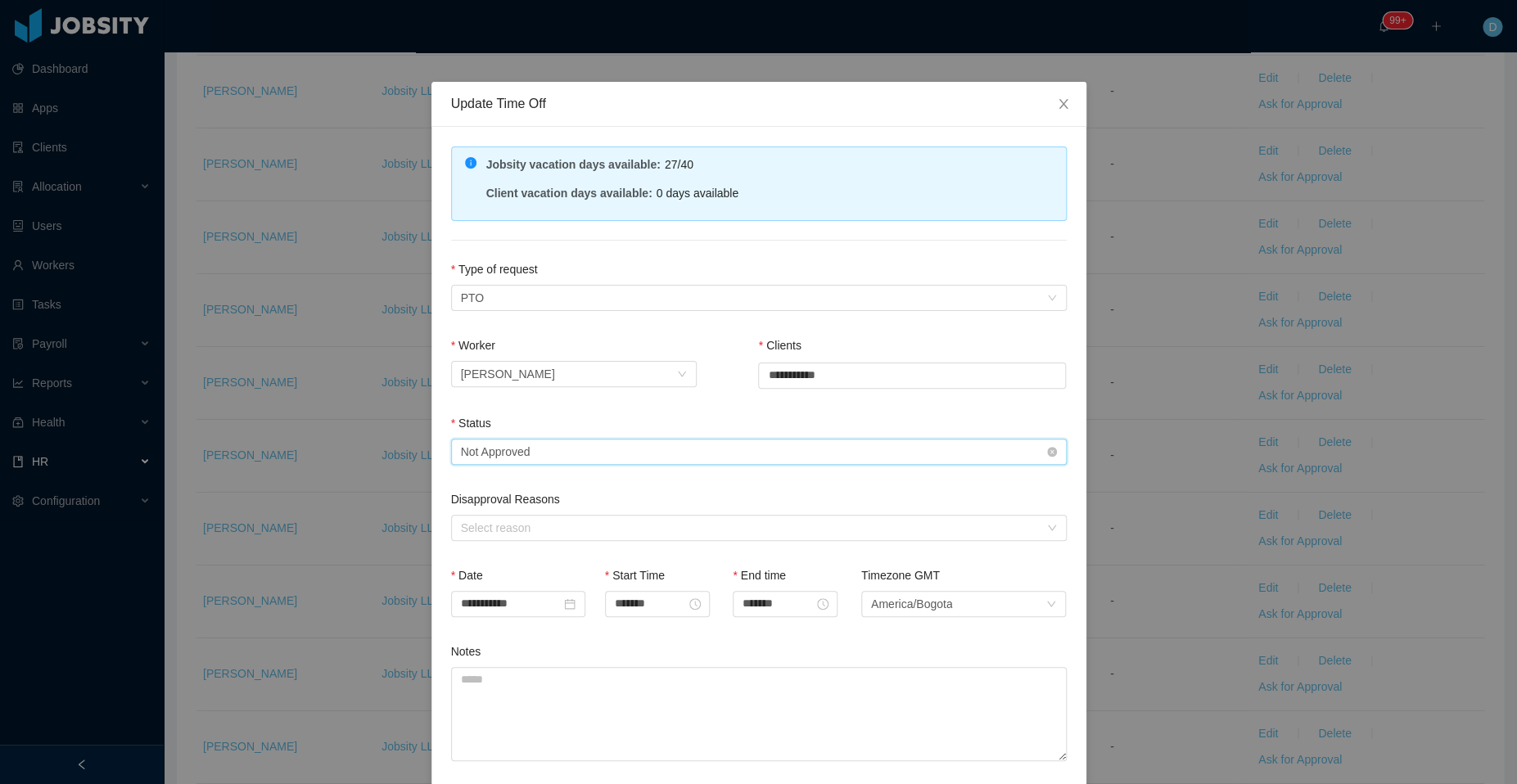
click at [635, 447] on div "Select status Not Approved" at bounding box center [753, 452] width 585 height 25
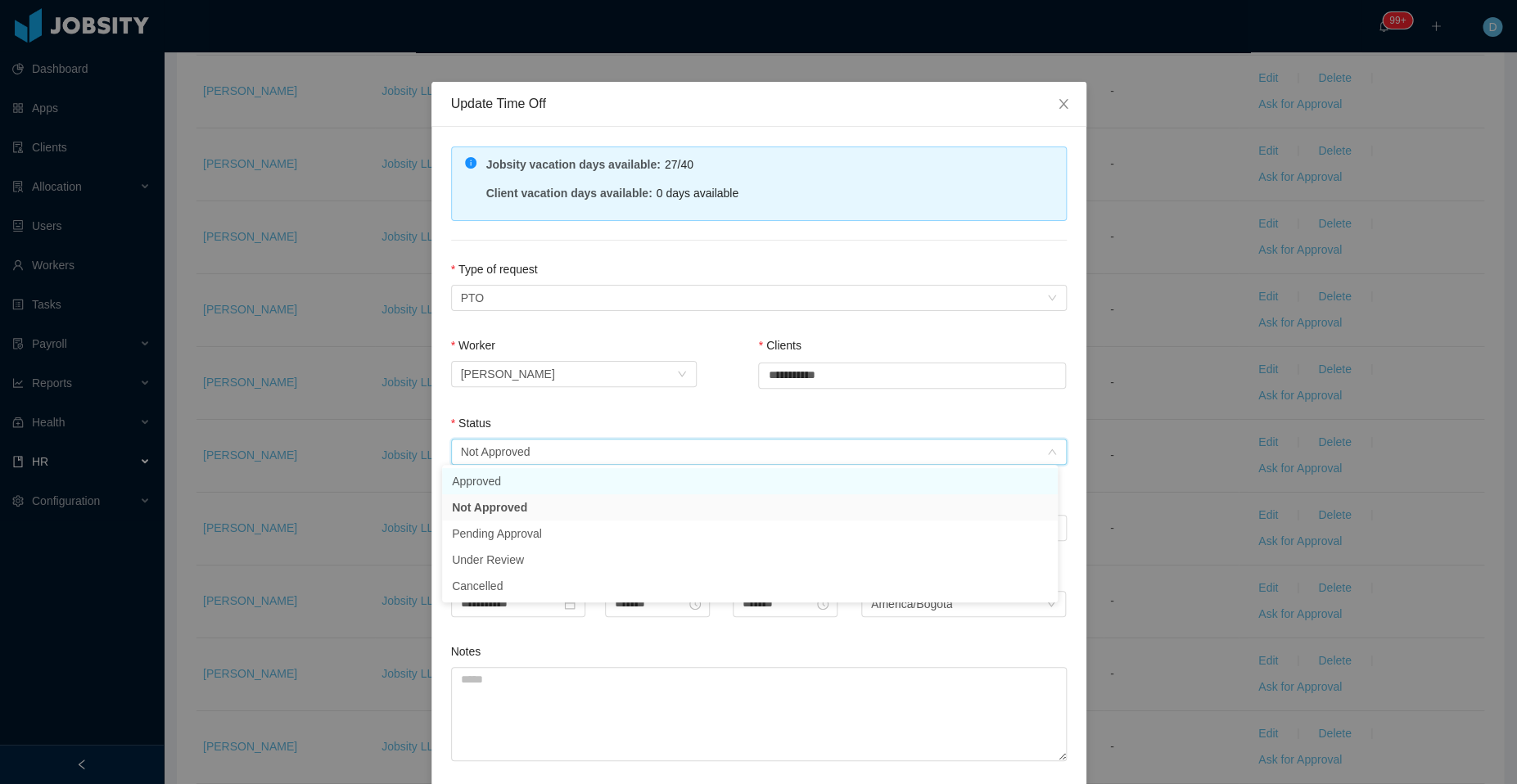
click at [656, 484] on li "Approved" at bounding box center [749, 481] width 615 height 27
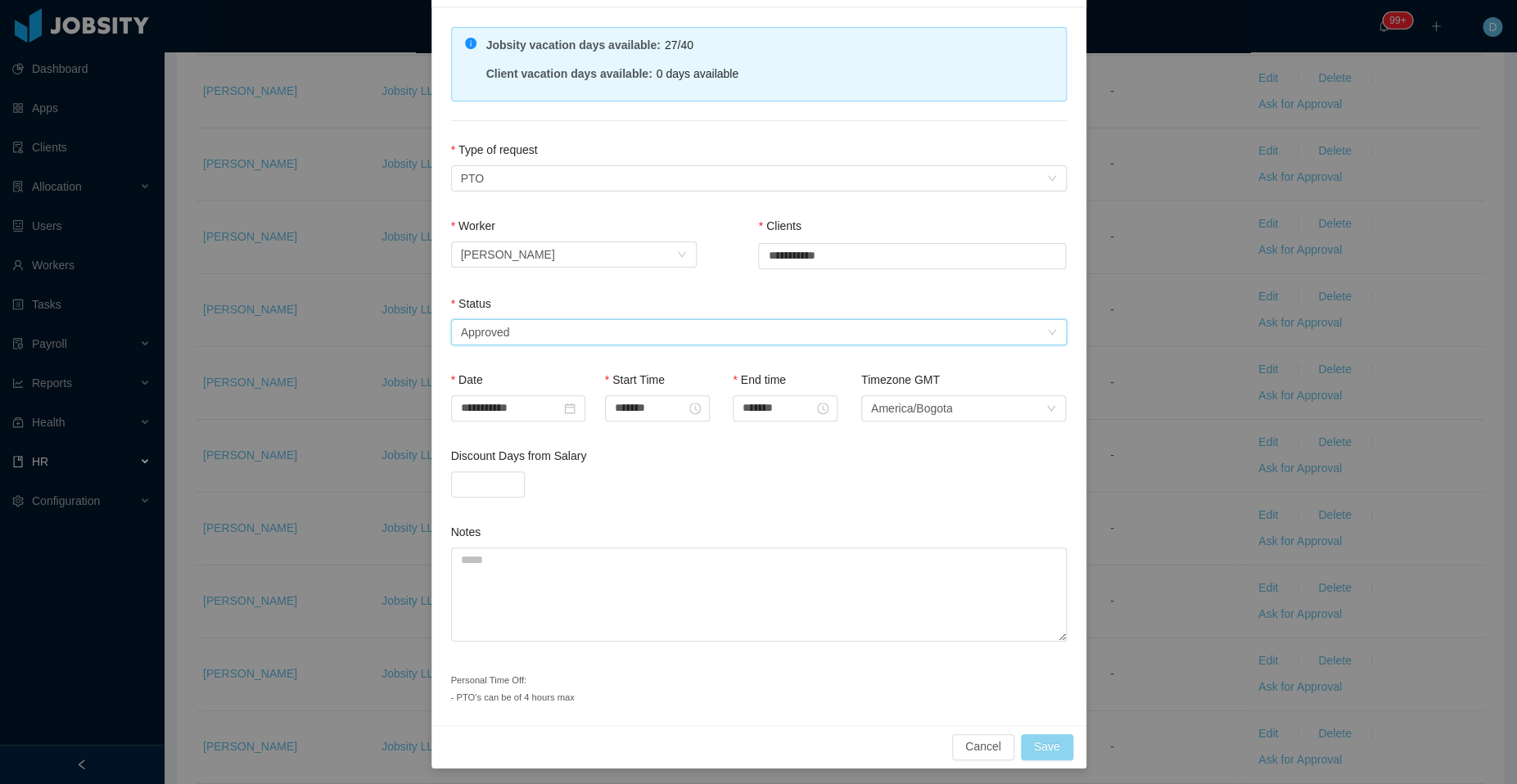
click at [1036, 743] on button "Save" at bounding box center [1046, 747] width 52 height 27
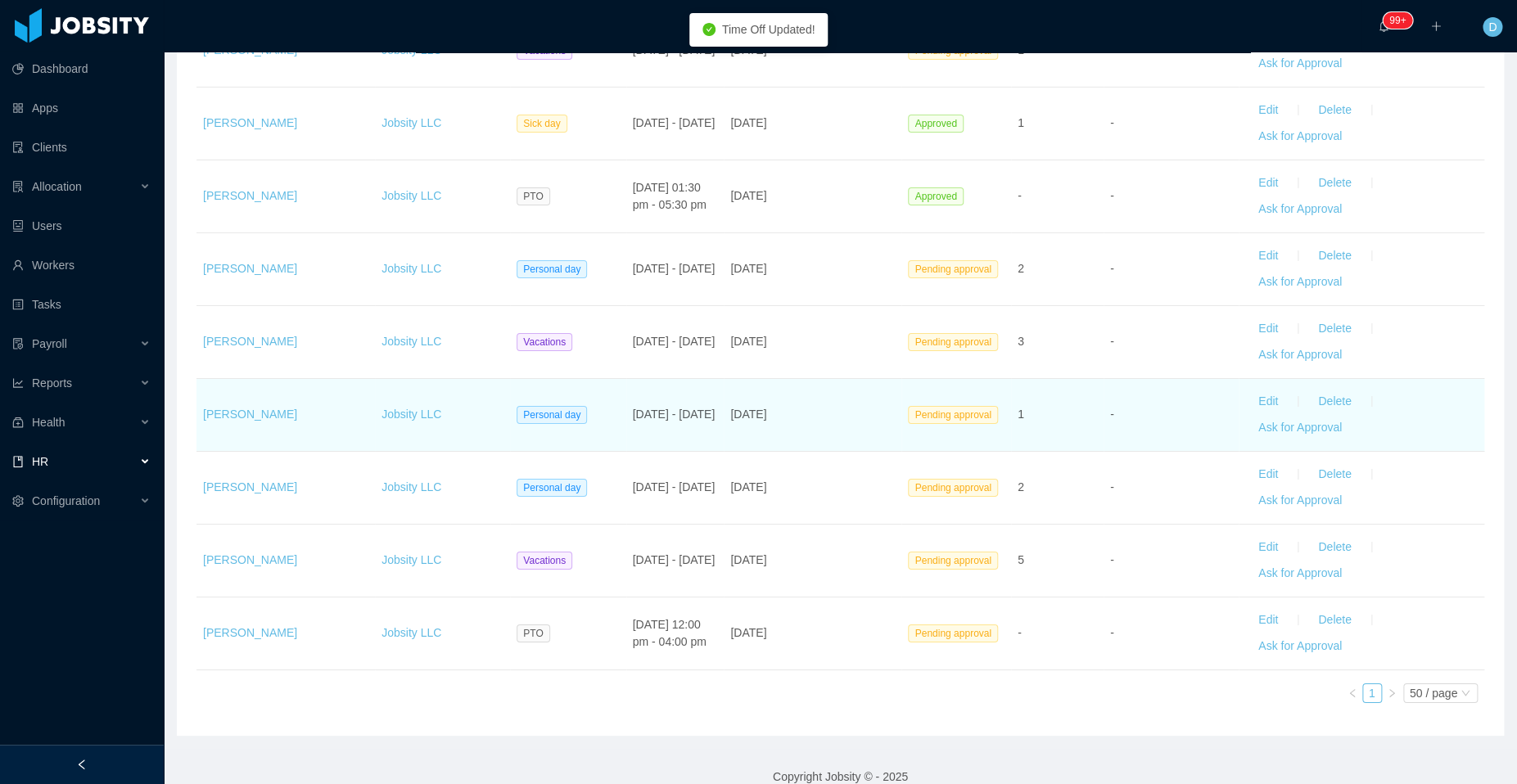
scroll to position [2630, 0]
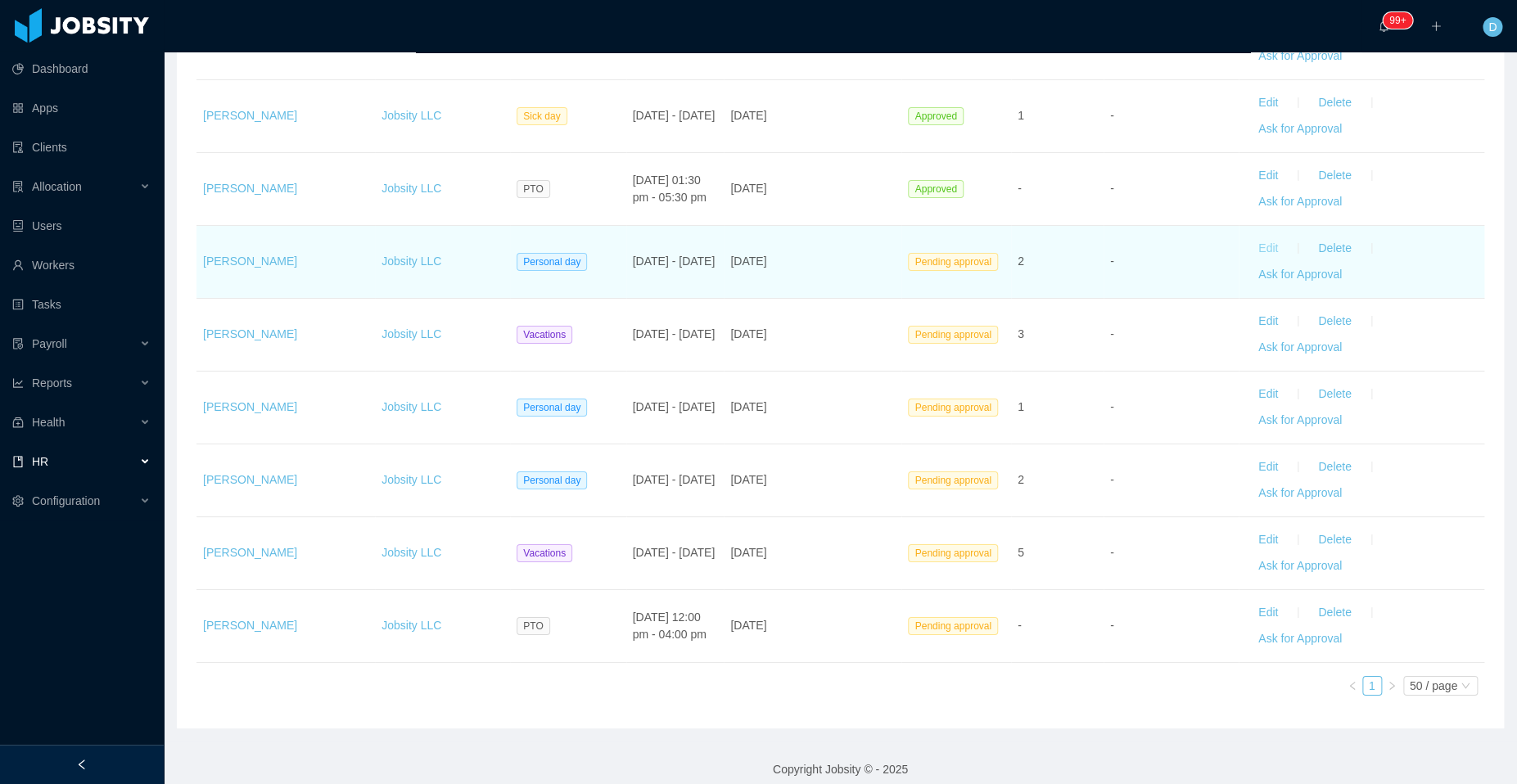
click at [1246, 235] on button "Edit" at bounding box center [1268, 249] width 46 height 27
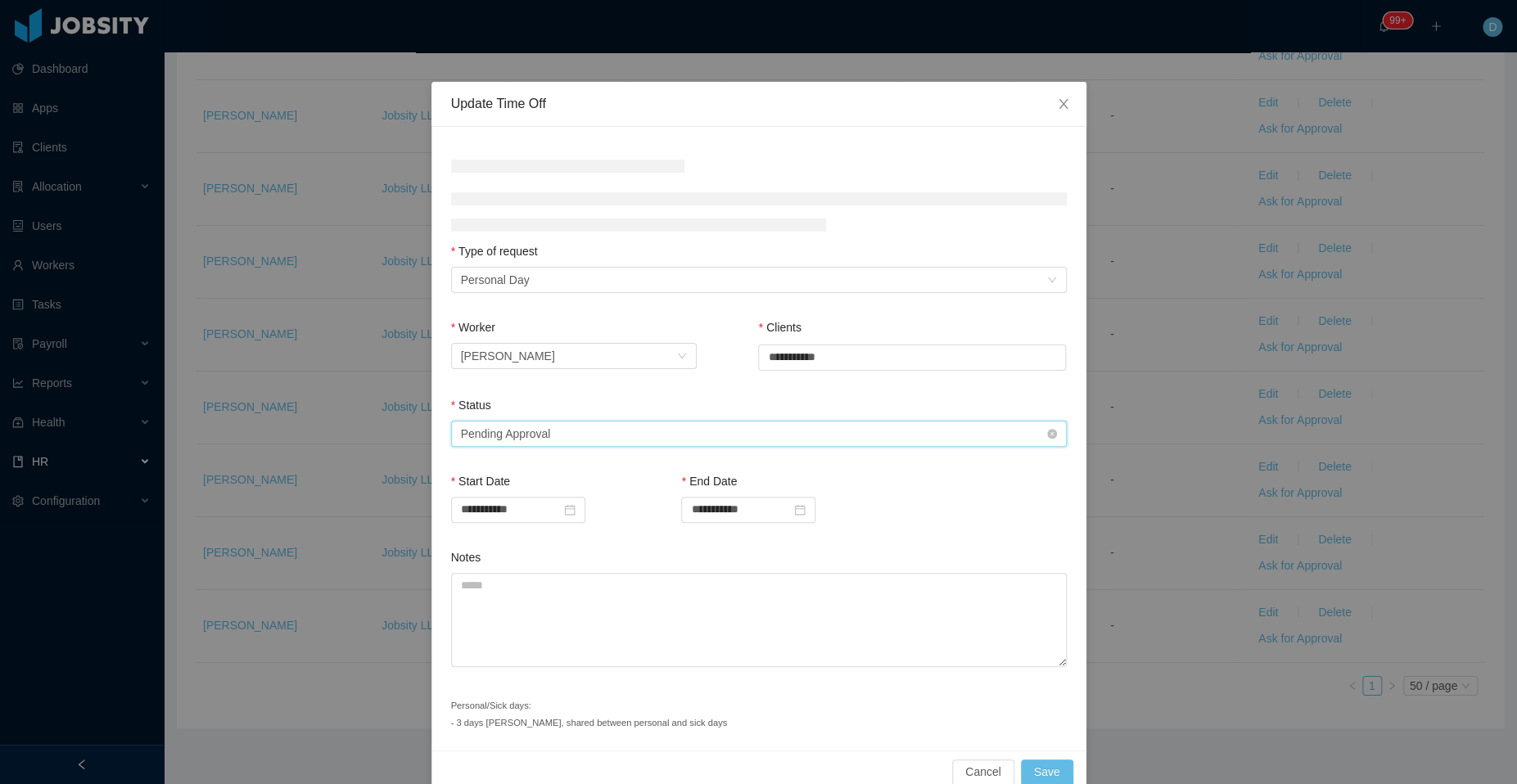
click at [588, 431] on div "Select status Pending Approval" at bounding box center [753, 434] width 585 height 25
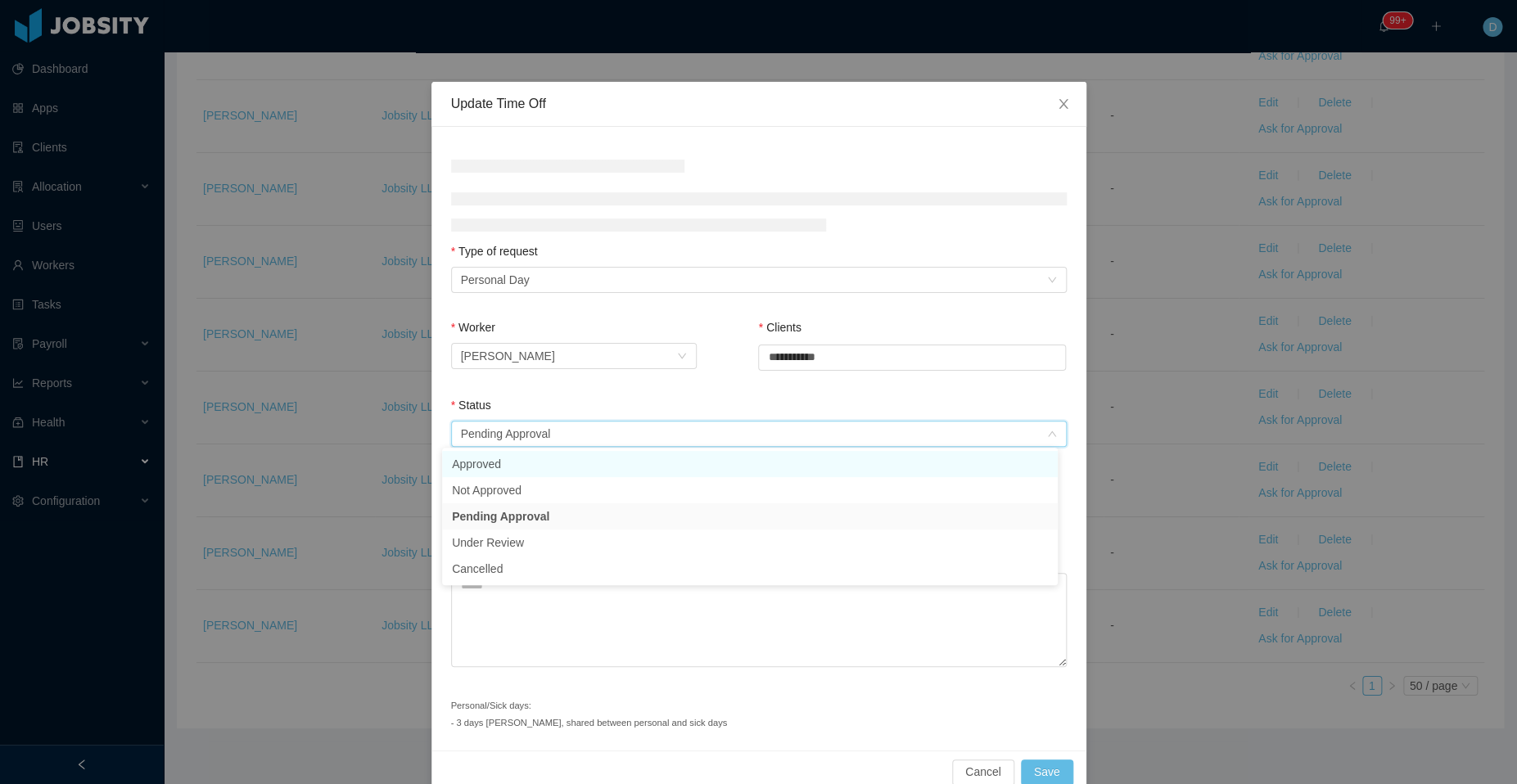
click at [575, 470] on li "Approved" at bounding box center [749, 465] width 615 height 27
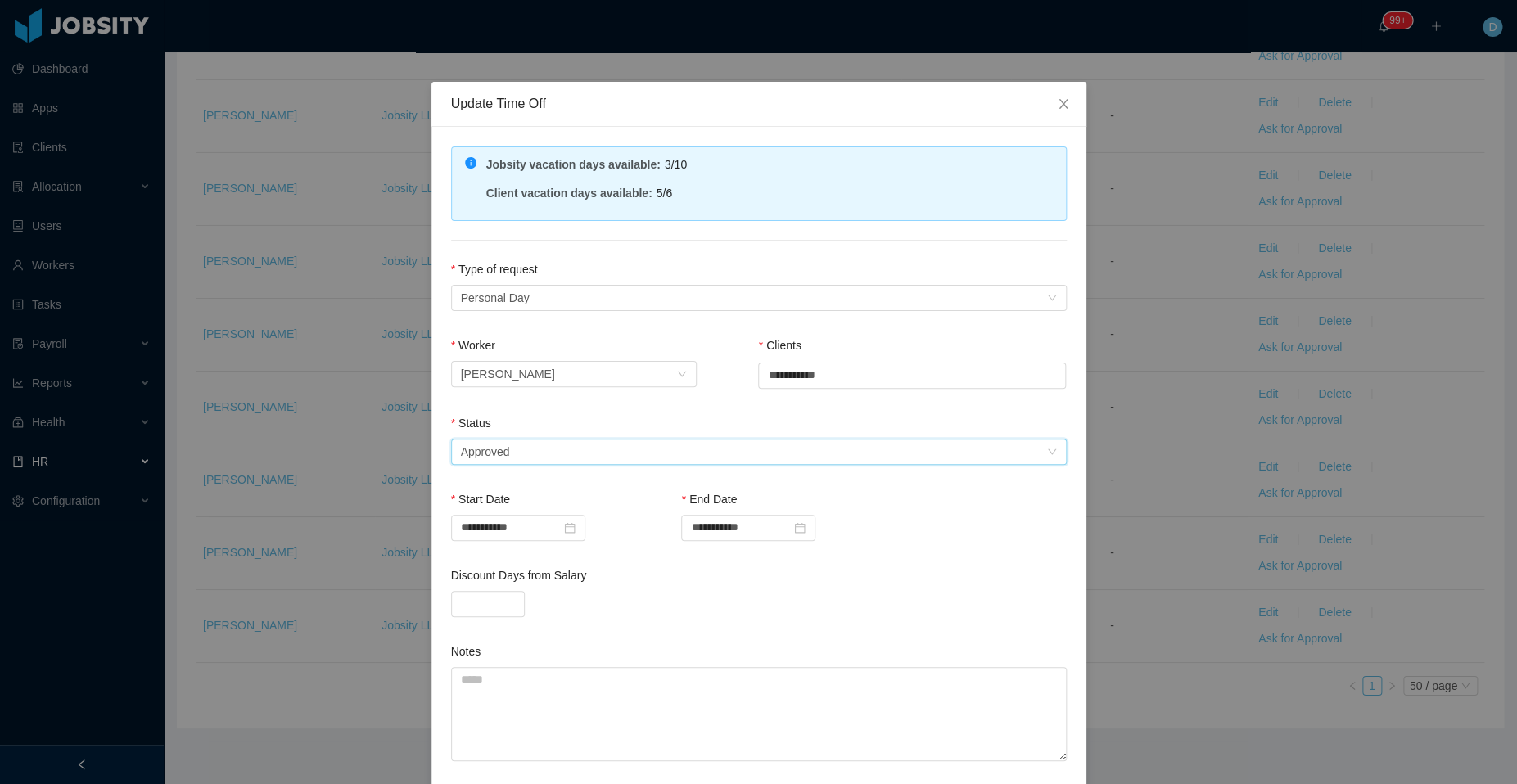
scroll to position [119, 0]
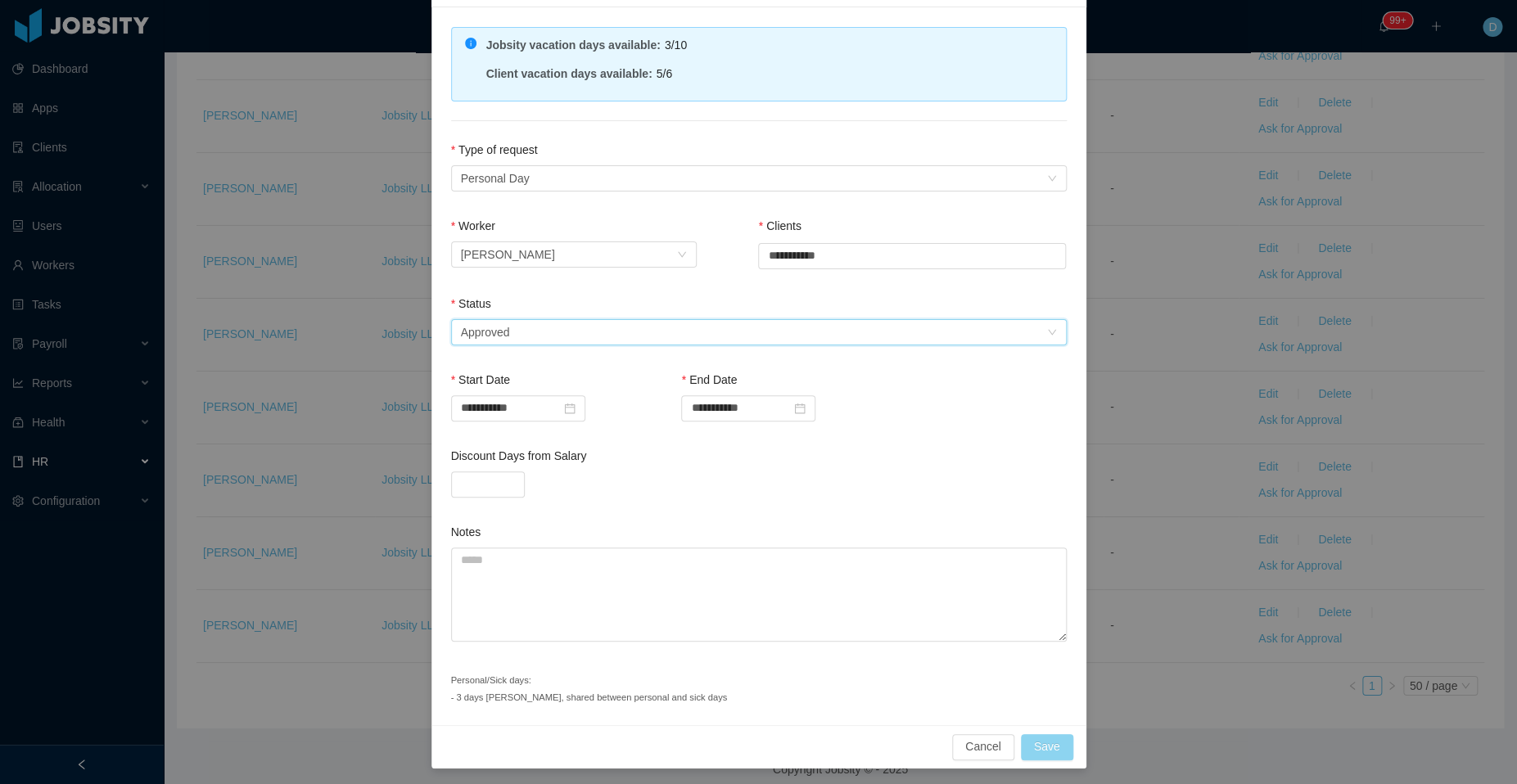
click at [1024, 743] on button "Save" at bounding box center [1046, 747] width 52 height 27
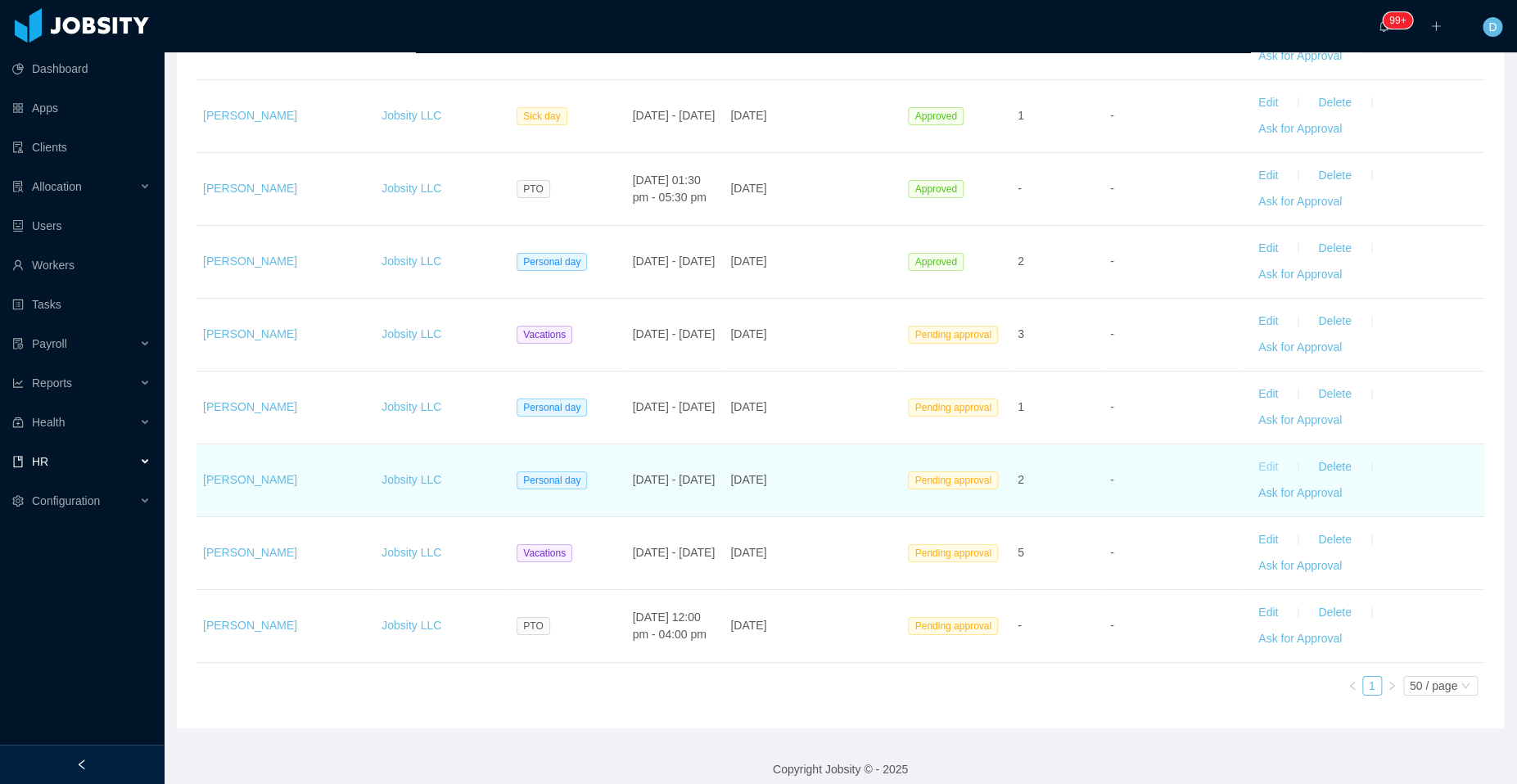
click at [1252, 458] on button "Edit" at bounding box center [1268, 467] width 46 height 27
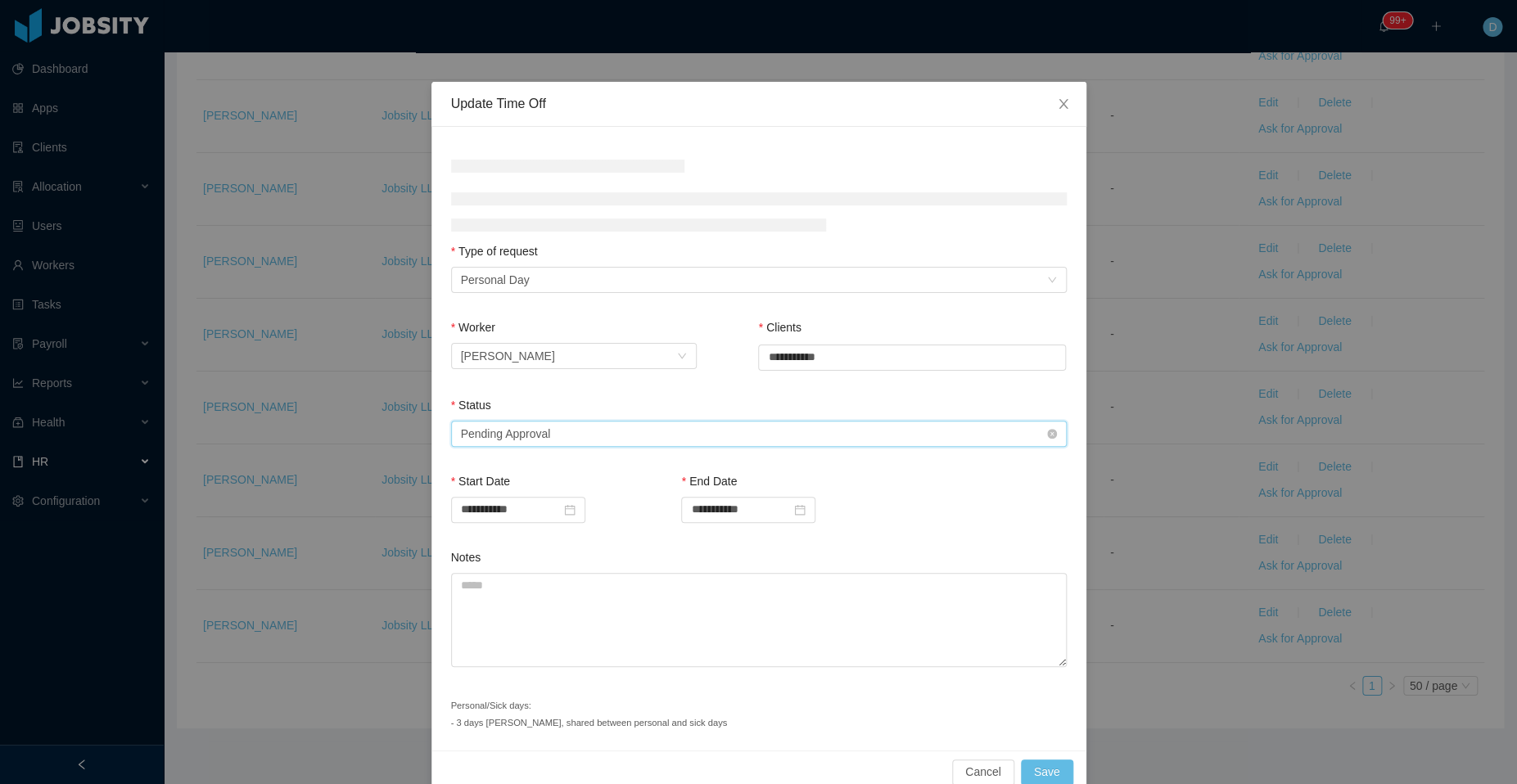
click at [636, 432] on div "Select status Pending Approval" at bounding box center [753, 434] width 585 height 25
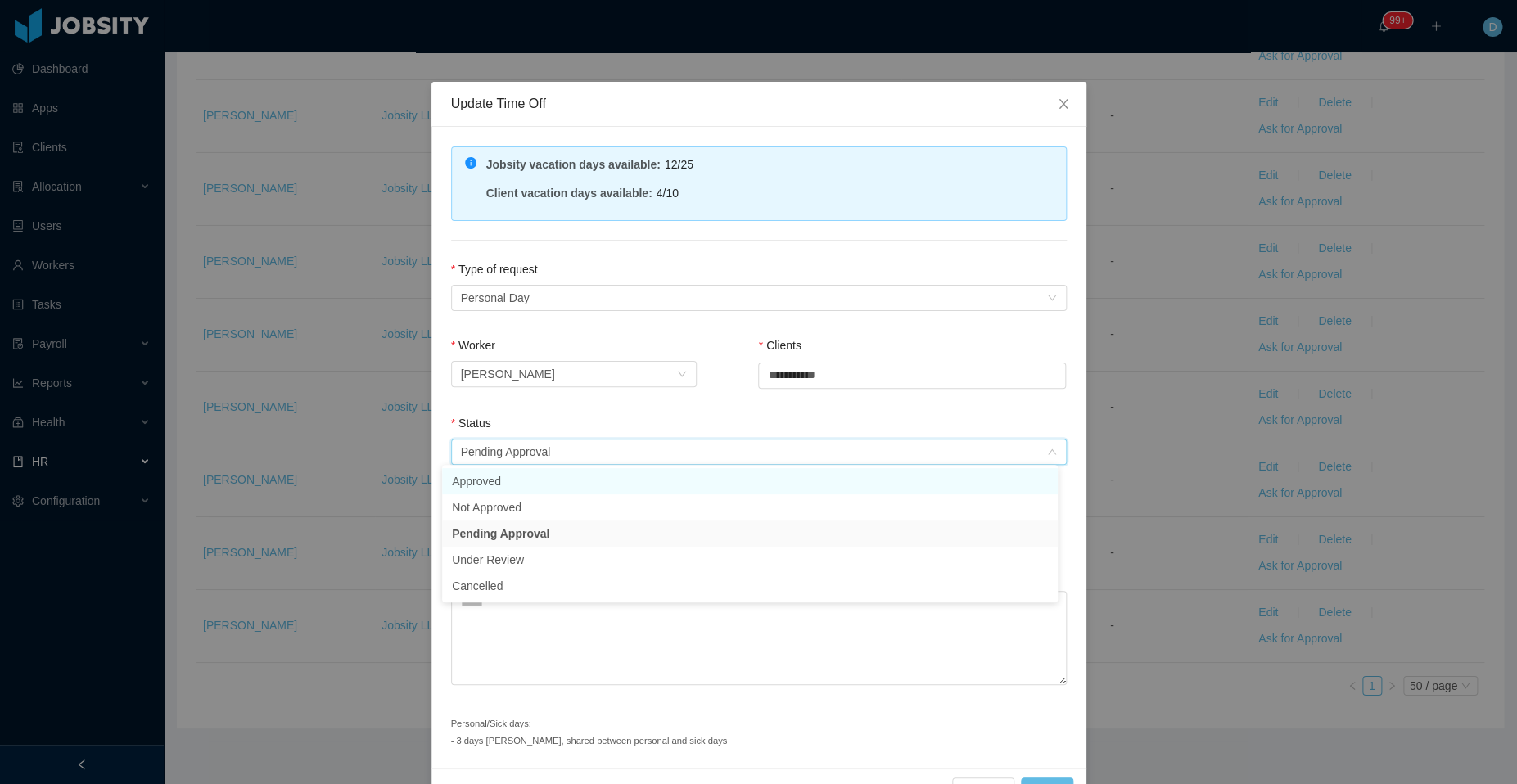
click at [600, 481] on li "Approved" at bounding box center [749, 481] width 615 height 27
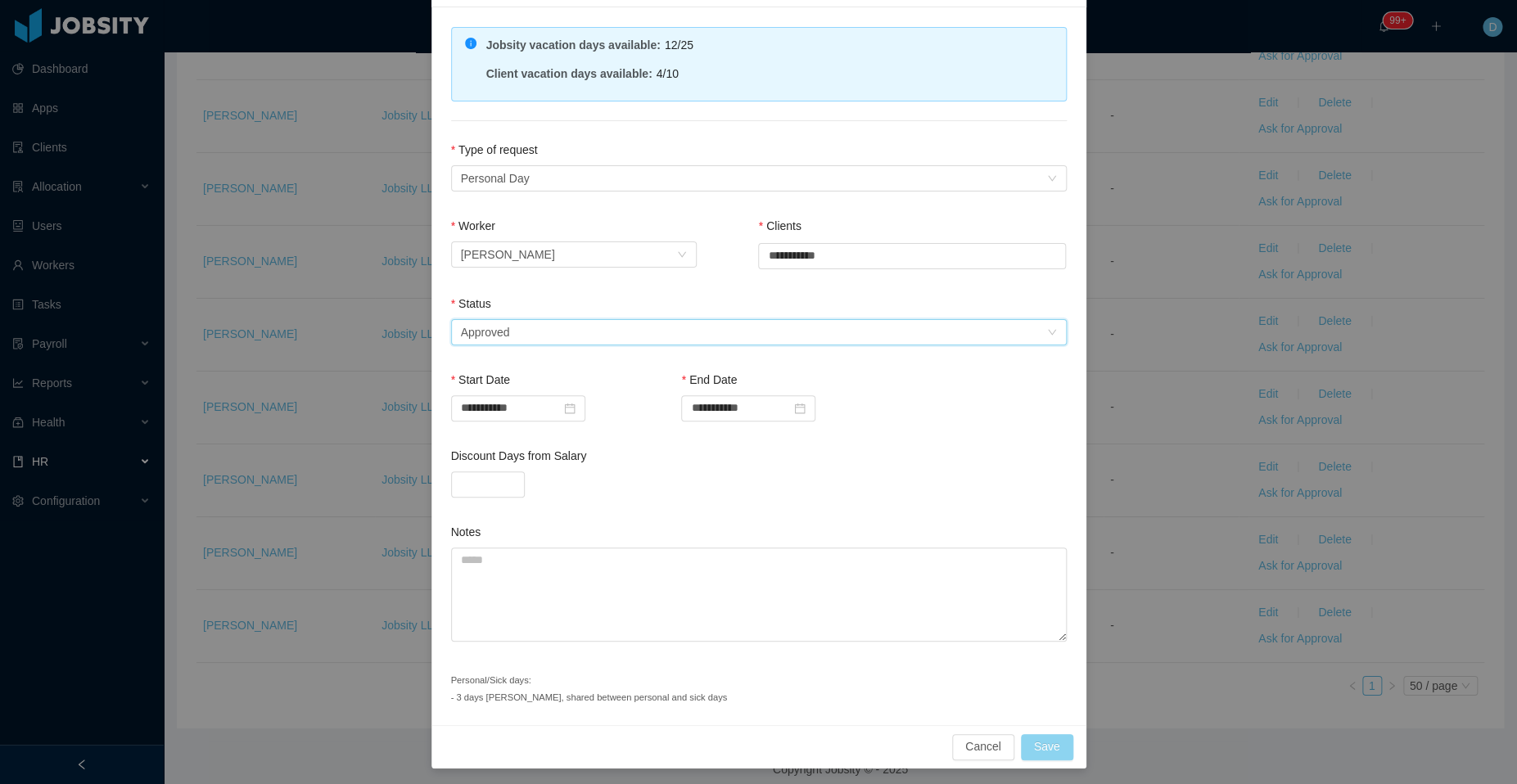
click at [1036, 743] on button "Save" at bounding box center [1046, 747] width 52 height 27
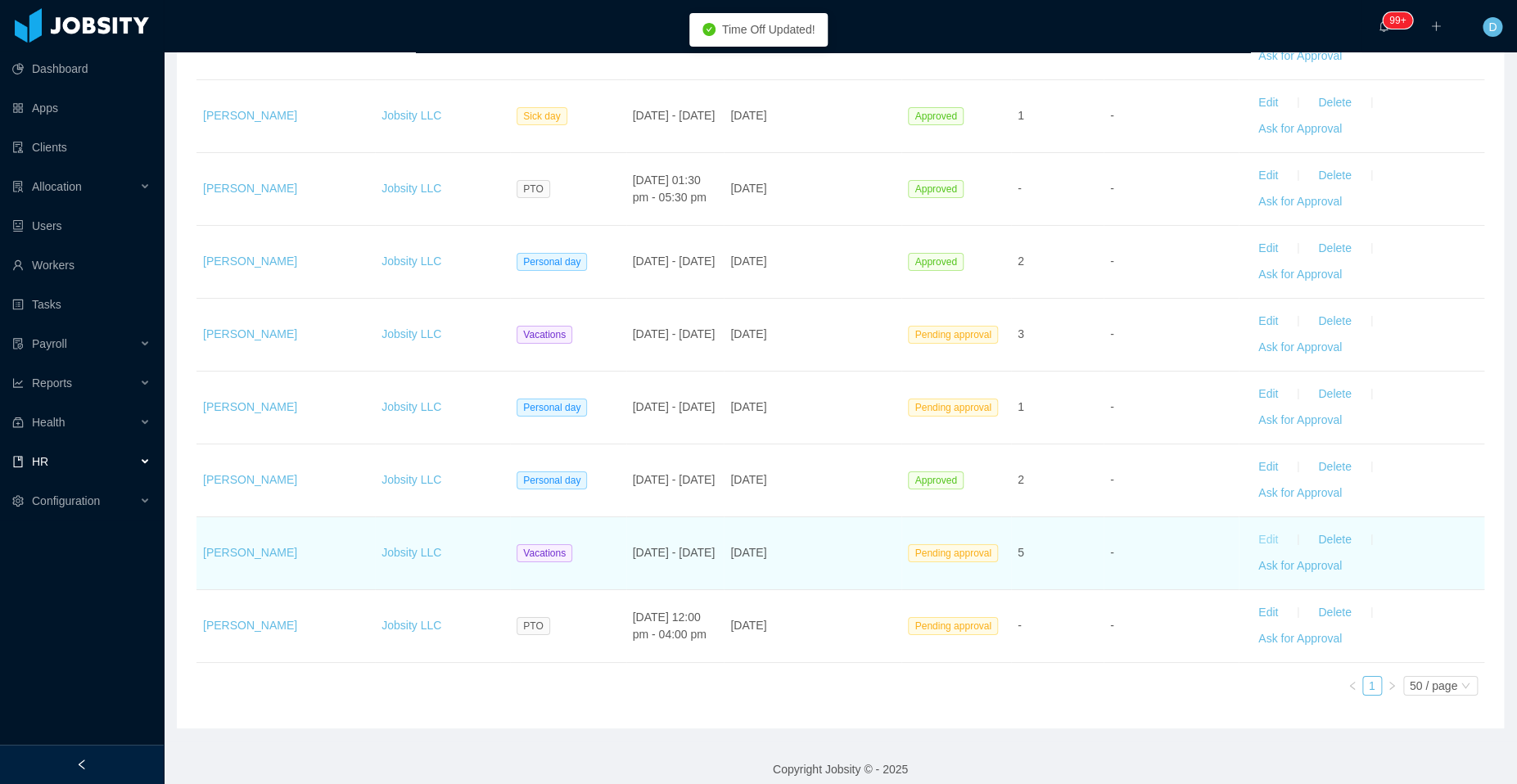
click at [1255, 527] on button "Edit" at bounding box center [1268, 541] width 46 height 27
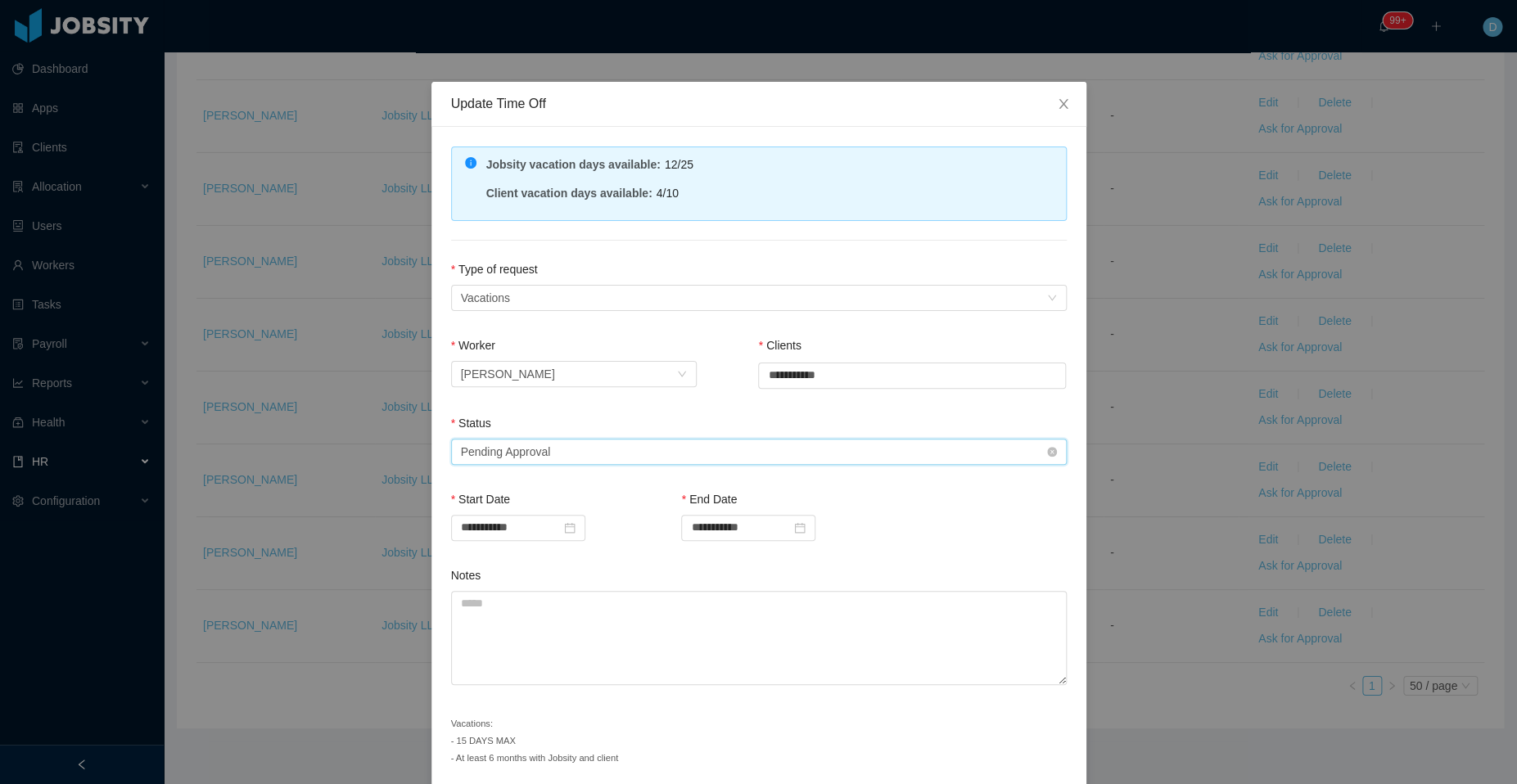
click at [572, 443] on div "Select status Pending Approval" at bounding box center [753, 452] width 585 height 25
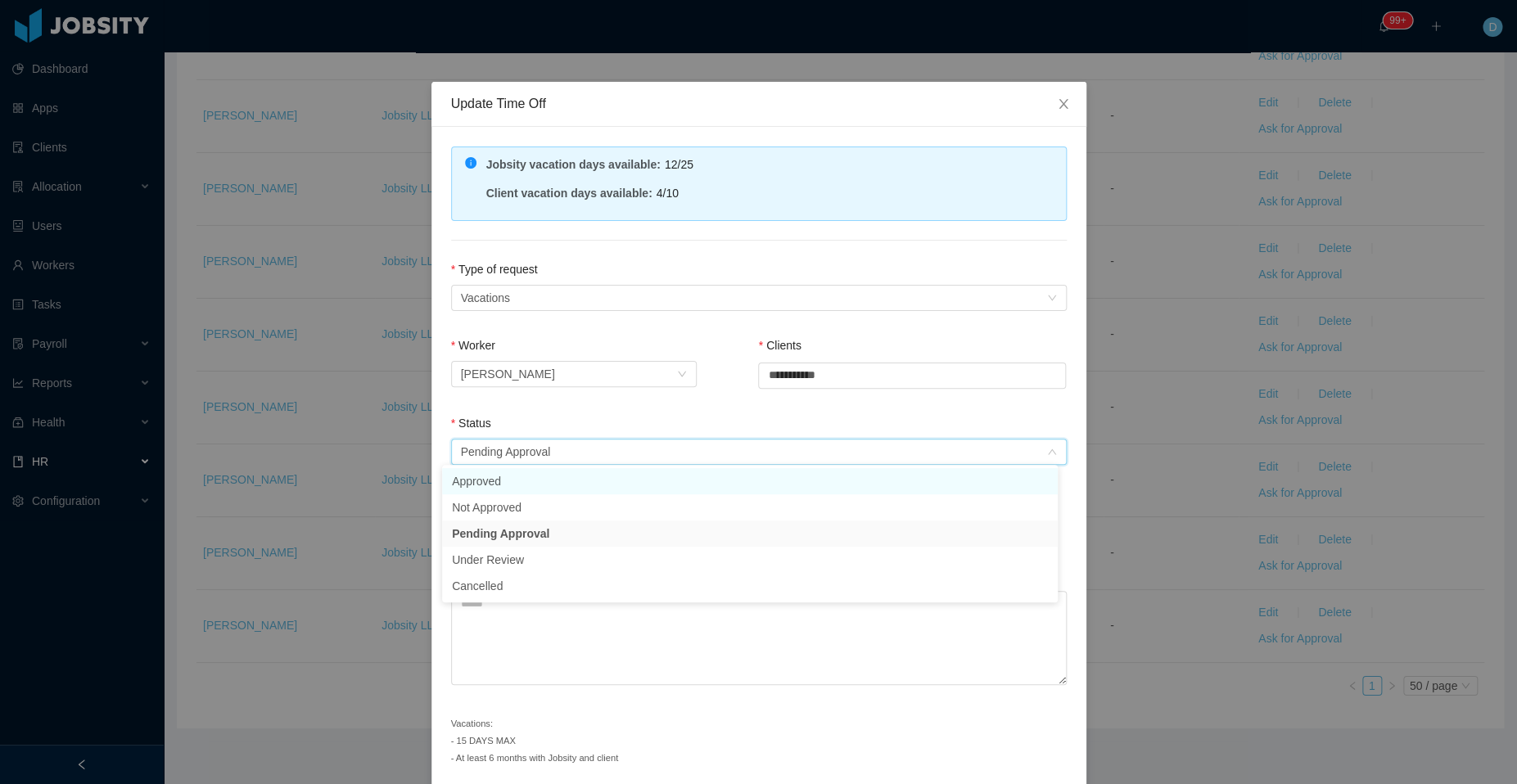
click at [584, 483] on li "Approved" at bounding box center [749, 481] width 615 height 27
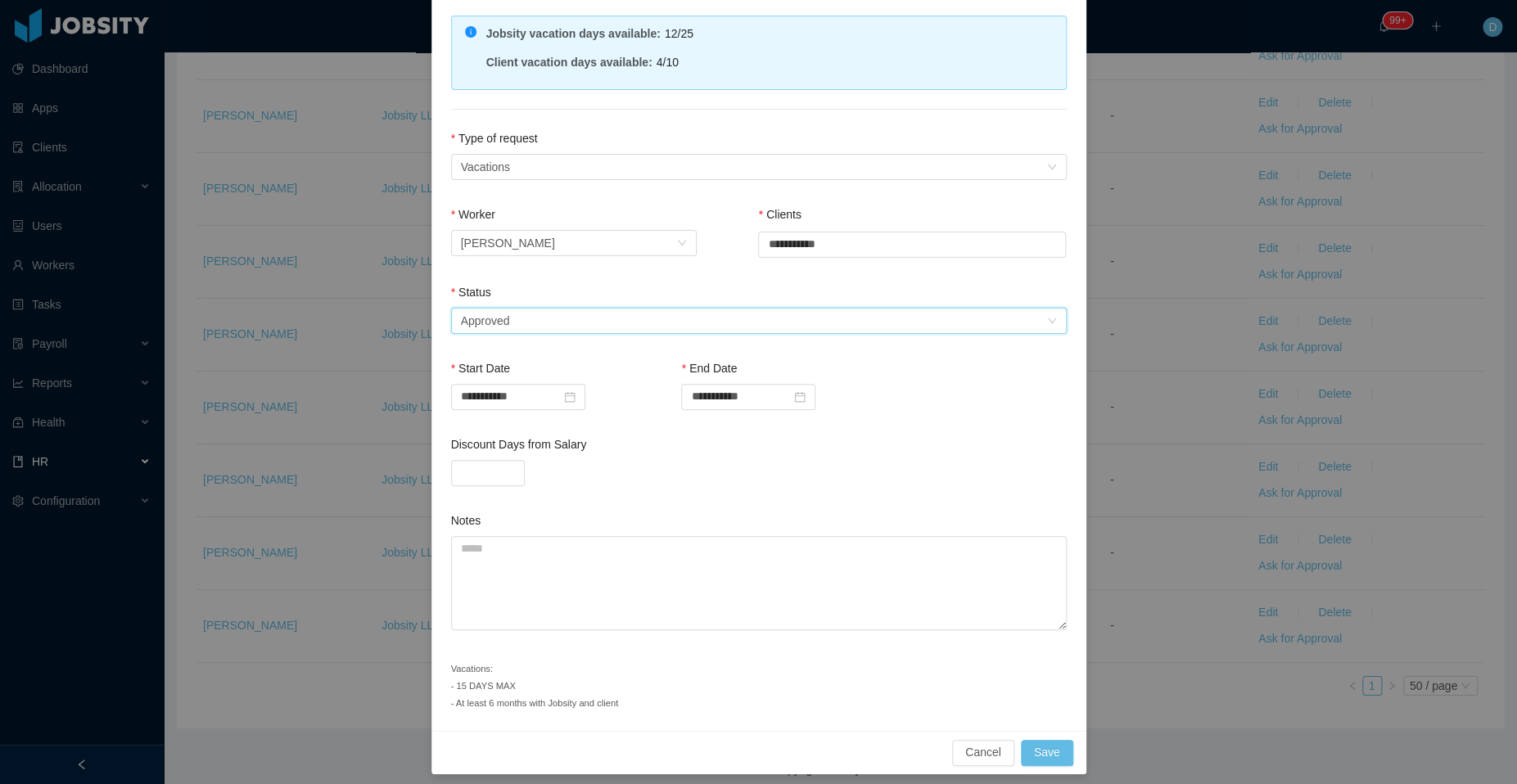
scroll to position [136, 0]
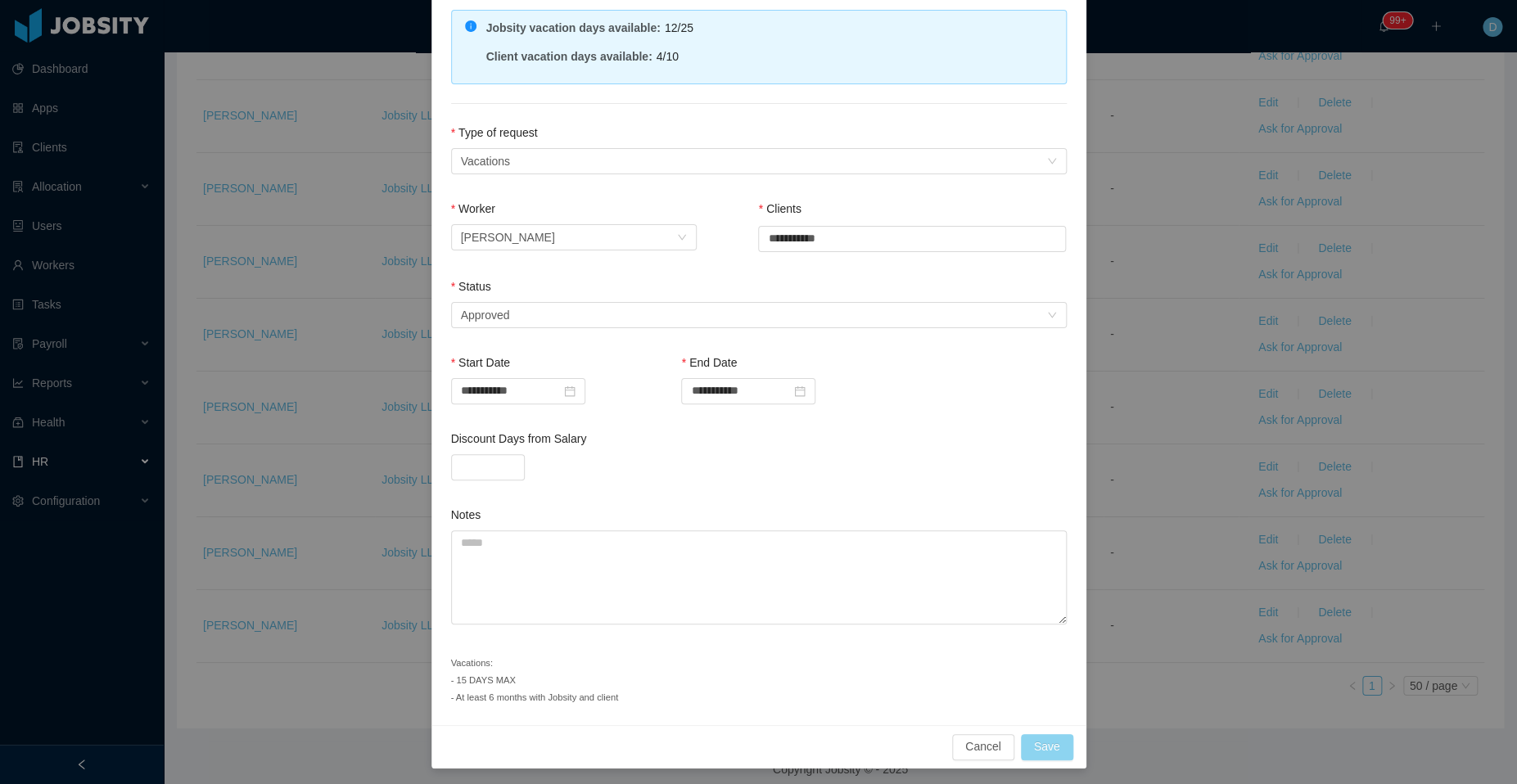
click at [1043, 744] on button "Save" at bounding box center [1046, 747] width 52 height 27
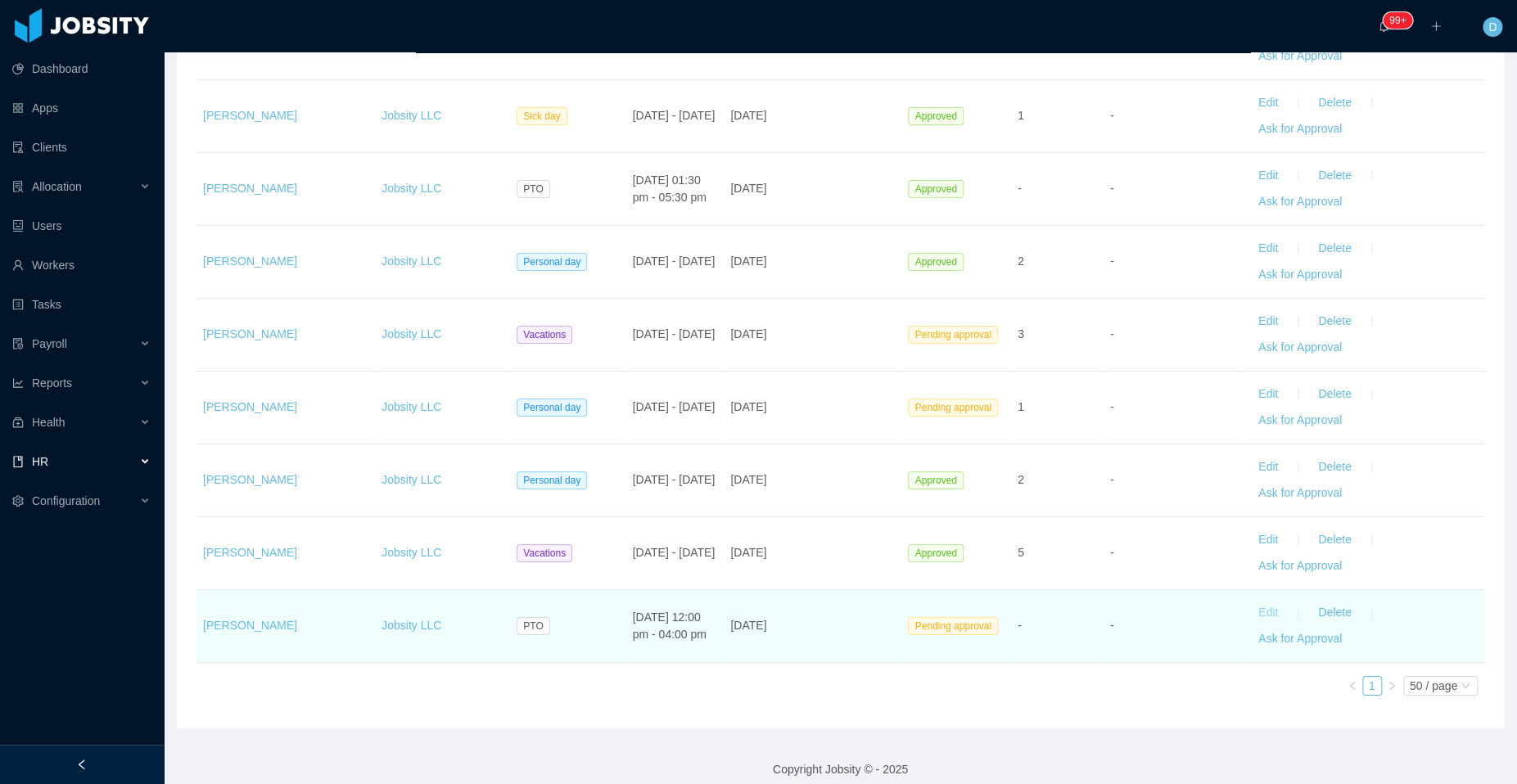
click at [1251, 600] on button "Edit" at bounding box center [1268, 613] width 46 height 27
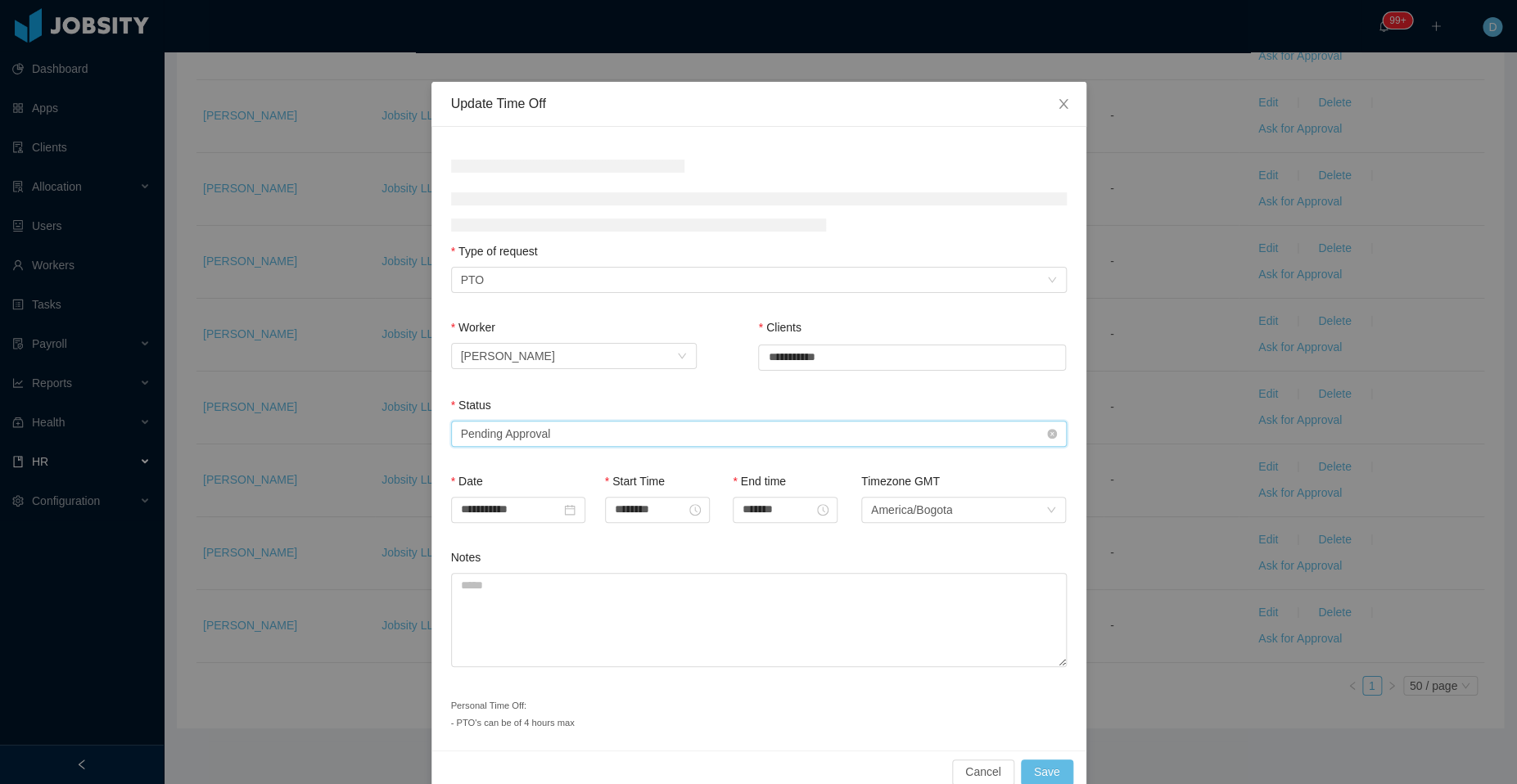
click at [681, 435] on div "Select status Pending Approval" at bounding box center [753, 434] width 585 height 25
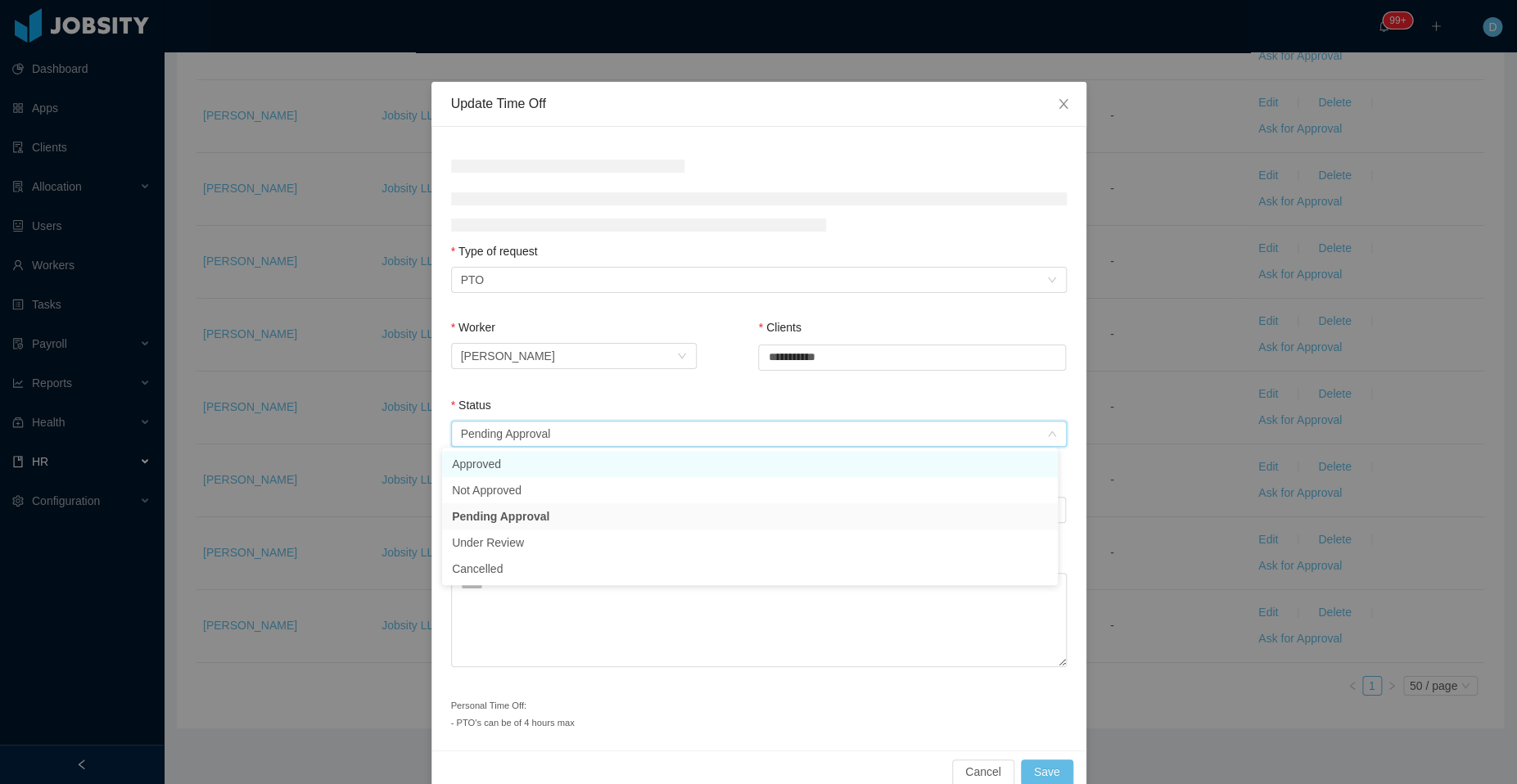
click at [630, 467] on ul "Approved Not Approved Pending Approval Under Review Cancelled" at bounding box center [749, 516] width 615 height 137
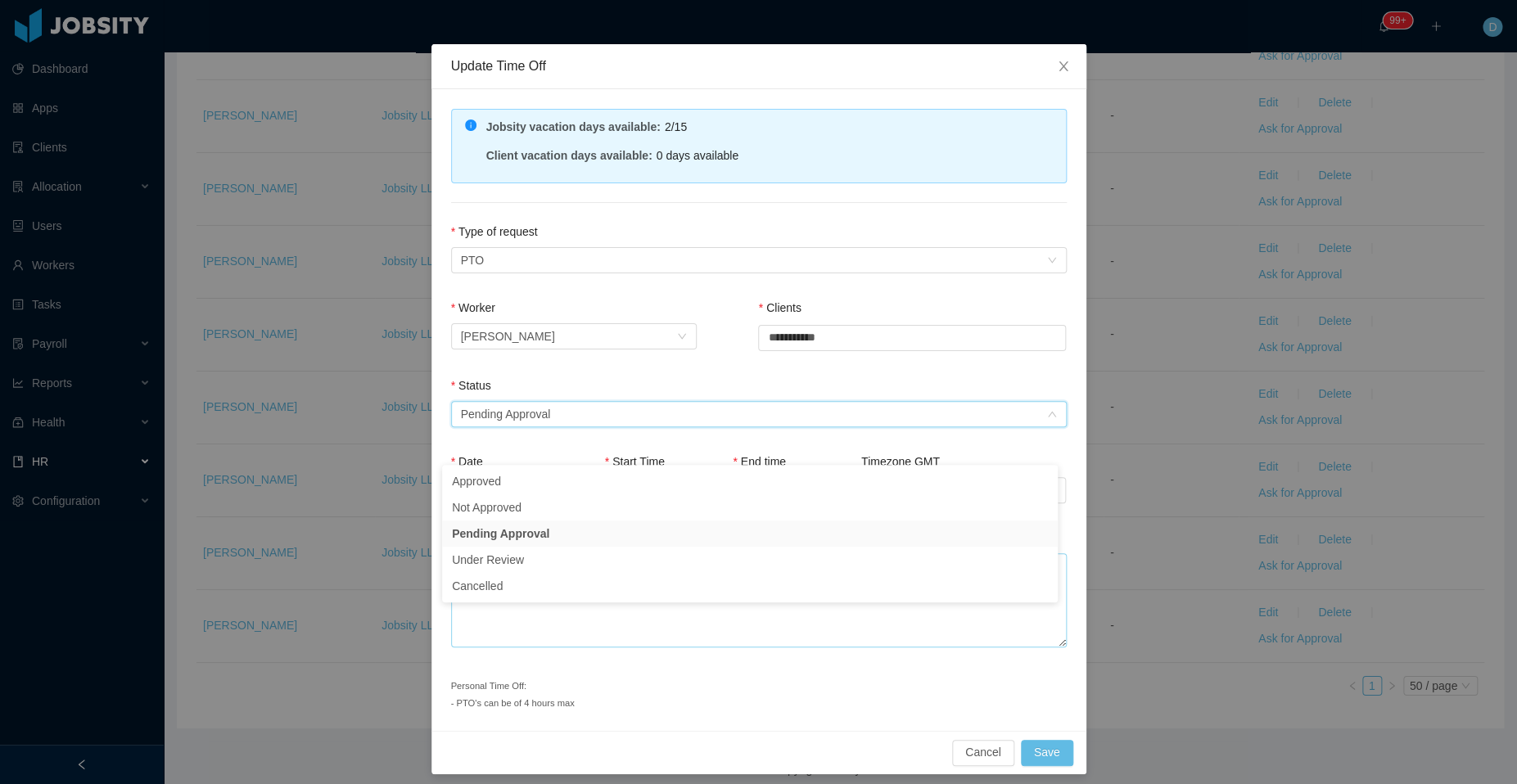
scroll to position [43, 0]
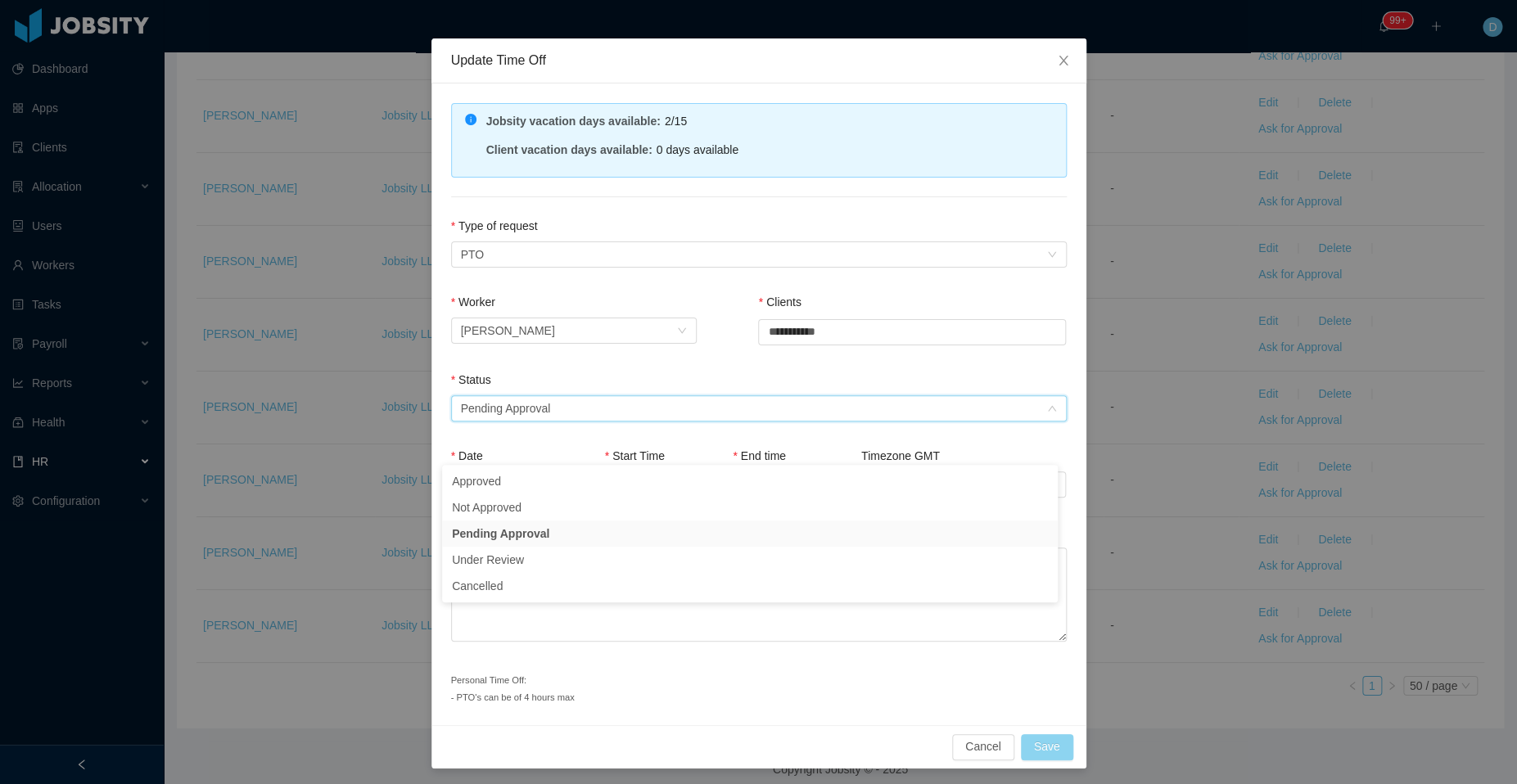
click at [1034, 742] on button "Save" at bounding box center [1046, 747] width 52 height 27
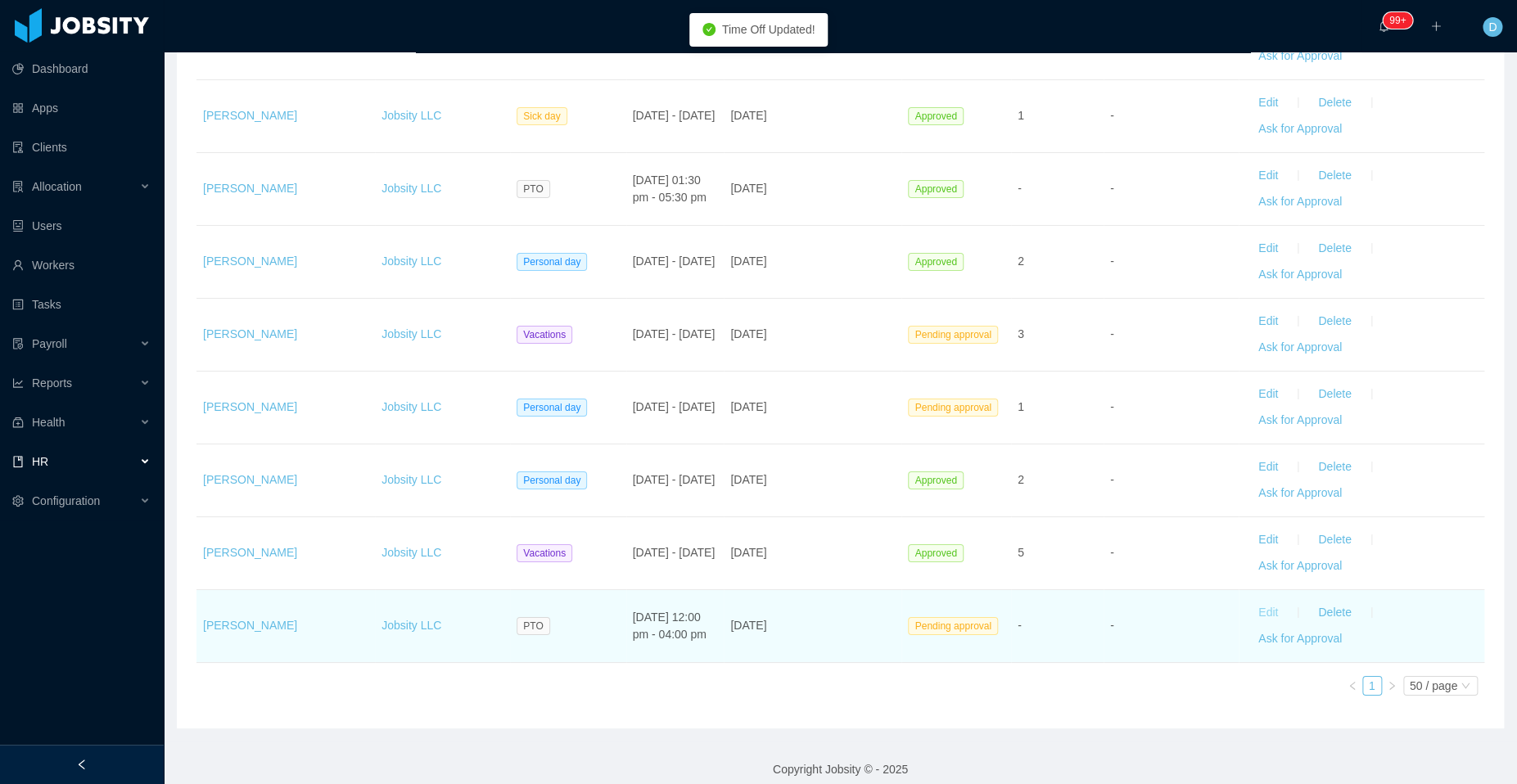
click at [1249, 603] on button "Edit" at bounding box center [1268, 613] width 46 height 27
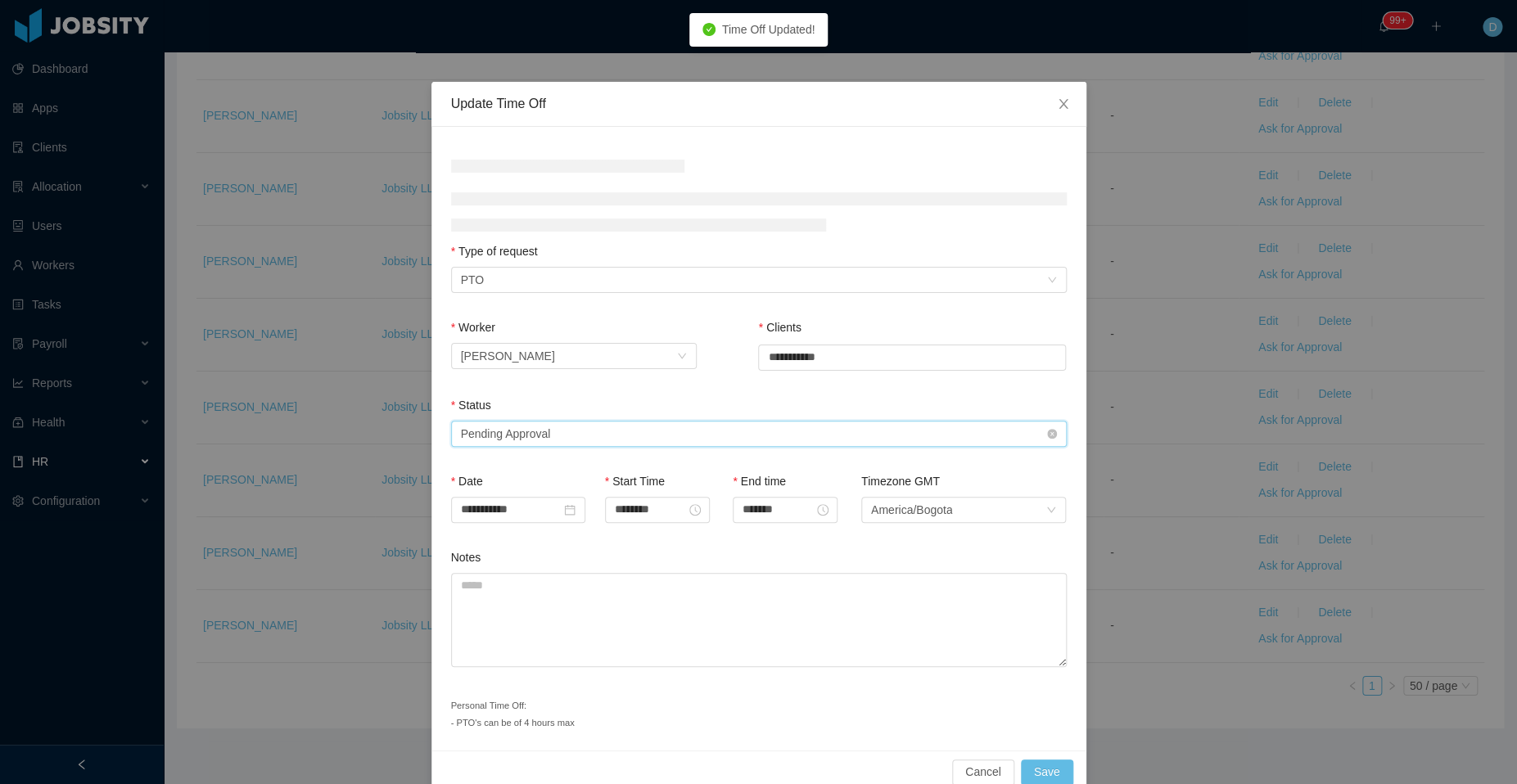
click at [607, 430] on div "Select status Pending Approval" at bounding box center [753, 434] width 585 height 25
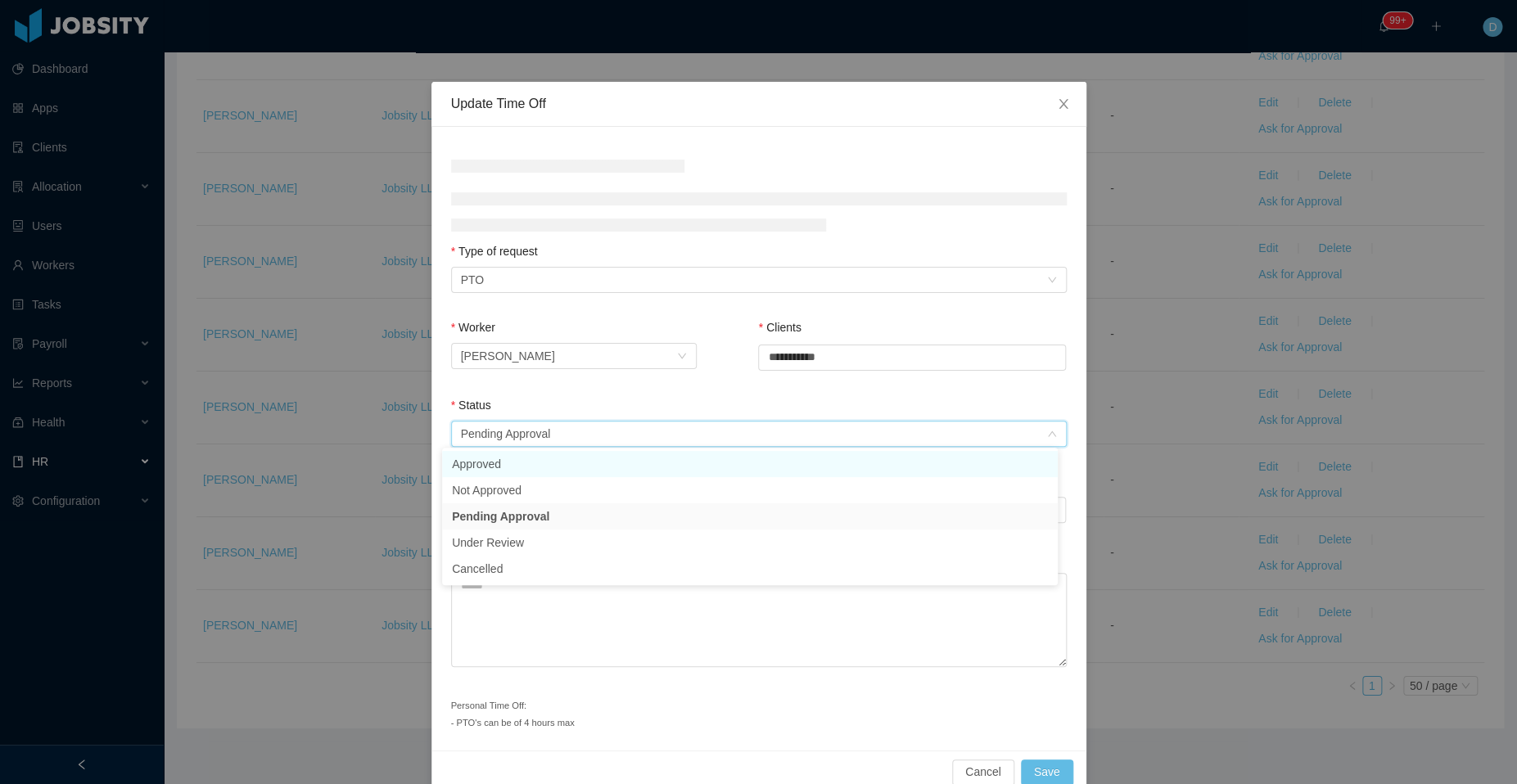
click at [578, 470] on li "Approved" at bounding box center [749, 465] width 615 height 27
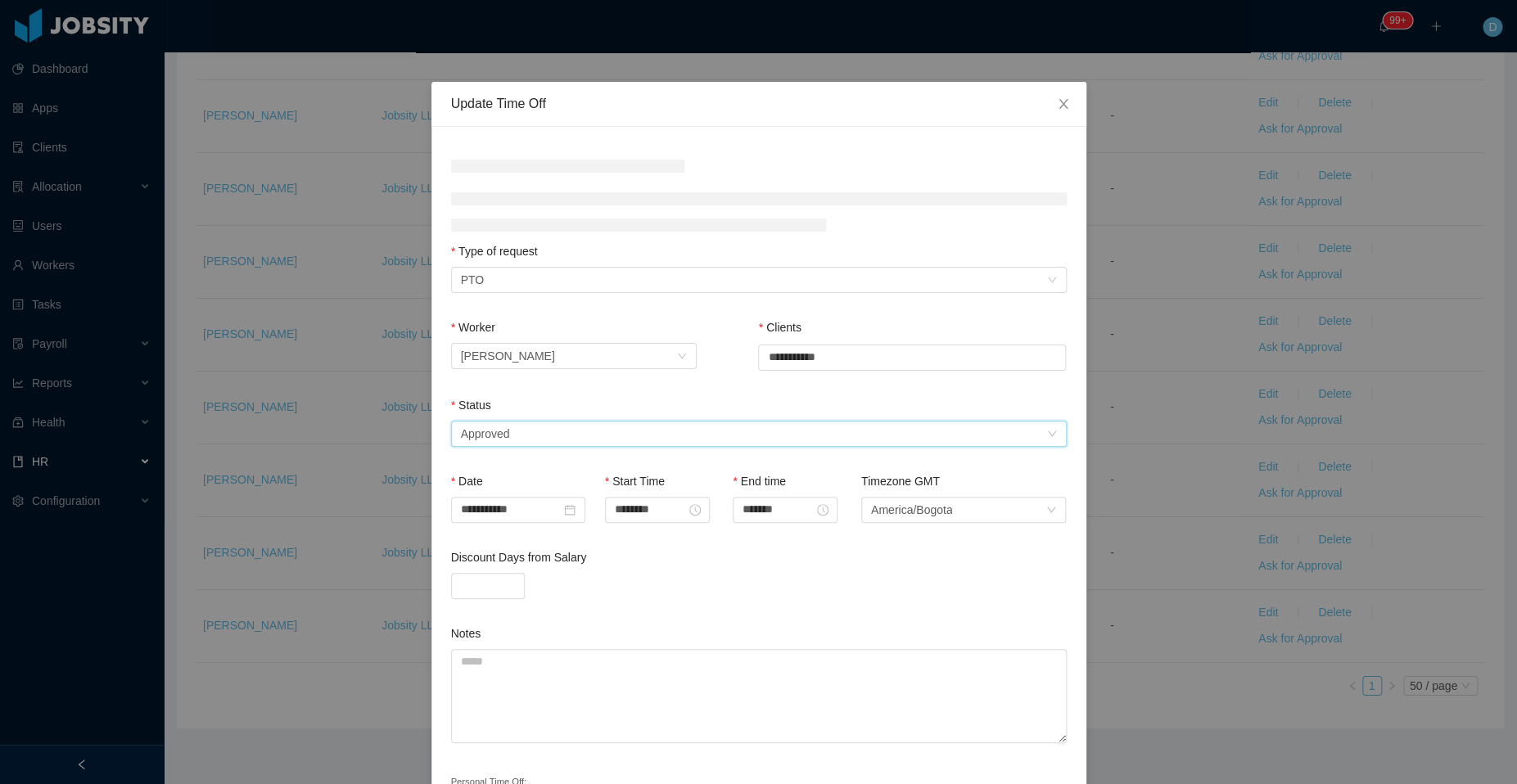
scroll to position [103, 0]
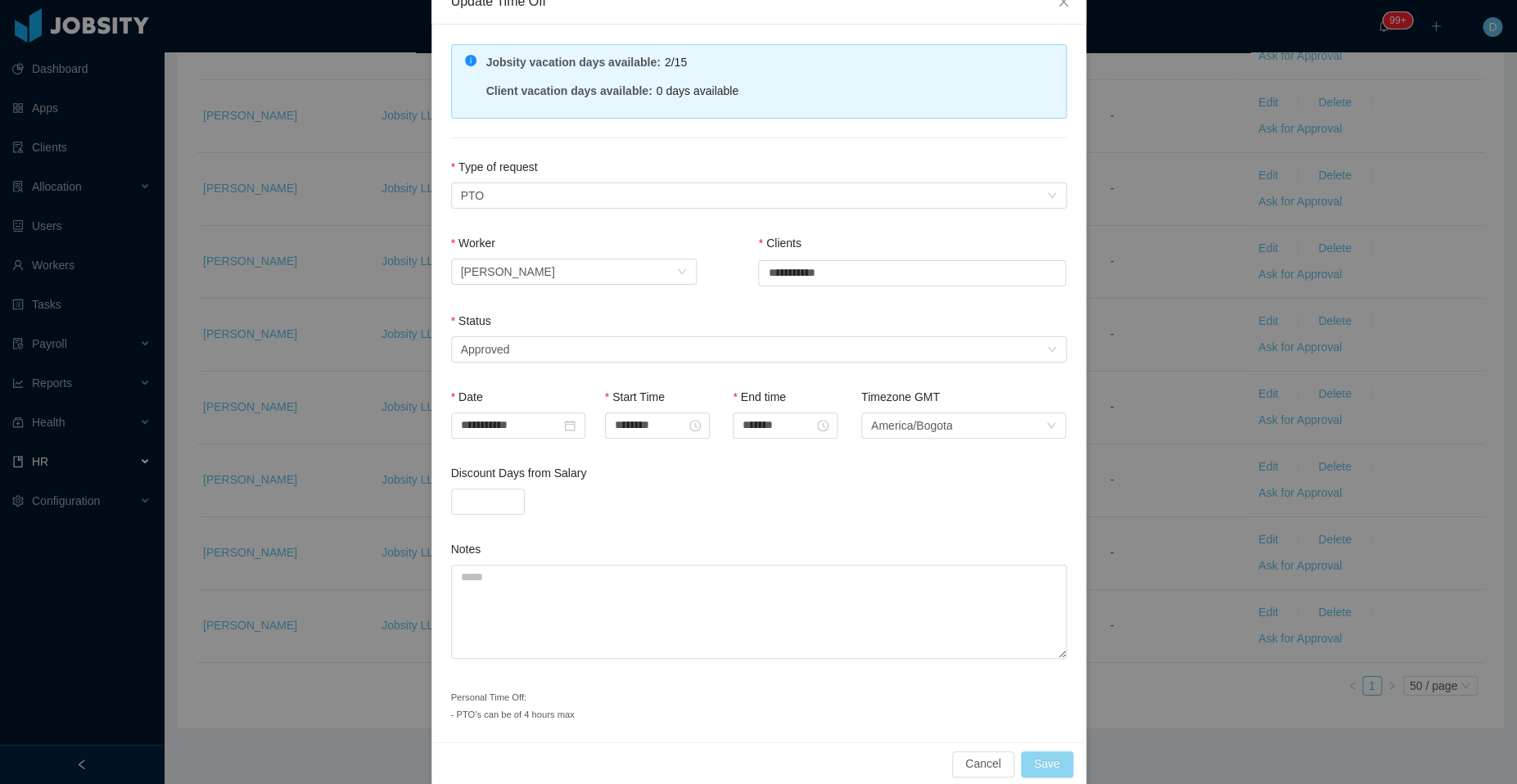
click at [1030, 755] on button "Save" at bounding box center [1046, 765] width 52 height 27
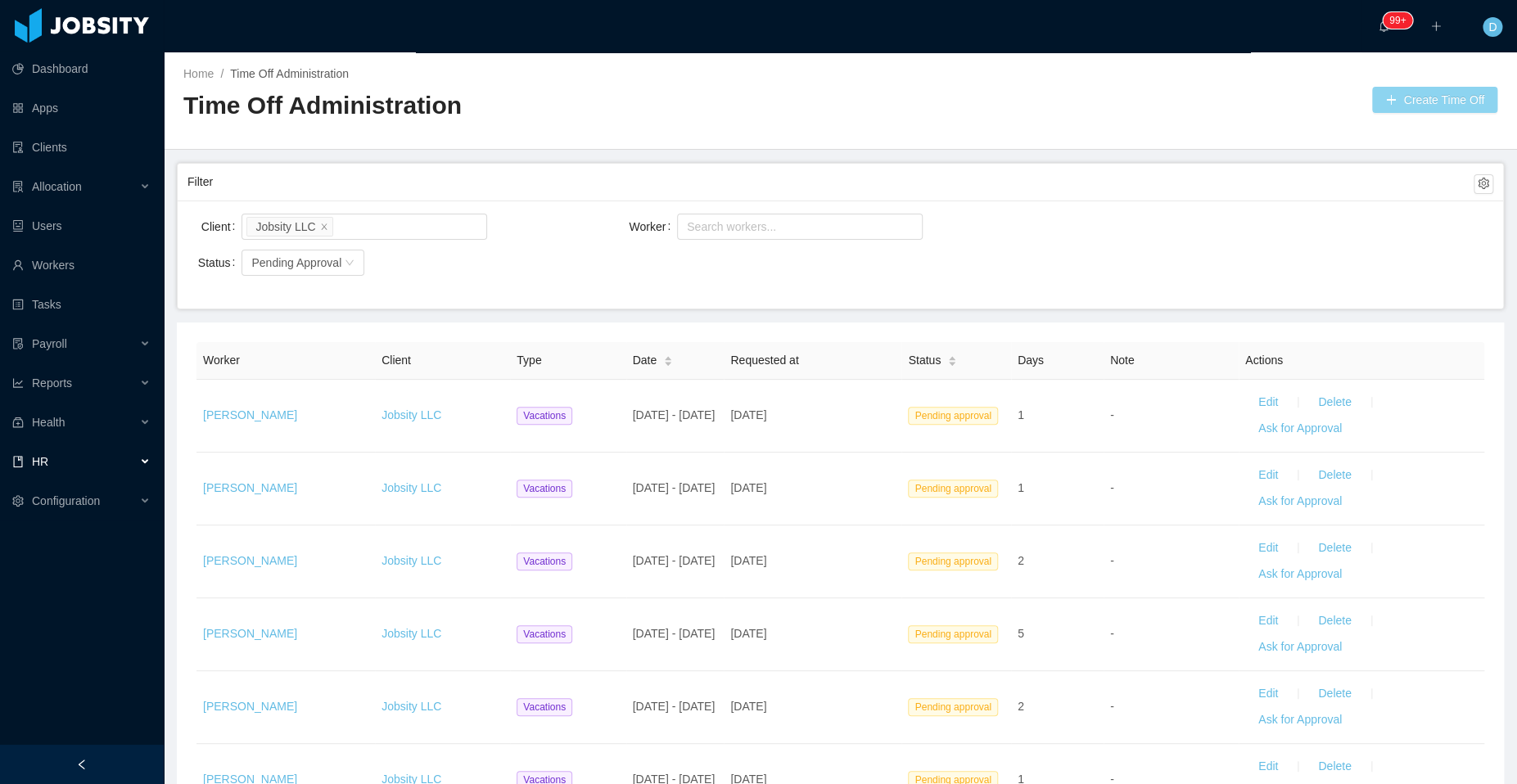
click at [1395, 100] on button "Create Time Off" at bounding box center [1434, 100] width 125 height 27
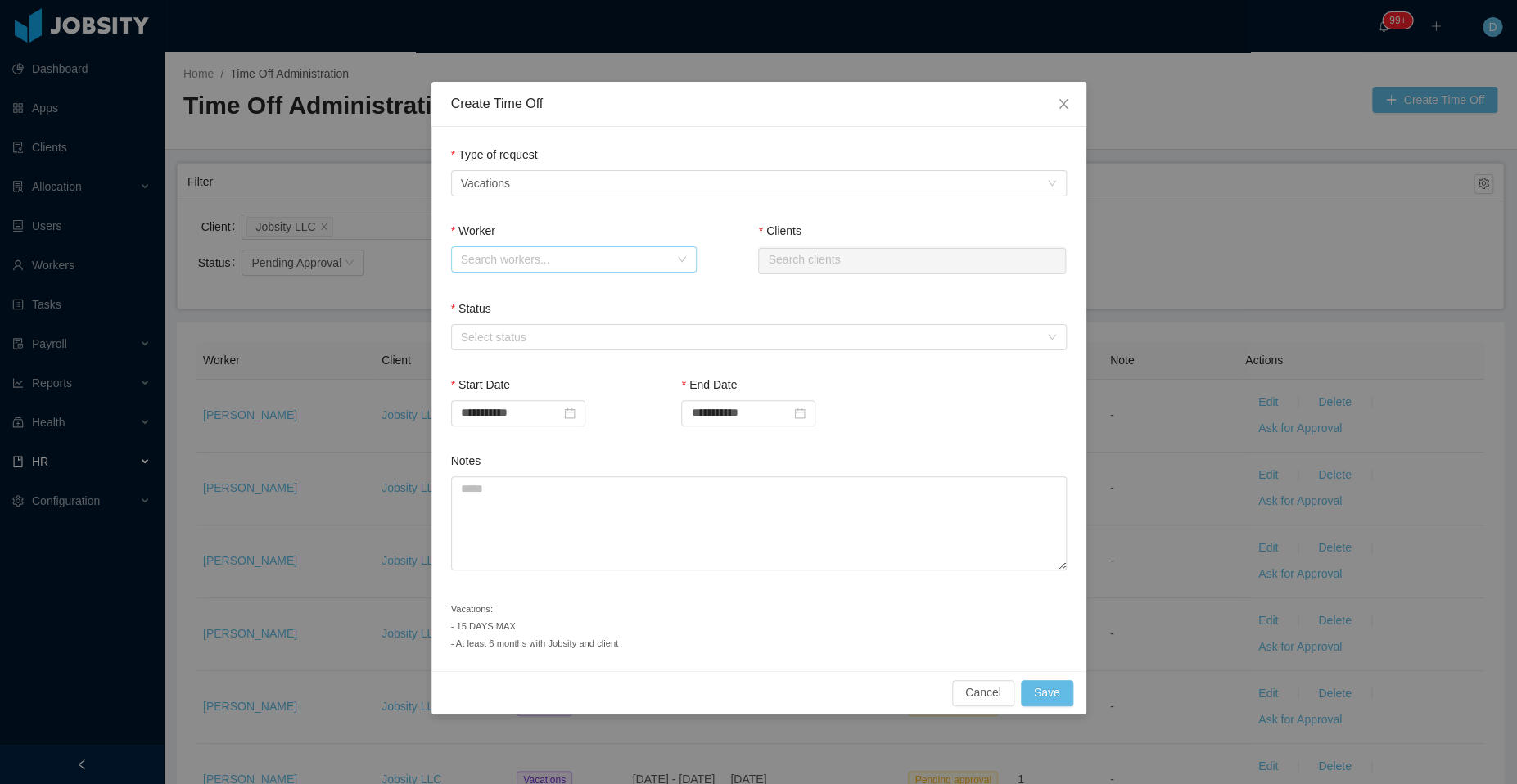
click at [573, 256] on div "Search workers..." at bounding box center [565, 259] width 208 height 16
type input "******"
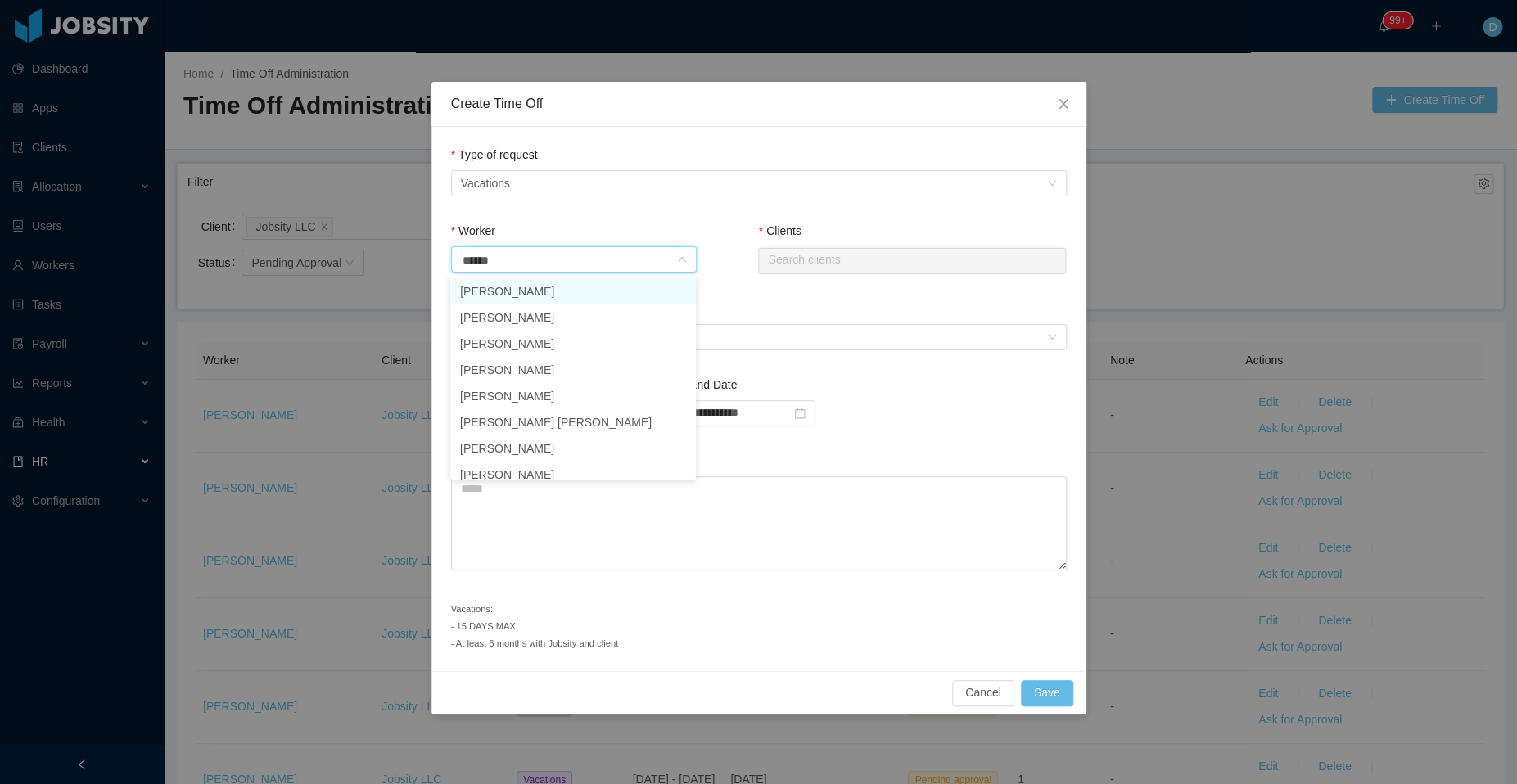
click at [565, 292] on li "Andrew Good" at bounding box center [573, 291] width 245 height 27
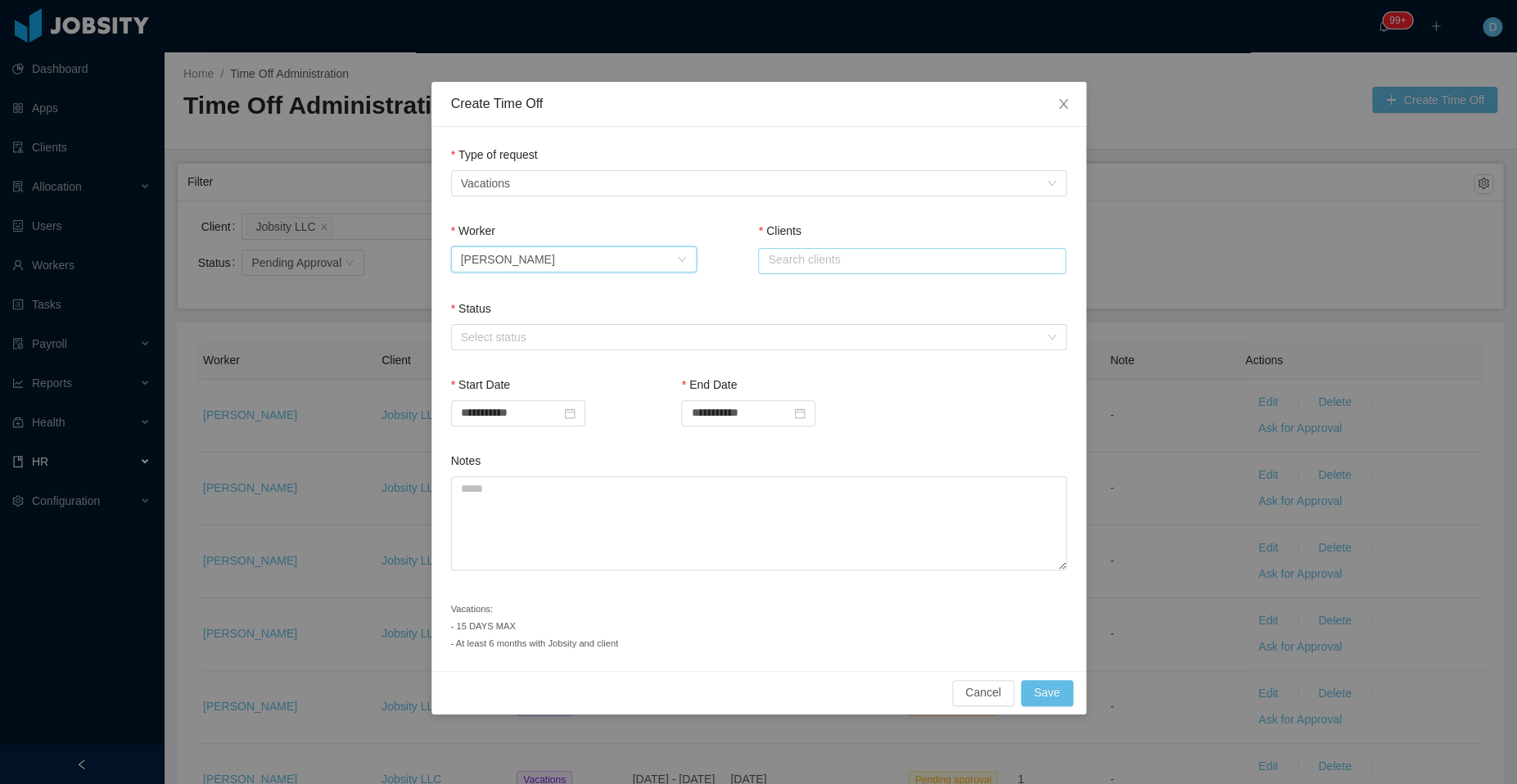
click at [811, 259] on input "text" at bounding box center [912, 261] width 308 height 27
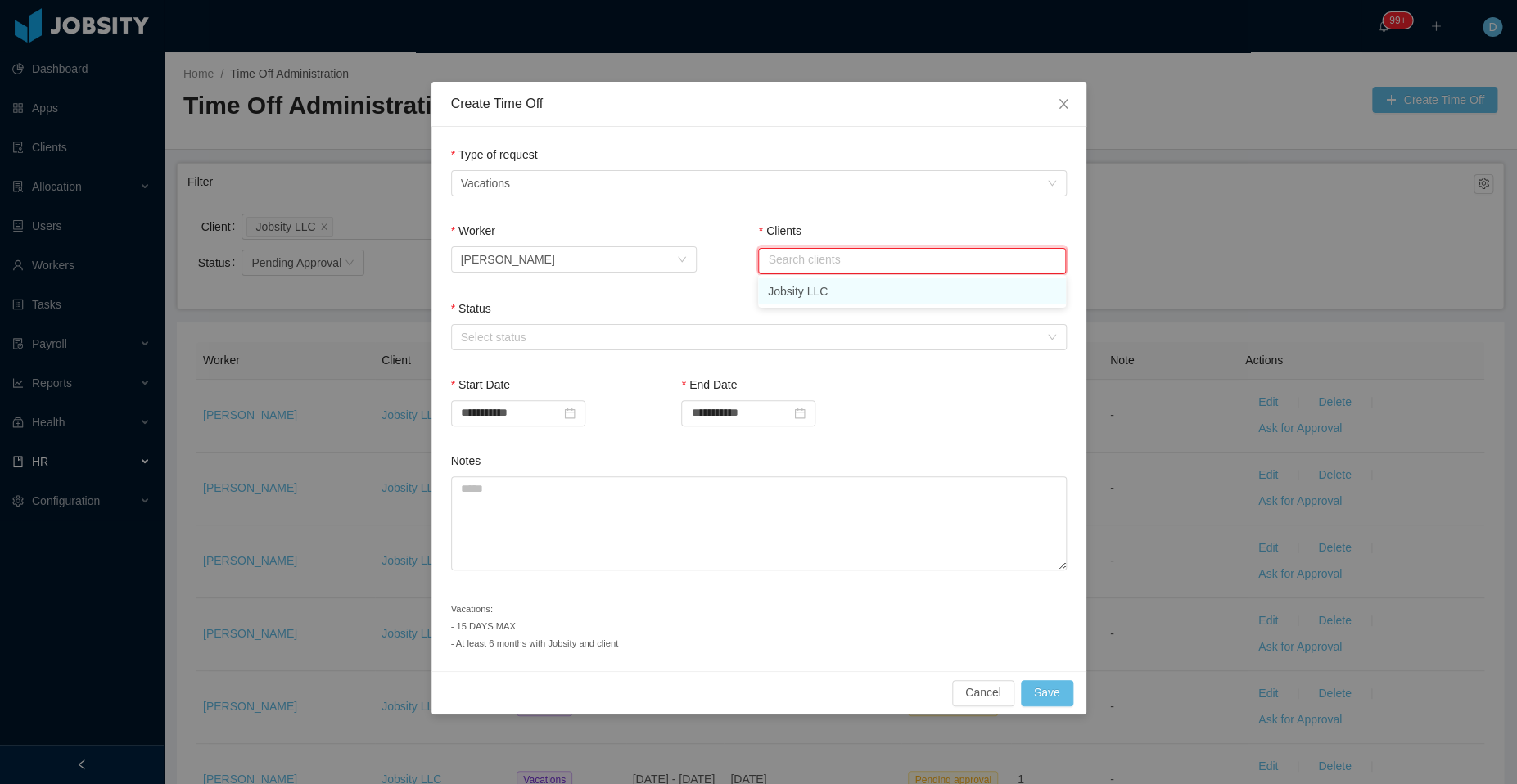
click at [811, 292] on li "Jobsity LLC" at bounding box center [912, 291] width 308 height 27
type input "**********"
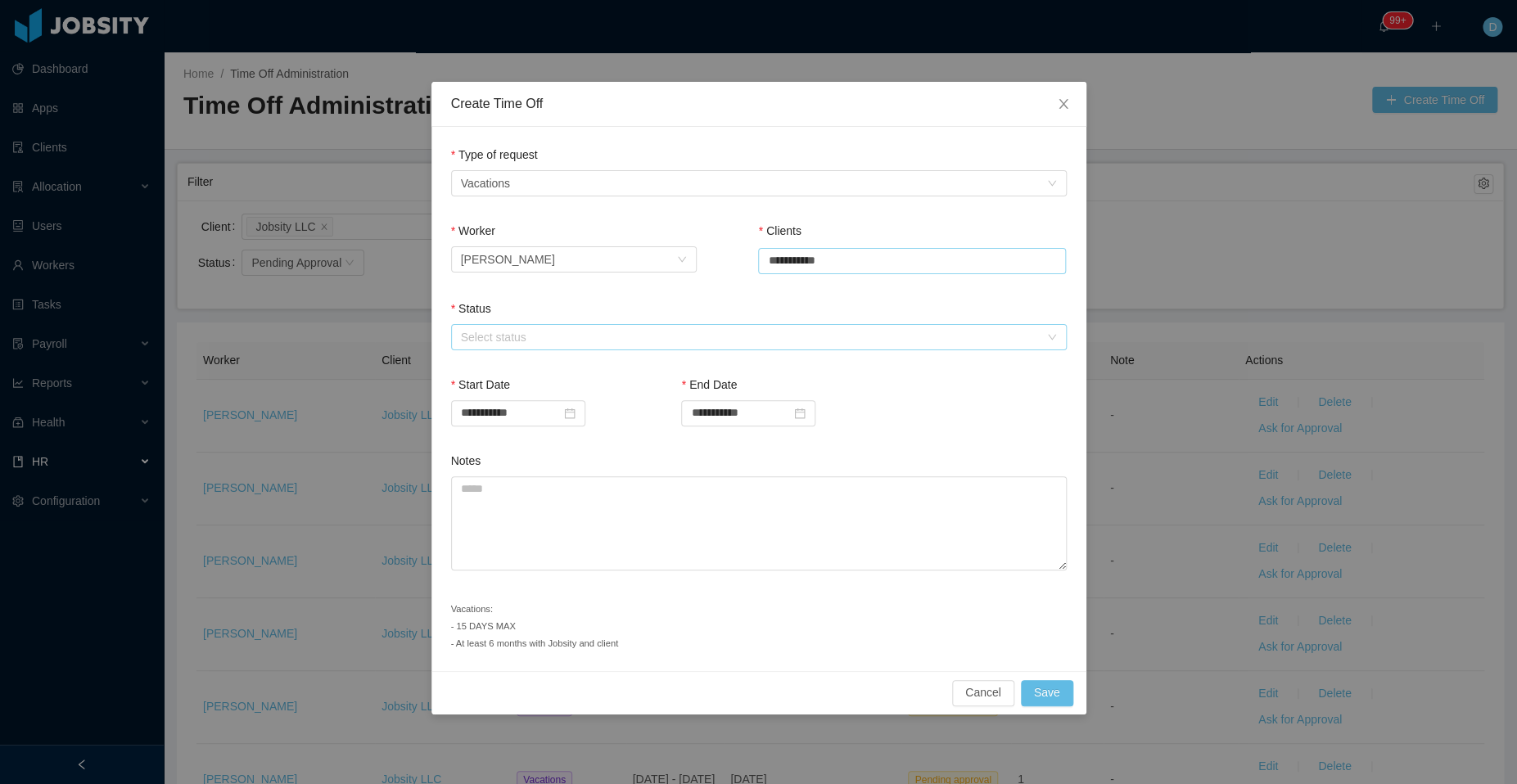
click at [669, 329] on div "Select status" at bounding box center [750, 337] width 578 height 16
click at [606, 368] on li "Approved" at bounding box center [758, 367] width 615 height 27
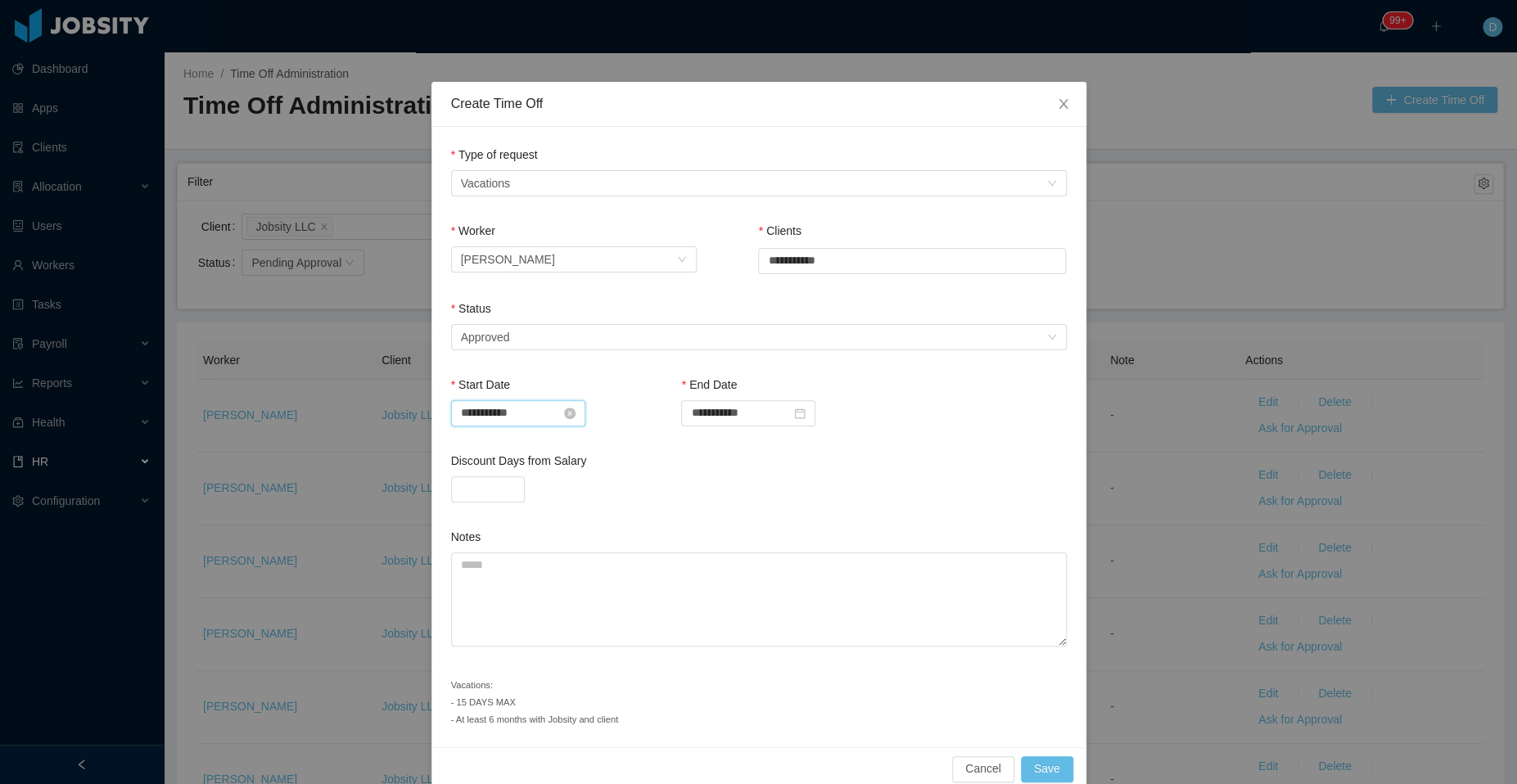
click at [538, 416] on input "**********" at bounding box center [519, 413] width 135 height 27
click at [617, 569] on div "26" at bounding box center [616, 573] width 19 height 19
type input "**********"
click at [722, 420] on input "**********" at bounding box center [748, 413] width 135 height 27
click at [789, 592] on div "1" at bounding box center [787, 598] width 19 height 19
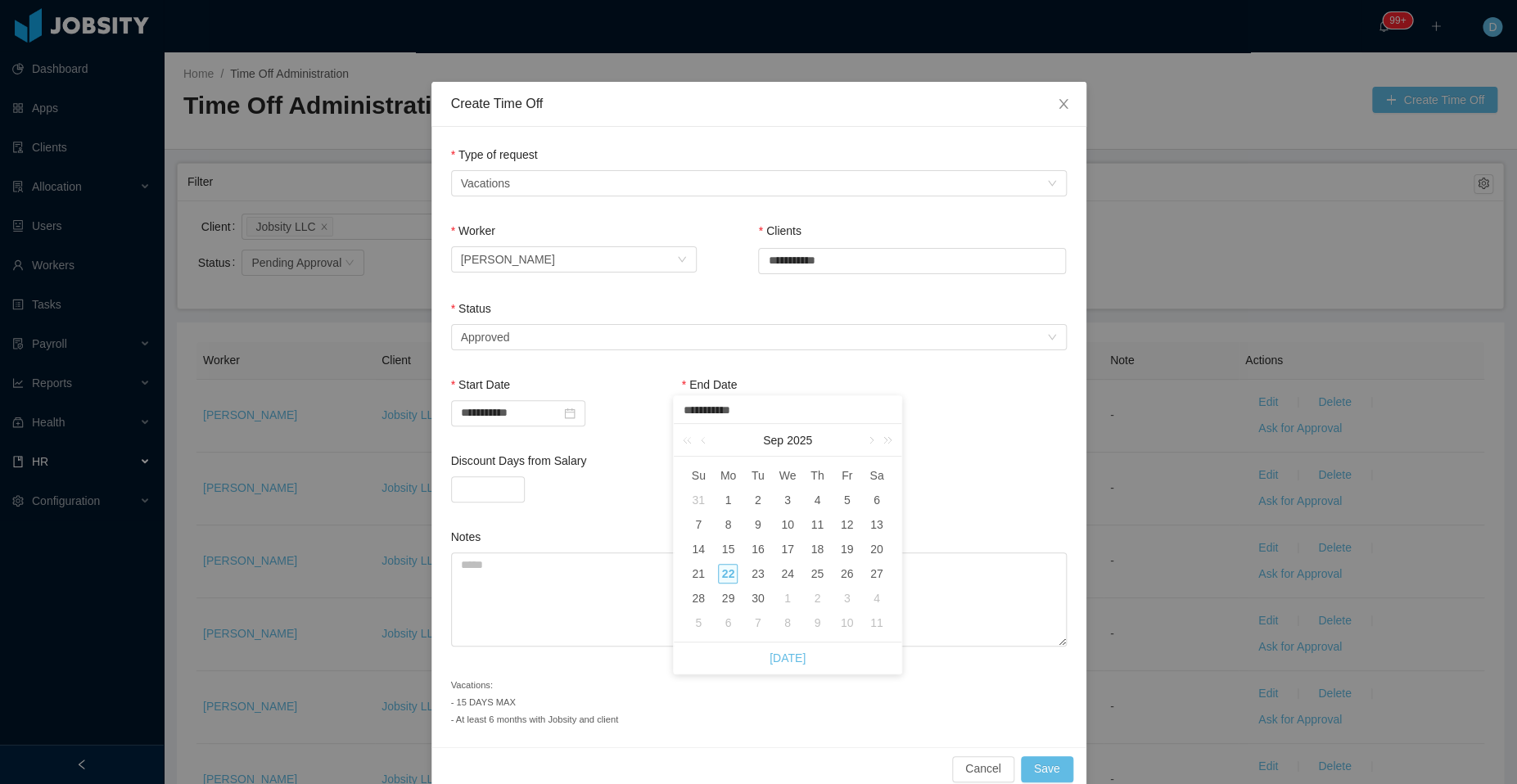
type input "**********"
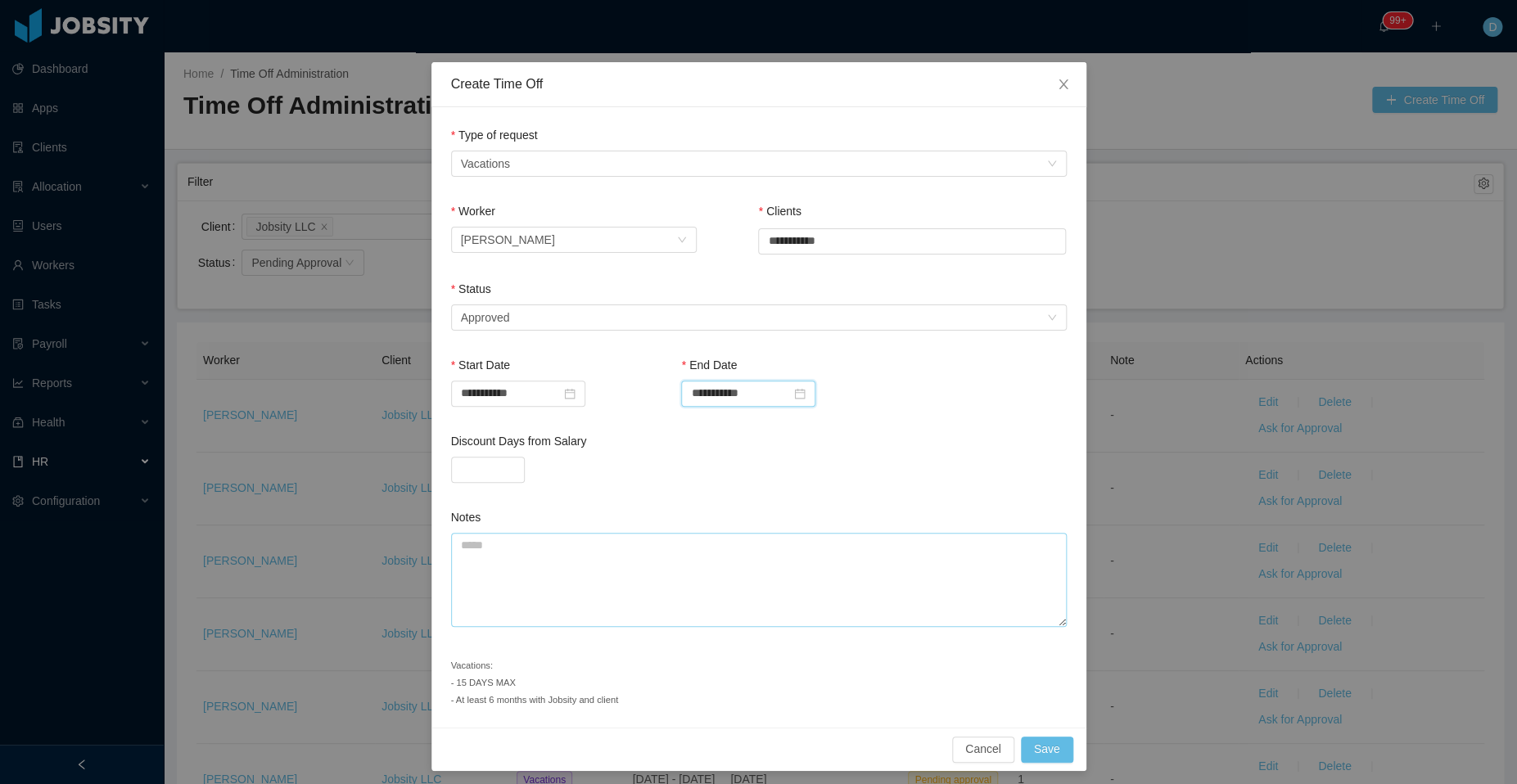
scroll to position [23, 0]
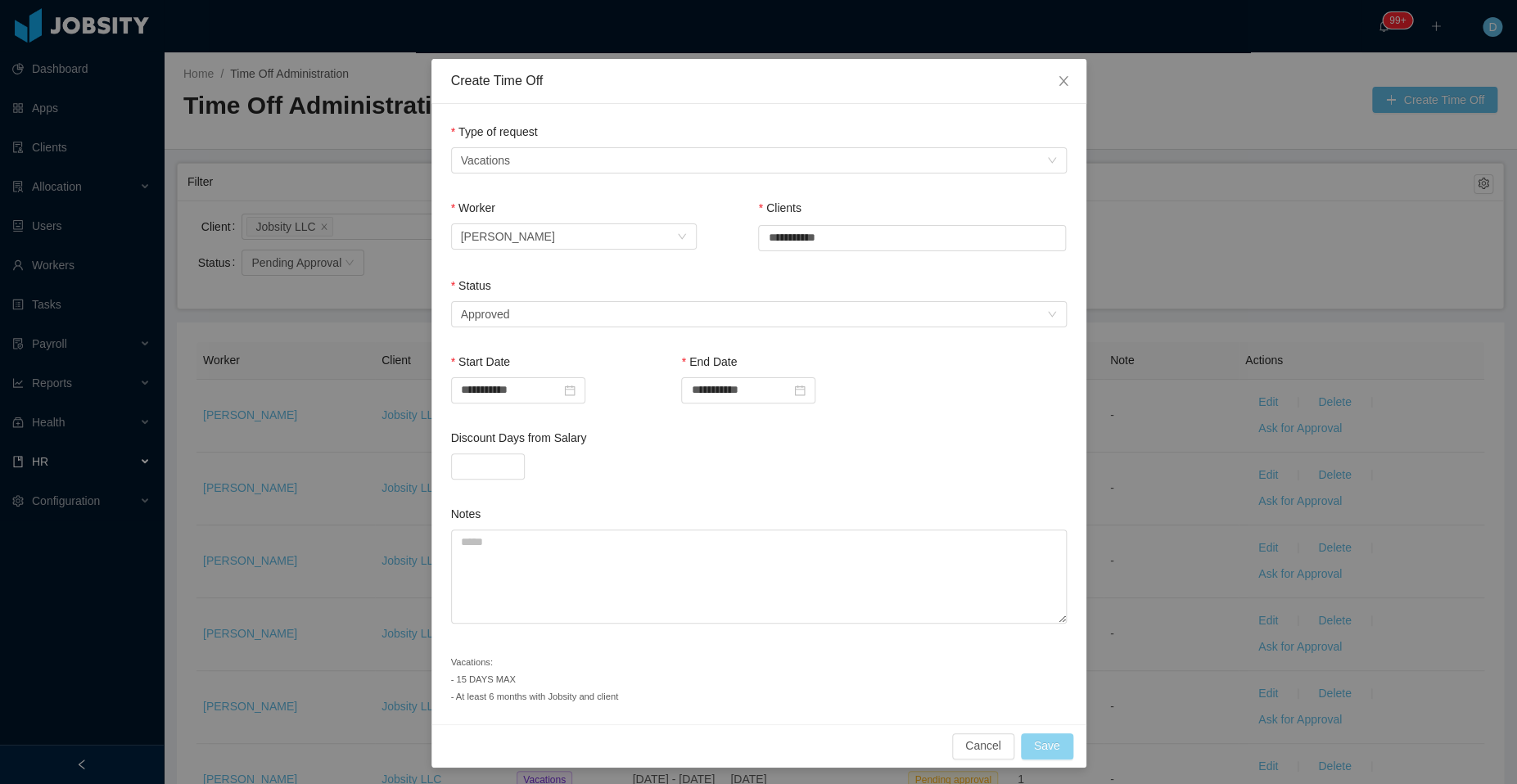
click at [1050, 744] on button "Save" at bounding box center [1046, 747] width 52 height 27
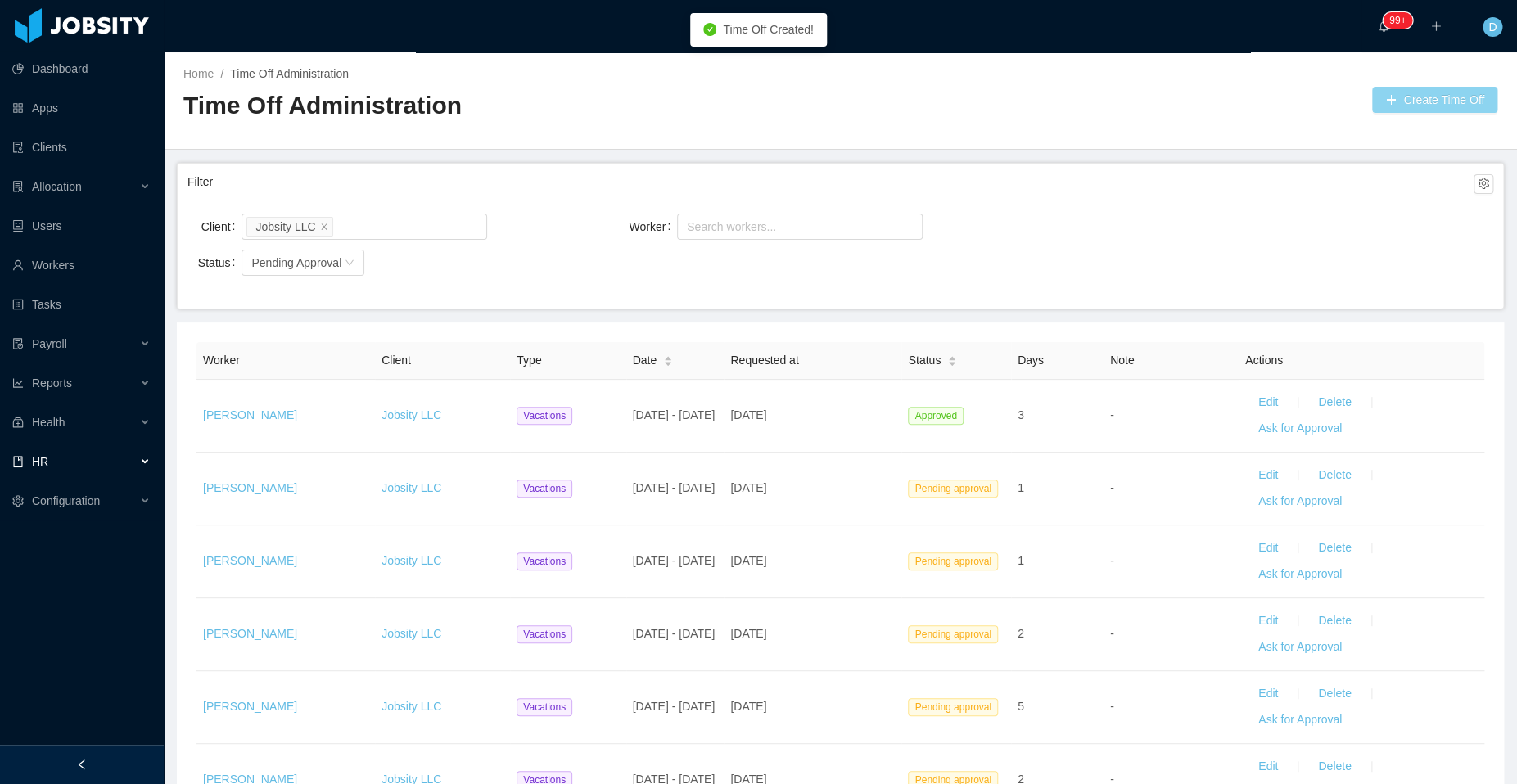
click at [1397, 103] on button "Create Time Off" at bounding box center [1434, 100] width 125 height 27
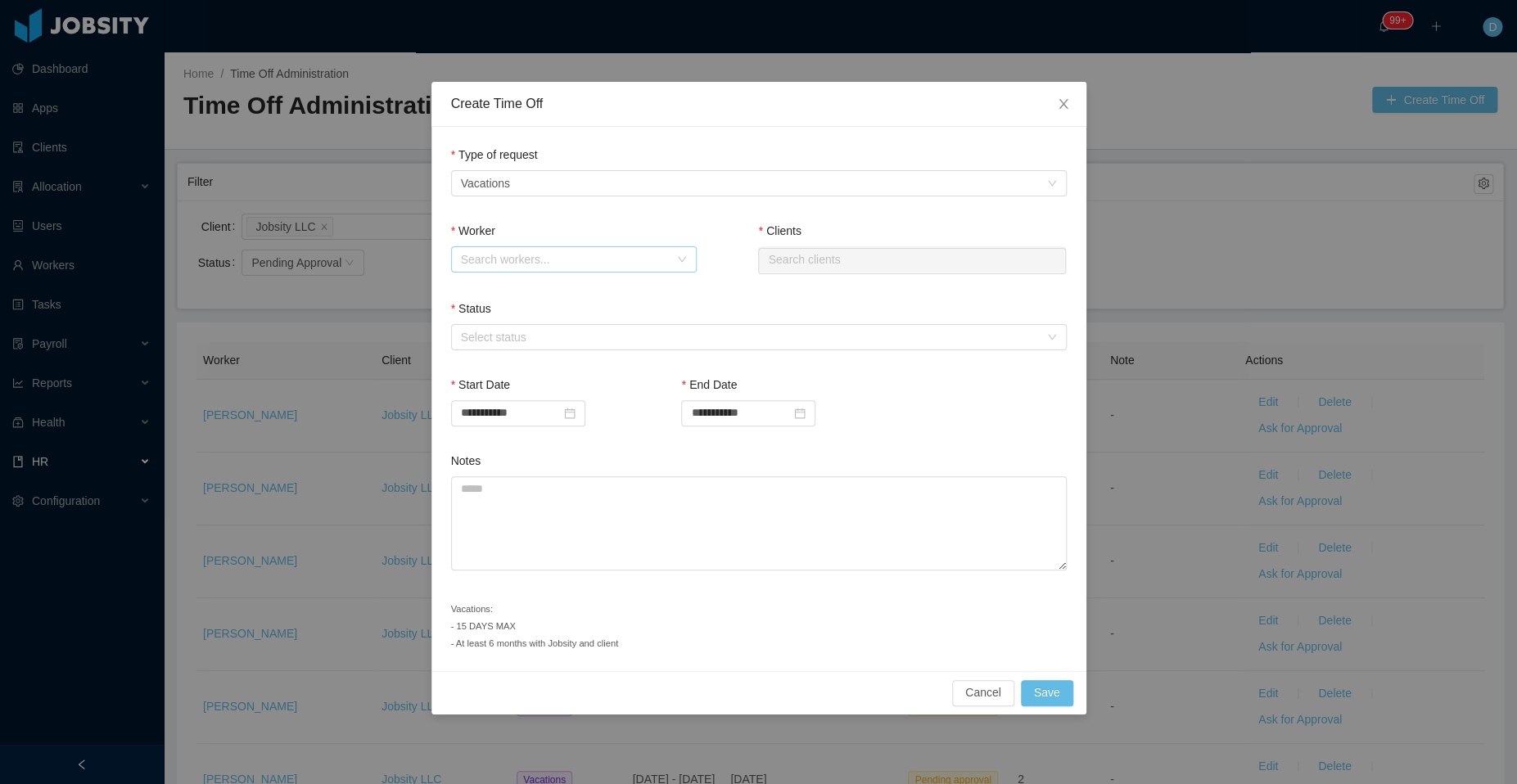
click at [578, 257] on div "Search workers..." at bounding box center [565, 259] width 208 height 16
type input "*****"
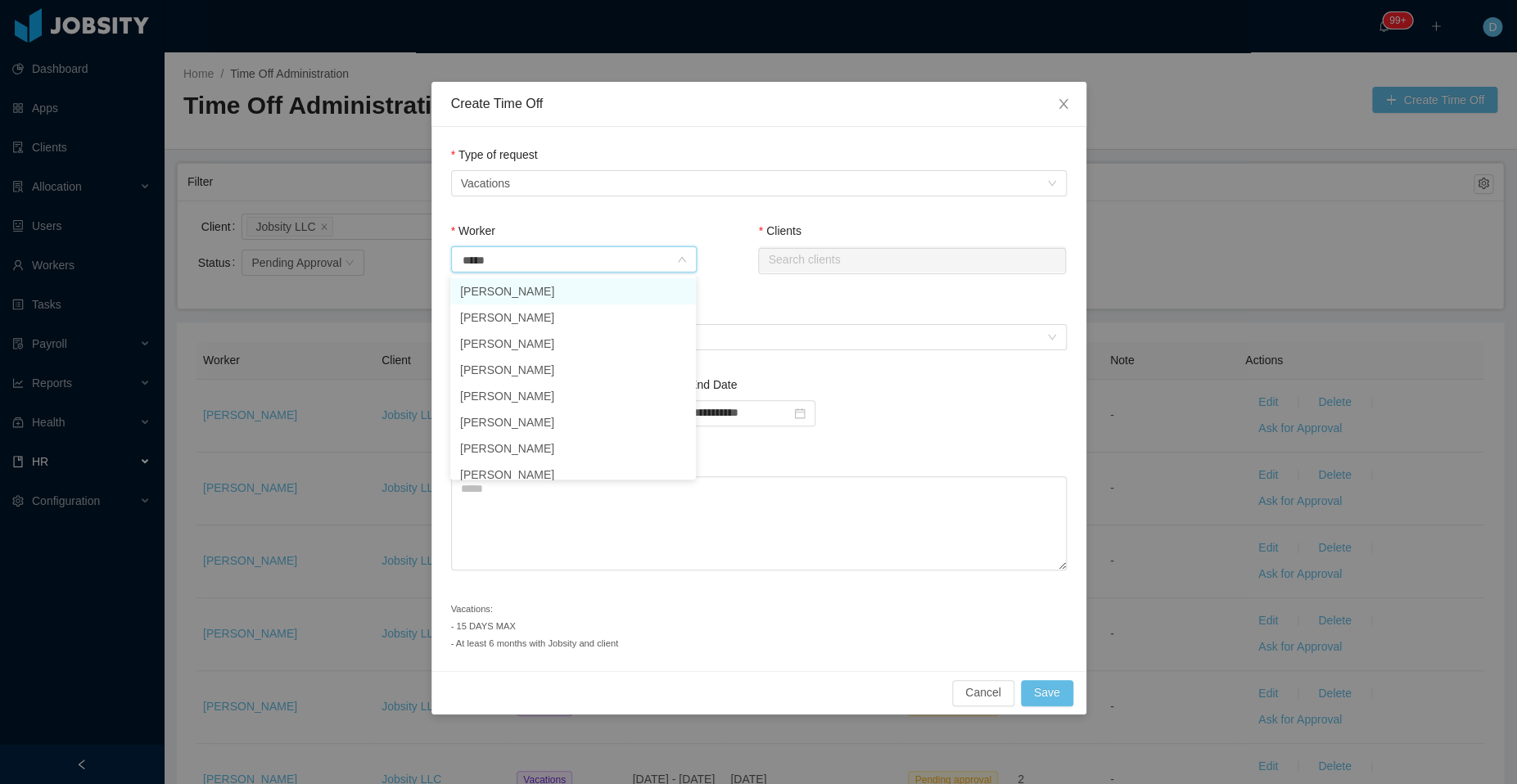
click at [586, 290] on li "[PERSON_NAME]" at bounding box center [573, 291] width 245 height 27
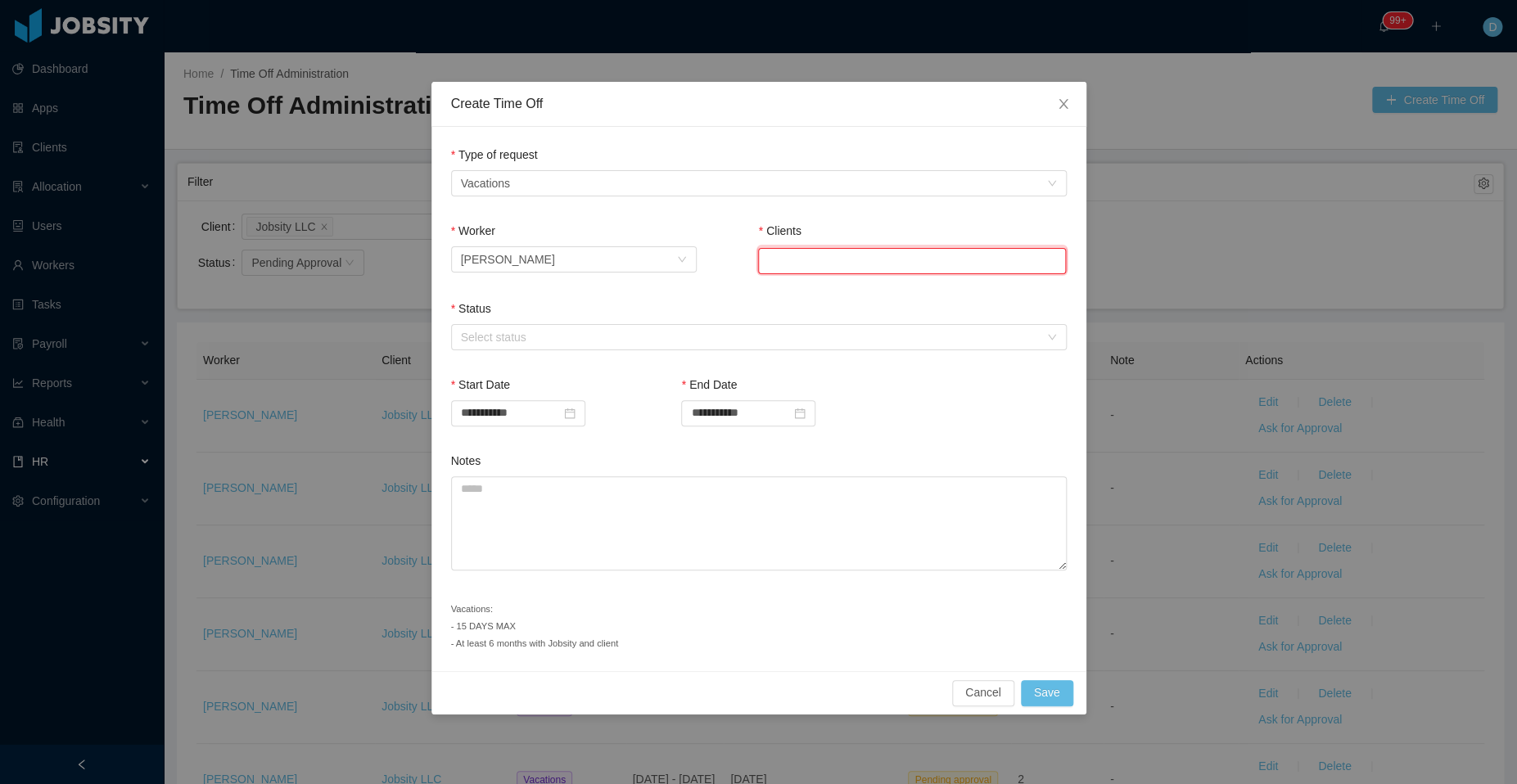
click at [827, 264] on input "text" at bounding box center [912, 261] width 308 height 27
click at [810, 287] on li "Jobsity LLC" at bounding box center [912, 291] width 308 height 27
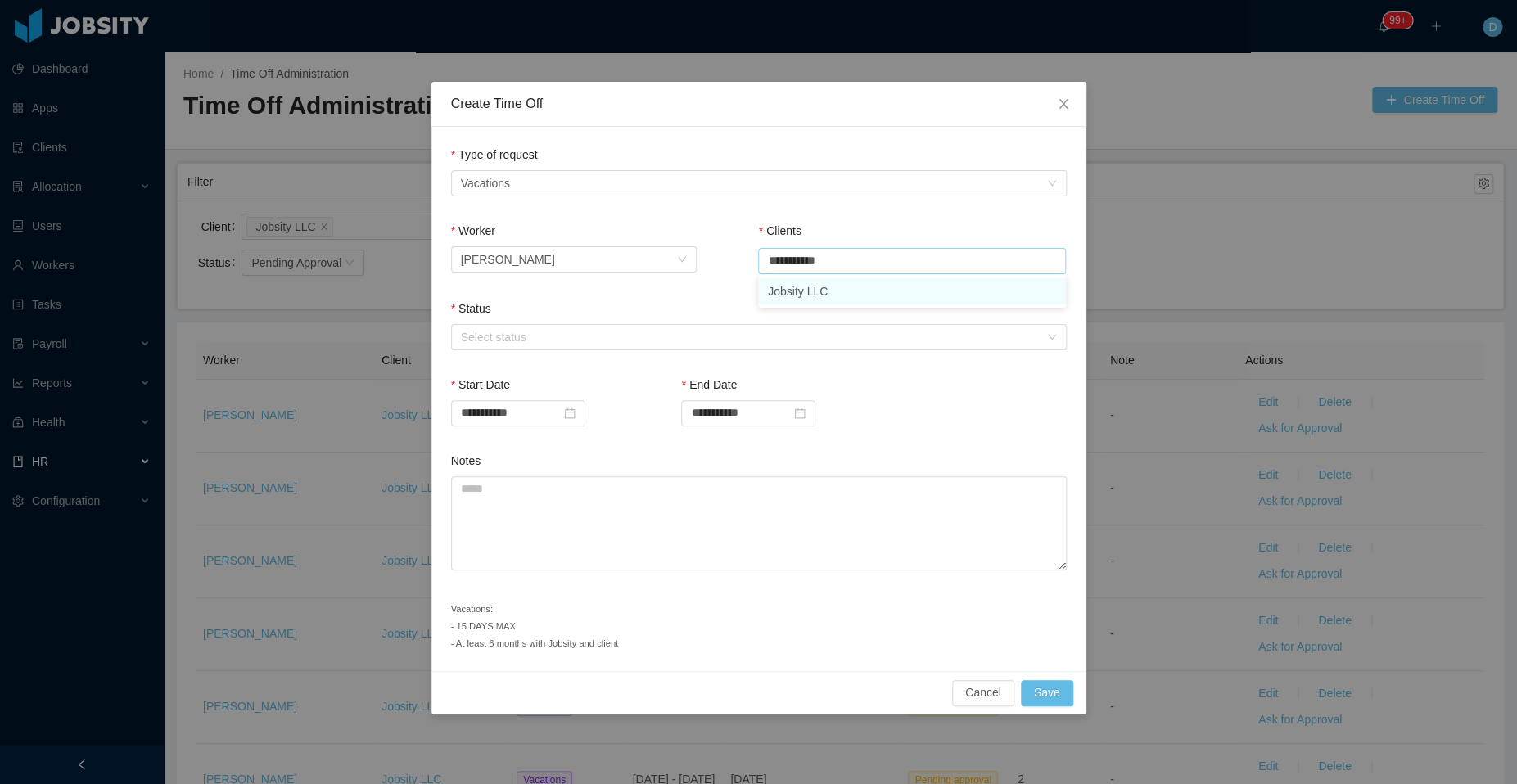
type input "**********"
click at [612, 334] on div "Select status" at bounding box center [750, 337] width 578 height 16
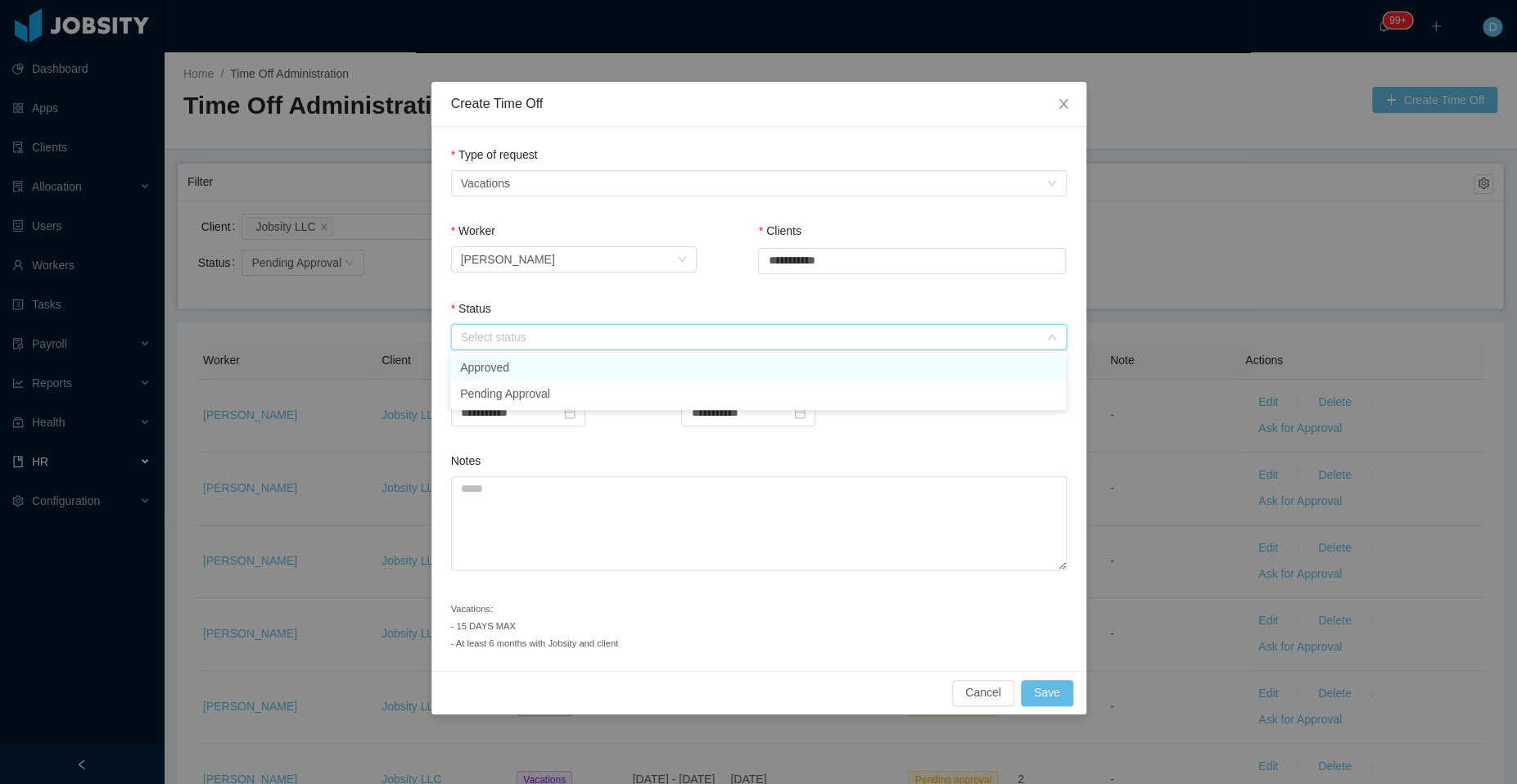
click at [589, 360] on li "Approved" at bounding box center [758, 367] width 615 height 27
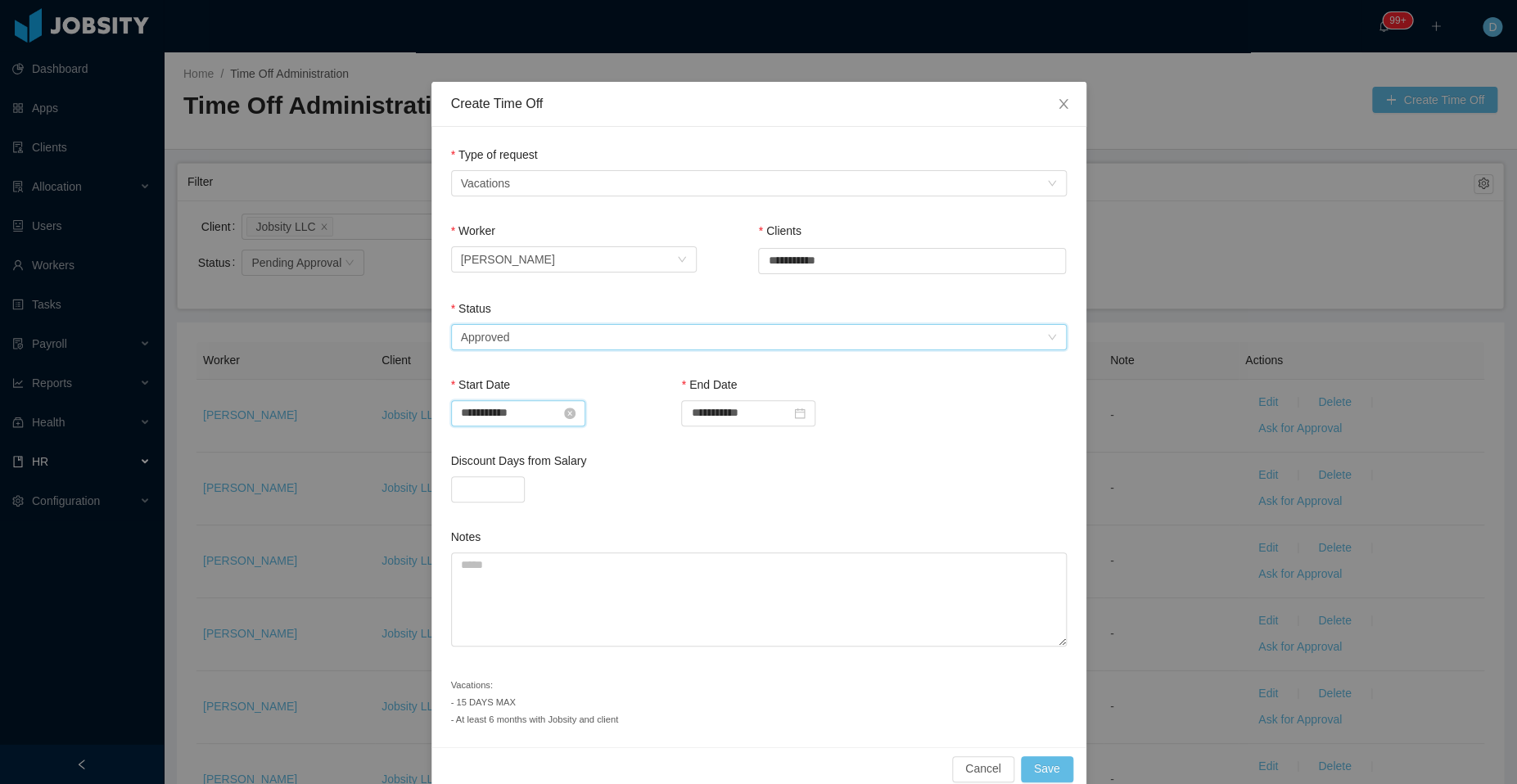
click at [564, 414] on input "**********" at bounding box center [519, 413] width 135 height 27
click at [555, 619] on div "8" at bounding box center [557, 623] width 19 height 19
type input "**********"
click at [770, 418] on input "**********" at bounding box center [748, 413] width 135 height 27
click at [789, 623] on div "8" at bounding box center [787, 623] width 19 height 19
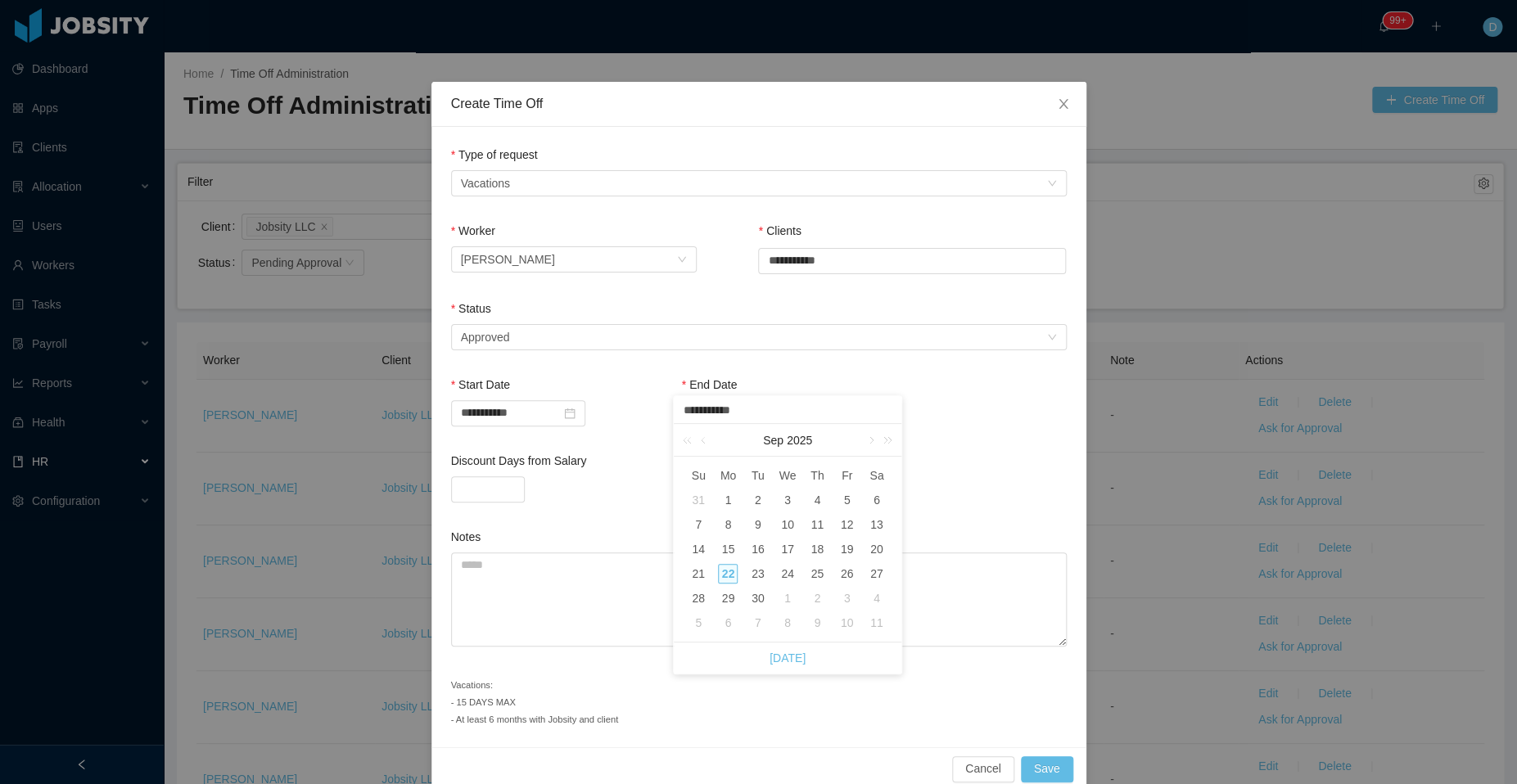
type input "**********"
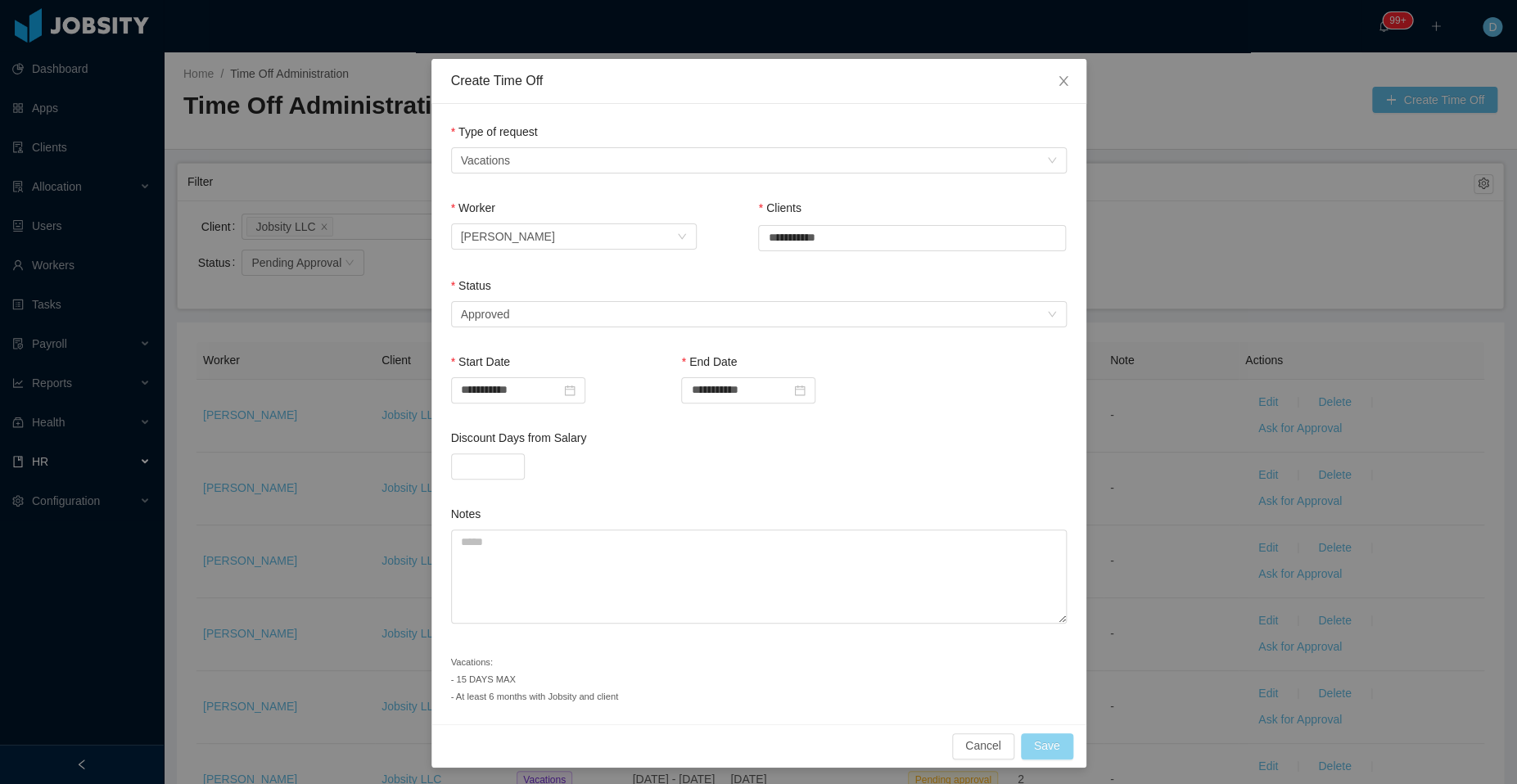
click at [1035, 742] on button "Save" at bounding box center [1046, 747] width 52 height 27
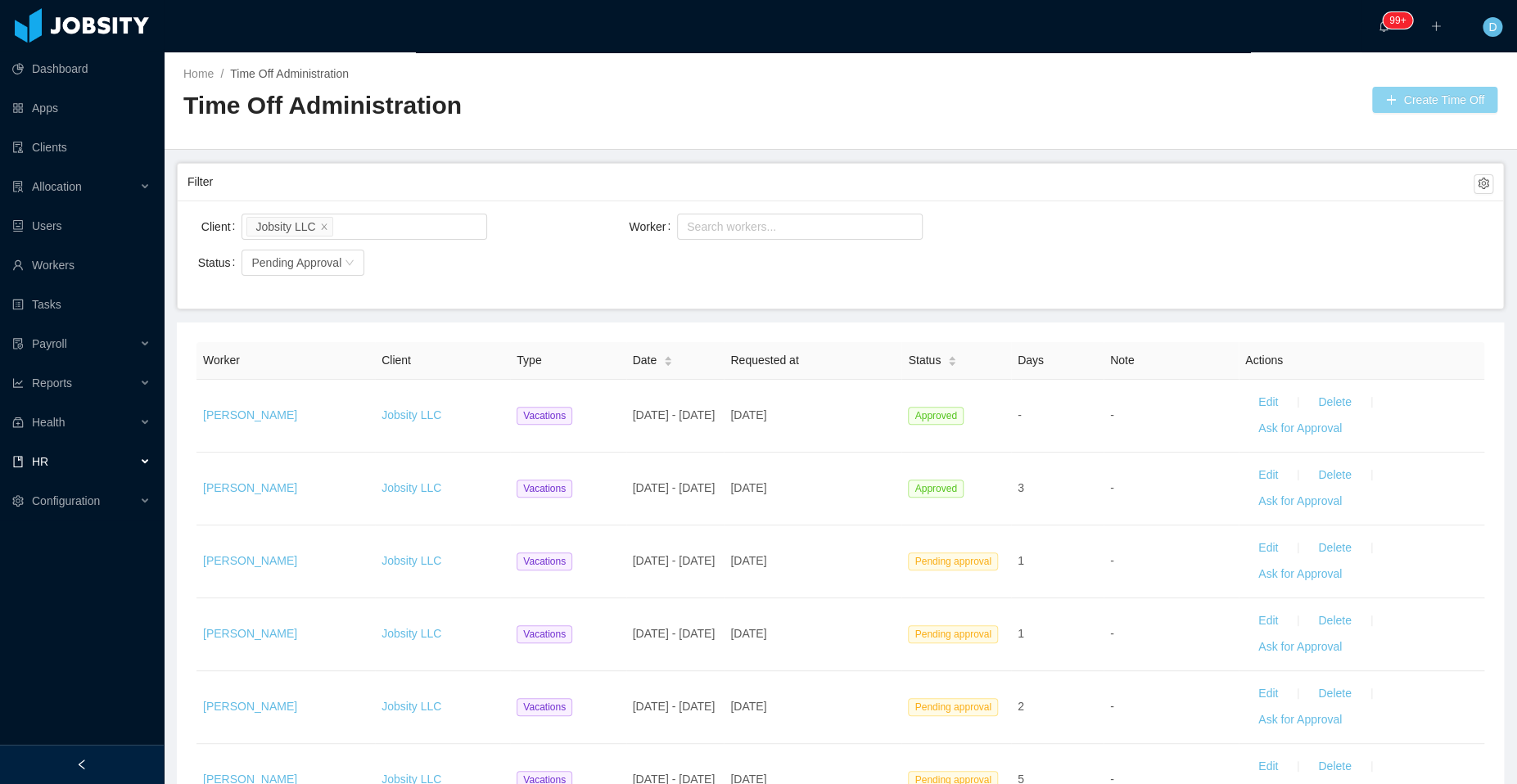
click at [1419, 96] on button "Create Time Off" at bounding box center [1434, 100] width 125 height 27
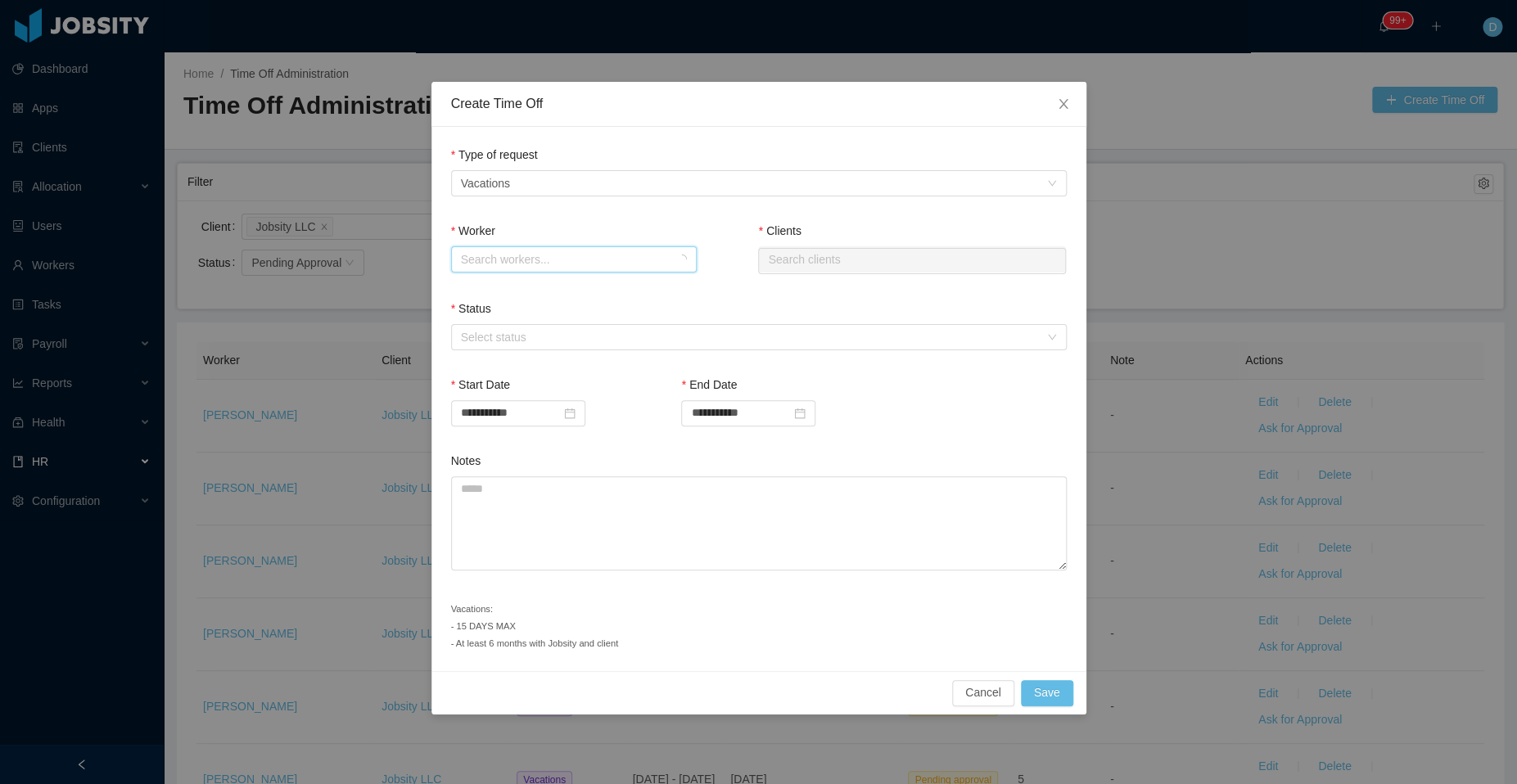
click at [597, 250] on div "Search workers..." at bounding box center [568, 259] width 215 height 25
type input "**********"
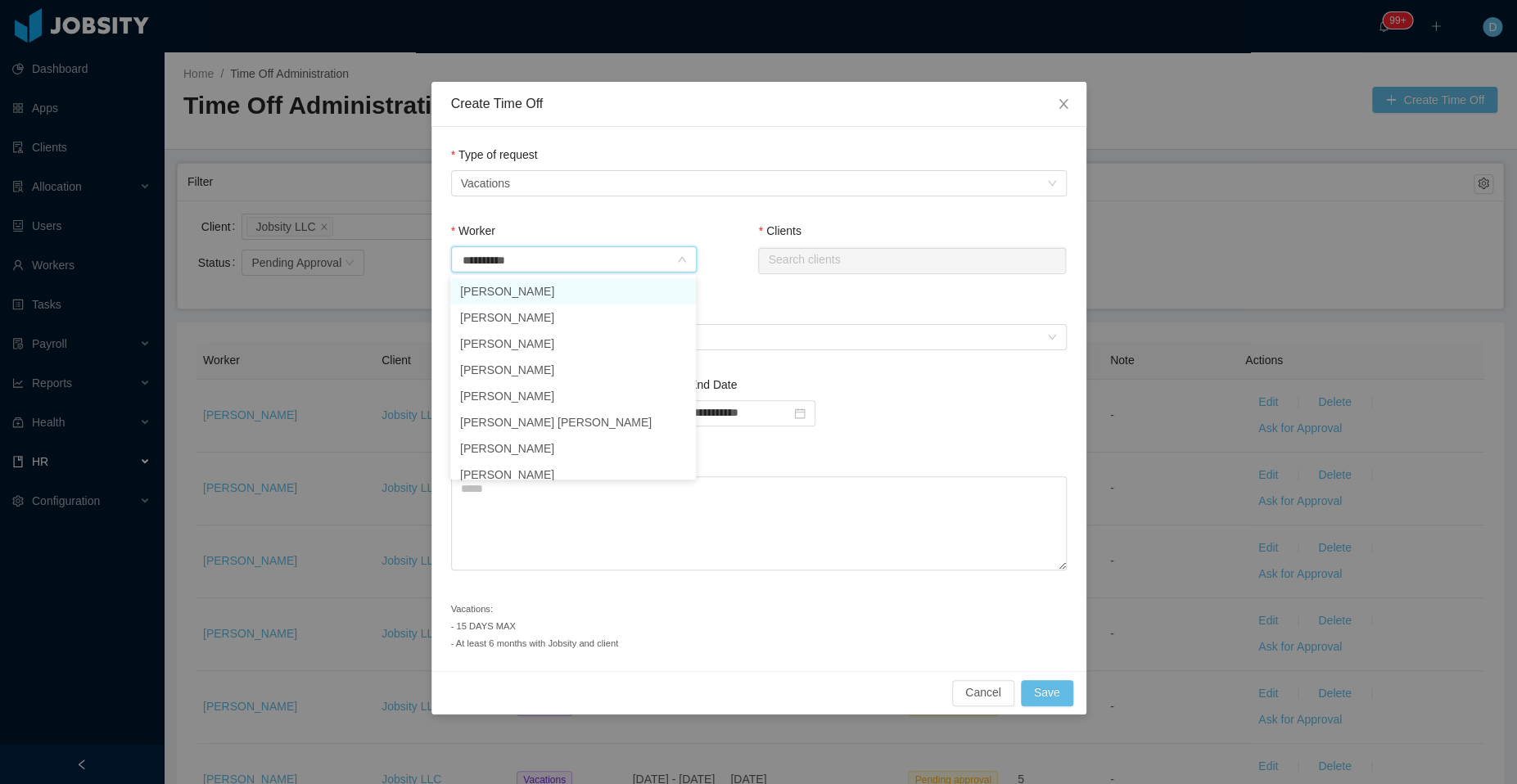
click at [590, 288] on li "Daniel Portillo" at bounding box center [573, 291] width 245 height 27
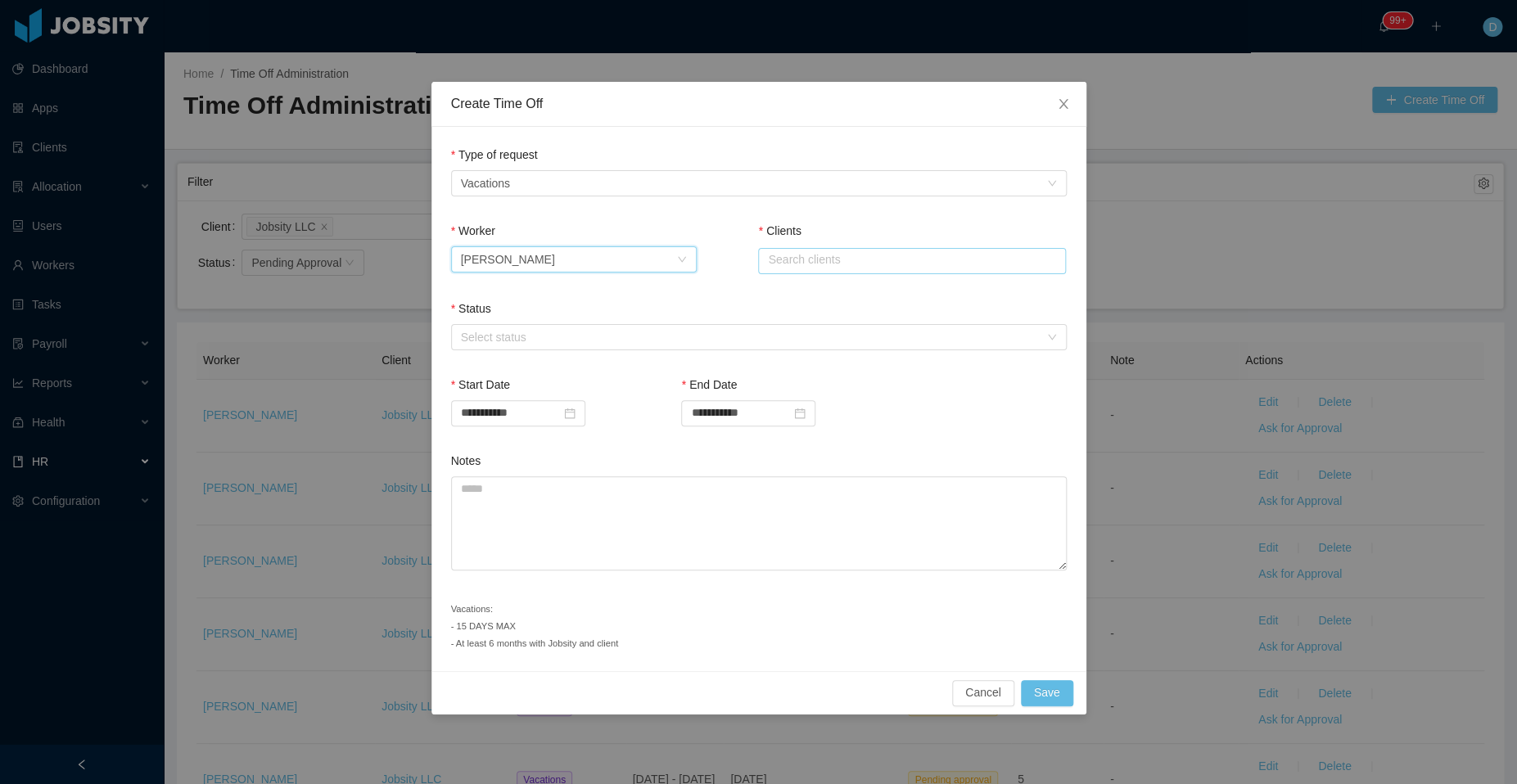
click at [800, 266] on input "text" at bounding box center [912, 261] width 308 height 27
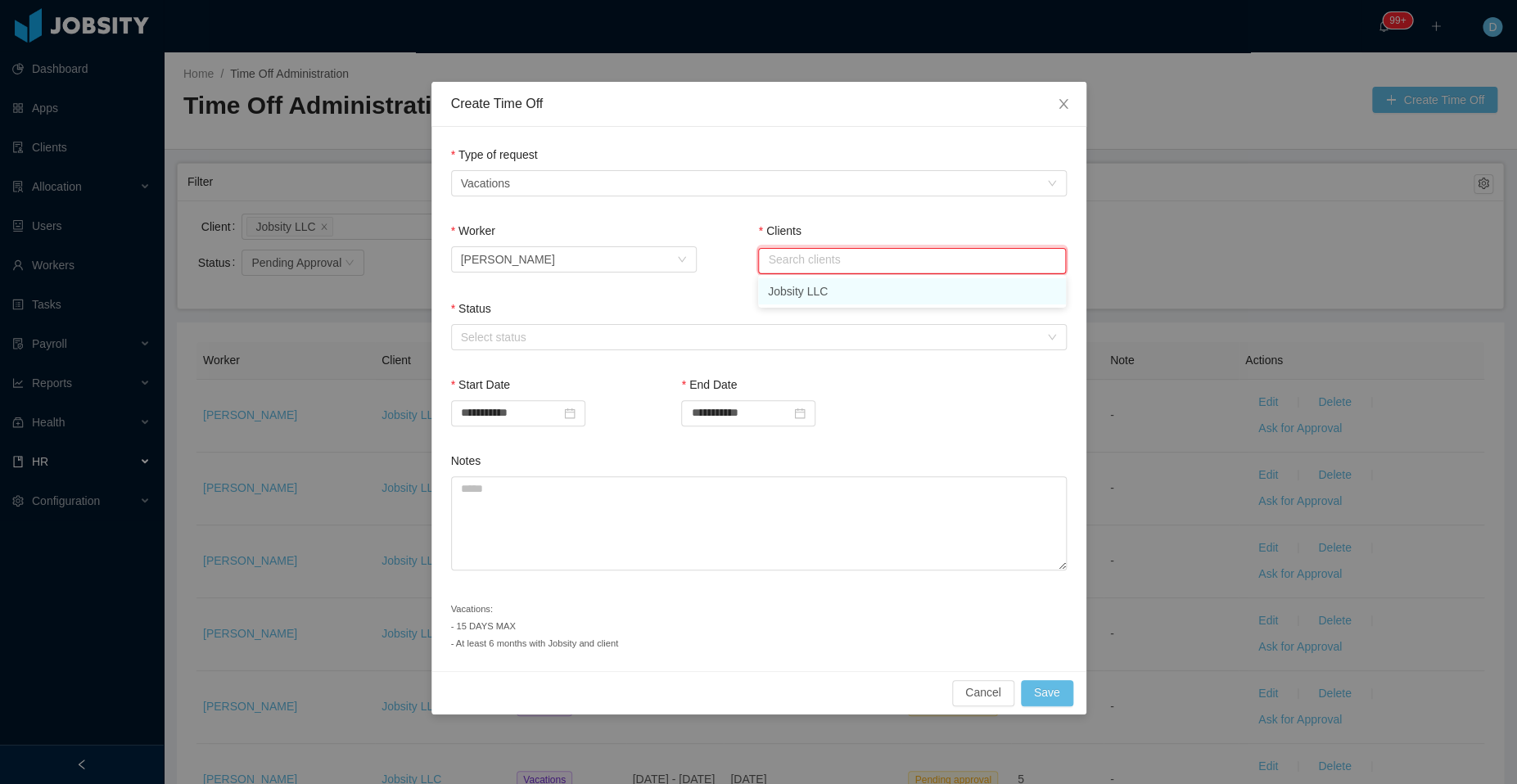
click at [822, 296] on li "Jobsity LLC" at bounding box center [912, 291] width 308 height 27
type input "**********"
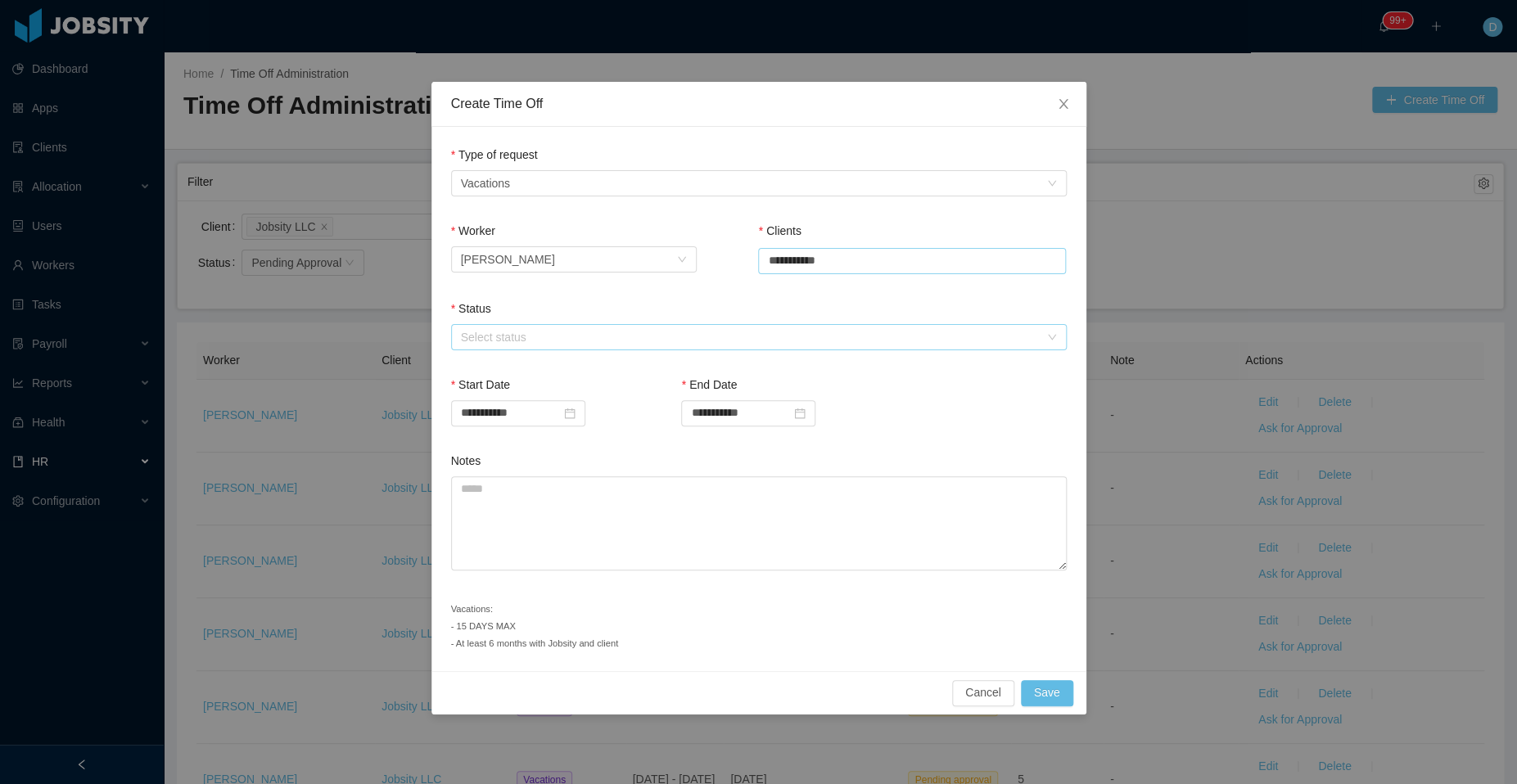
click at [646, 330] on div "Select status" at bounding box center [750, 337] width 578 height 16
click at [593, 360] on li "Approved" at bounding box center [758, 367] width 615 height 27
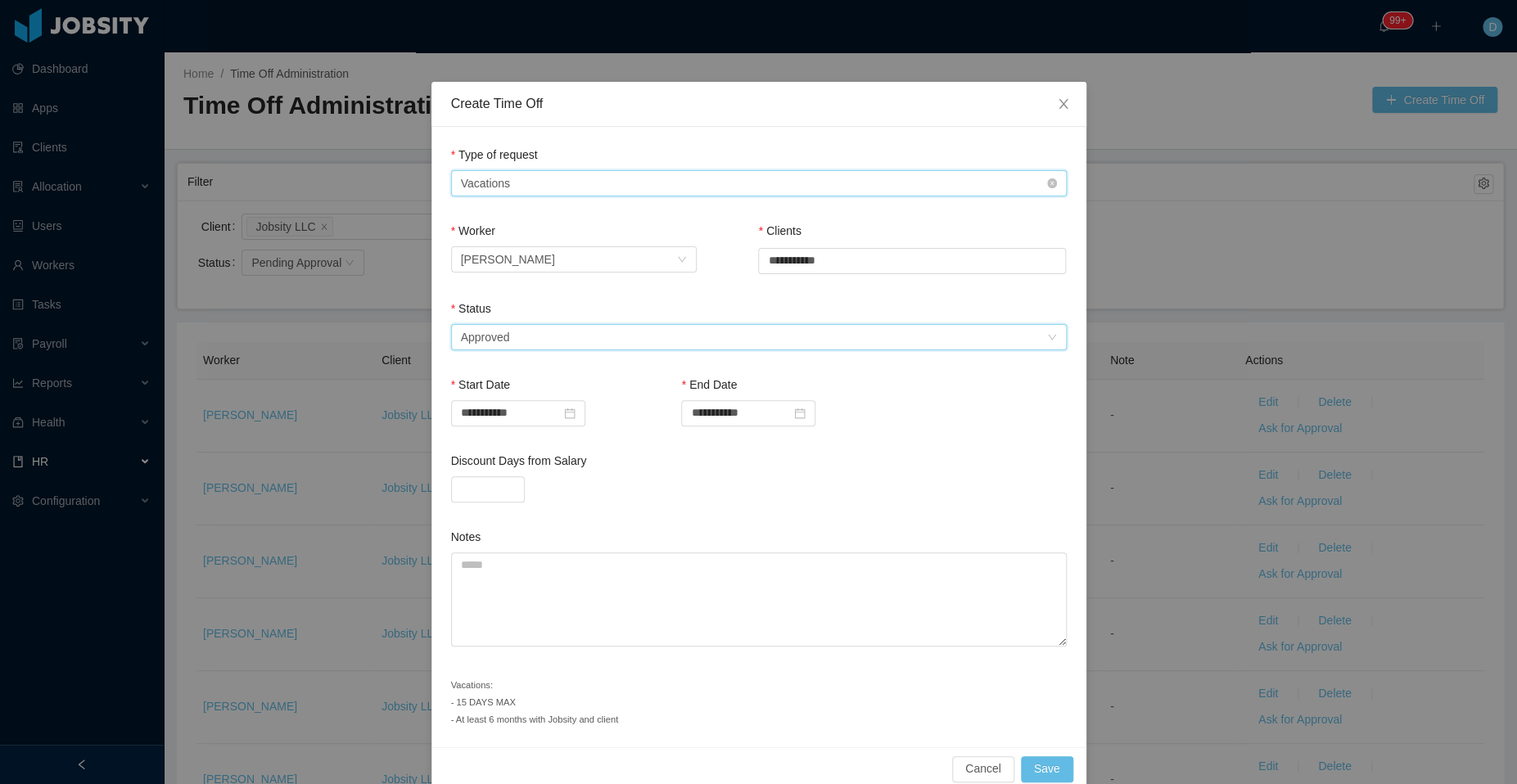
click at [562, 175] on div "Type of Request Vacations" at bounding box center [753, 183] width 585 height 25
click at [553, 322] on li "Sick Day" at bounding box center [749, 320] width 615 height 27
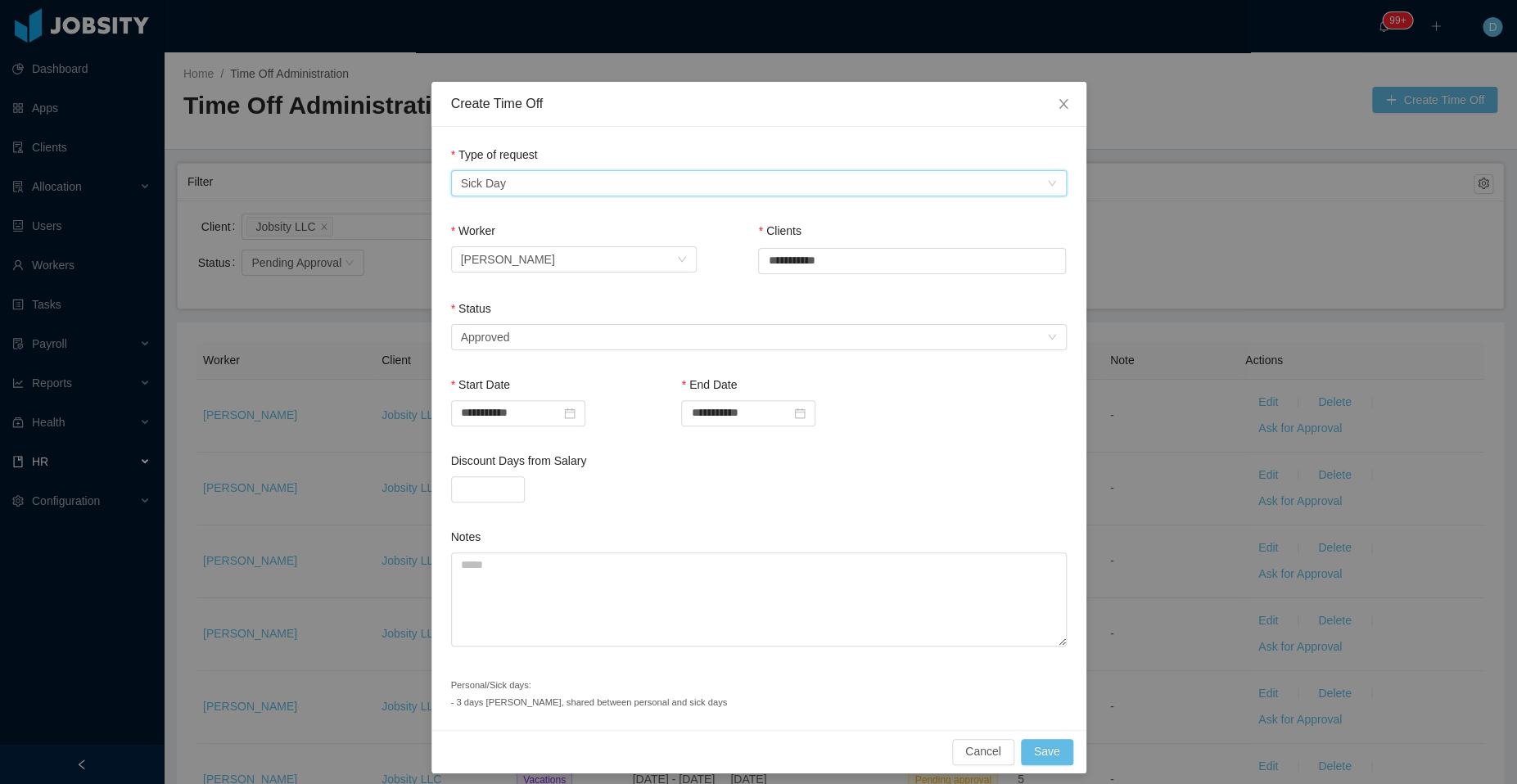
scroll to position [5, 0]
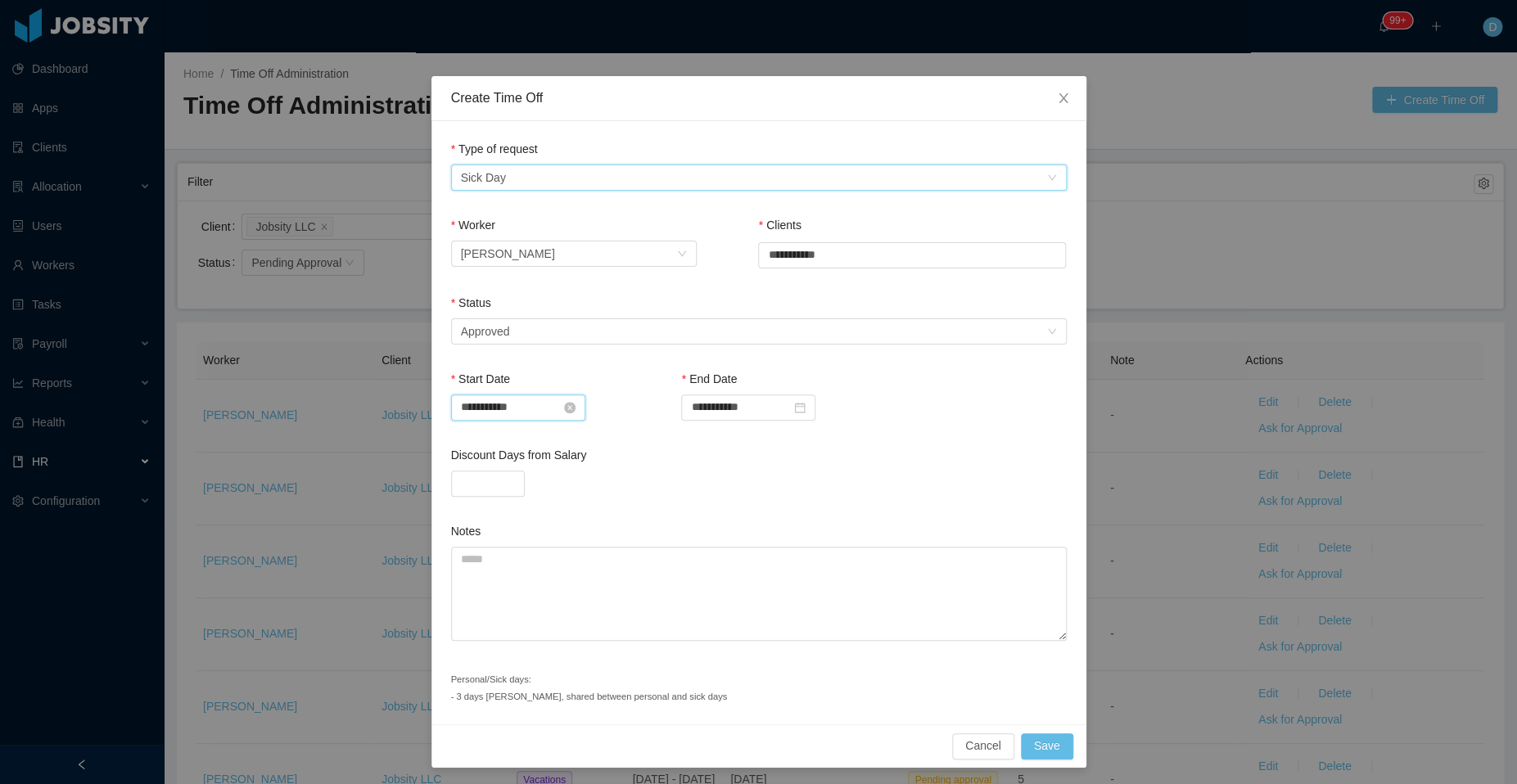
click at [485, 417] on input "**********" at bounding box center [519, 408] width 135 height 27
click at [474, 438] on link at bounding box center [474, 434] width 15 height 33
click at [498, 593] on div "25" at bounding box center [497, 592] width 19 height 19
type input "**********"
click at [765, 411] on input "**********" at bounding box center [748, 408] width 135 height 27
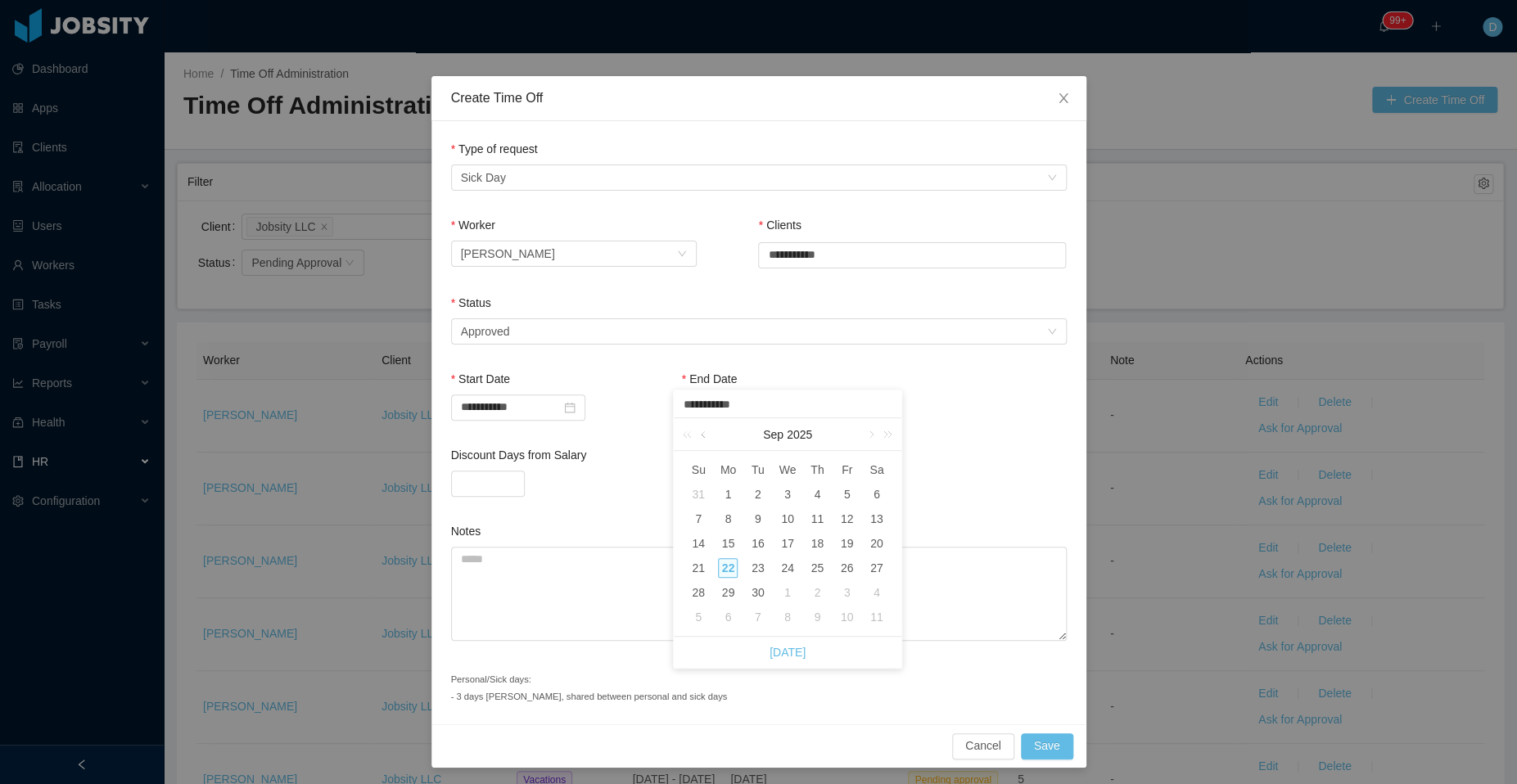
click at [702, 437] on link at bounding box center [705, 434] width 15 height 33
click at [758, 593] on div "26" at bounding box center [758, 592] width 19 height 19
type input "**********"
click at [1037, 742] on button "Save" at bounding box center [1046, 747] width 52 height 27
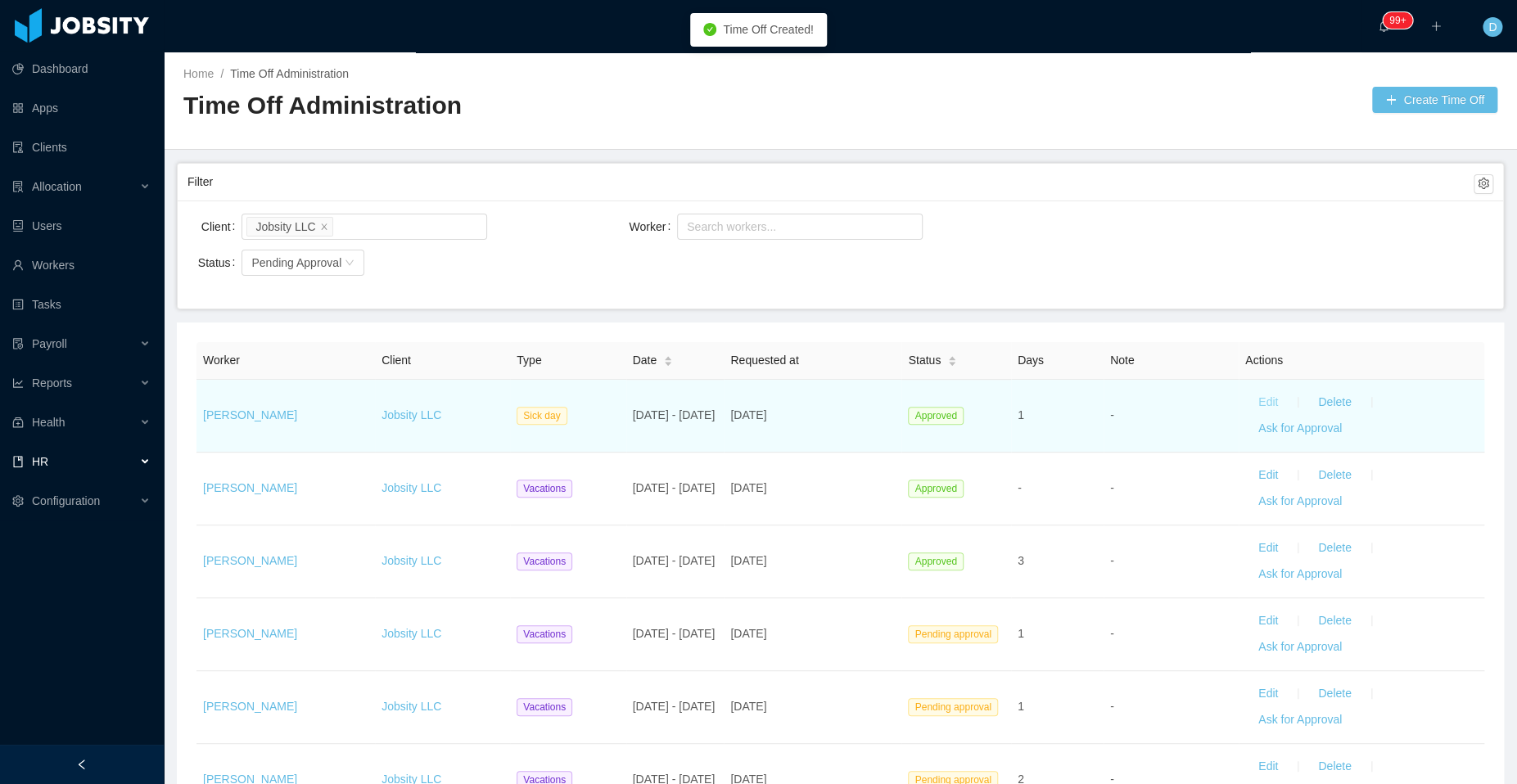
click at [1252, 401] on button "Edit" at bounding box center [1268, 403] width 46 height 27
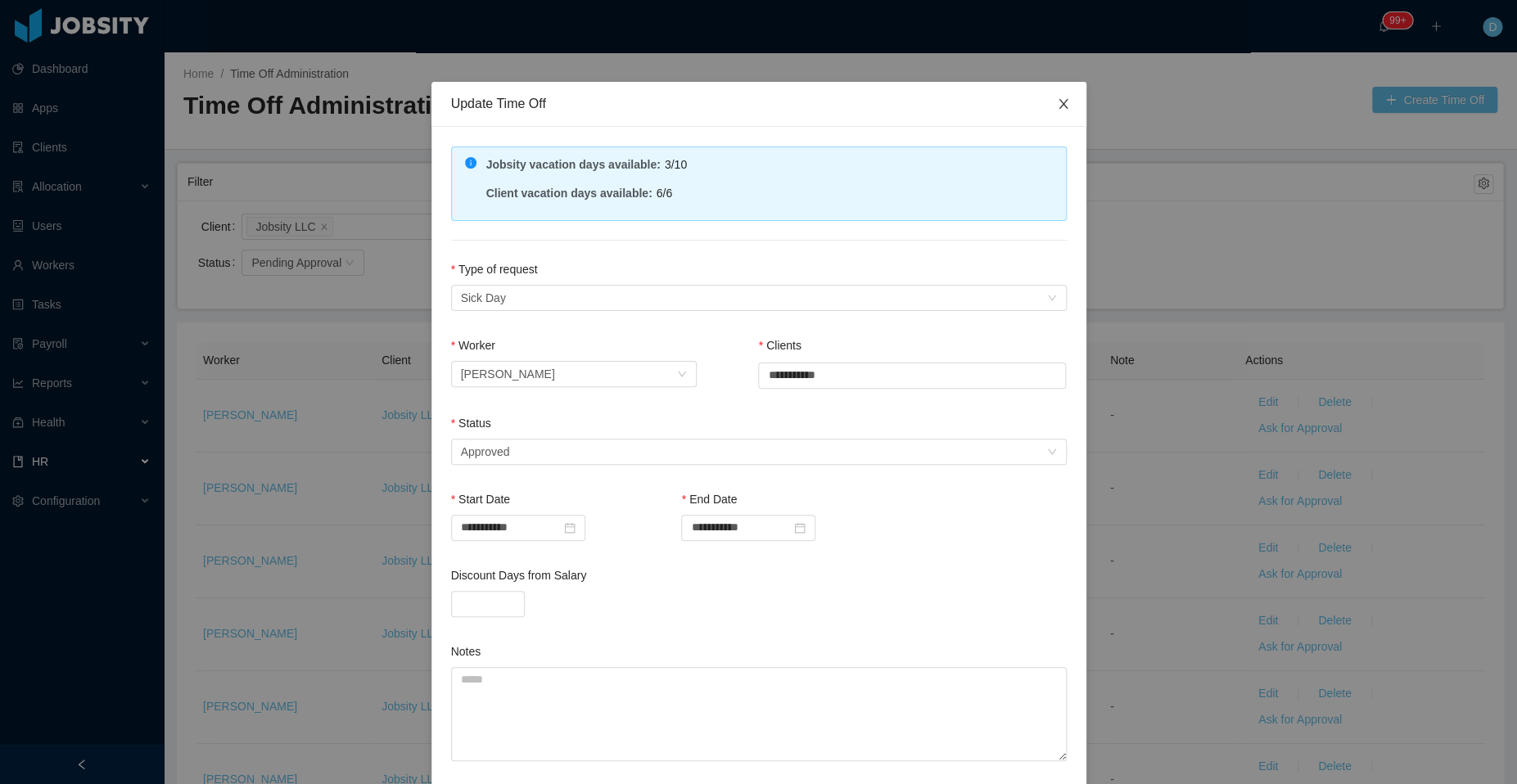
click at [1057, 111] on icon "icon: close" at bounding box center [1063, 104] width 13 height 13
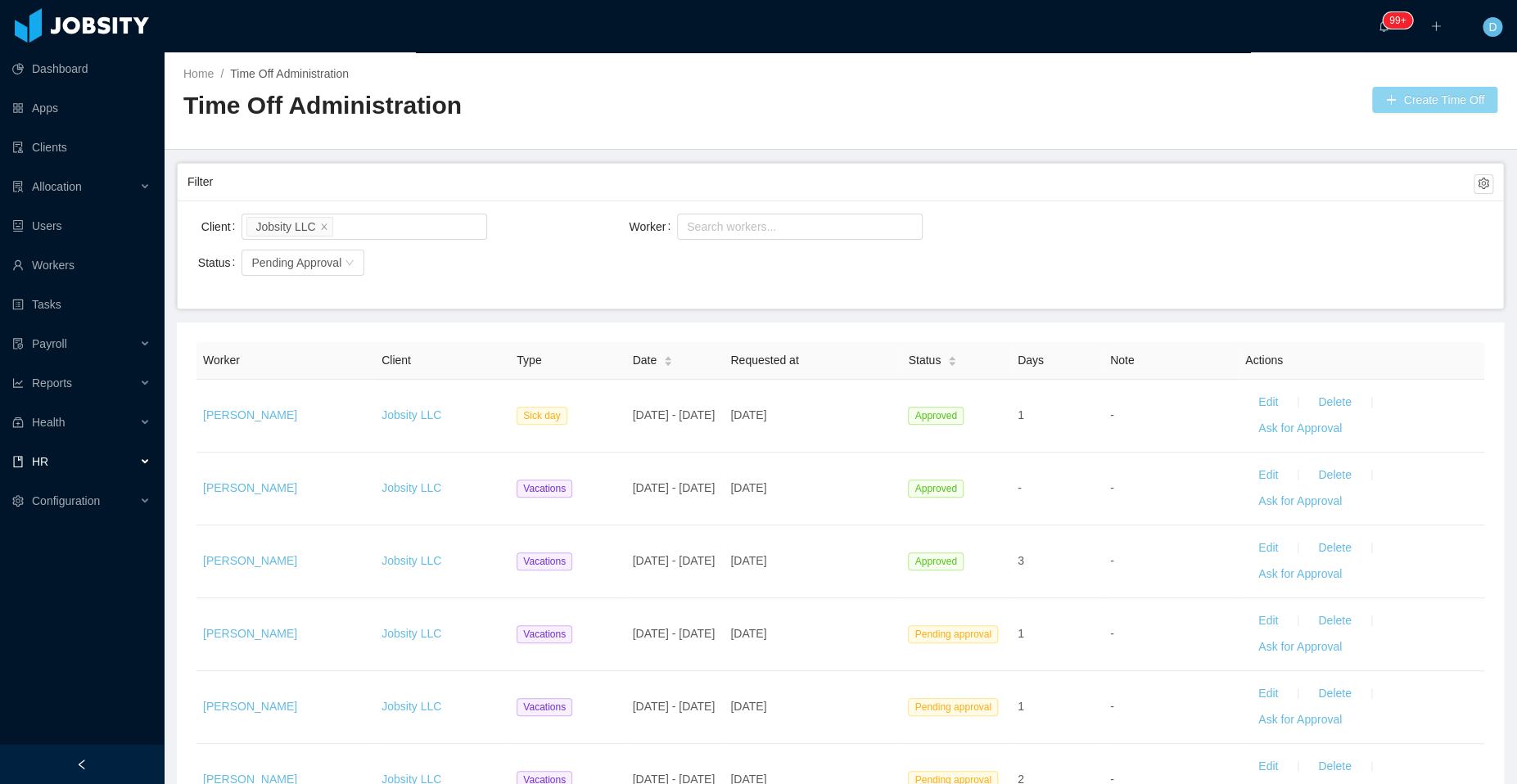
click at [1382, 102] on button "Create Time Off" at bounding box center [1434, 100] width 125 height 27
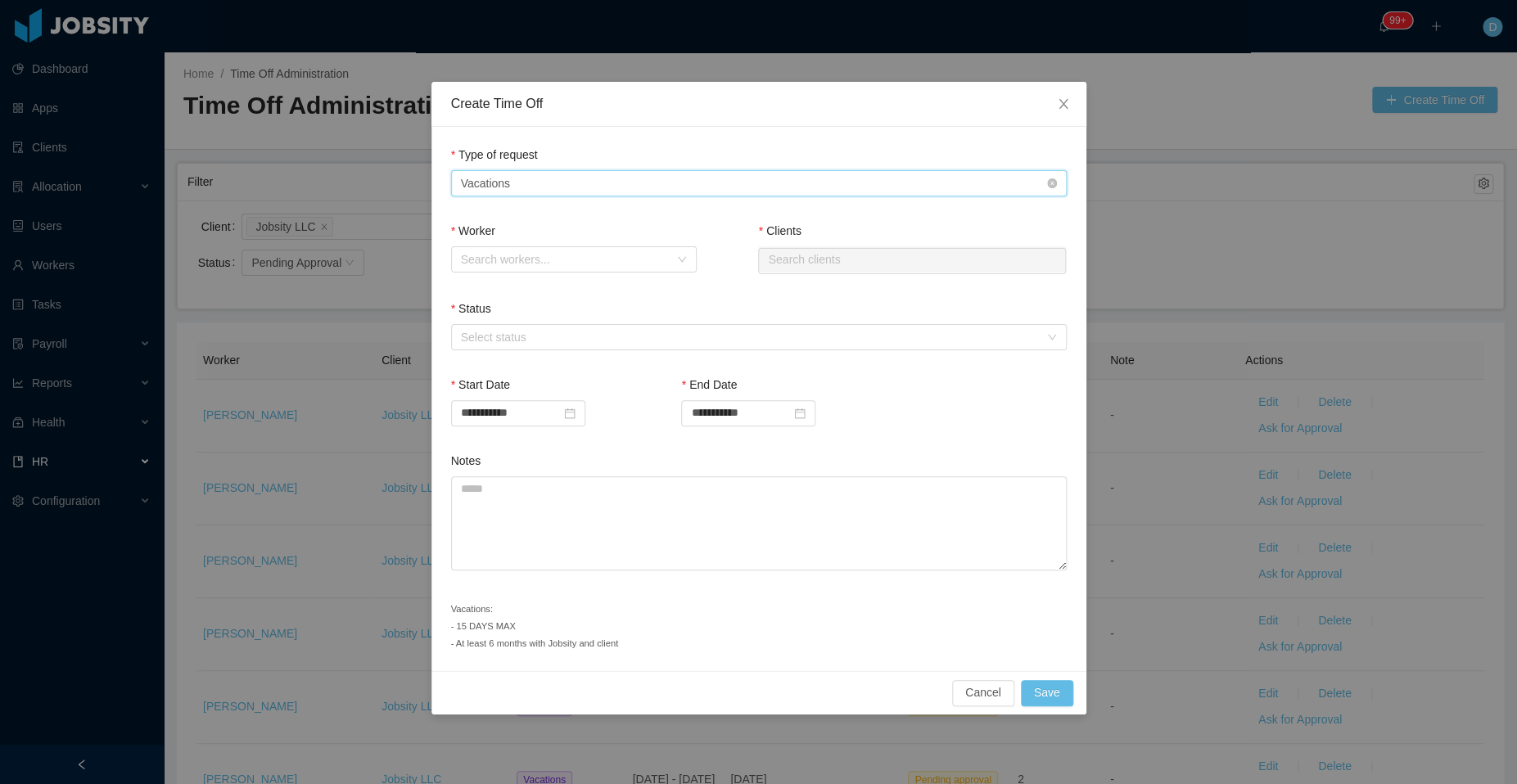
click at [593, 182] on div "Type of Request Vacations" at bounding box center [753, 183] width 585 height 25
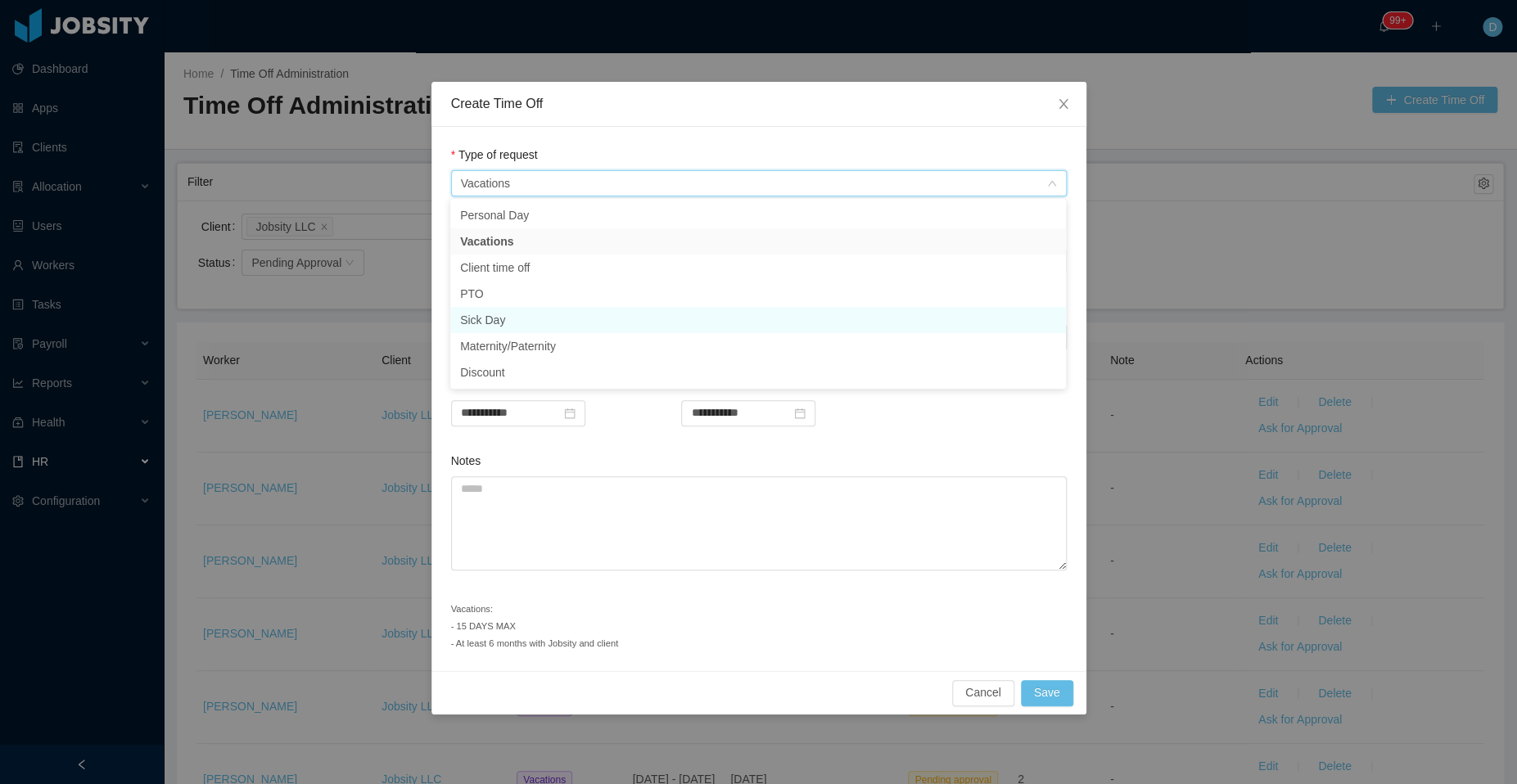
click at [534, 313] on li "Sick Day" at bounding box center [758, 320] width 615 height 27
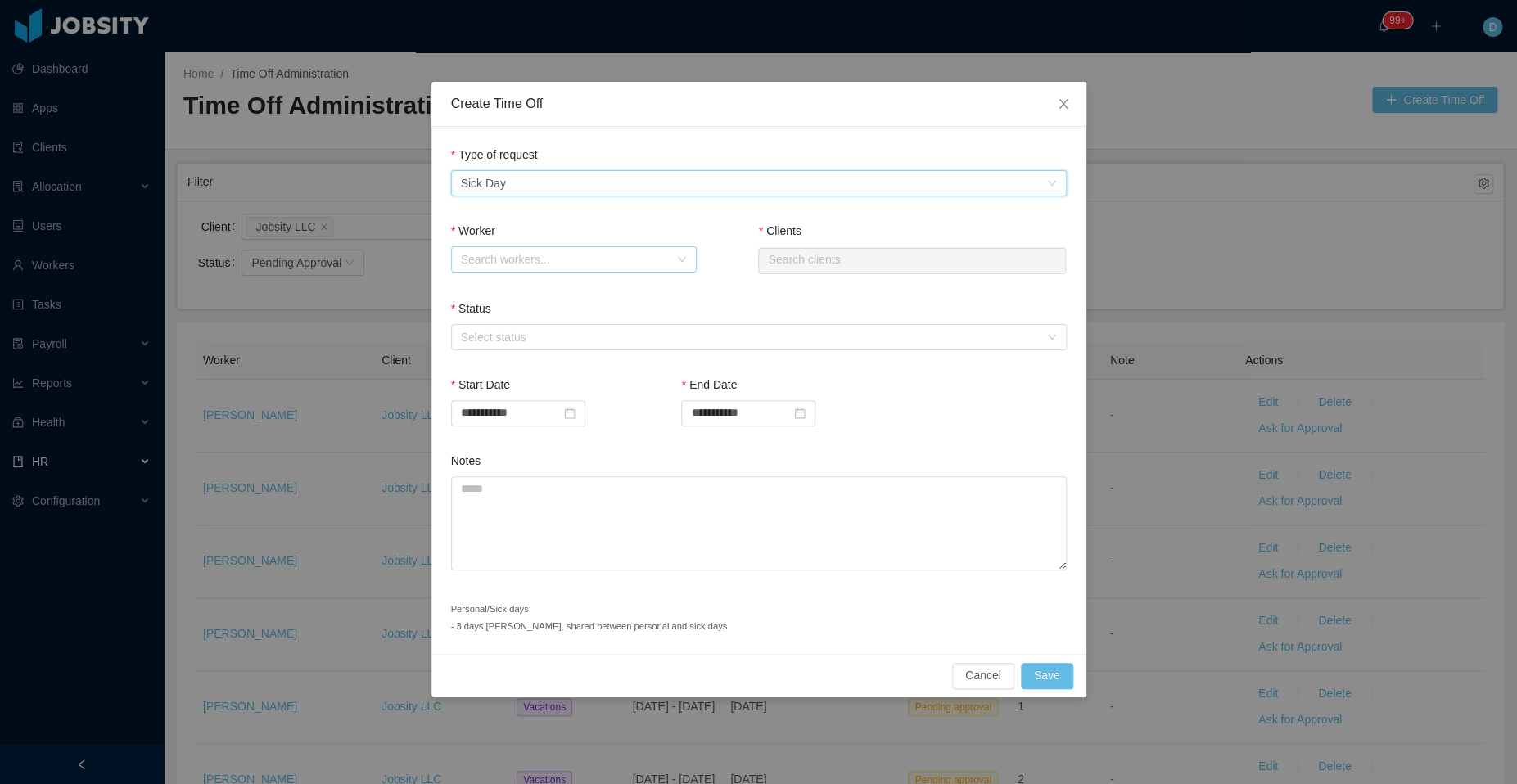
click at [508, 250] on div "Search workers..." at bounding box center [568, 259] width 215 height 25
type input "******"
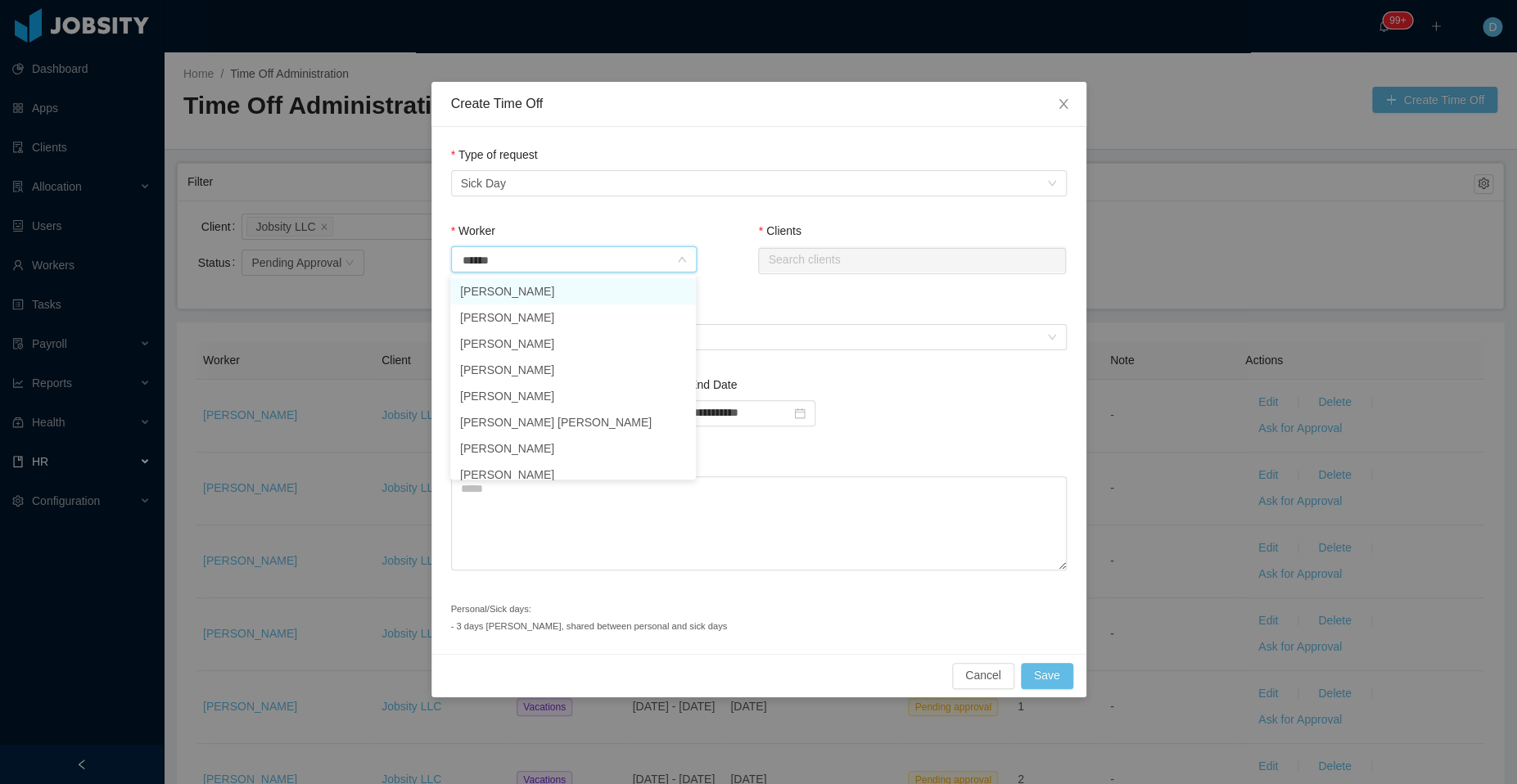
click at [568, 291] on li "Stanley Canas" at bounding box center [573, 291] width 245 height 27
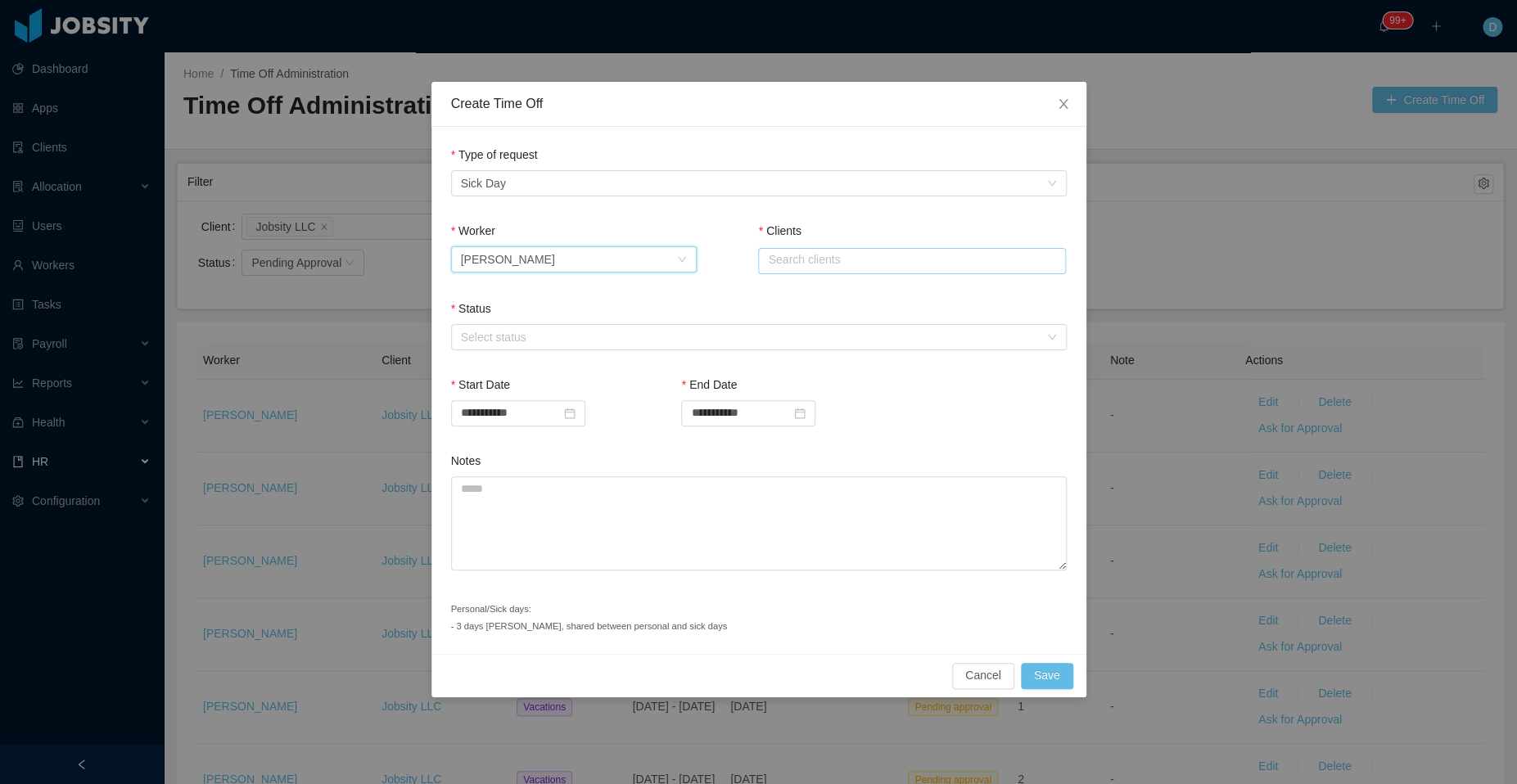
click at [791, 257] on input "text" at bounding box center [912, 261] width 308 height 27
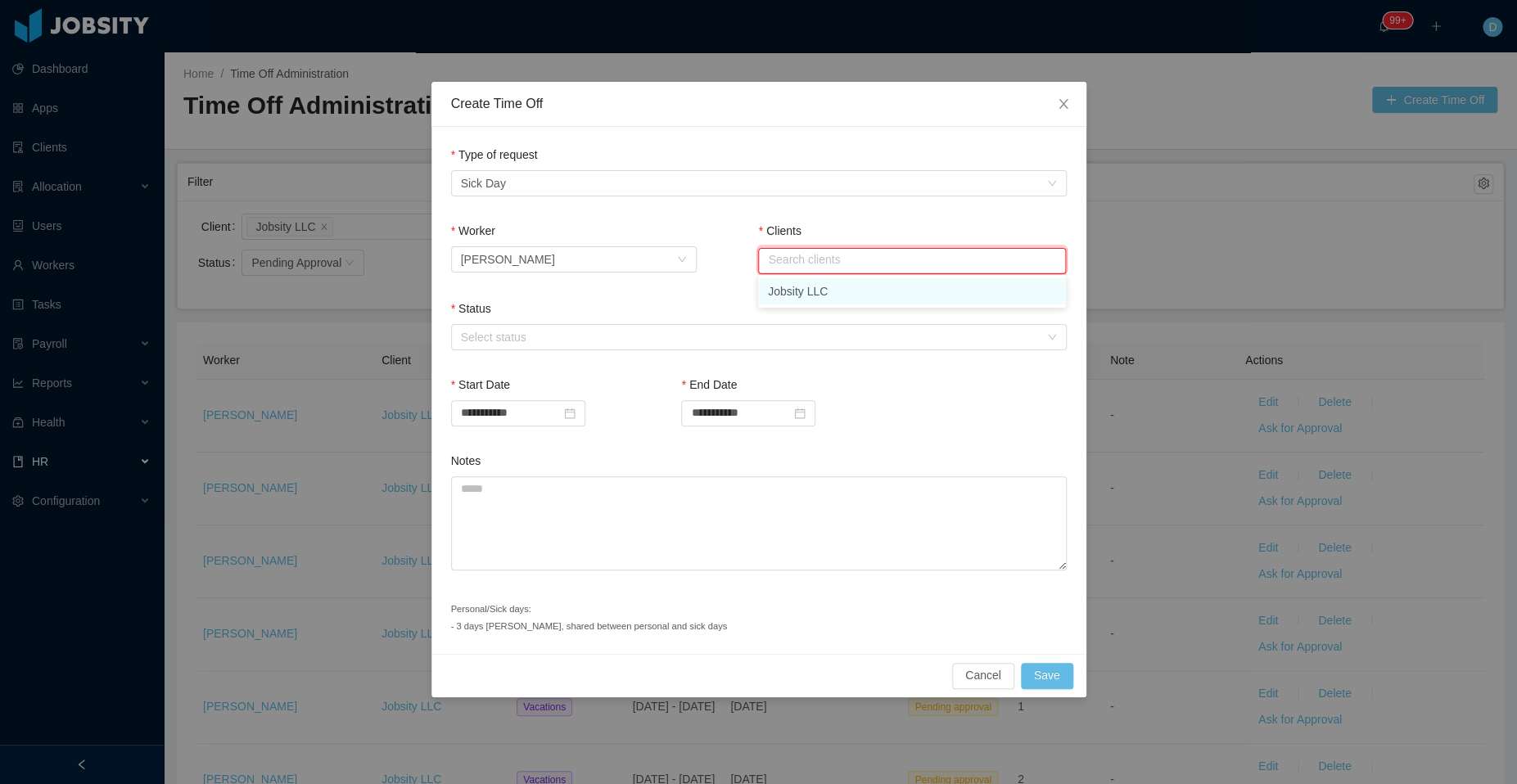
click at [819, 293] on li "Jobsity LLC" at bounding box center [912, 291] width 308 height 27
type input "**********"
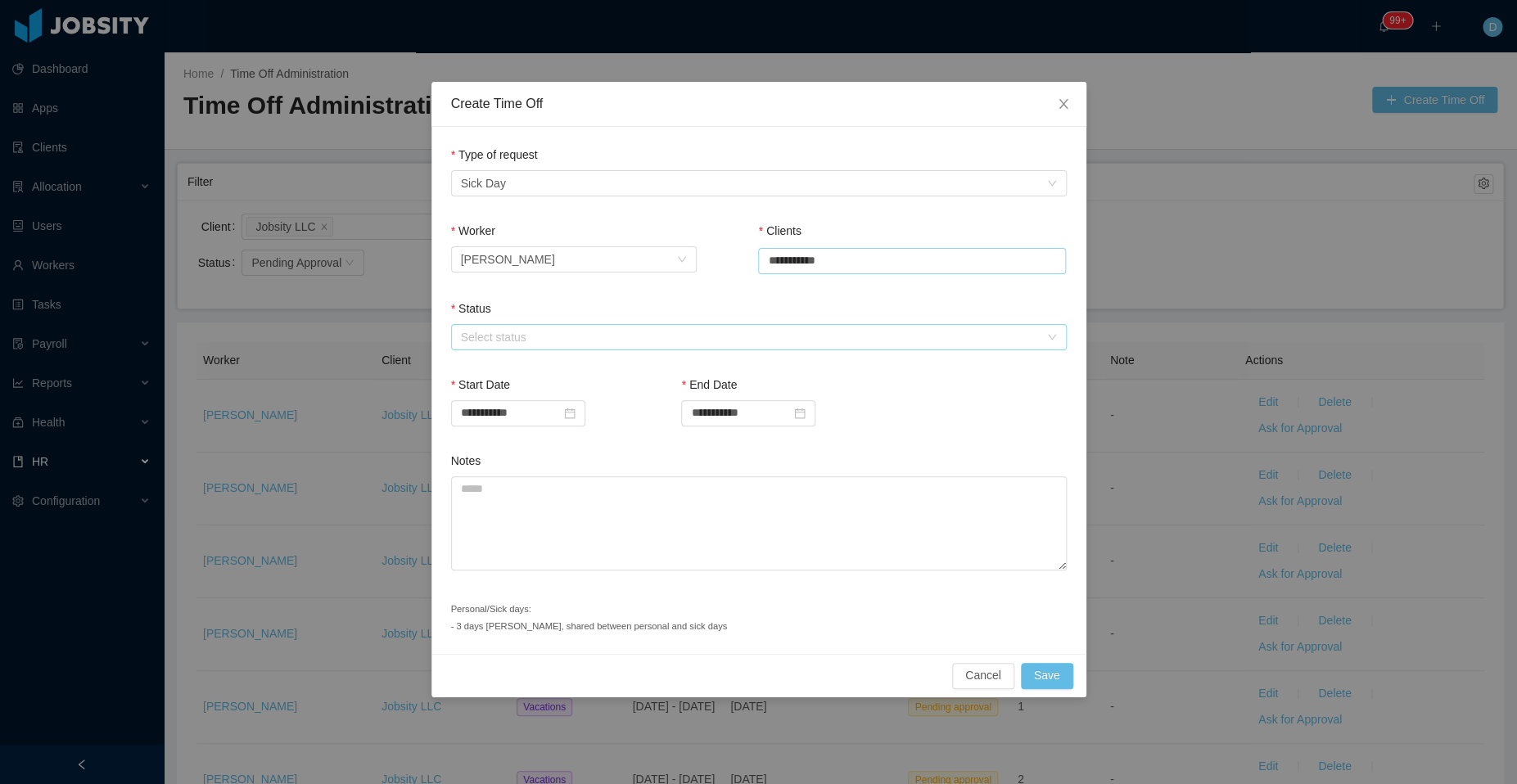
click at [613, 330] on div "Select status" at bounding box center [750, 337] width 578 height 16
click at [551, 365] on li "Approved" at bounding box center [758, 367] width 615 height 27
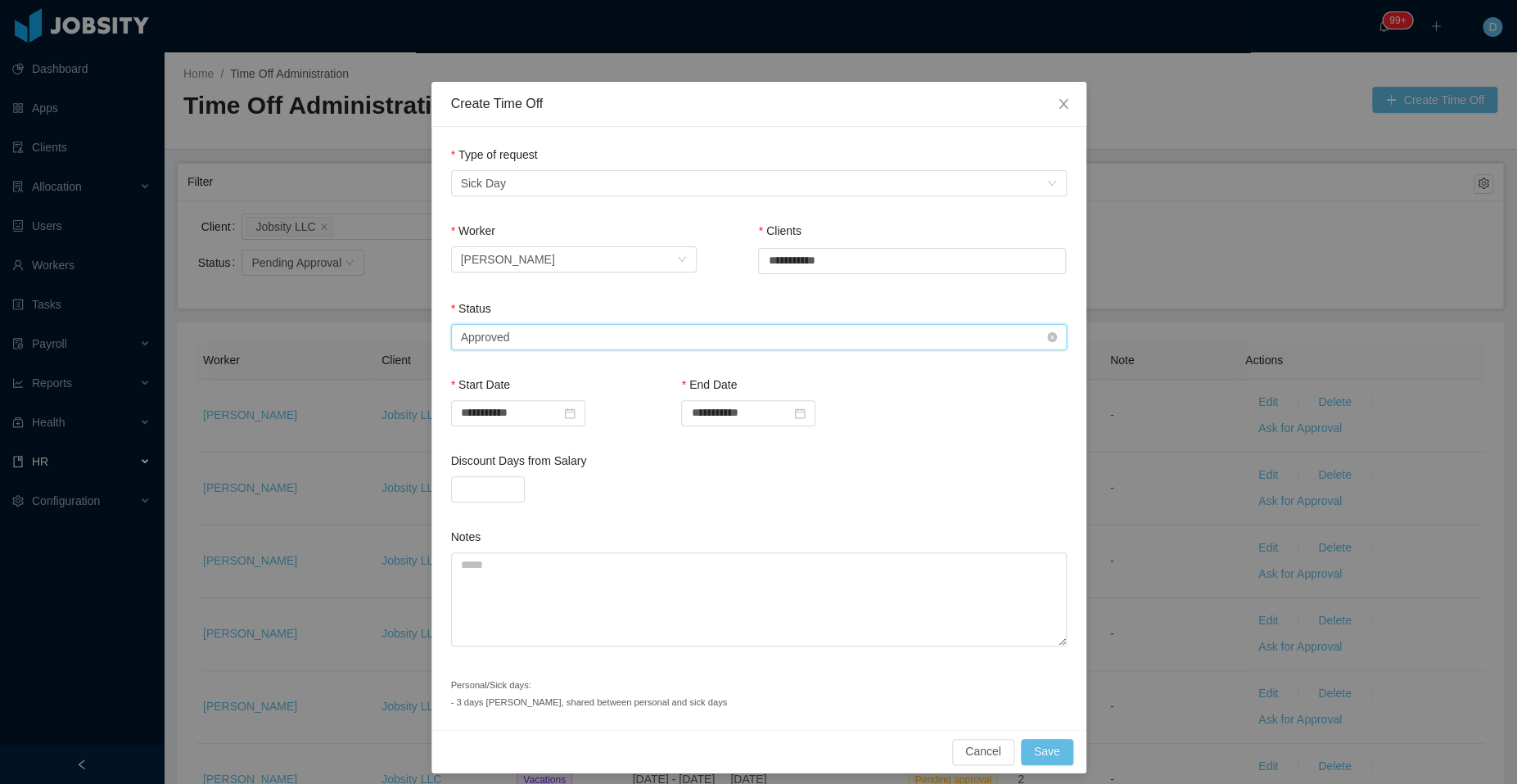
click at [543, 335] on div "Select status Approved" at bounding box center [753, 337] width 585 height 25
click at [527, 365] on li "Approved" at bounding box center [749, 367] width 615 height 27
click at [548, 188] on div "Type of Request Sick Day" at bounding box center [753, 183] width 585 height 25
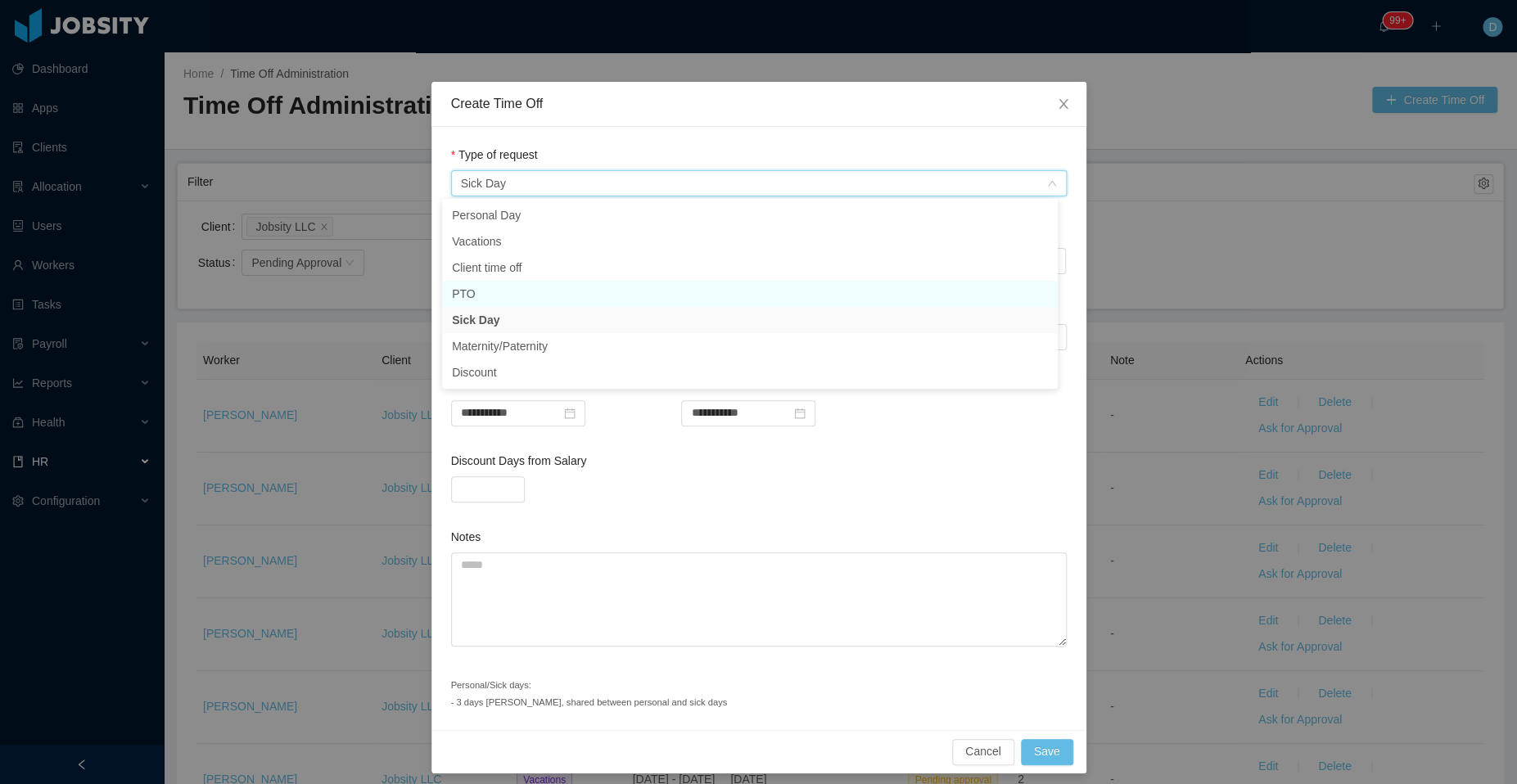
click at [512, 293] on li "PTO" at bounding box center [749, 294] width 615 height 27
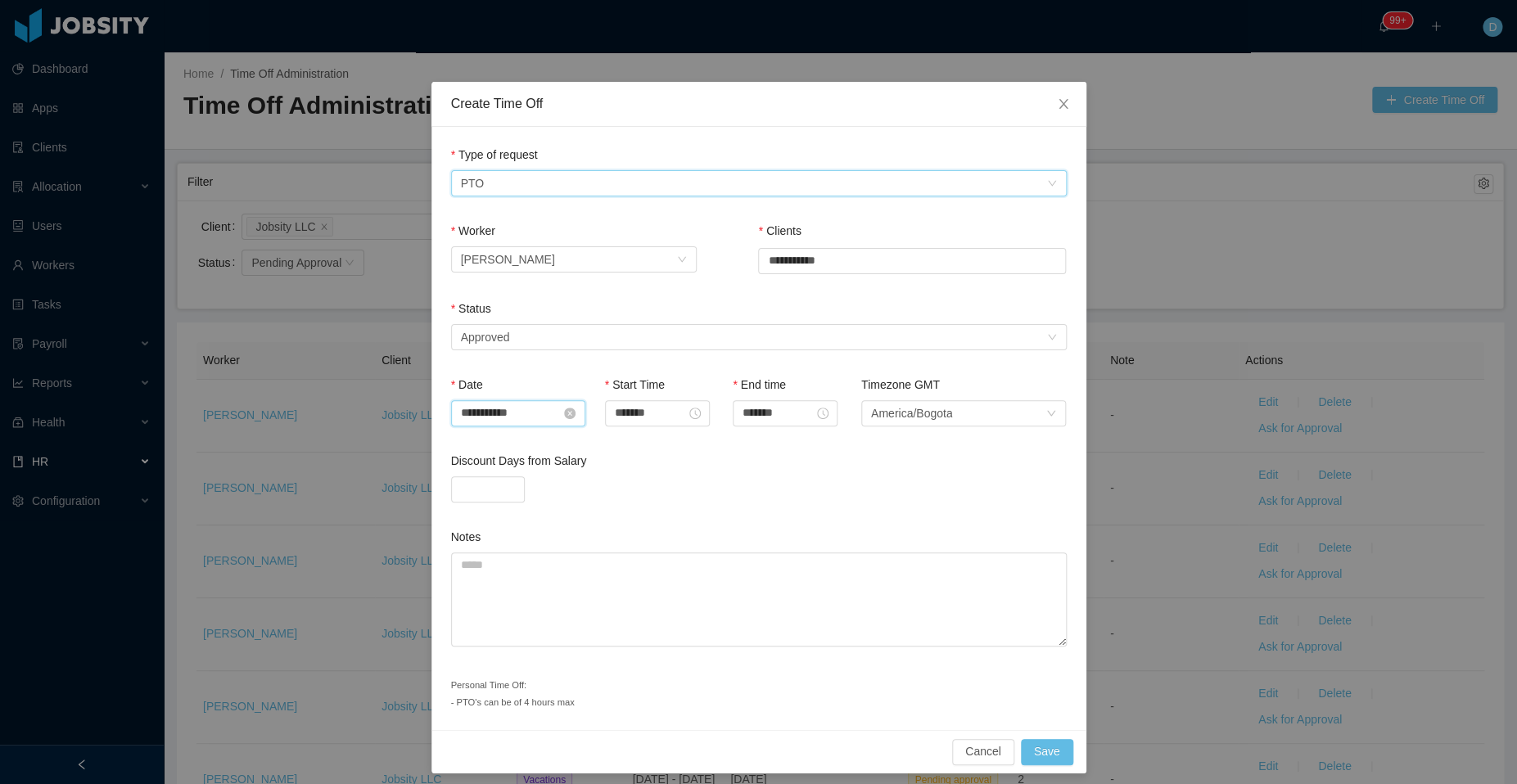
click at [500, 411] on input "**********" at bounding box center [519, 413] width 135 height 27
click at [470, 442] on link at bounding box center [474, 440] width 15 height 33
click at [527, 588] on div "26" at bounding box center [527, 598] width 19 height 19
type input "**********"
click at [649, 405] on input "*******" at bounding box center [657, 413] width 104 height 27
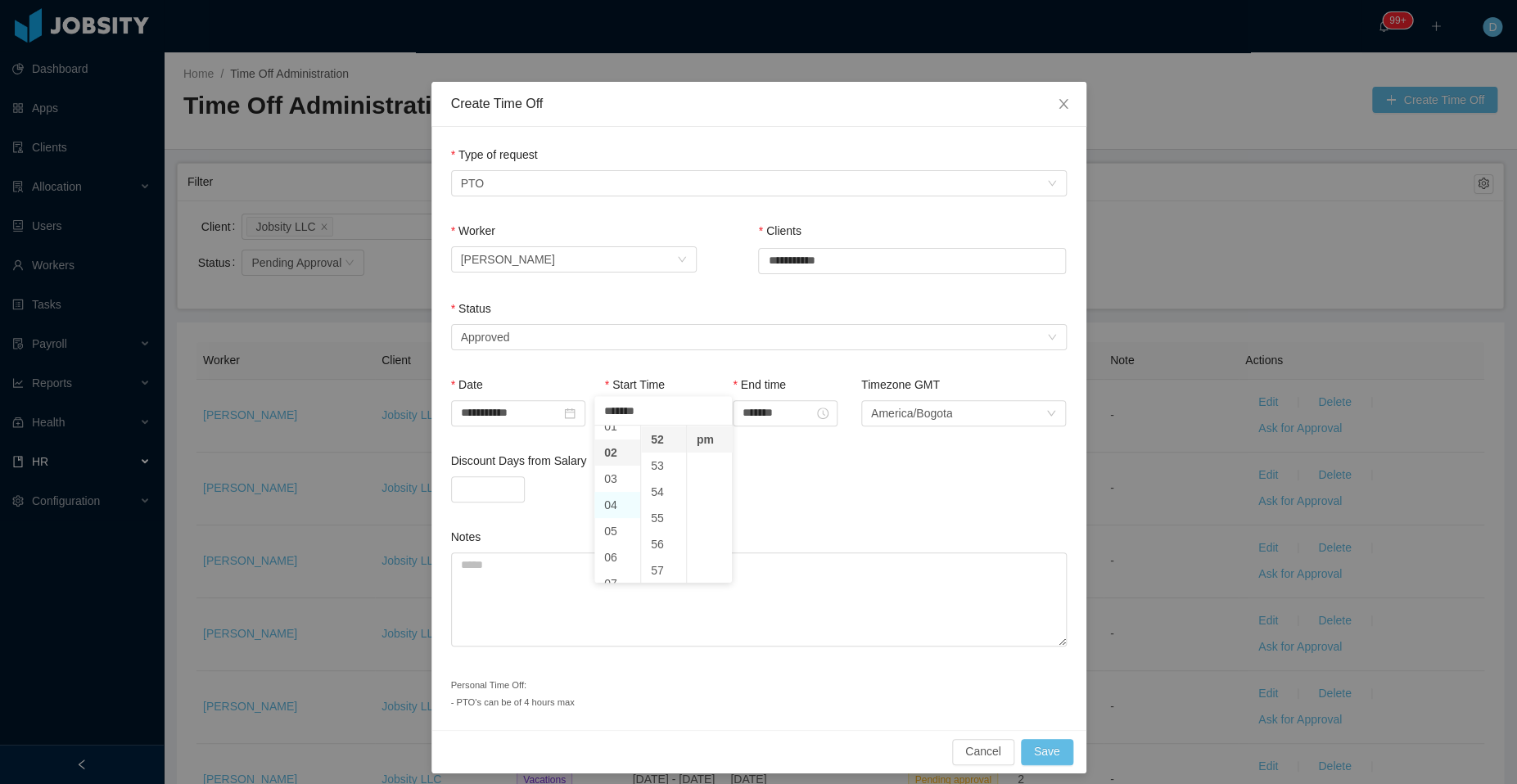
scroll to position [0, 0]
click at [611, 511] on li "09" at bounding box center [617, 517] width 46 height 27
type input "*******"
click at [661, 436] on li "00" at bounding box center [664, 439] width 46 height 27
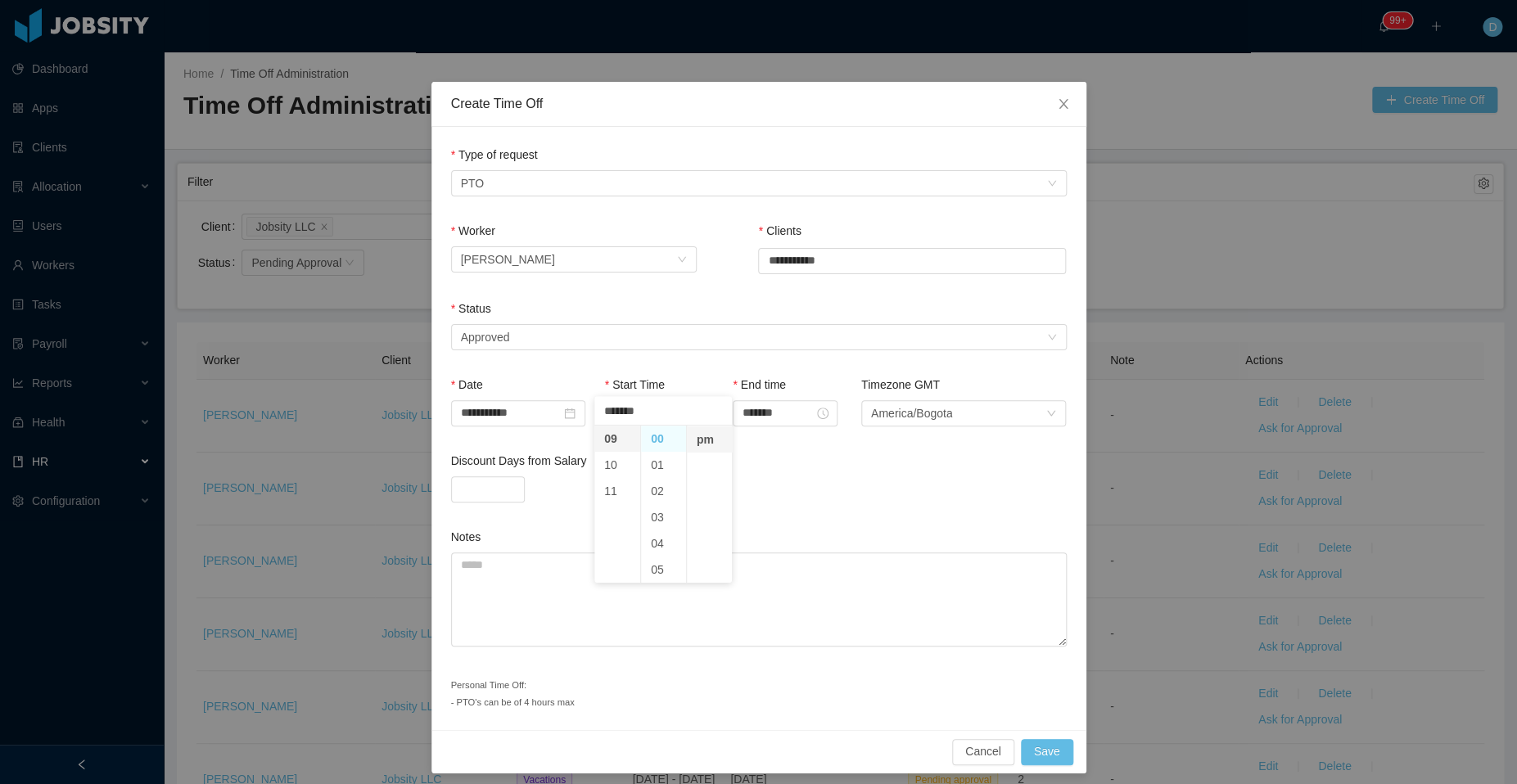
type input "*******"
click at [711, 441] on li "pm" at bounding box center [710, 440] width 46 height 27
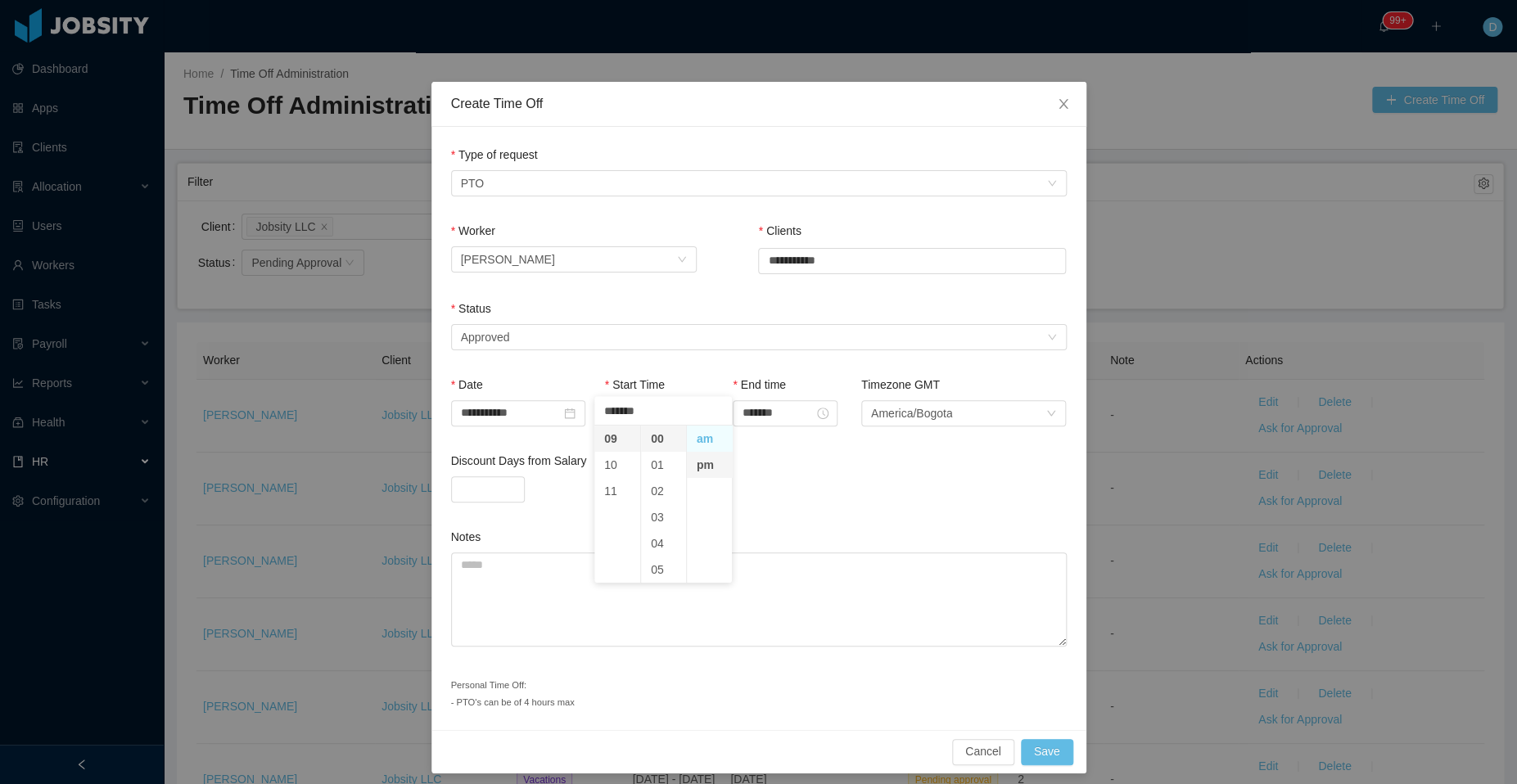
click at [697, 436] on li "am" at bounding box center [710, 439] width 46 height 27
type input "*******"
click at [796, 449] on div "End time *******" at bounding box center [797, 414] width 128 height 76
click at [753, 411] on input "*******" at bounding box center [785, 413] width 104 height 27
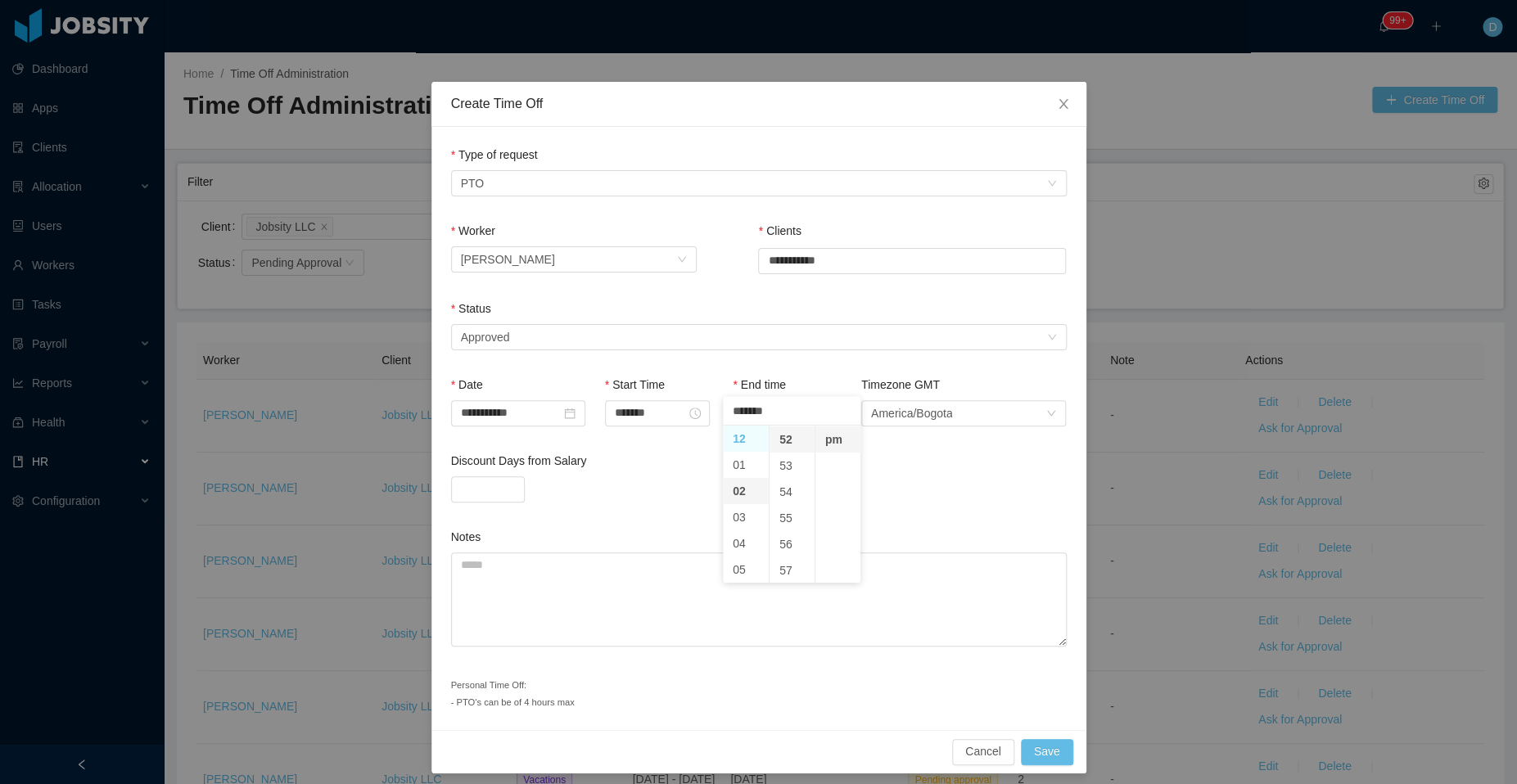
click at [741, 441] on li "12" at bounding box center [746, 439] width 46 height 27
type input "********"
click at [789, 434] on li "00" at bounding box center [792, 439] width 46 height 27
type input "********"
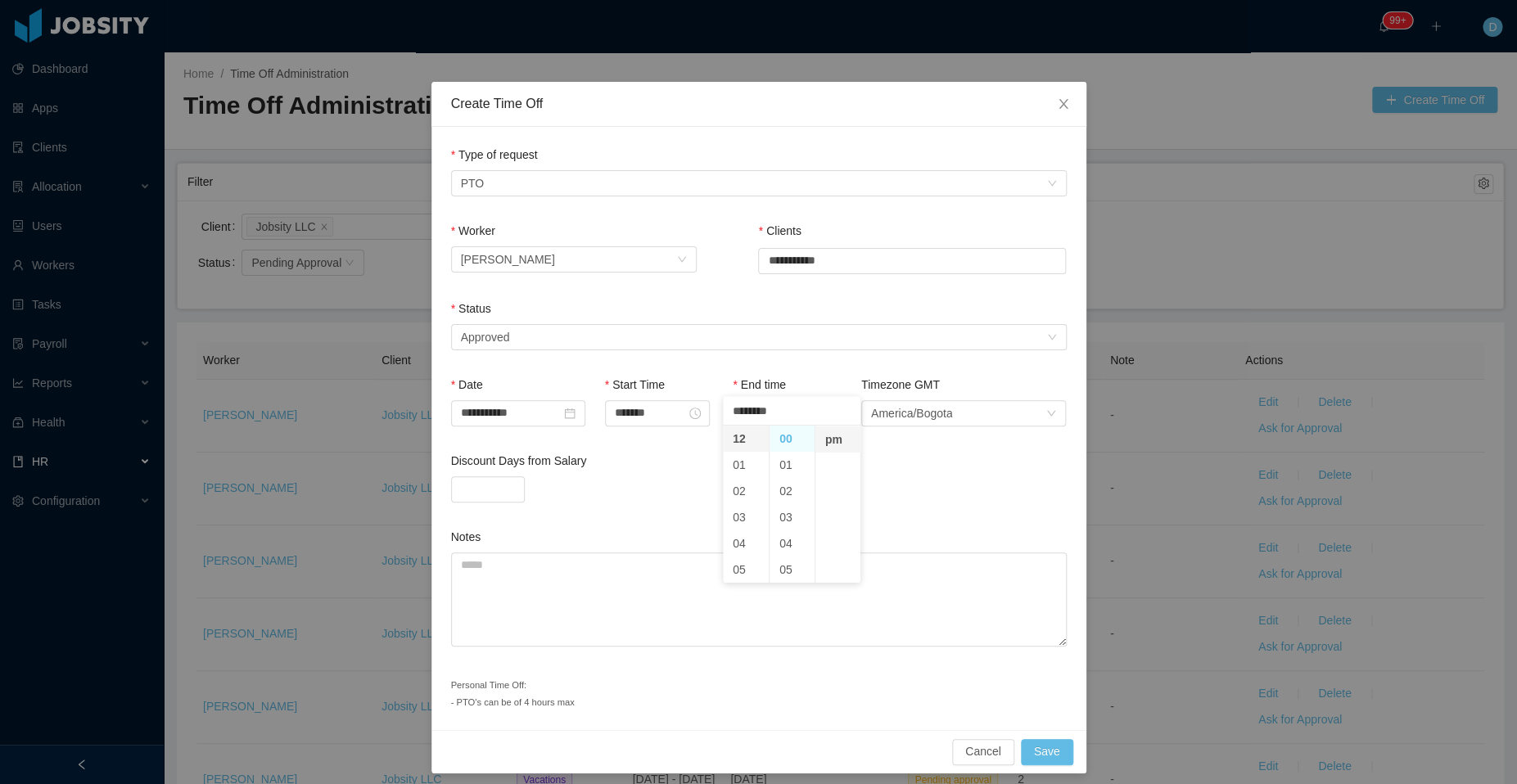
type input "********"
click at [917, 491] on div at bounding box center [758, 489] width 615 height 27
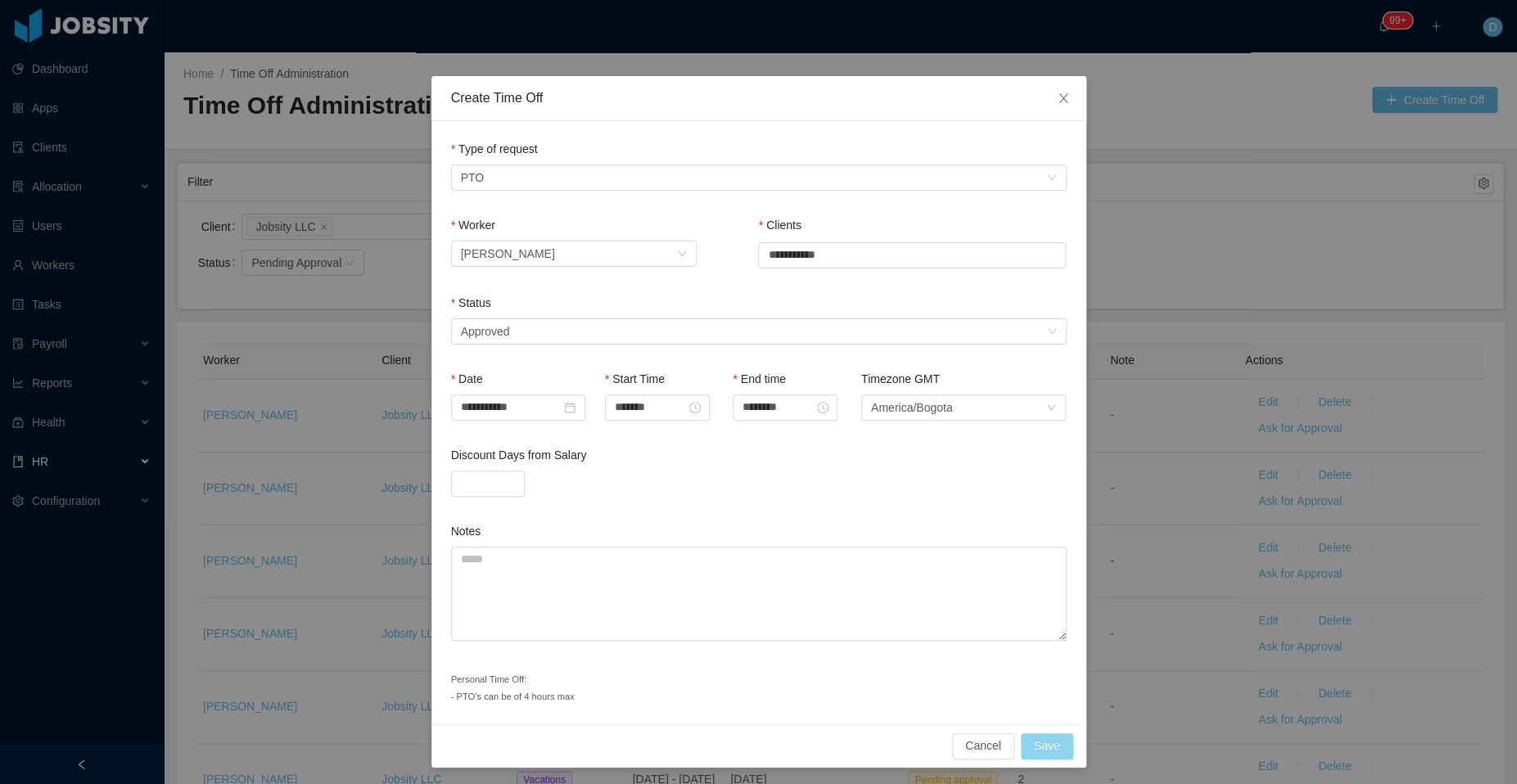
click at [1033, 735] on button "Save" at bounding box center [1046, 747] width 52 height 27
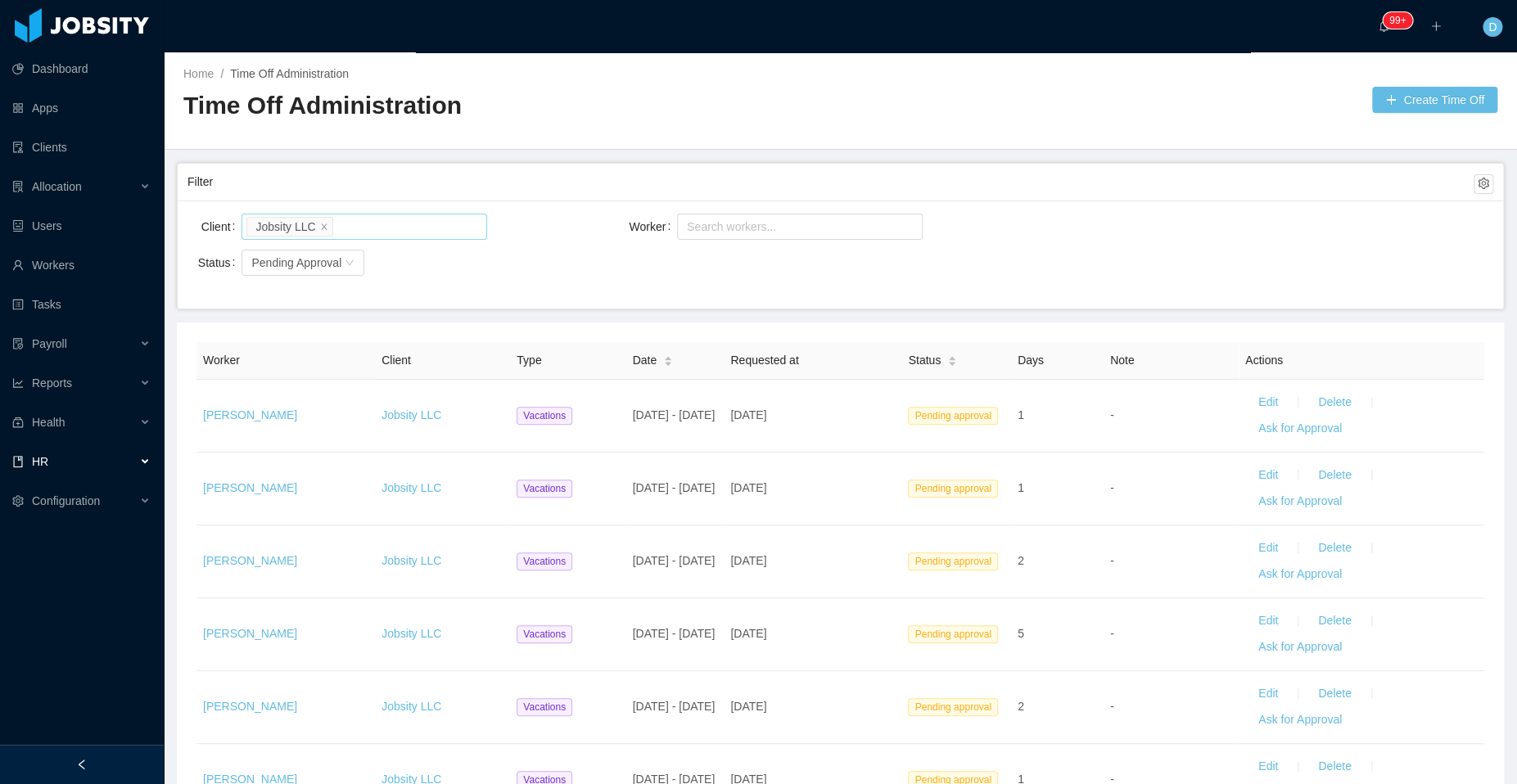
click at [329, 225] on li "Jobsity LLC" at bounding box center [289, 227] width 86 height 19
click at [322, 224] on icon "icon: close" at bounding box center [324, 226] width 8 height 8
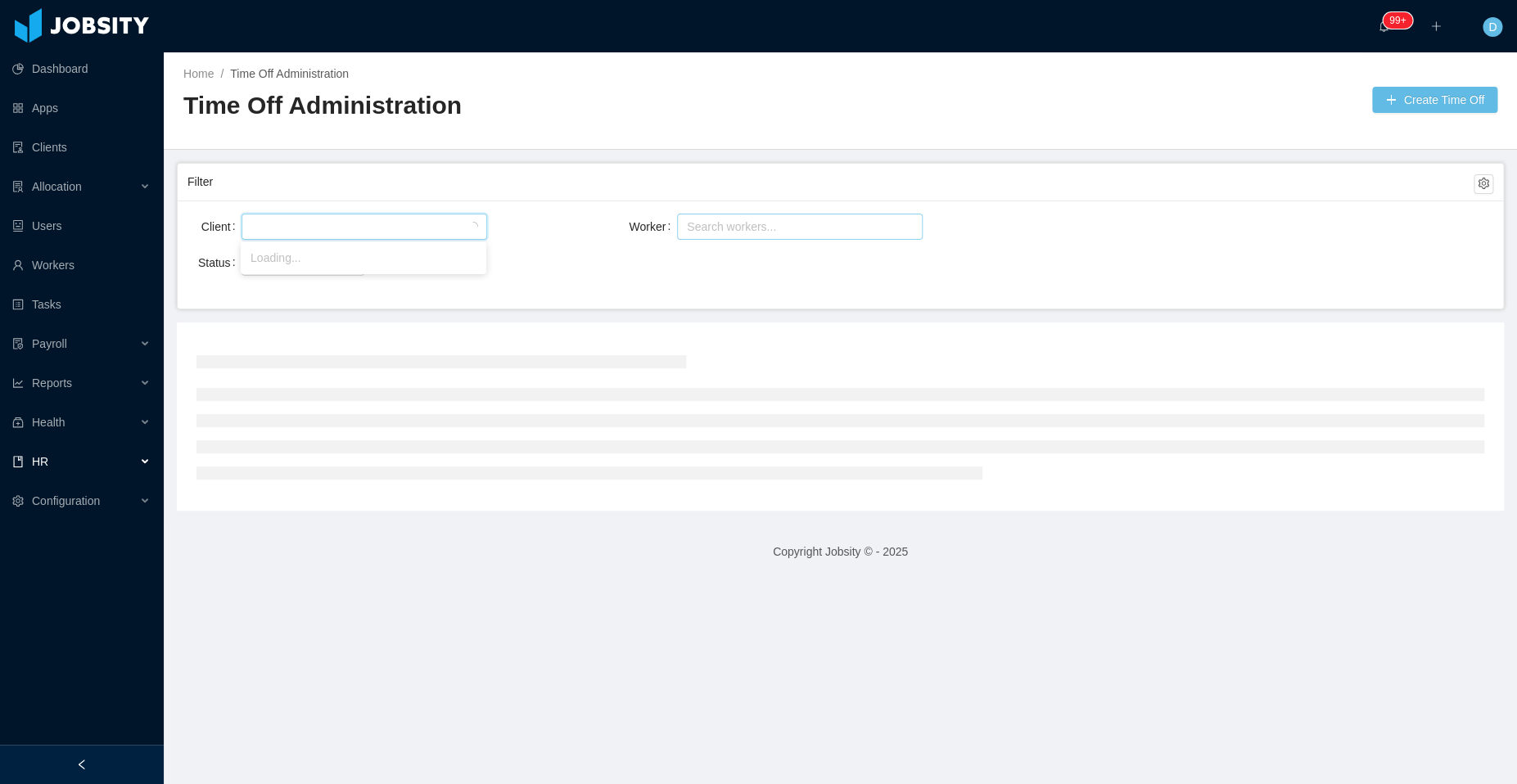
click at [690, 227] on div "Search workers..." at bounding box center [792, 227] width 212 height 16
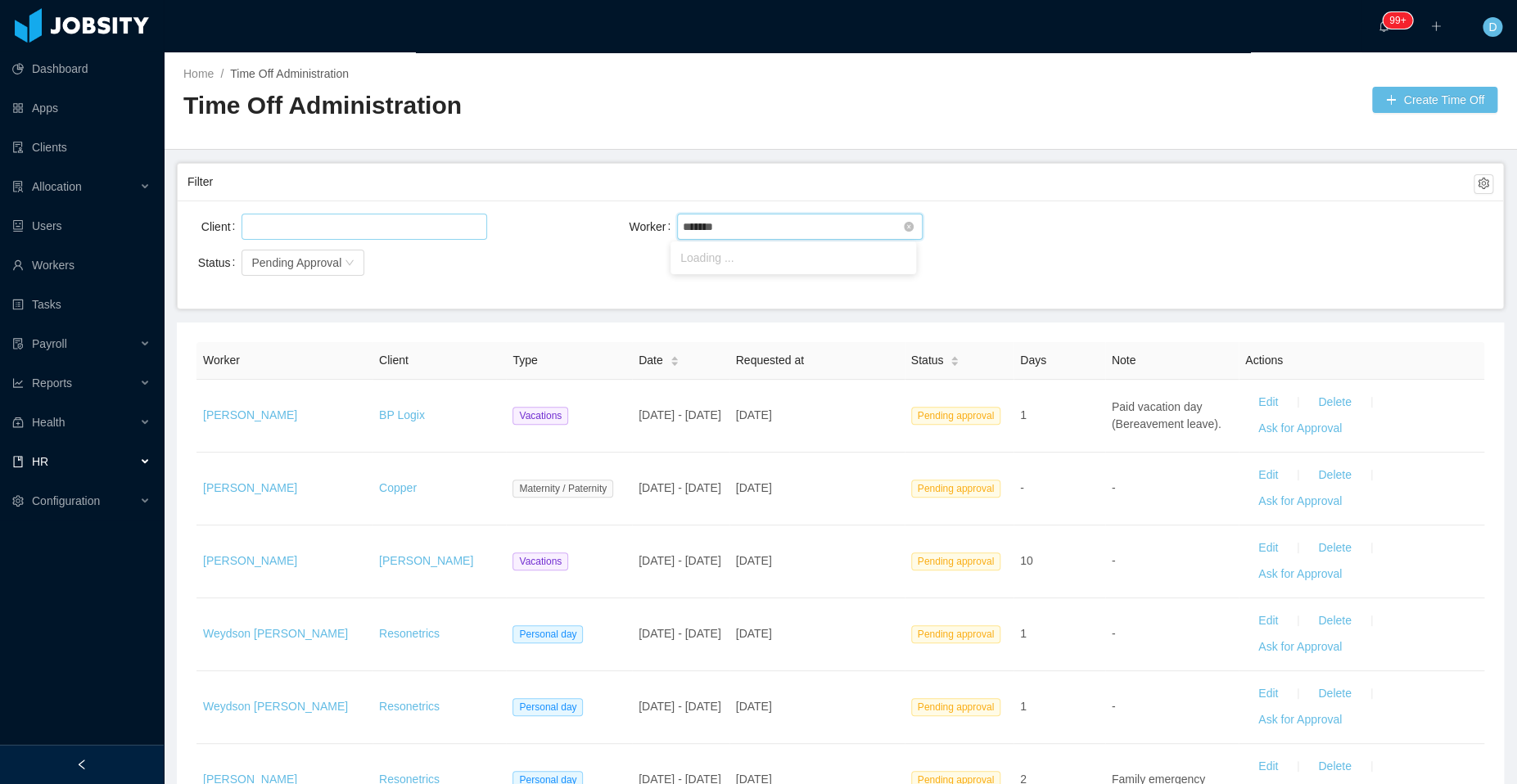
type input "********"
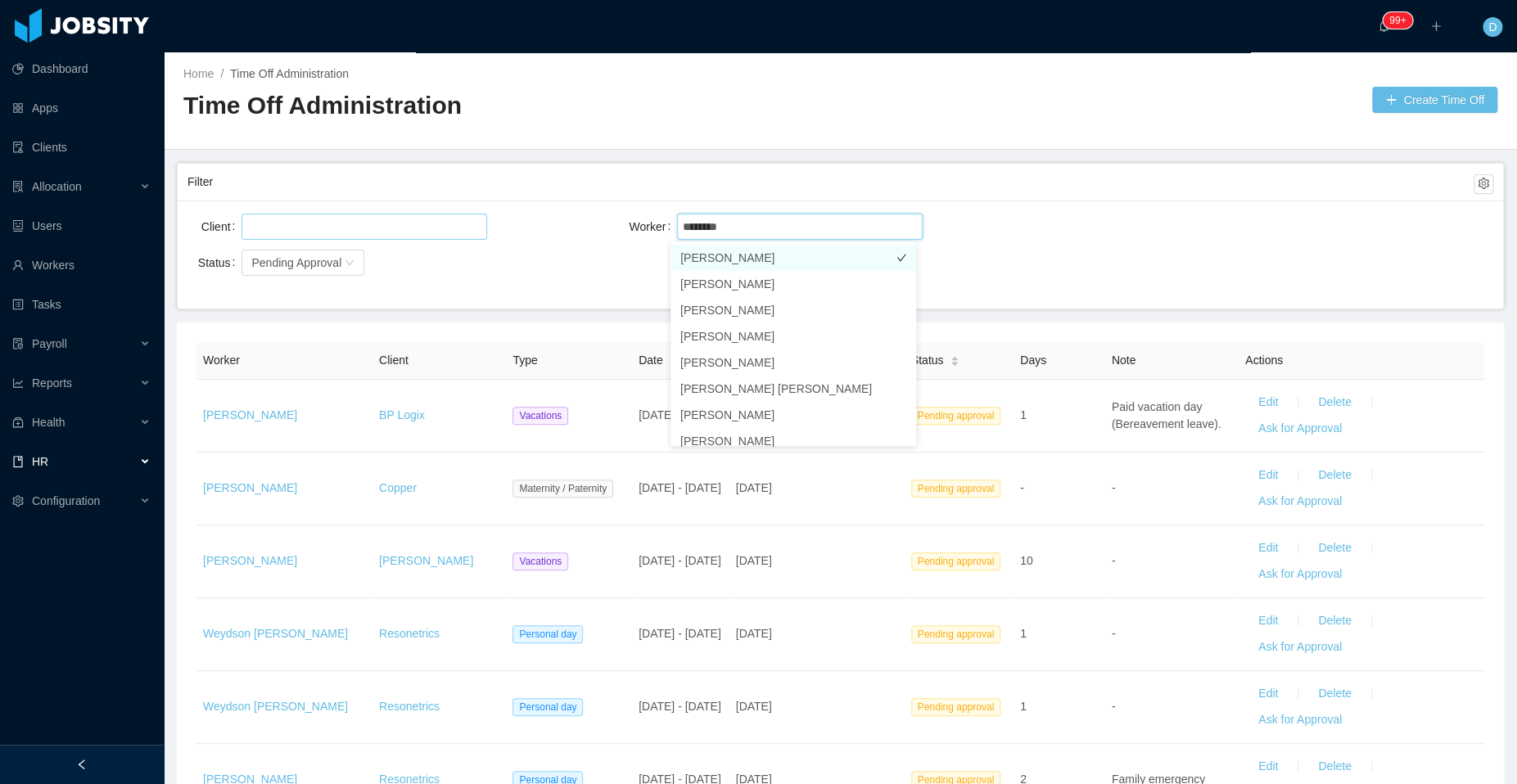
click at [756, 263] on li "Oscar Ortiz" at bounding box center [792, 257] width 245 height 27
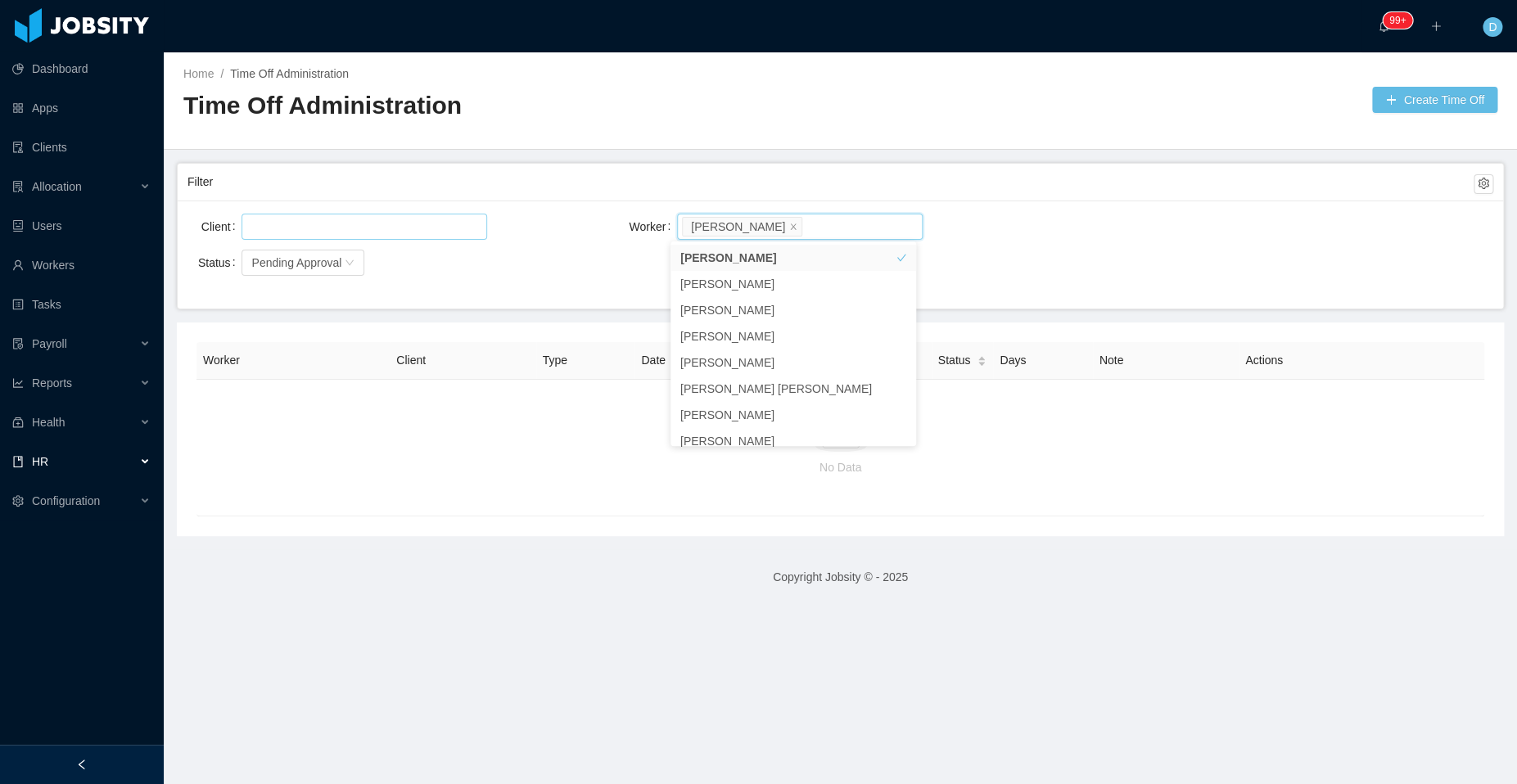
click at [1038, 221] on div "Worker Search workers... Oscar Ortiz" at bounding box center [841, 227] width 435 height 33
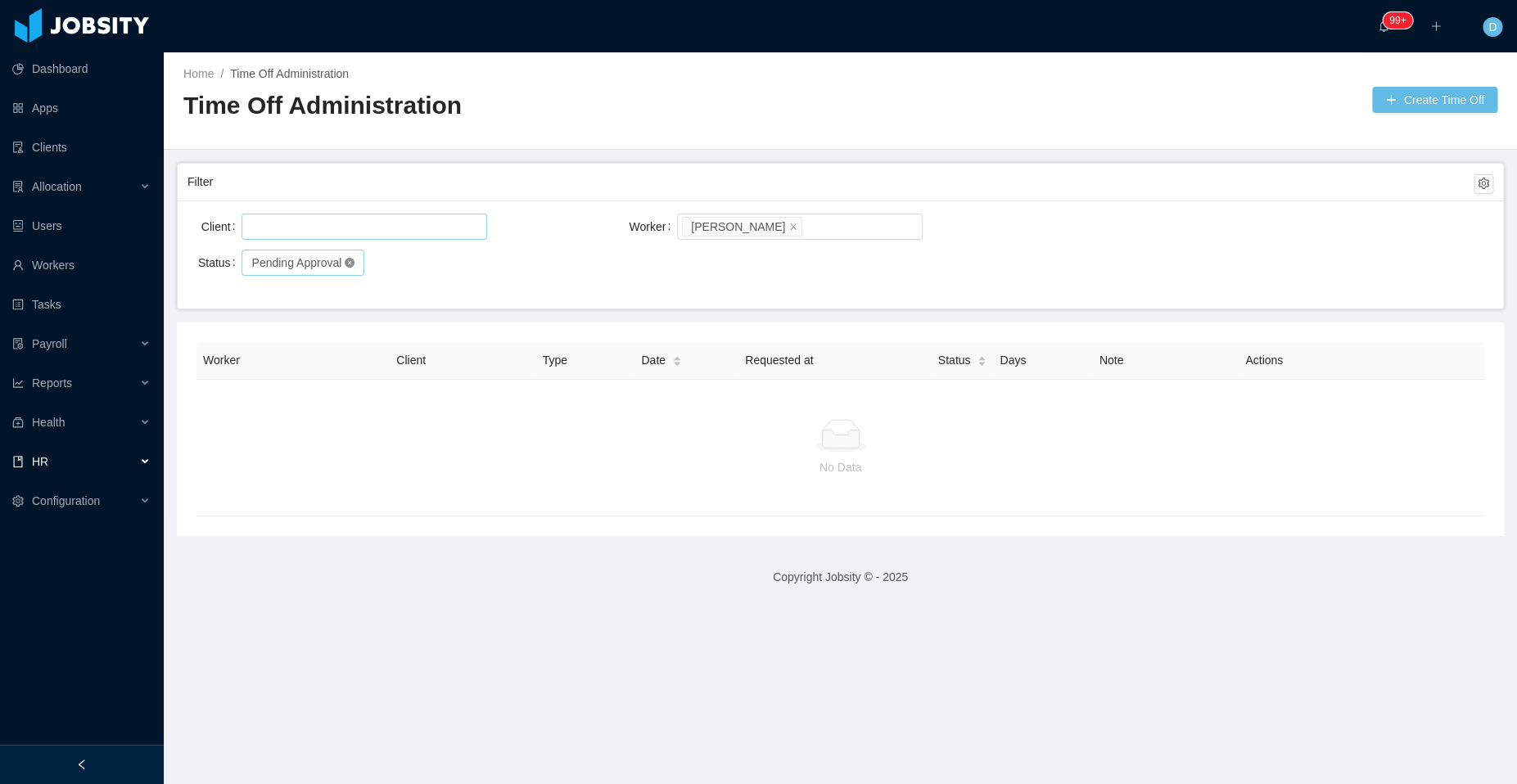
click at [344, 264] on icon "icon: close-circle" at bounding box center [349, 262] width 10 height 10
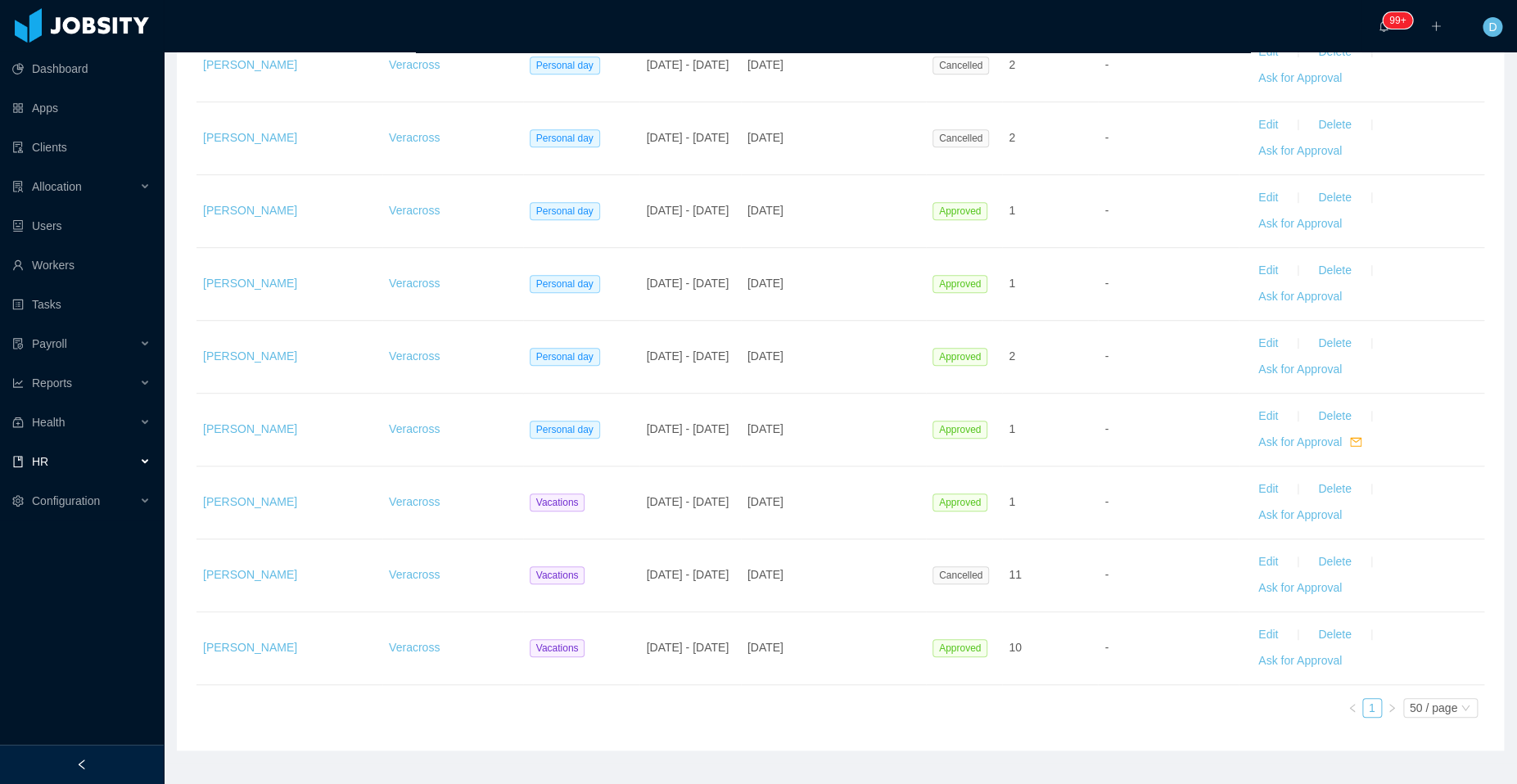
scroll to position [381, 0]
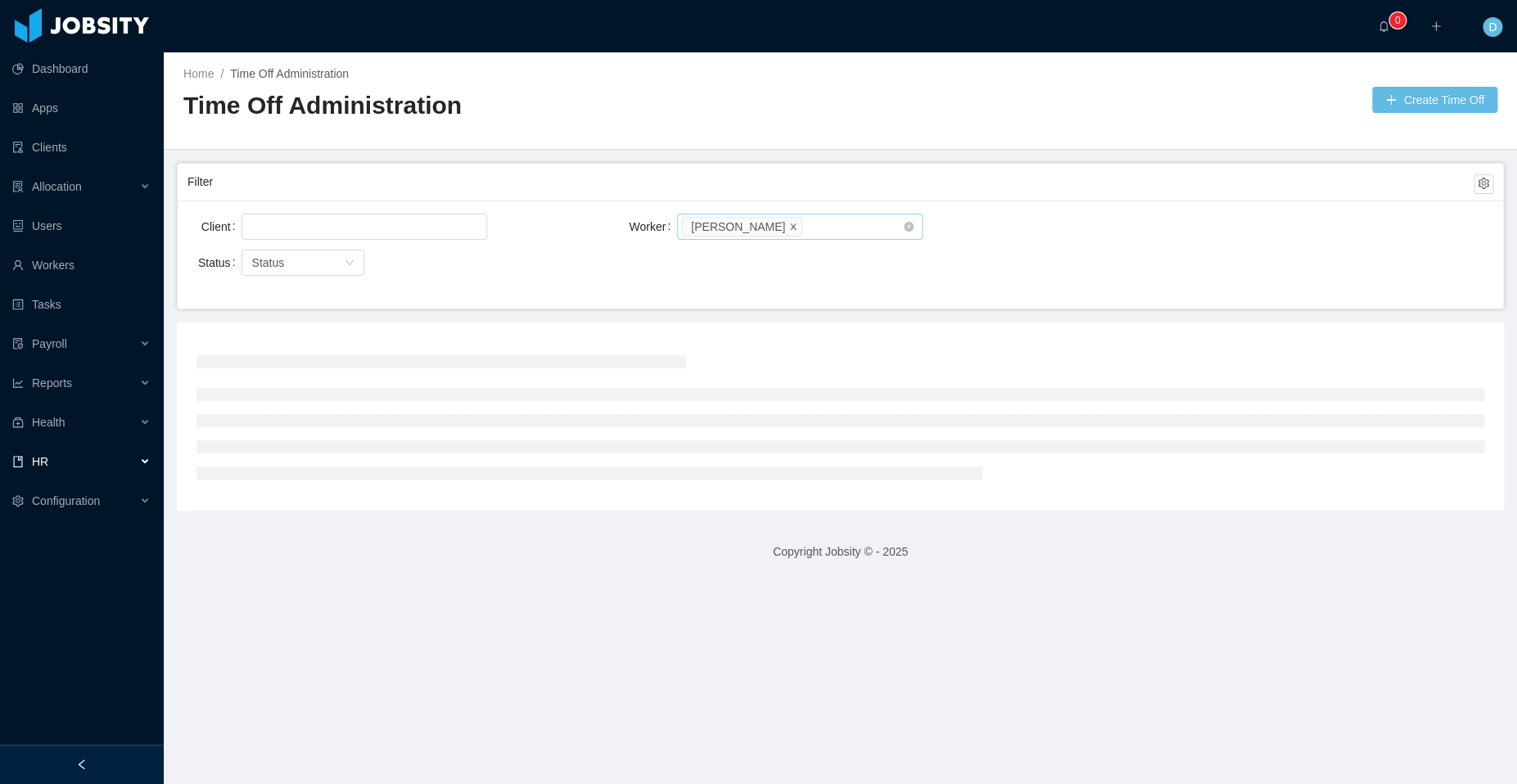
click at [789, 226] on icon "icon: close" at bounding box center [792, 226] width 8 height 8
